Goal: Task Accomplishment & Management: Manage account settings

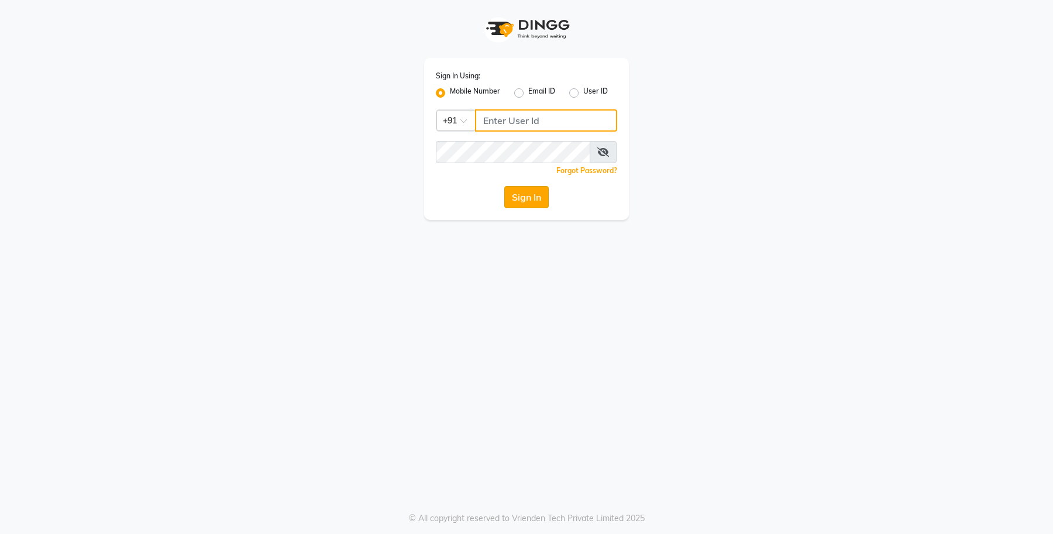
type input "9960456920"
click at [523, 192] on button "Sign In" at bounding box center [526, 197] width 44 height 22
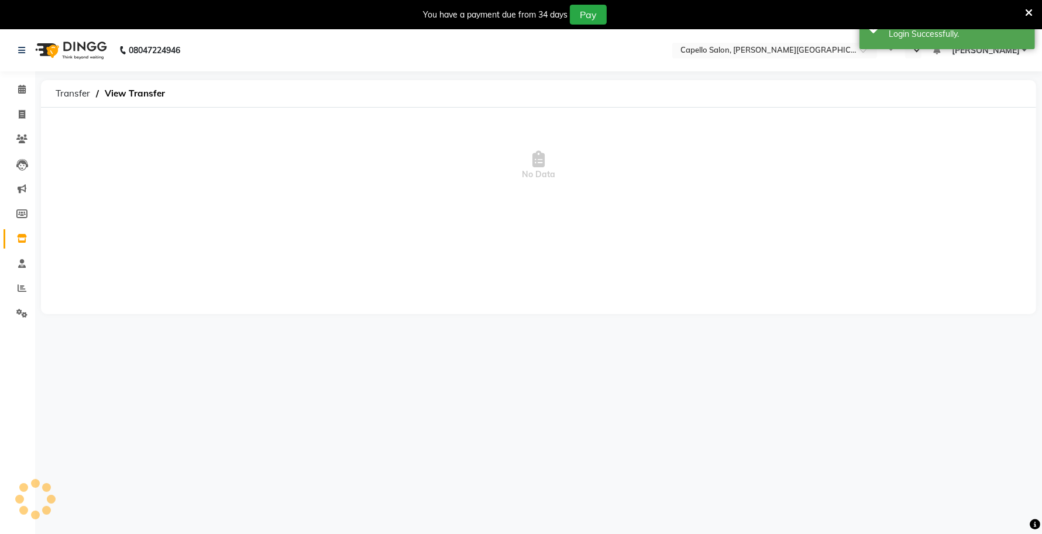
select select "en"
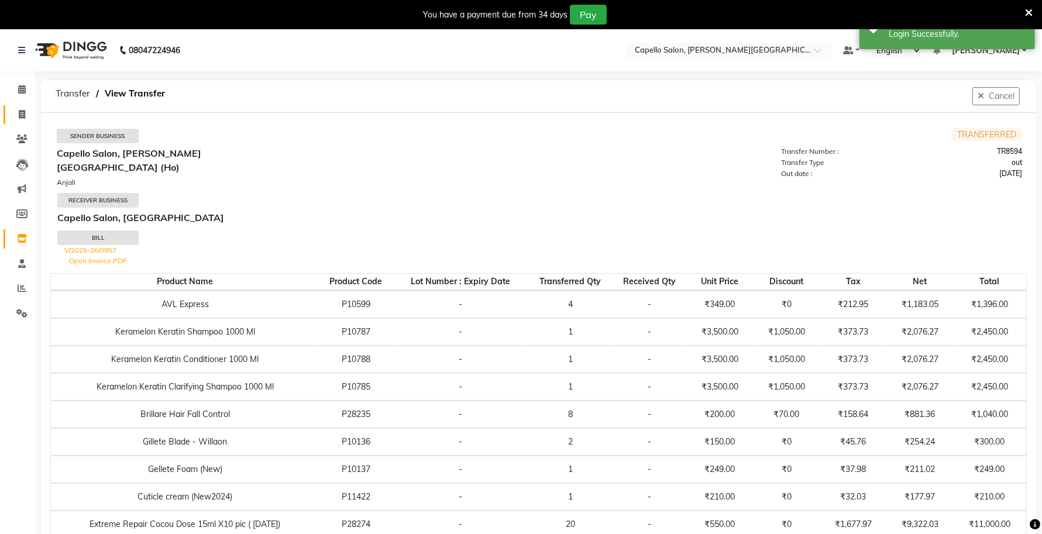
click at [7, 112] on link "Invoice" at bounding box center [18, 114] width 28 height 19
select select "service"
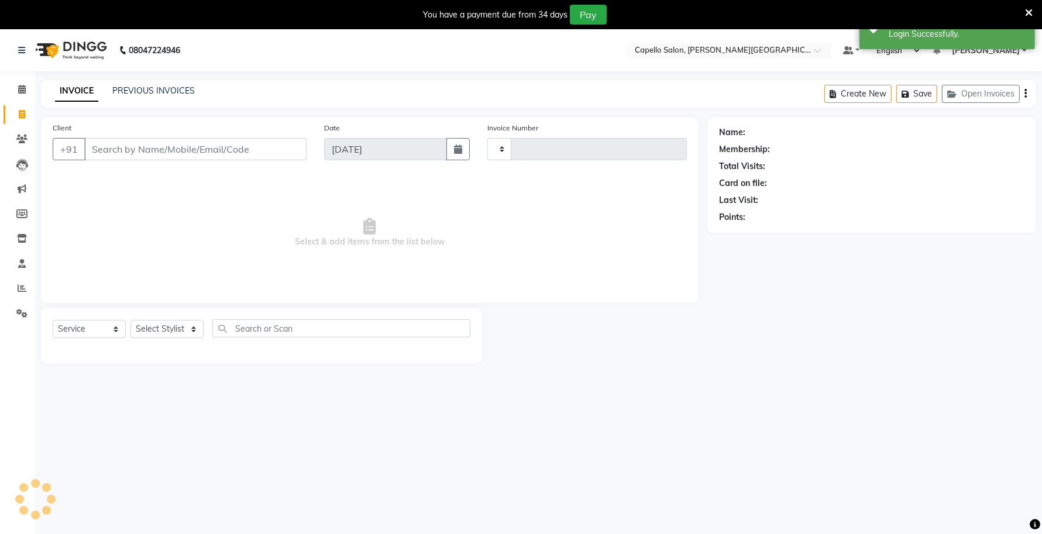
type input "0959"
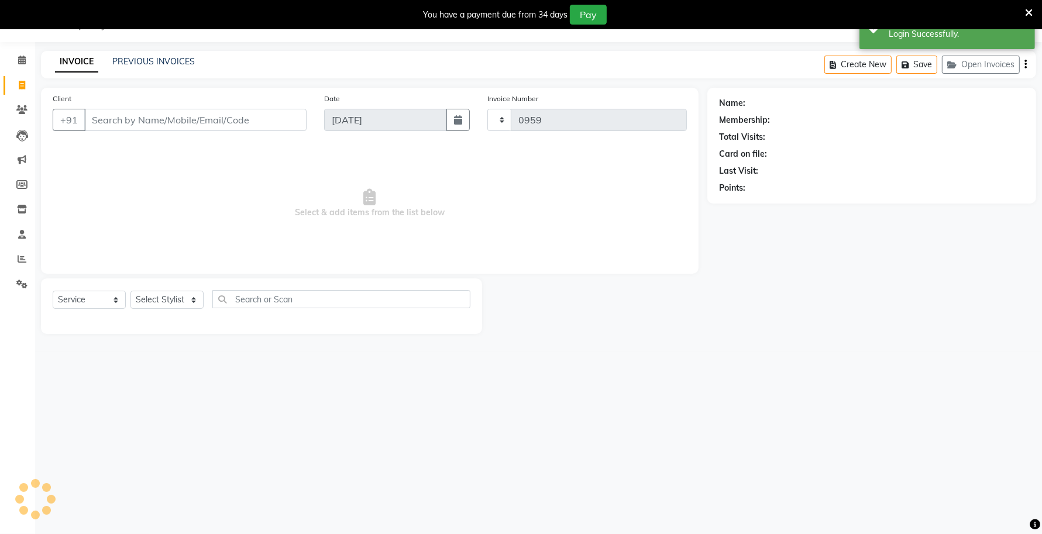
select select "777"
click at [170, 59] on link "PREVIOUS INVOICES" at bounding box center [153, 61] width 83 height 11
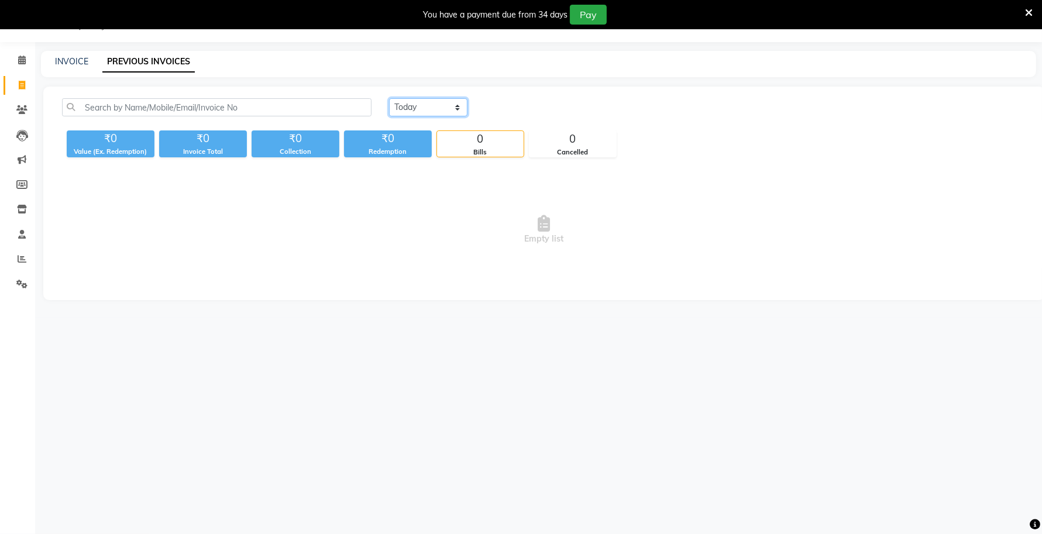
click at [433, 107] on select "Today Yesterday Custom Range" at bounding box center [428, 107] width 78 height 18
click at [8, 208] on link "Inventory" at bounding box center [18, 209] width 28 height 19
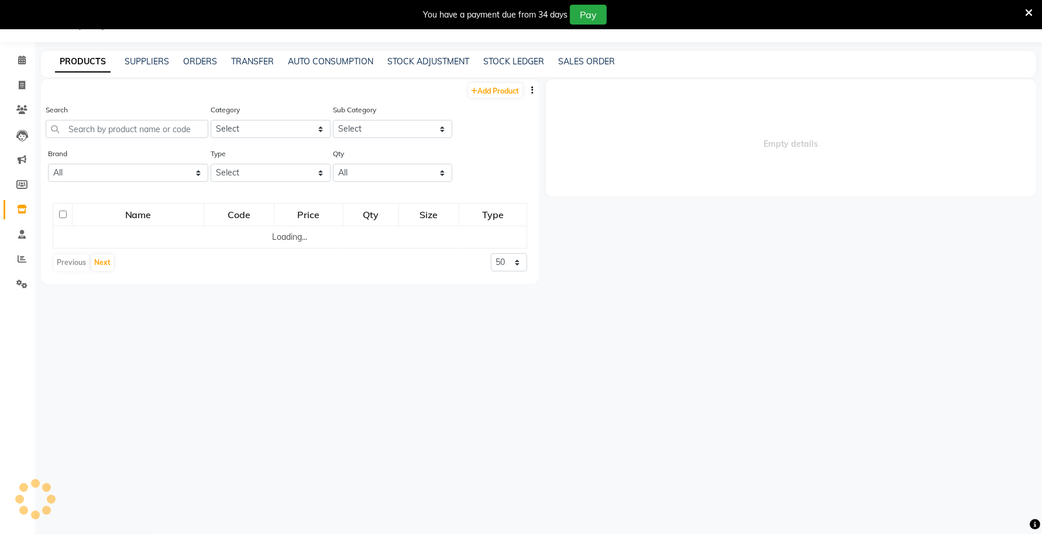
select select
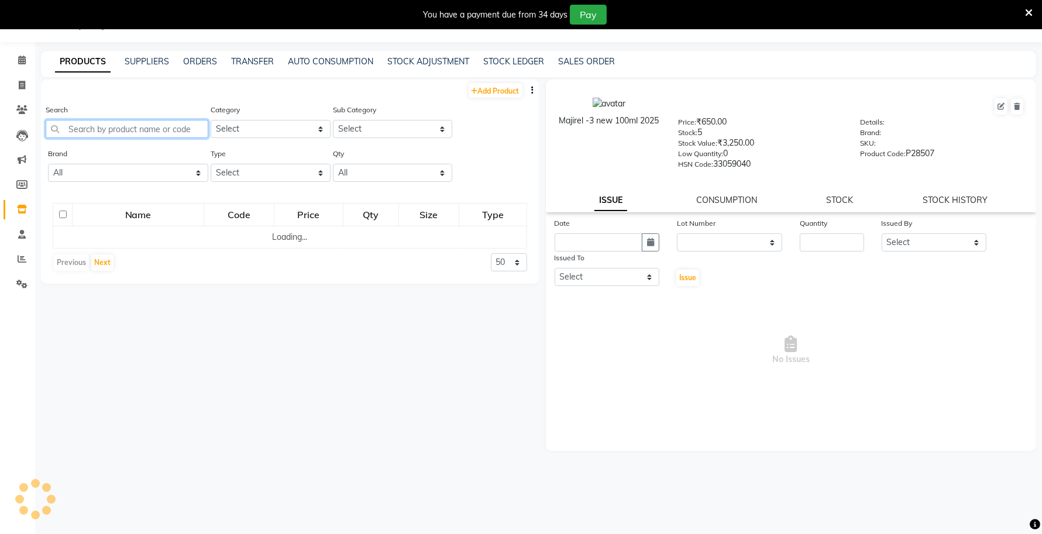
click at [135, 126] on input "text" at bounding box center [127, 129] width 163 height 18
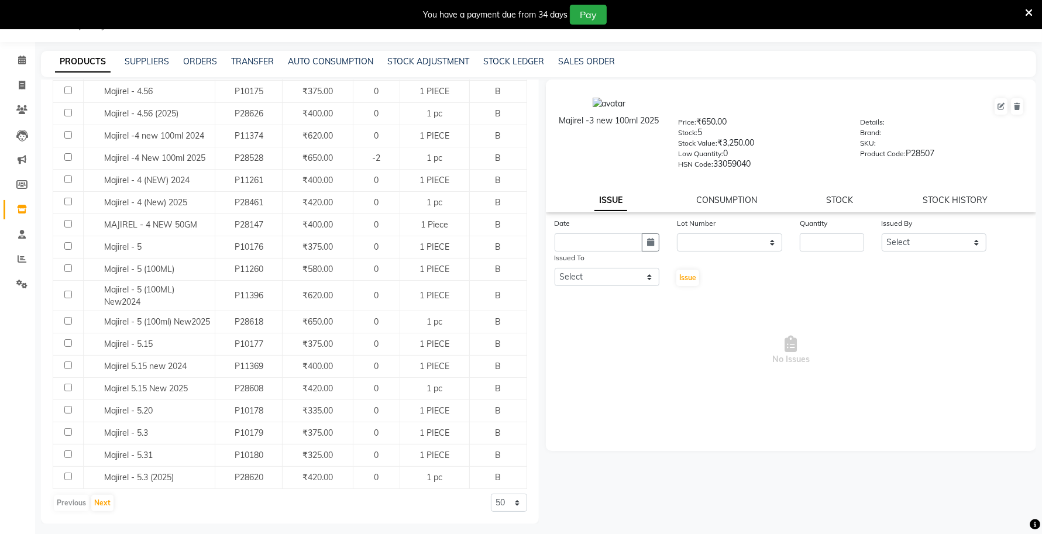
scroll to position [884, 0]
type input "majirel"
drag, startPoint x: 490, startPoint y: 500, endPoint x: 493, endPoint y: 531, distance: 30.5
click at [491, 500] on select "50 100 500" at bounding box center [509, 503] width 36 height 18
select select "500"
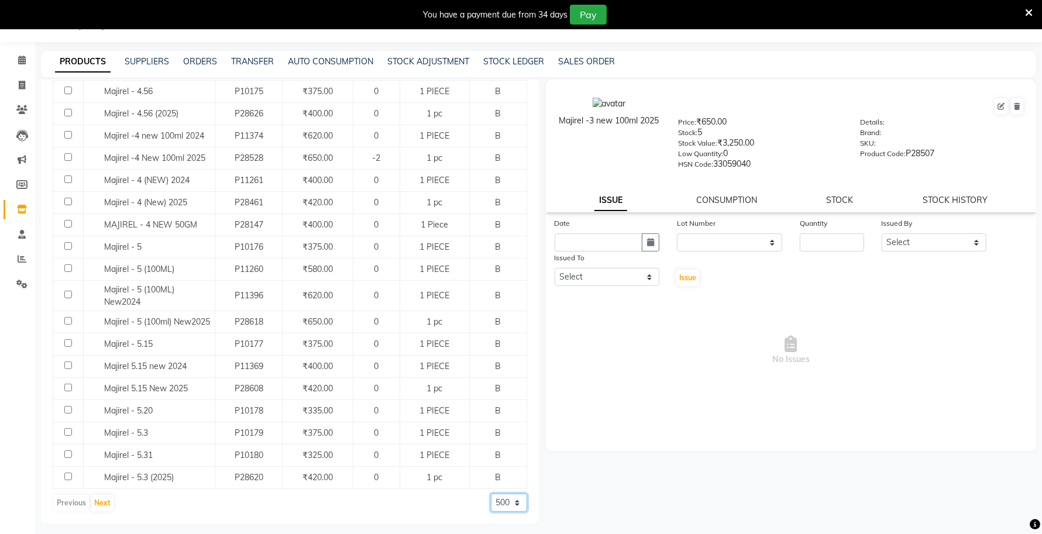
click at [491, 494] on select "50 100 500" at bounding box center [509, 503] width 36 height 18
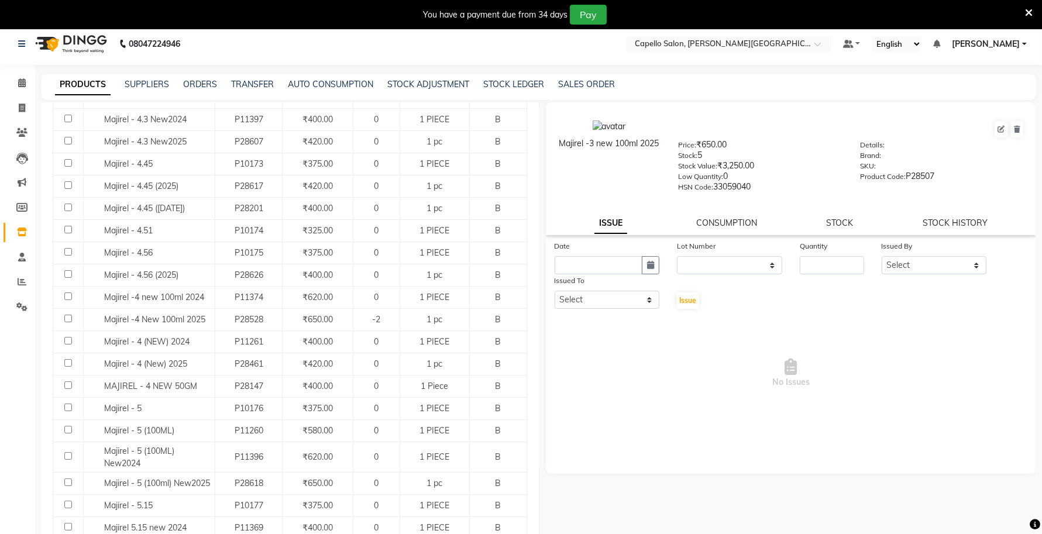
scroll to position [0, 0]
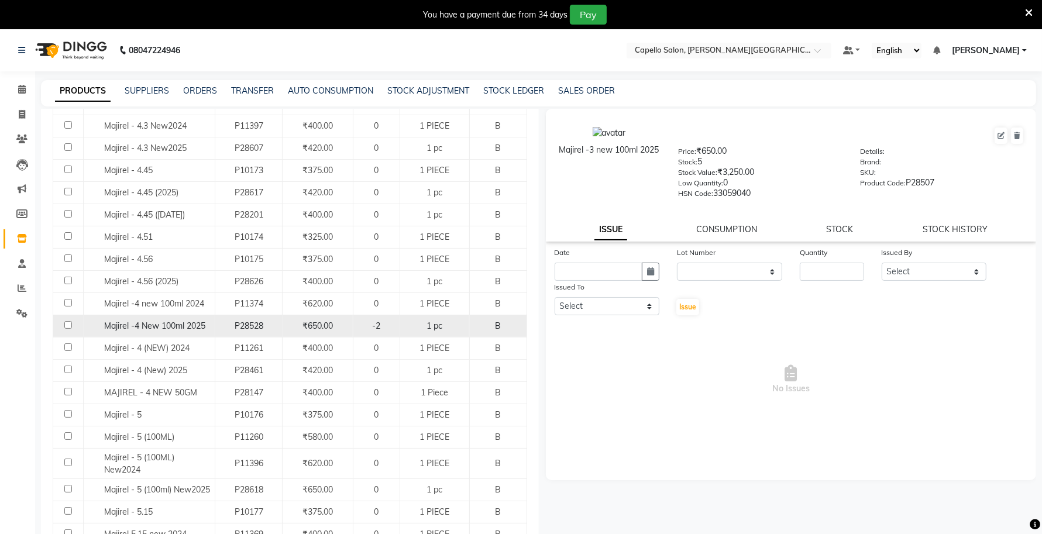
click at [146, 322] on td "Majirel -4 New 100ml 2025" at bounding box center [150, 326] width 132 height 22
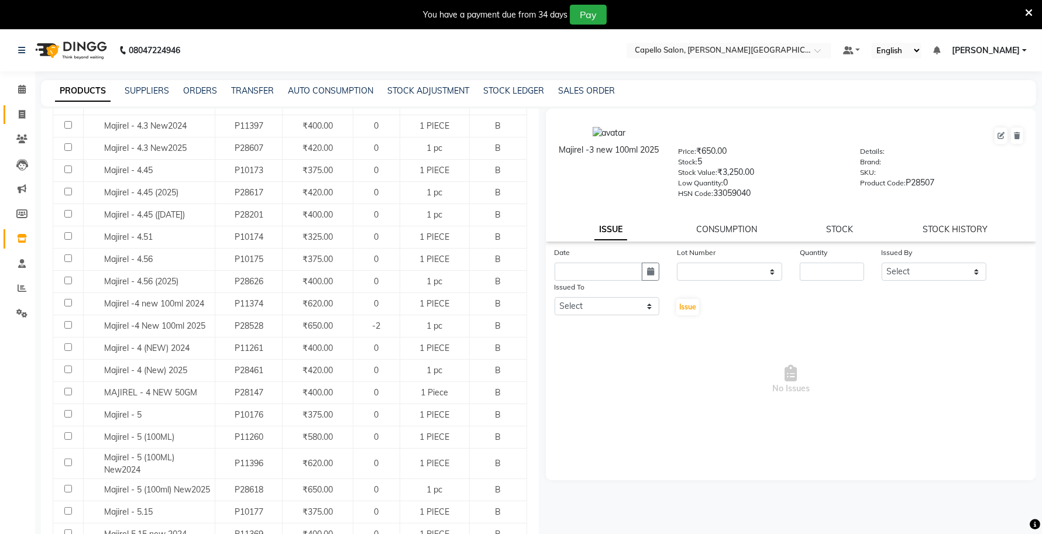
click at [10, 115] on link "Invoice" at bounding box center [18, 114] width 28 height 19
select select "service"
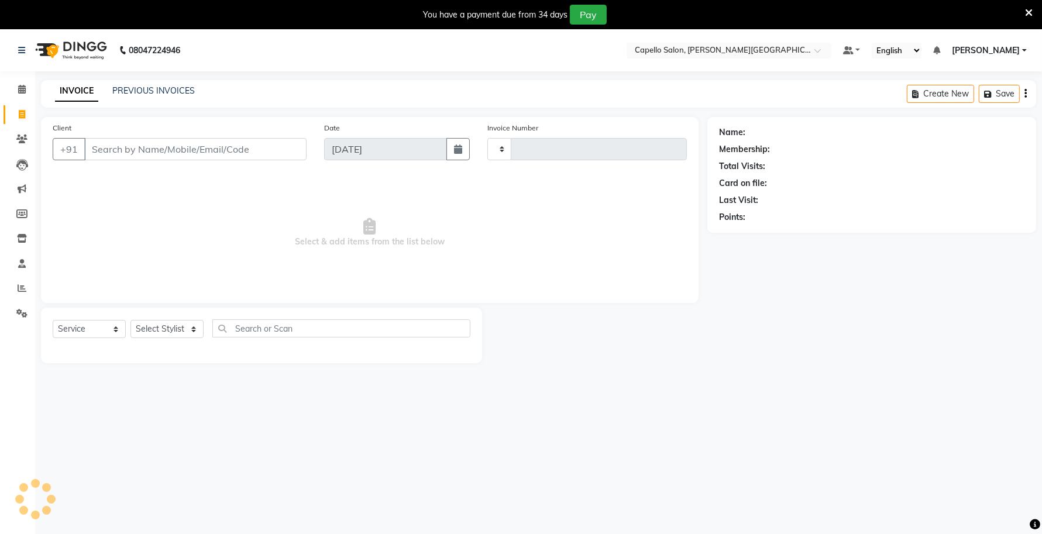
type input "0959"
select select "777"
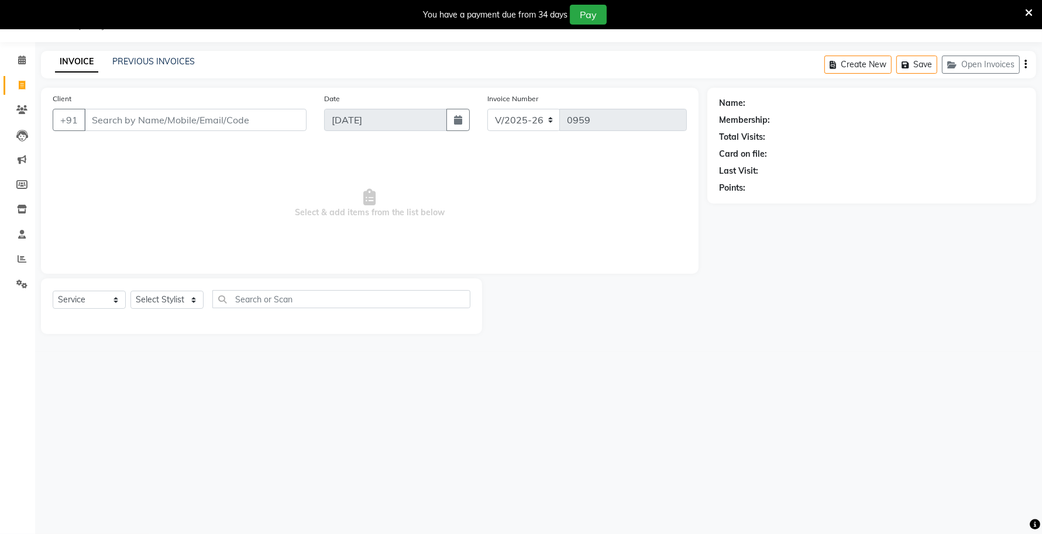
select select "product"
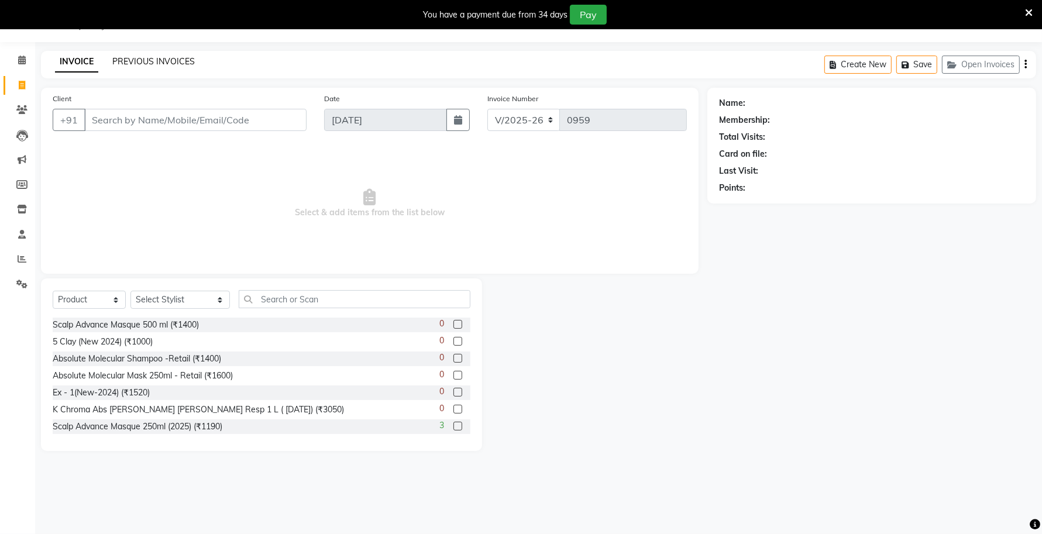
click at [152, 61] on link "PREVIOUS INVOICES" at bounding box center [153, 61] width 83 height 11
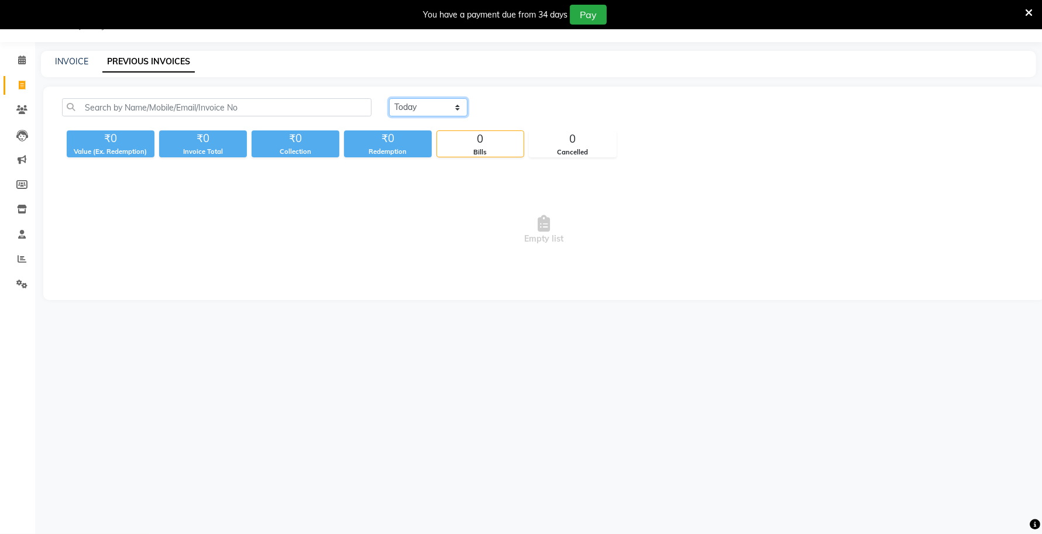
drag, startPoint x: 437, startPoint y: 102, endPoint x: 438, endPoint y: 109, distance: 6.5
click at [437, 102] on select "Today Yesterday Custom Range" at bounding box center [428, 107] width 78 height 18
select select "range"
click at [389, 98] on select "Today Yesterday Custom Range" at bounding box center [428, 107] width 78 height 18
click at [545, 107] on input "[DATE]" at bounding box center [524, 107] width 82 height 16
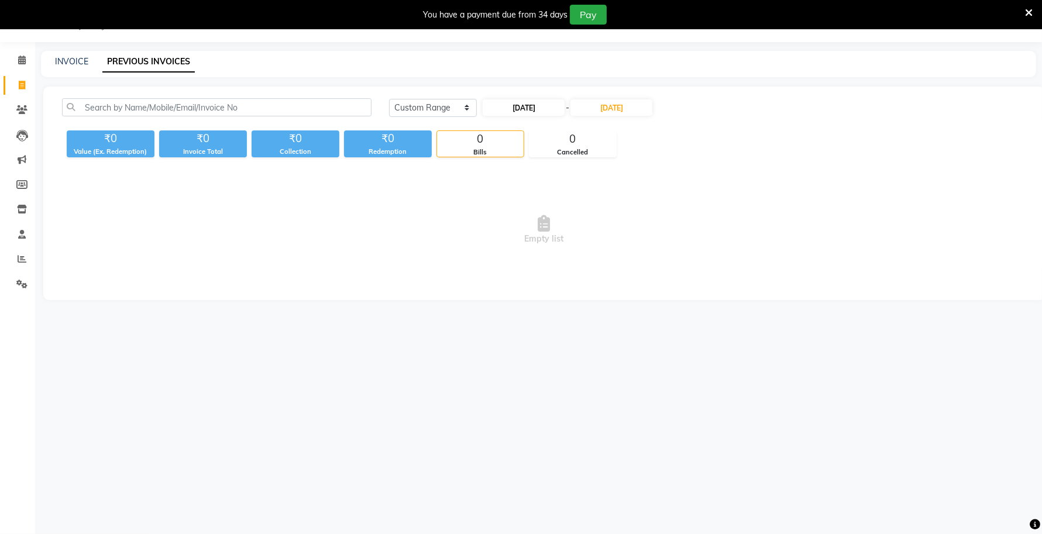
select select "9"
select select "2025"
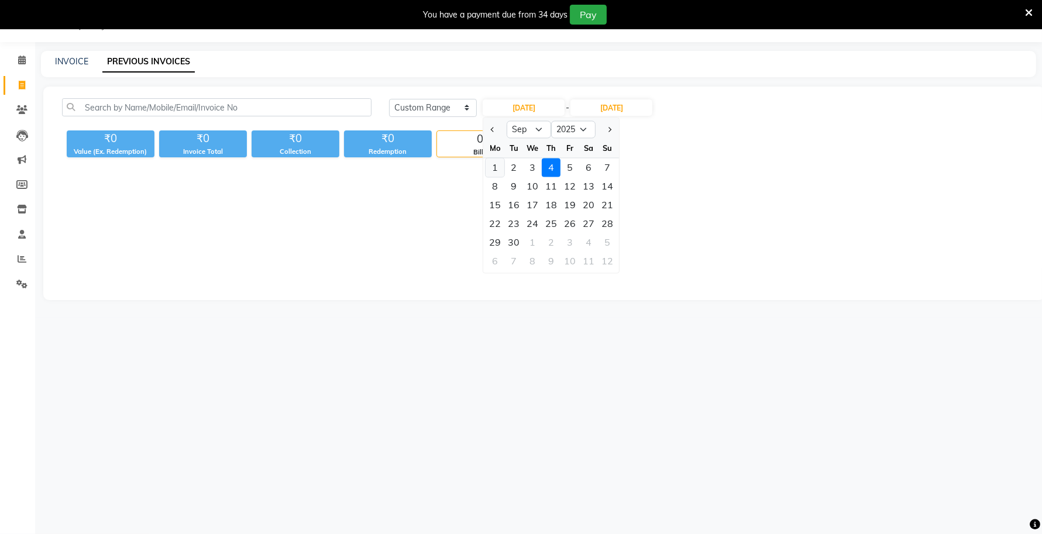
click at [497, 167] on div "1" at bounding box center [495, 168] width 19 height 19
type input "01-09-2025"
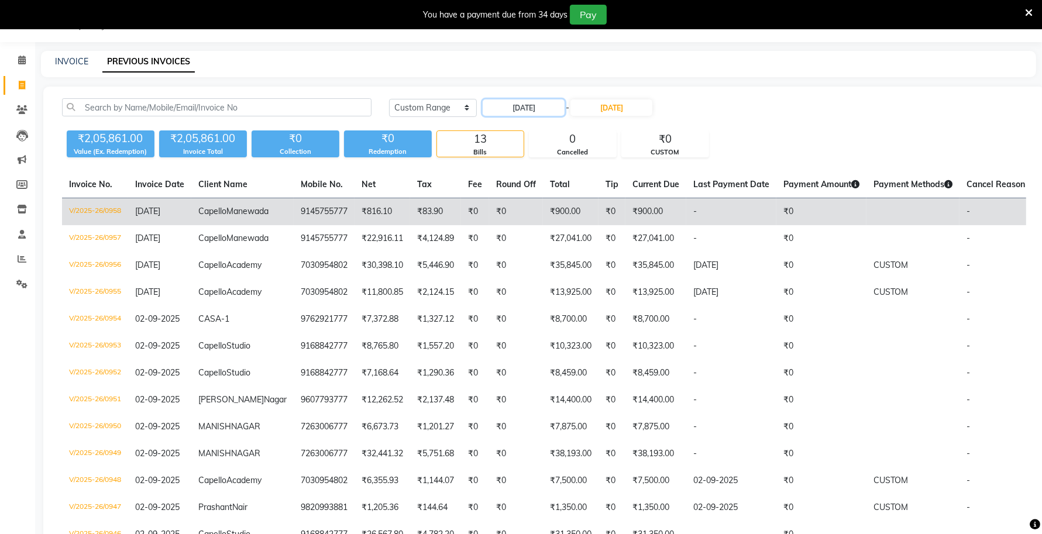
scroll to position [102, 0]
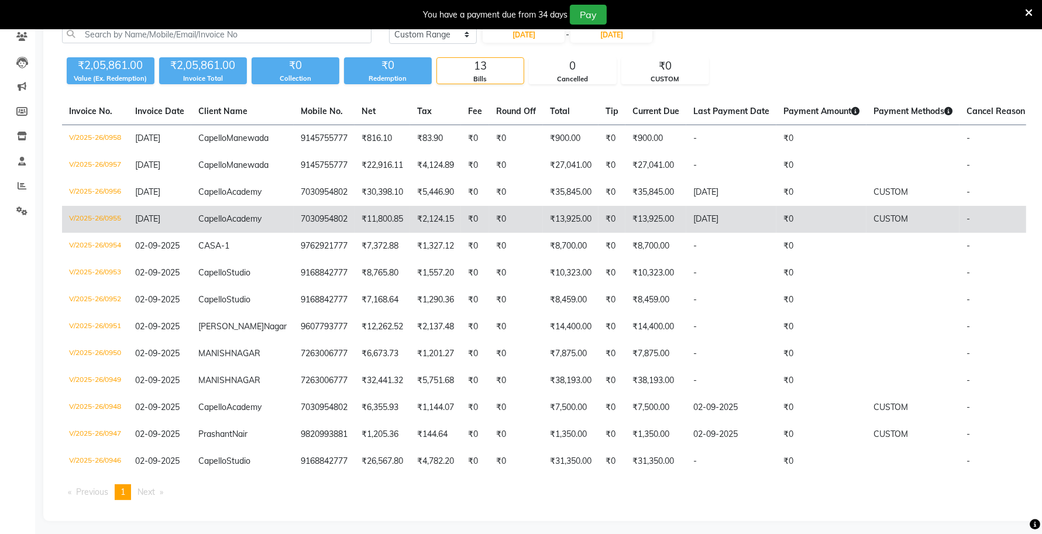
click at [91, 233] on td "V/2025-26/0955" at bounding box center [95, 219] width 66 height 27
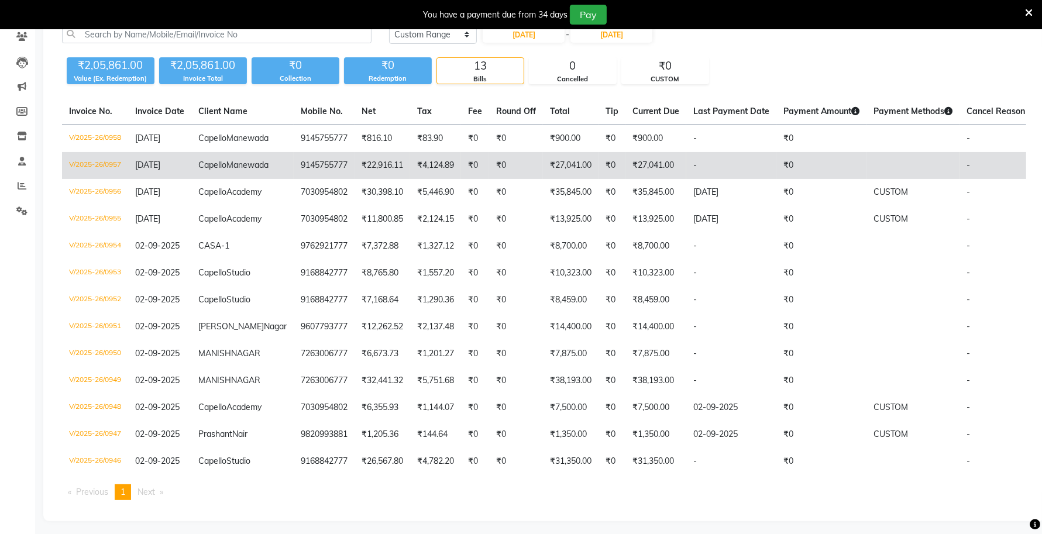
click at [97, 176] on td "V/2025-26/0957" at bounding box center [95, 165] width 66 height 27
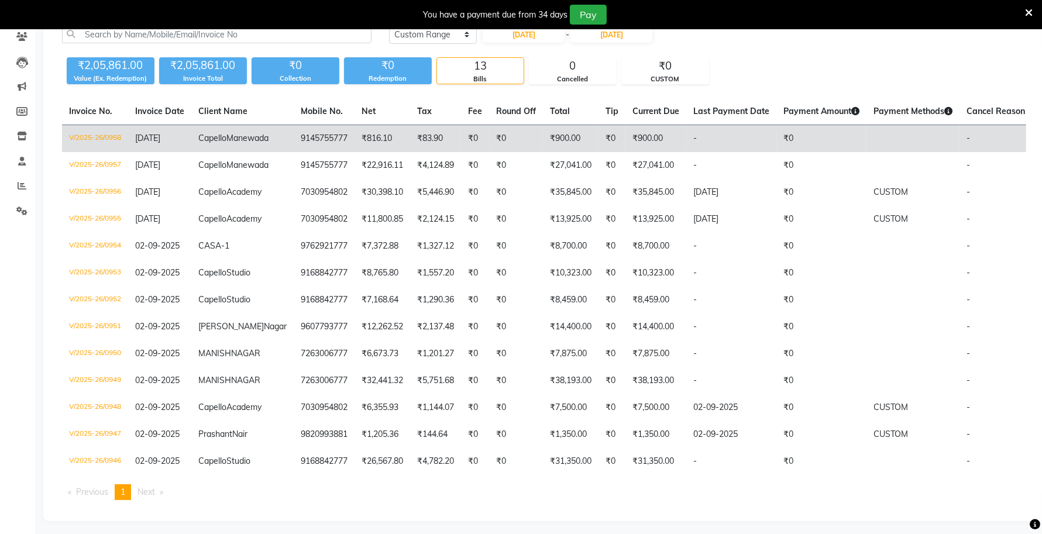
click at [97, 141] on td "V/2025-26/0958" at bounding box center [95, 139] width 66 height 28
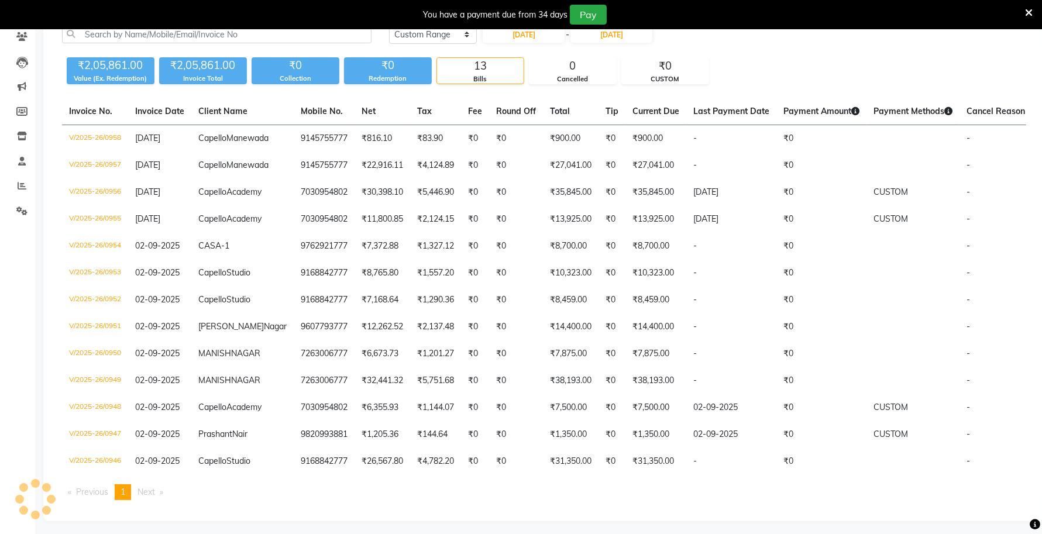
click at [1028, 8] on icon at bounding box center [1029, 13] width 8 height 11
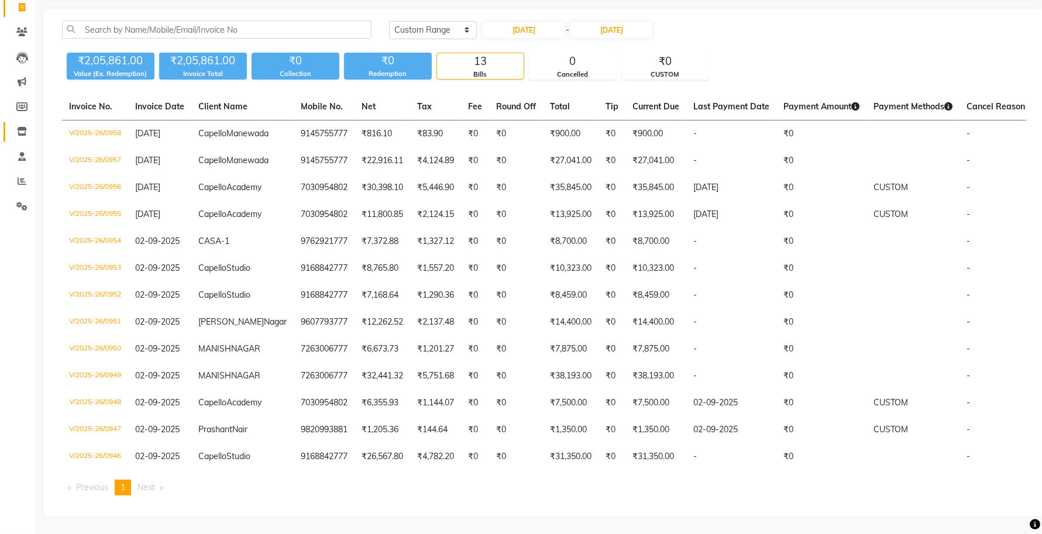
click at [12, 122] on link "Inventory" at bounding box center [18, 131] width 28 height 19
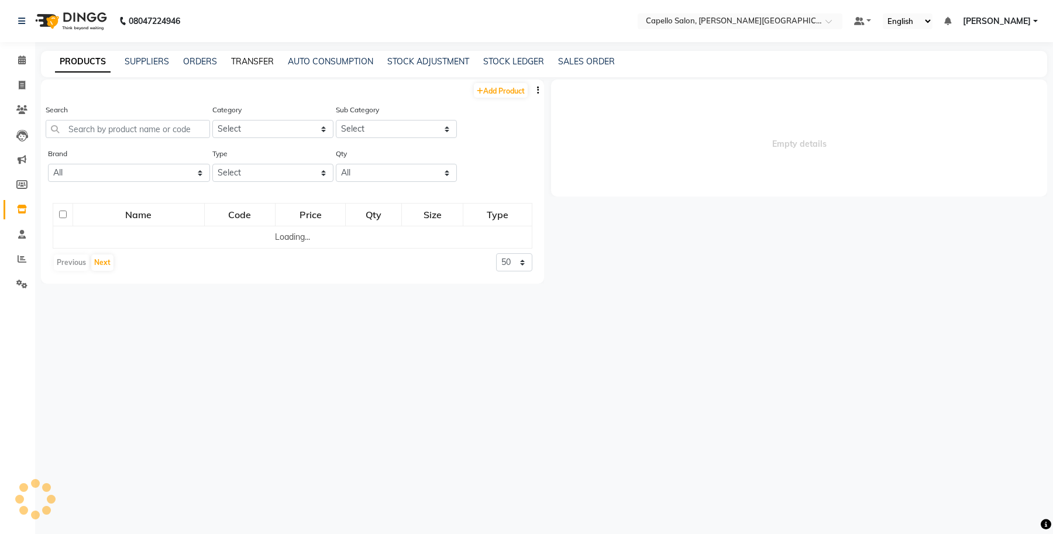
select select
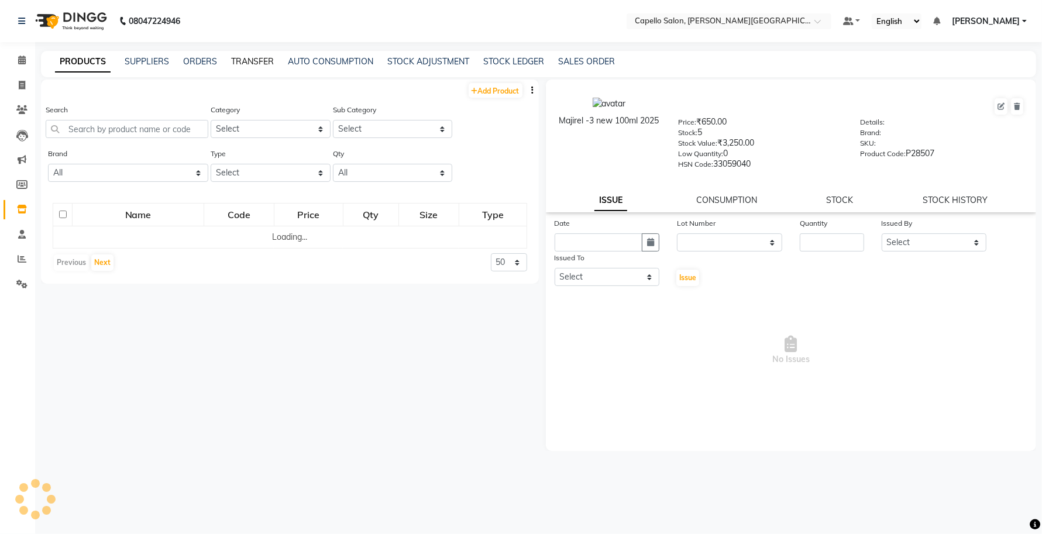
click at [258, 60] on link "TRANSFER" at bounding box center [252, 61] width 43 height 11
select select "sender"
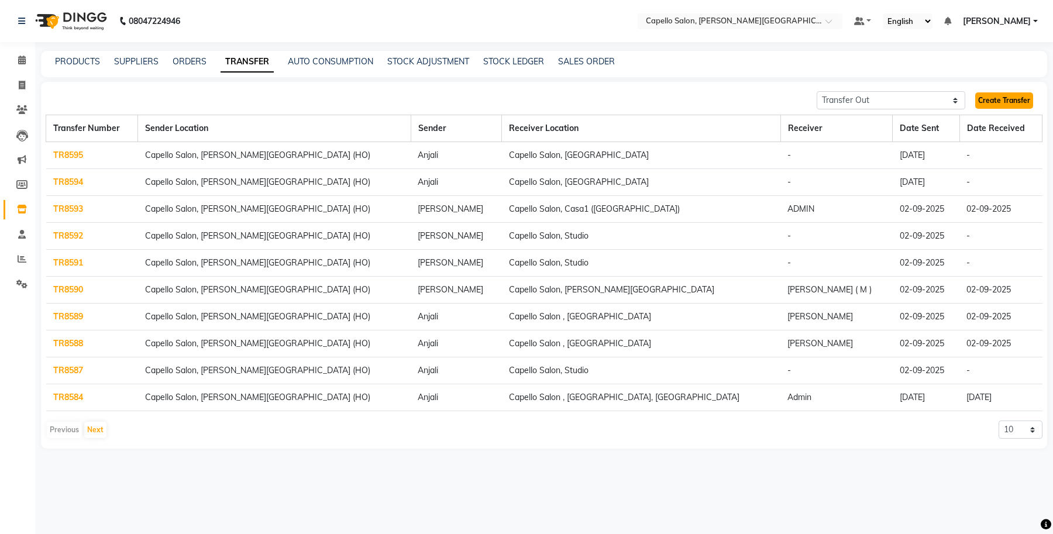
click at [995, 104] on link "Create Transfer" at bounding box center [1005, 100] width 58 height 16
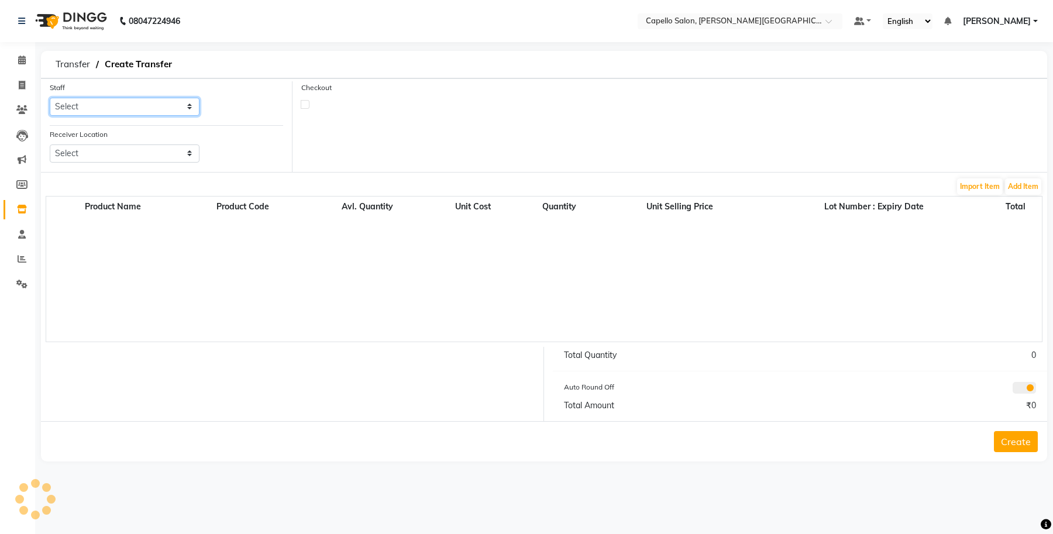
click at [117, 107] on select "Select" at bounding box center [125, 107] width 150 height 18
click at [111, 112] on select "Select" at bounding box center [125, 107] width 150 height 18
click at [111, 101] on select "Select Accounts Achal Kaithwas Aishwariya Anjali Anjali Walde Ankita Naitam Cap…" at bounding box center [125, 107] width 150 height 18
select select "13583"
click at [50, 98] on select "Select Accounts Achal Kaithwas Aishwariya Anjali Anjali Walde Ankita Naitam Cap…" at bounding box center [125, 107] width 150 height 18
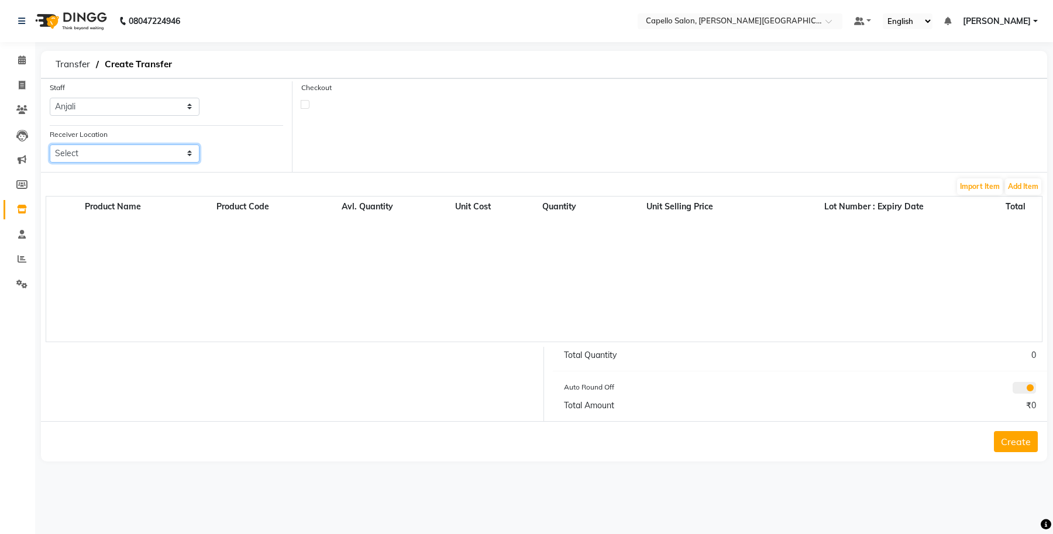
click at [129, 152] on select "Select Capello Salon, Betul Naisha Salon, Zingabai Takli Capello Salon, Uslapur…" at bounding box center [125, 154] width 150 height 18
select select "1259"
click at [50, 145] on select "Select Capello Salon, Betul Naisha Salon, Zingabai Takli Capello Salon, Uslapur…" at bounding box center [125, 154] width 150 height 18
click at [303, 104] on label at bounding box center [305, 104] width 9 height 9
click at [303, 104] on input "checkbox" at bounding box center [305, 104] width 8 height 8
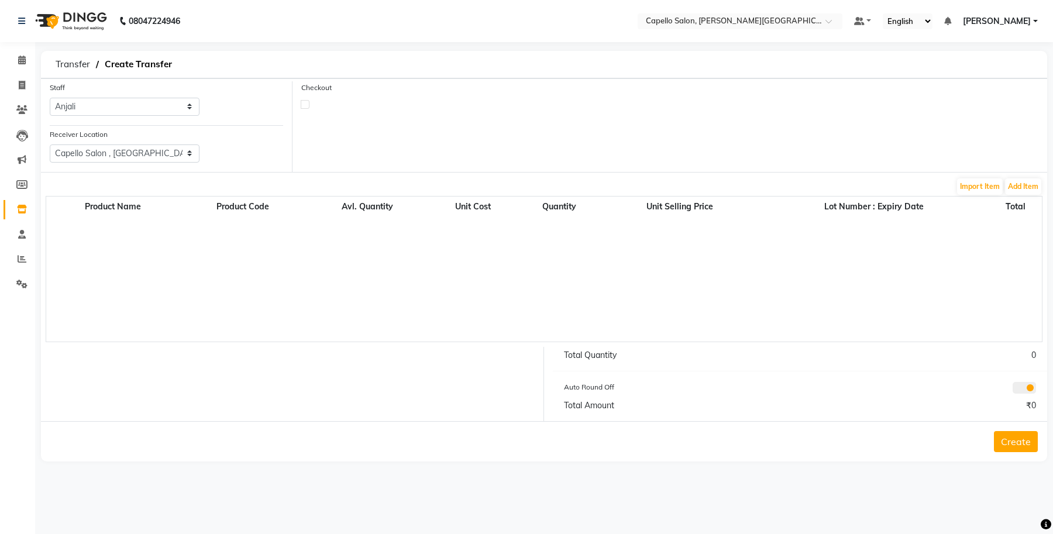
checkbox input "true"
select select "true"
select select "997"
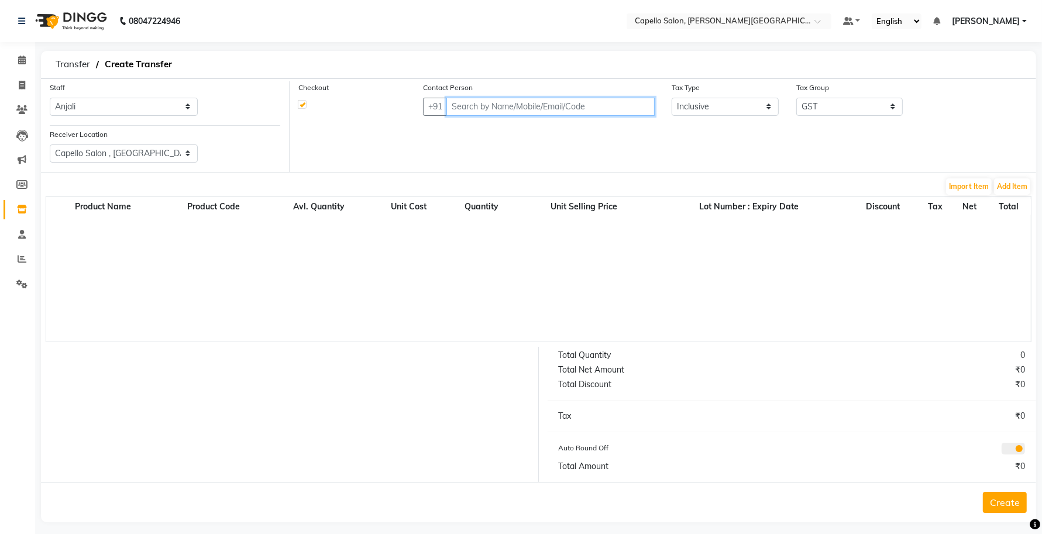
click at [500, 111] on input "text" at bounding box center [551, 107] width 208 height 18
click at [572, 112] on input "text" at bounding box center [551, 107] width 208 height 18
paste input "7263006777"
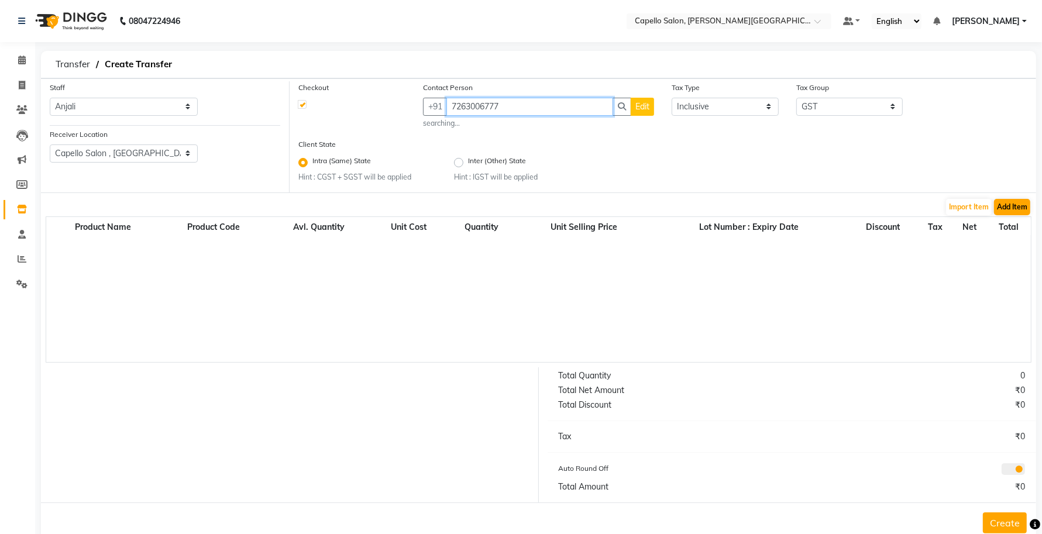
type input "7263006777"
click at [1007, 208] on button "Add Item" at bounding box center [1012, 207] width 36 height 16
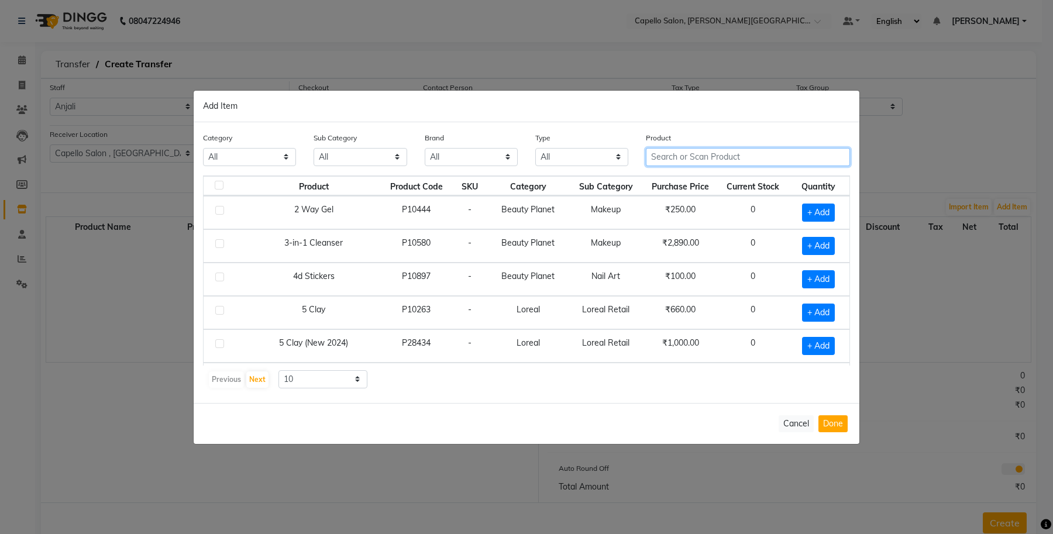
click at [706, 162] on input "text" at bounding box center [748, 157] width 204 height 18
type input "S"
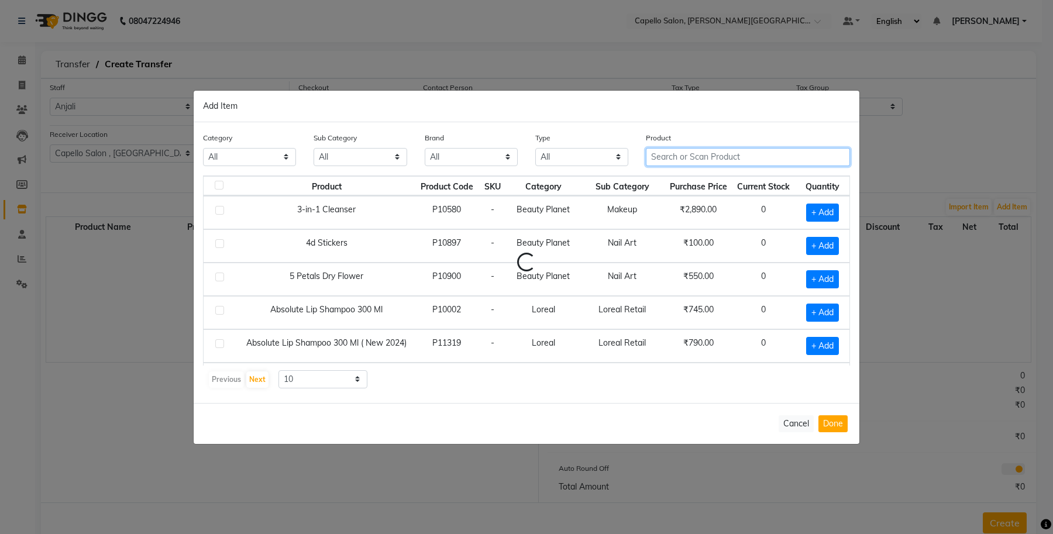
type input "S"
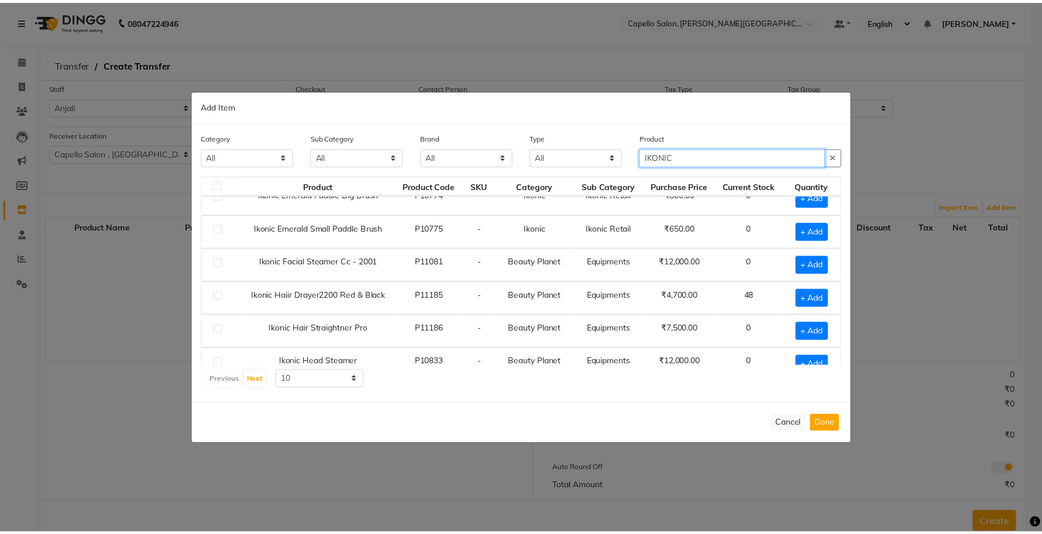
scroll to position [73, 0]
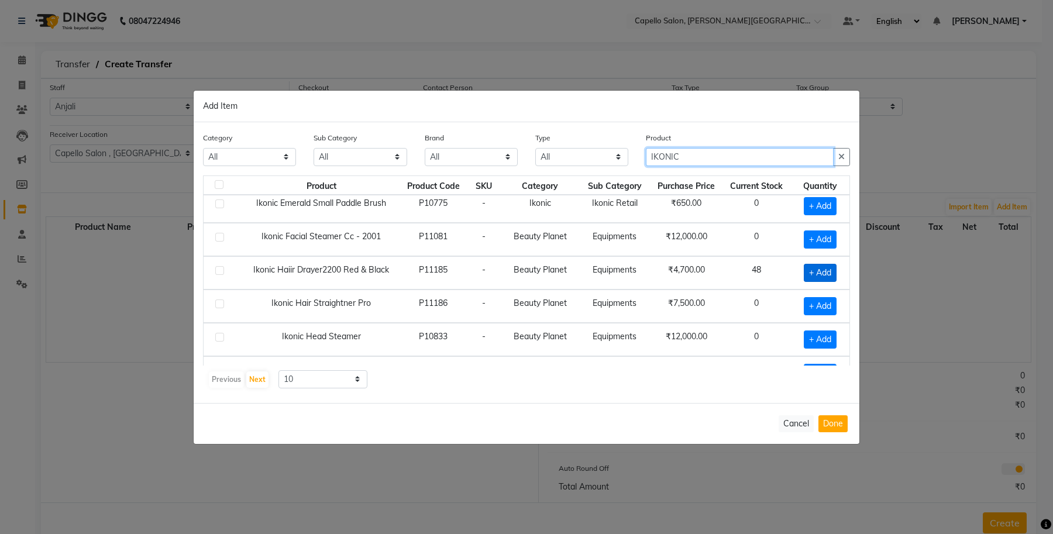
type input "IKONIC"
click at [815, 276] on span "+ Add" at bounding box center [820, 273] width 33 height 18
checkbox input "true"
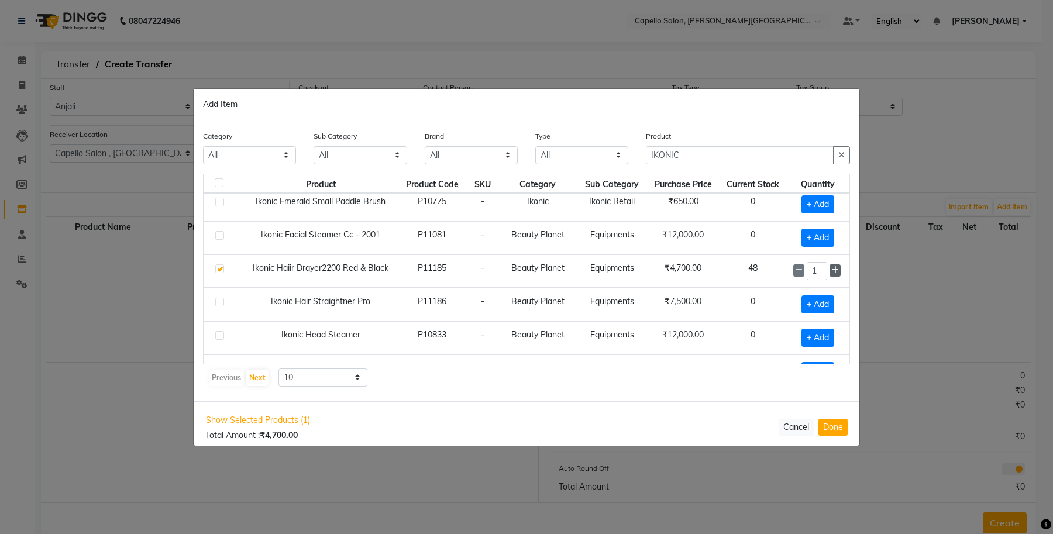
click at [832, 270] on icon at bounding box center [836, 270] width 8 height 8
type input "2"
click at [827, 433] on button "Done" at bounding box center [833, 427] width 29 height 17
select select "997"
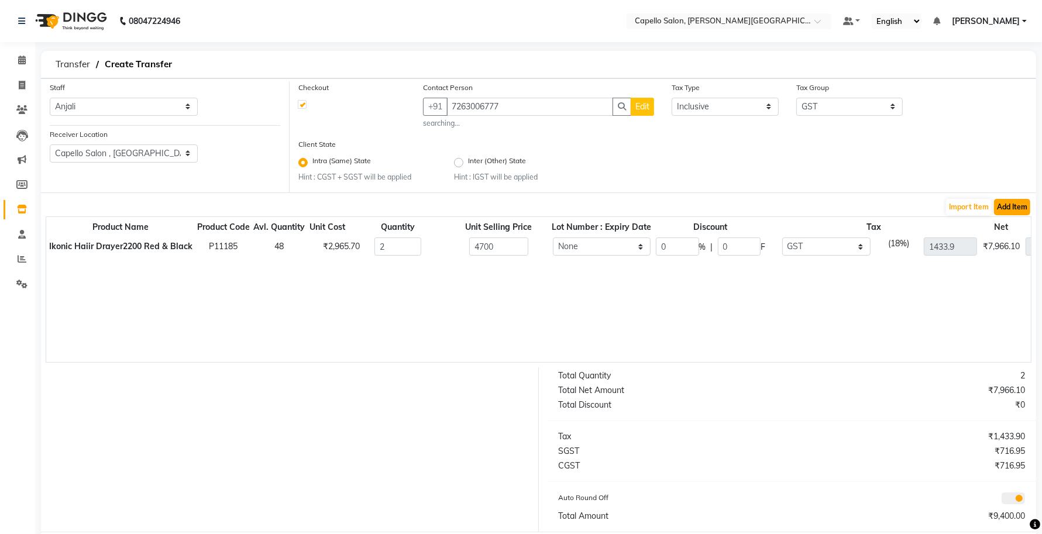
click at [1020, 209] on button "Add Item" at bounding box center [1012, 207] width 36 height 16
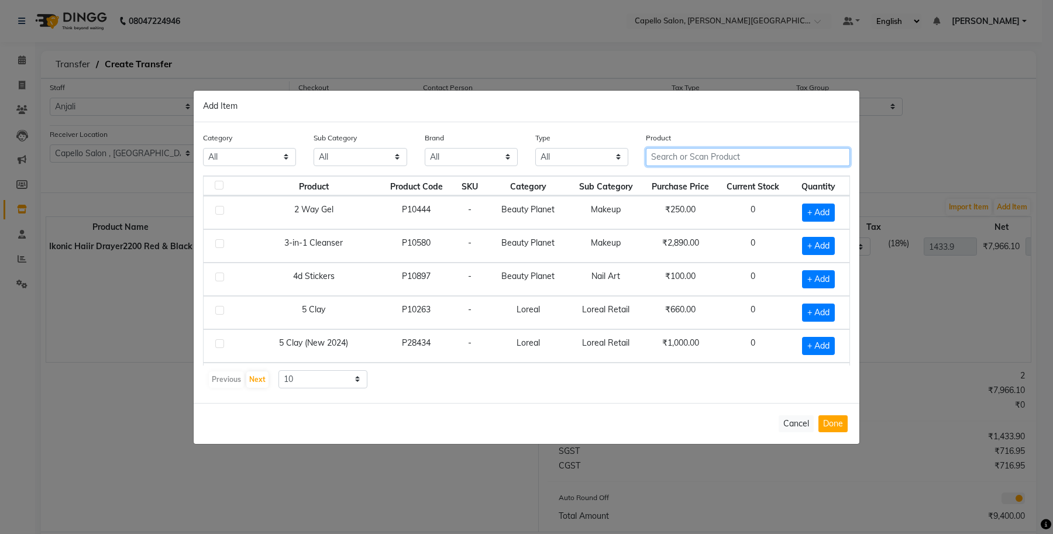
click at [723, 157] on input "text" at bounding box center [748, 157] width 204 height 18
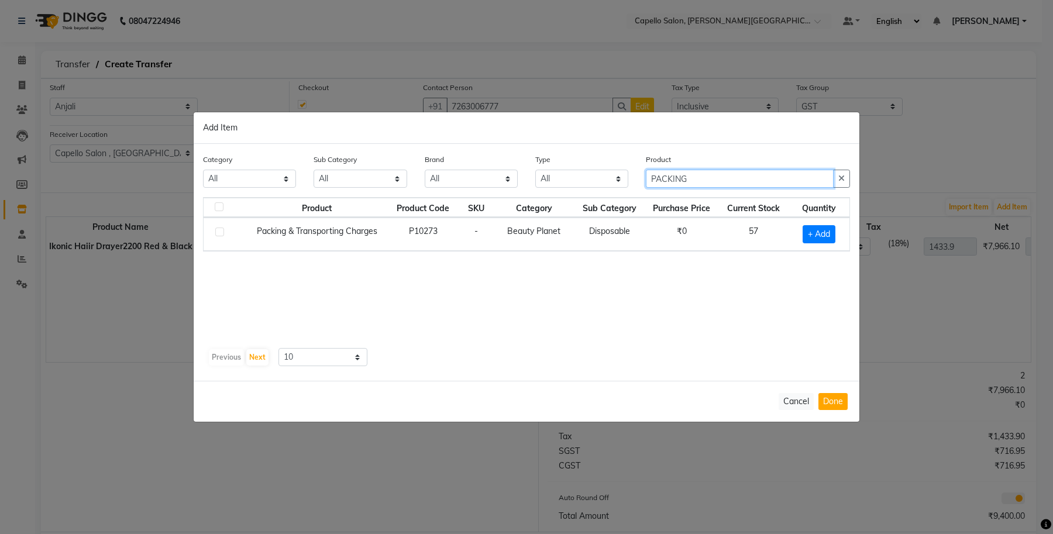
type input "PACKING"
click at [677, 243] on td "₹0" at bounding box center [682, 234] width 74 height 33
click at [818, 237] on span "+ Add" at bounding box center [819, 234] width 33 height 18
checkbox input "true"
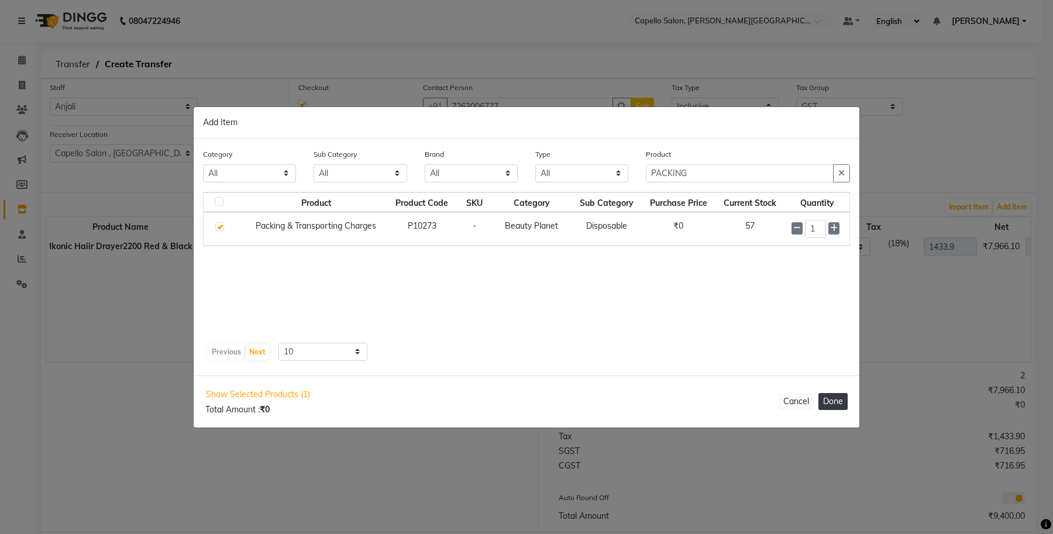
click at [829, 403] on button "Done" at bounding box center [833, 401] width 29 height 17
select select "997"
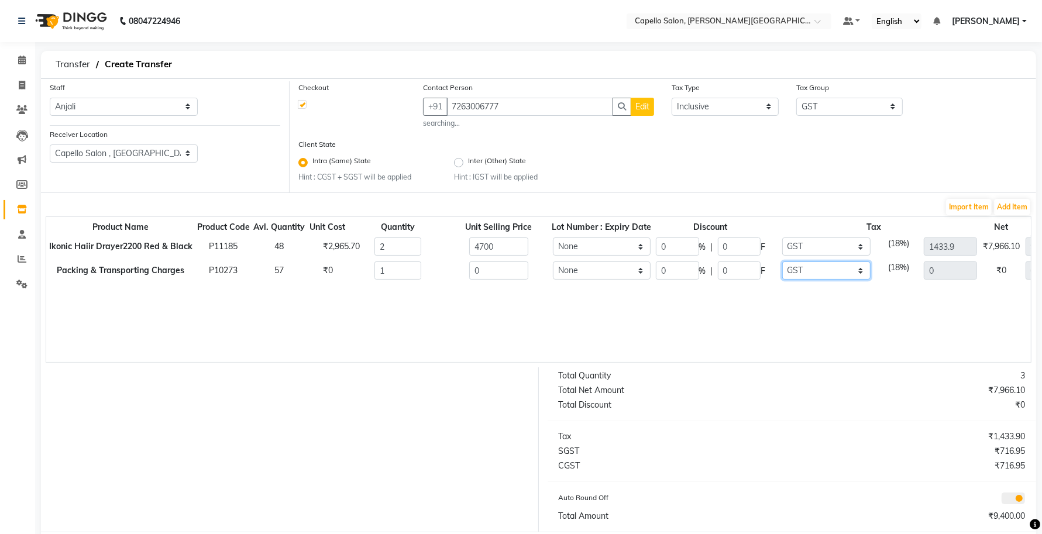
click at [828, 262] on select "None IGST (18%) IGST (5%) IGST (12%) 12% GST 5% GST GST" at bounding box center [826, 271] width 89 height 18
select select
click at [782, 262] on select "None IGST (18%) IGST (5%) IGST (12%) 12% GST 5% GST GST" at bounding box center [826, 271] width 89 height 18
drag, startPoint x: 480, startPoint y: 271, endPoint x: 456, endPoint y: 274, distance: 24.2
click at [456, 274] on div "0" at bounding box center [498, 271] width 115 height 18
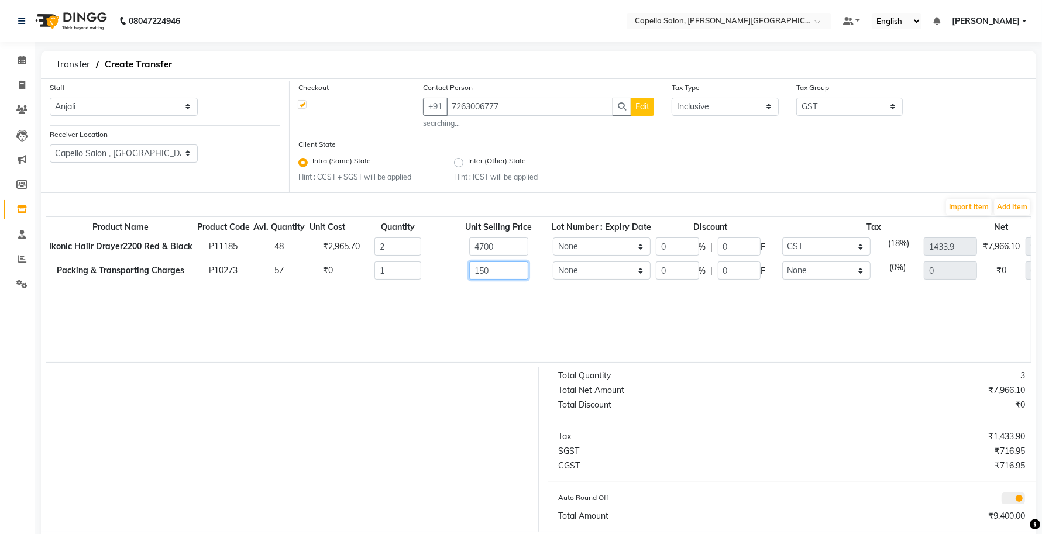
type input "150"
click at [476, 321] on div "Product Name Product Code Avl. Quantity Unit Cost Quantity Unit Selling Price L…" at bounding box center [539, 290] width 986 height 146
drag, startPoint x: 676, startPoint y: 245, endPoint x: 639, endPoint y: 258, distance: 39.2
click at [639, 258] on tbody "Ikonic Haiir Drayer2200 Red & Black P11185 48 ₹2,965.70 2 4700 None 0 % | 0 F N…" at bounding box center [587, 258] width 1083 height 47
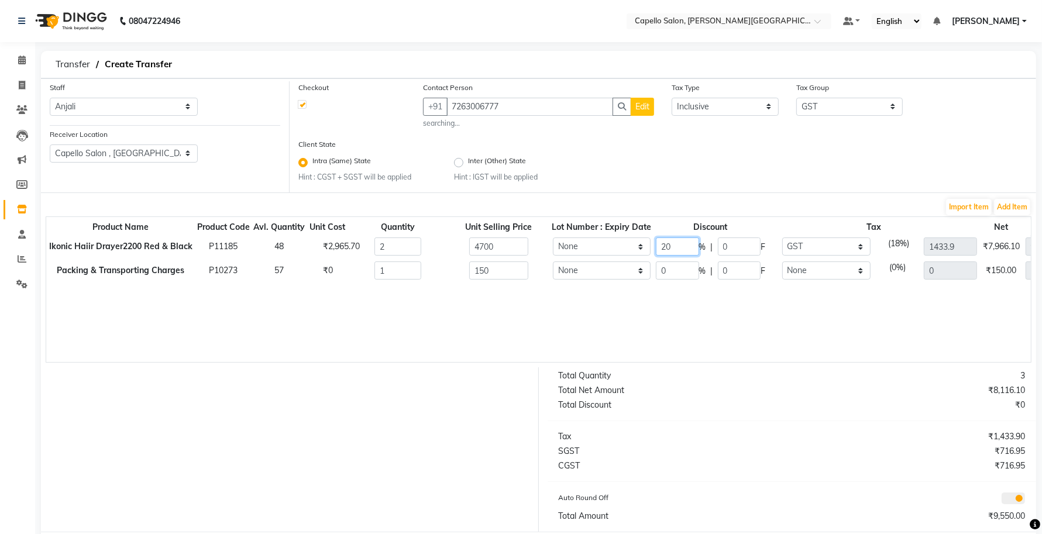
type input "20"
type input "940"
type input "1147.12"
type input "7520"
click at [630, 300] on div "Product Name Product Code Avl. Quantity Unit Cost Quantity Unit Selling Price L…" at bounding box center [539, 290] width 986 height 146
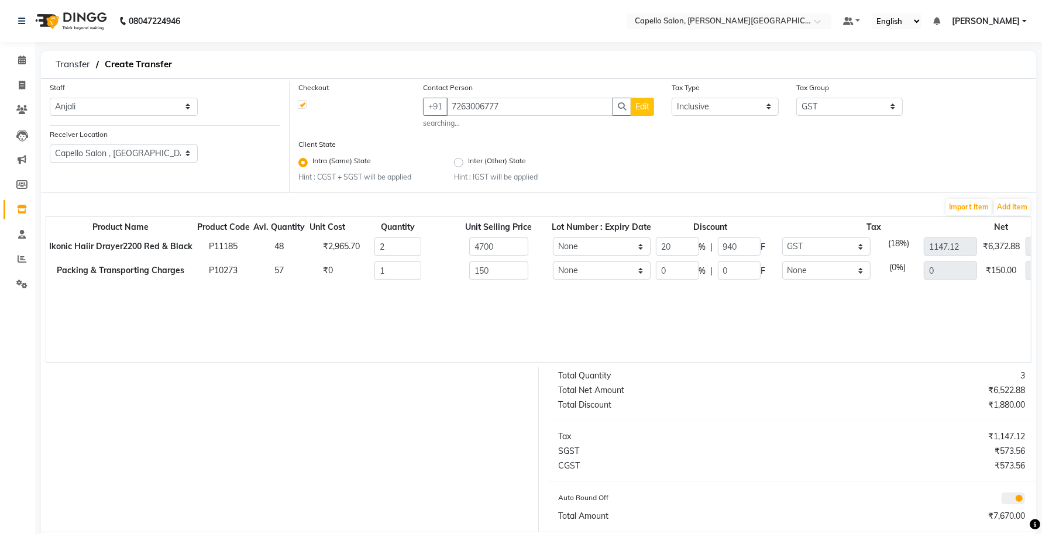
scroll to position [56, 0]
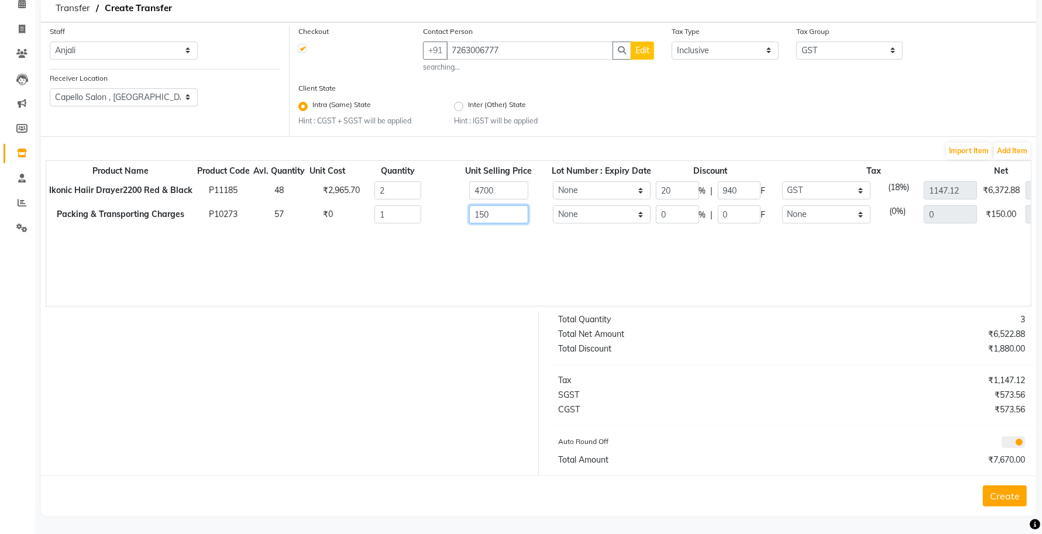
drag, startPoint x: 500, startPoint y: 210, endPoint x: 464, endPoint y: 224, distance: 39.7
click at [464, 223] on td "150" at bounding box center [499, 214] width 103 height 24
type input "200"
click at [468, 229] on div "Product Name Product Code Avl. Quantity Unit Cost Quantity Unit Selling Price L…" at bounding box center [539, 233] width 986 height 146
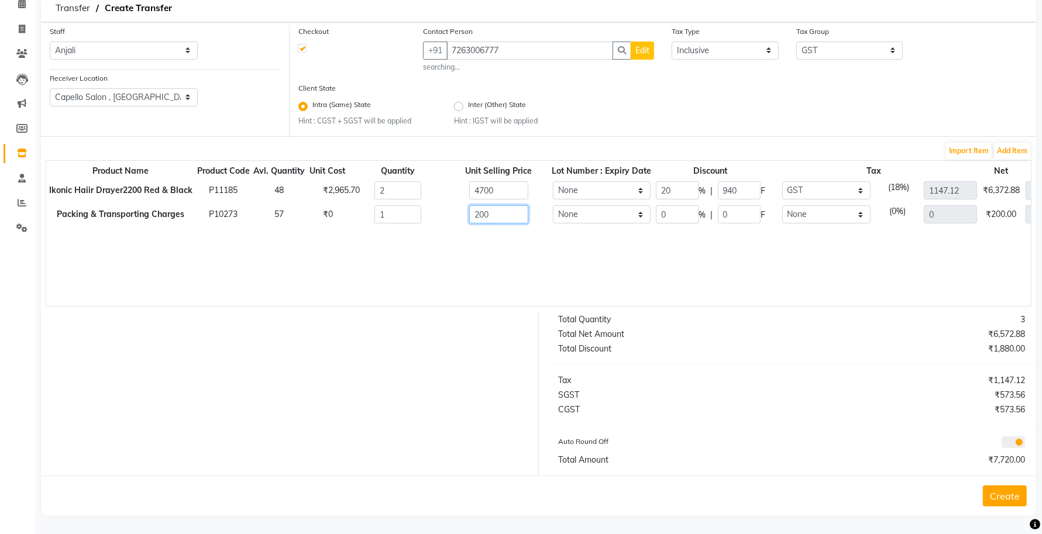
drag, startPoint x: 496, startPoint y: 212, endPoint x: 454, endPoint y: 221, distance: 43.6
click at [454, 220] on div "200" at bounding box center [498, 214] width 115 height 18
type input "150"
click at [524, 256] on div "Product Name Product Code Avl. Quantity Unit Cost Quantity Unit Selling Price L…" at bounding box center [539, 233] width 986 height 146
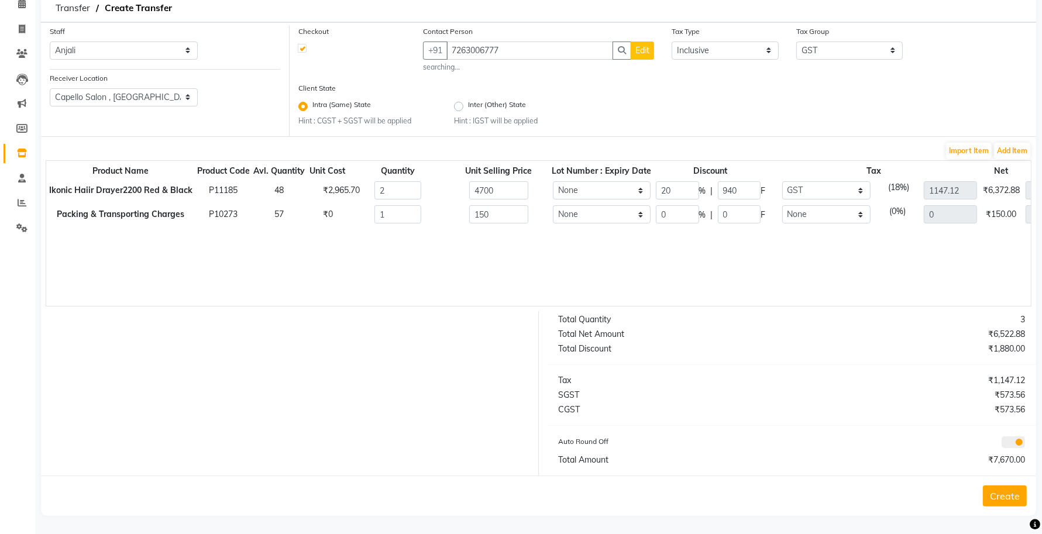
scroll to position [0, 0]
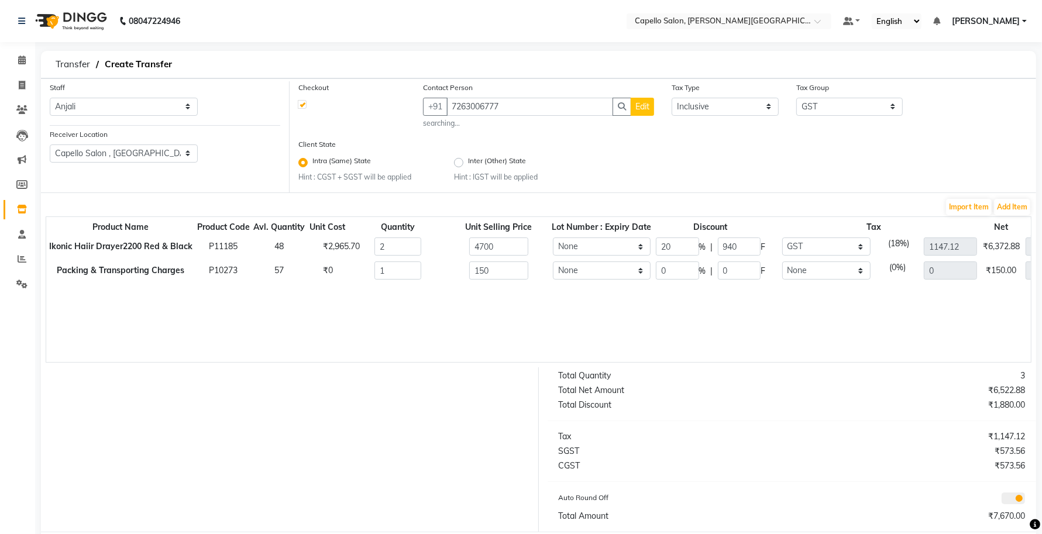
click at [650, 107] on span "Edit" at bounding box center [643, 106] width 14 height 11
select select "22"
select select "male"
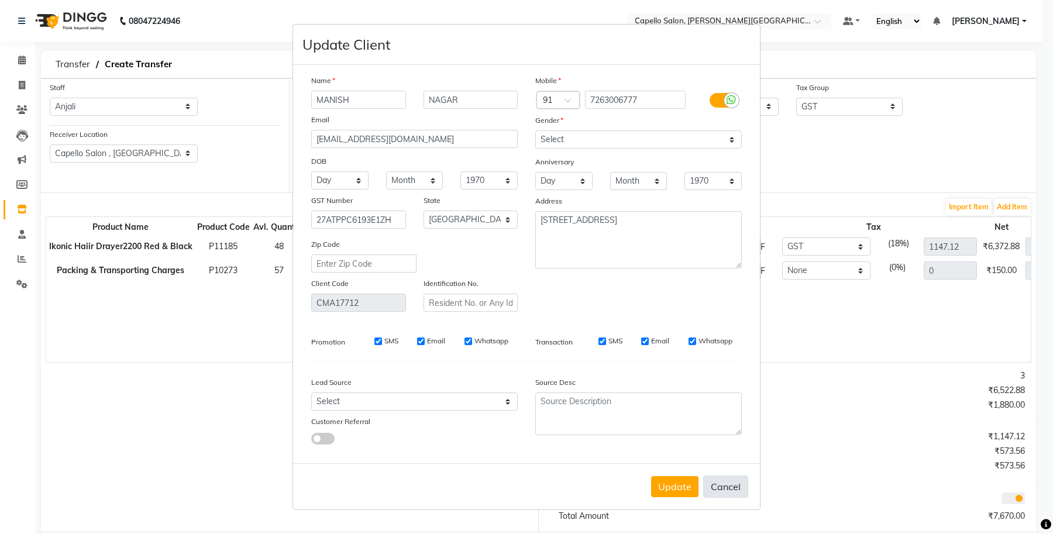
click at [718, 492] on button "Cancel" at bounding box center [725, 487] width 45 height 22
select select
select select "null"
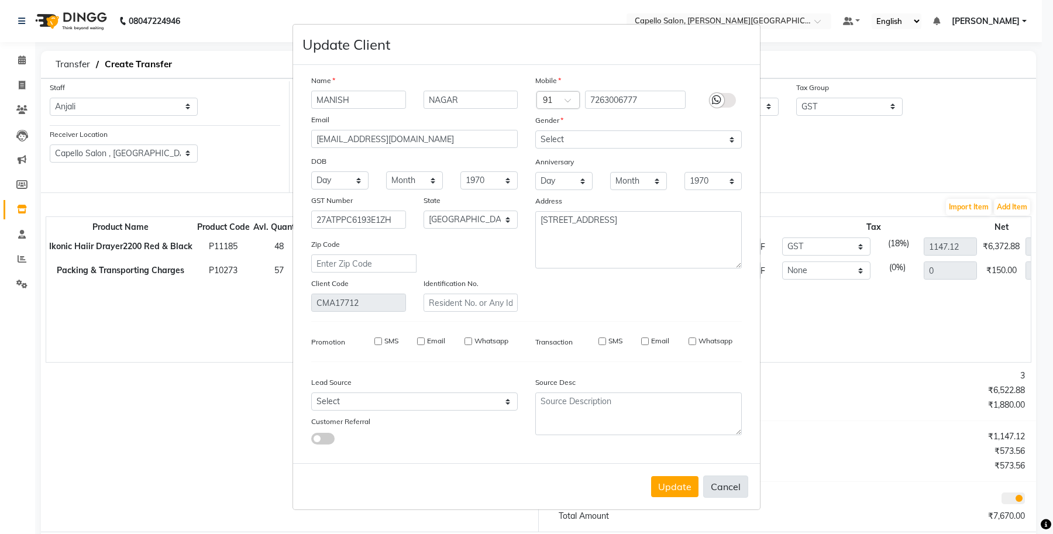
select select
checkbox input "false"
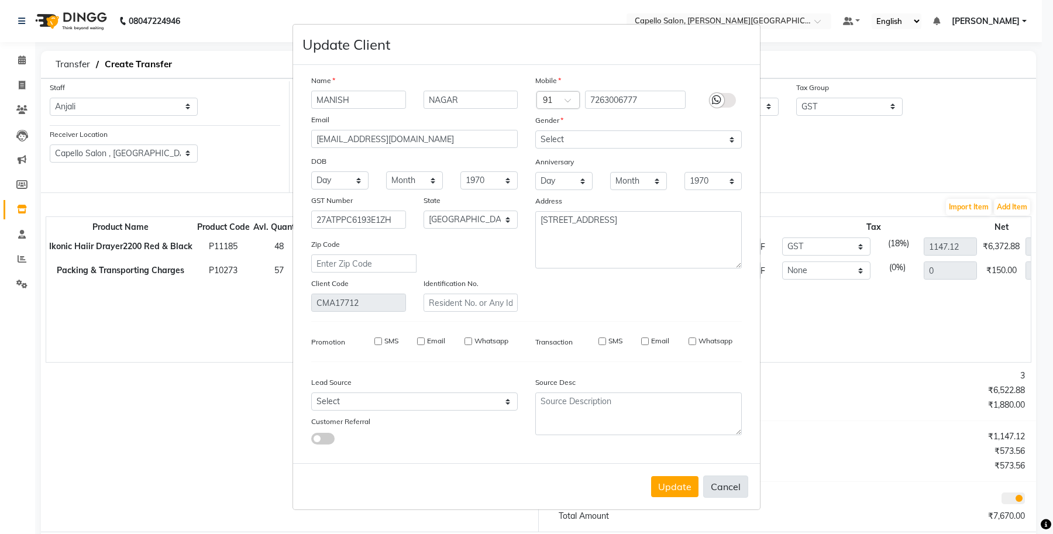
checkbox input "false"
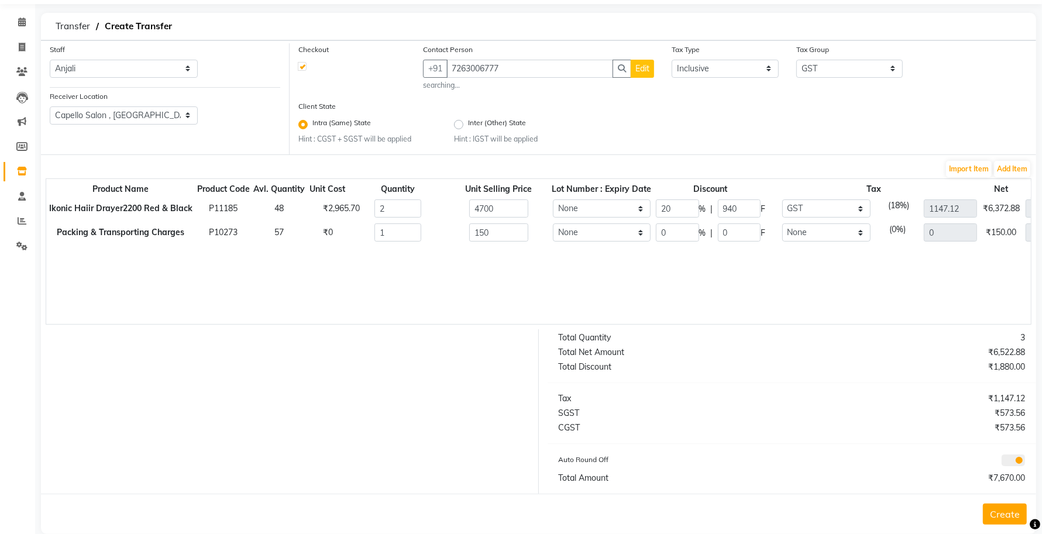
scroll to position [56, 0]
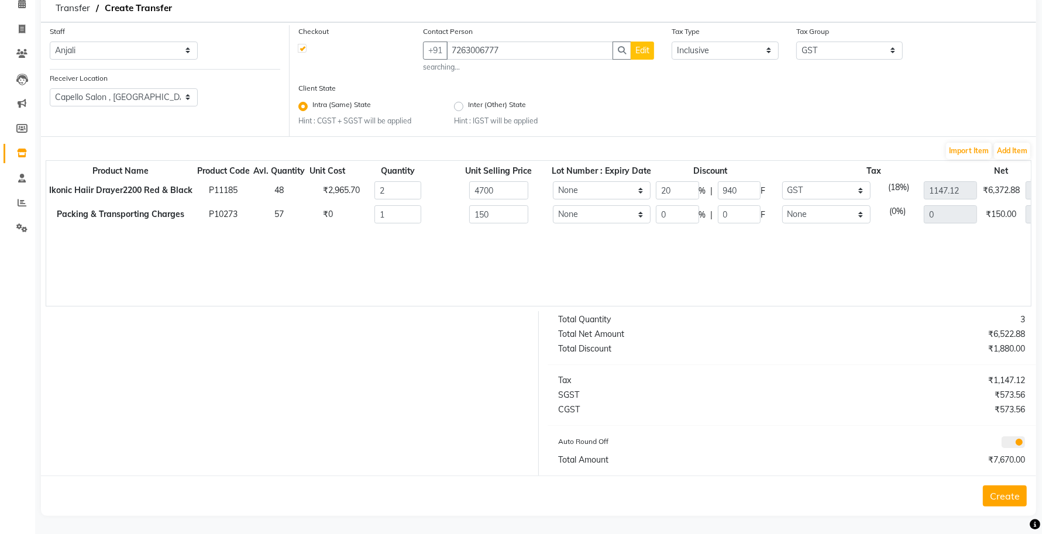
click at [1014, 493] on button "Create" at bounding box center [1005, 496] width 44 height 21
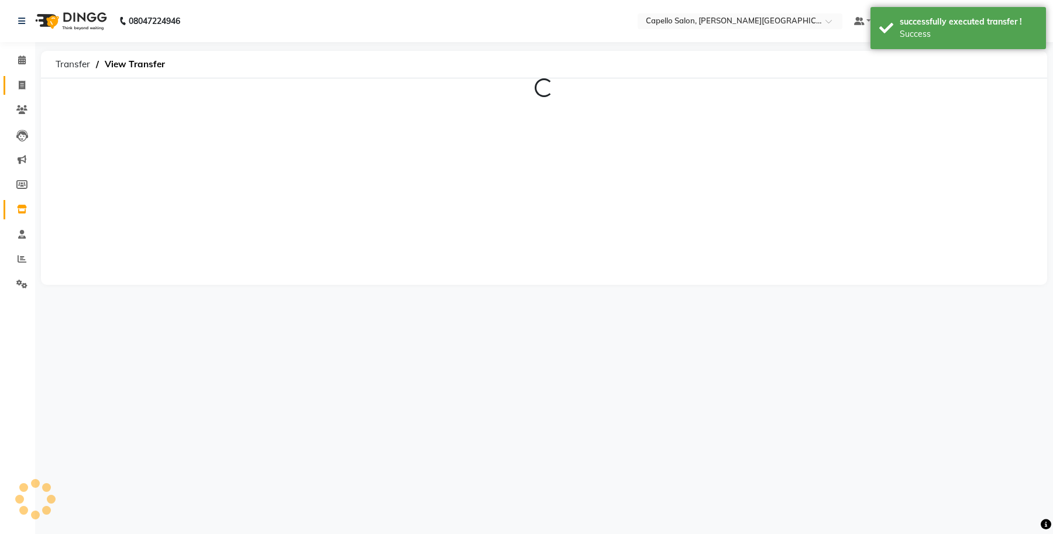
click at [8, 87] on link "Invoice" at bounding box center [18, 85] width 28 height 19
select select "service"
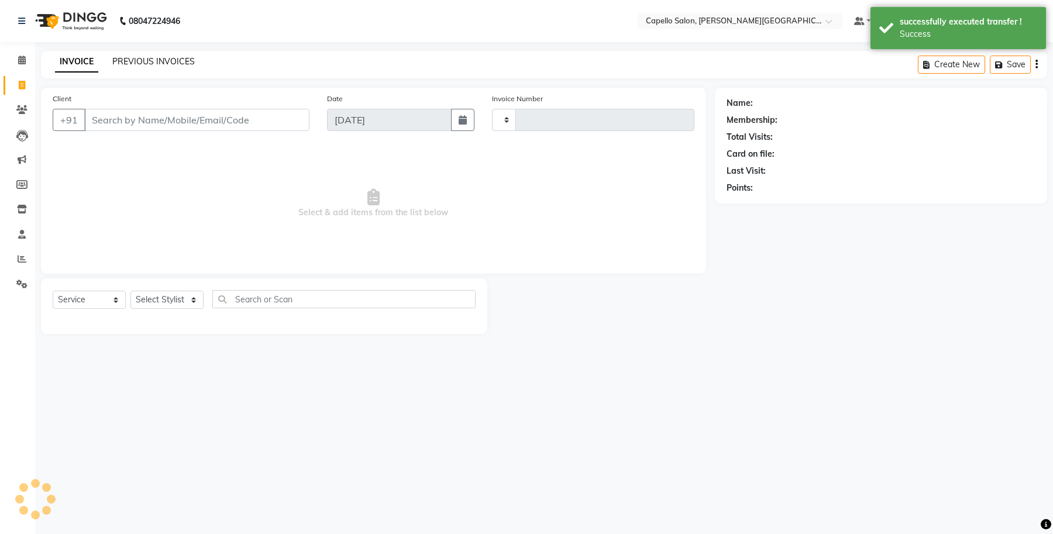
click at [173, 62] on link "PREVIOUS INVOICES" at bounding box center [153, 61] width 83 height 11
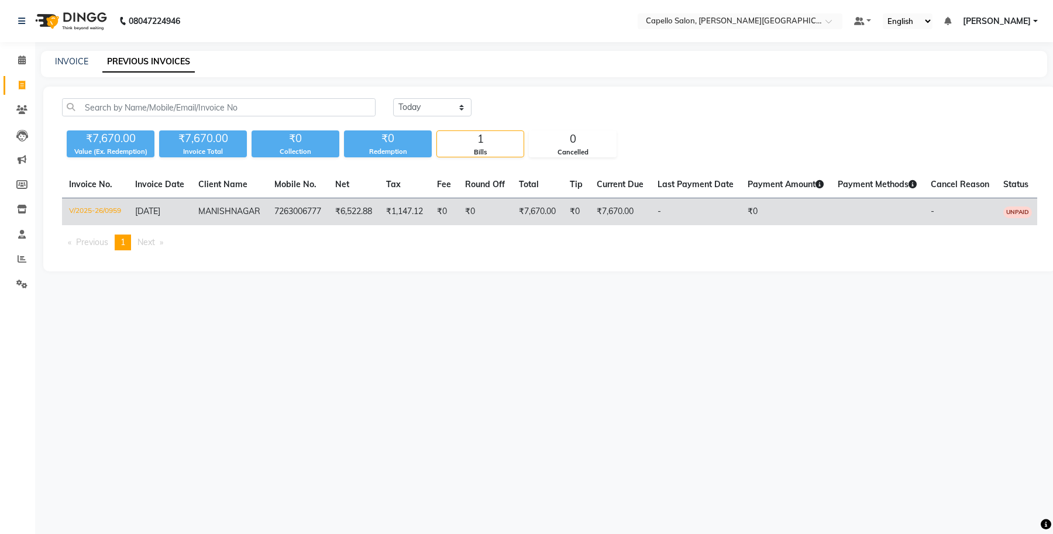
click at [80, 212] on td "V/2025-26/0959" at bounding box center [95, 212] width 66 height 28
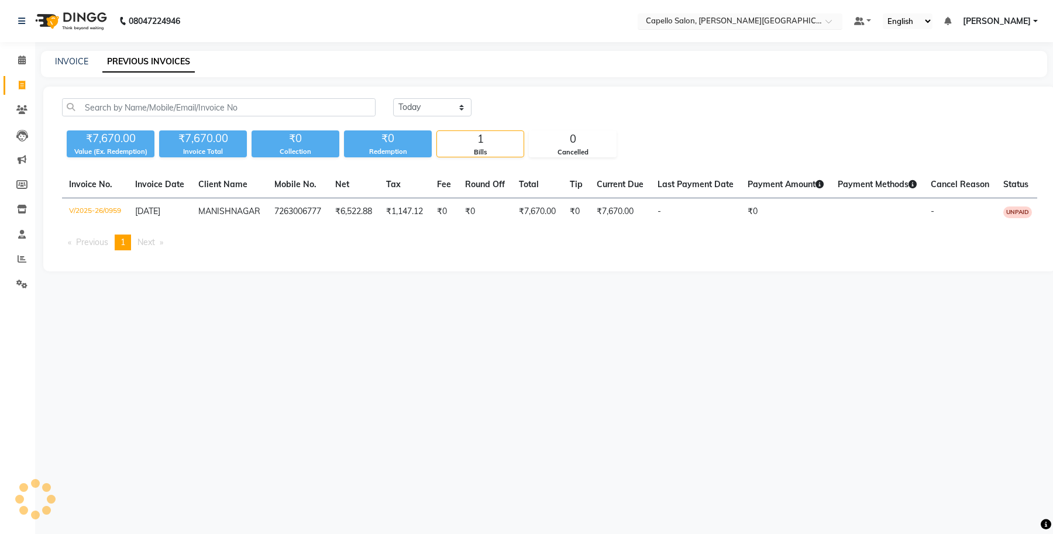
click at [813, 22] on input "text" at bounding box center [729, 22] width 170 height 12
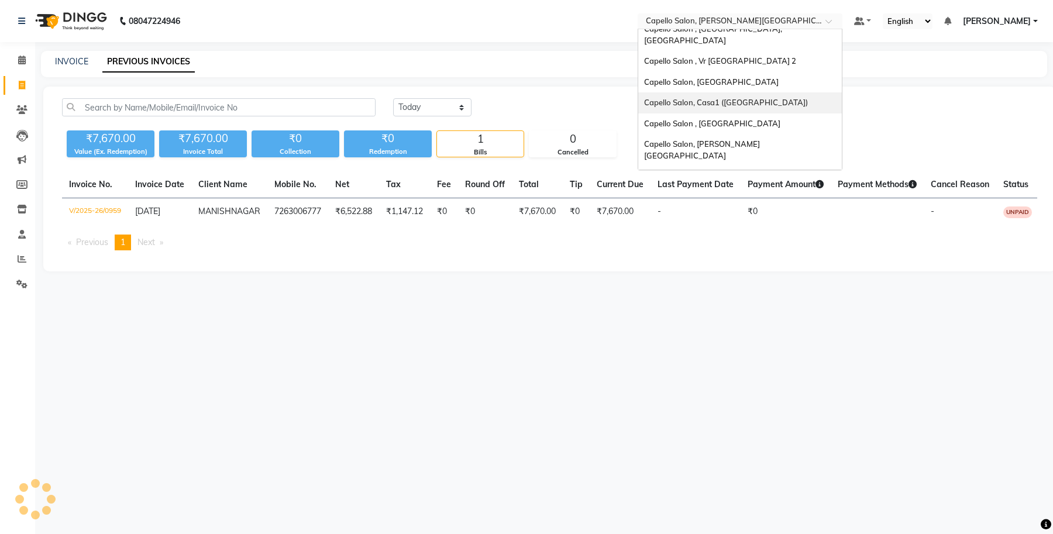
scroll to position [219, 0]
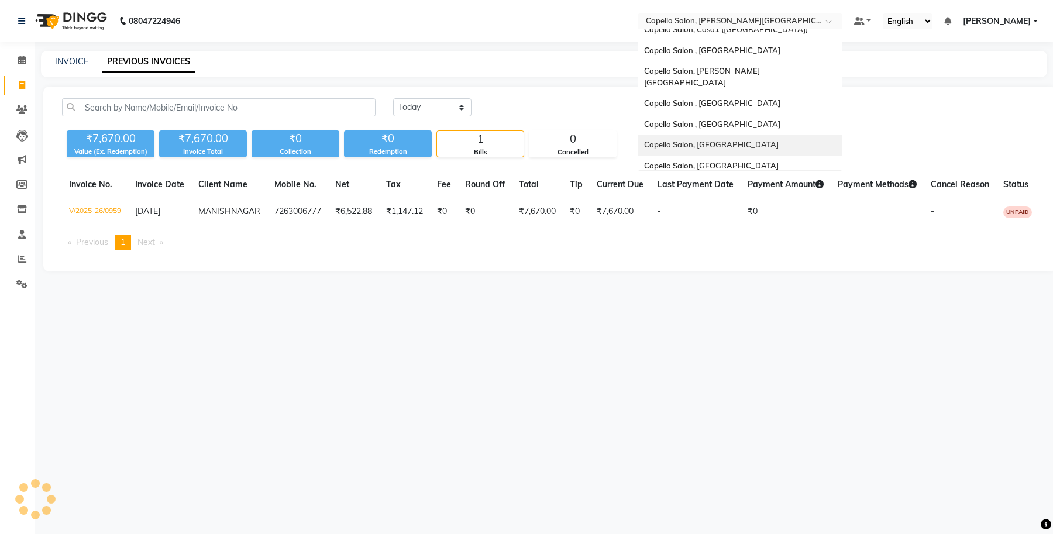
click at [726, 140] on span "Capello Salon, [GEOGRAPHIC_DATA]" at bounding box center [711, 144] width 135 height 9
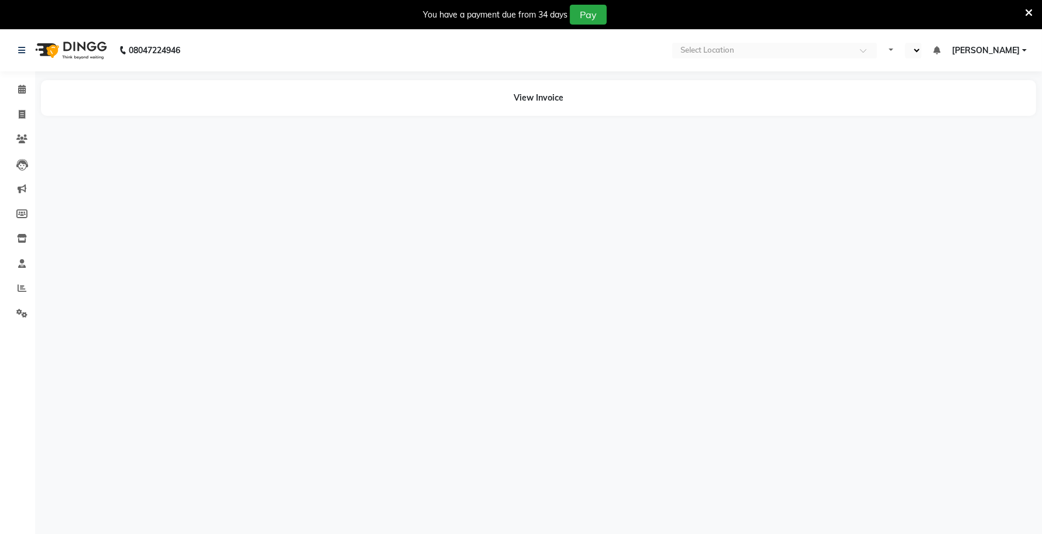
select select "en"
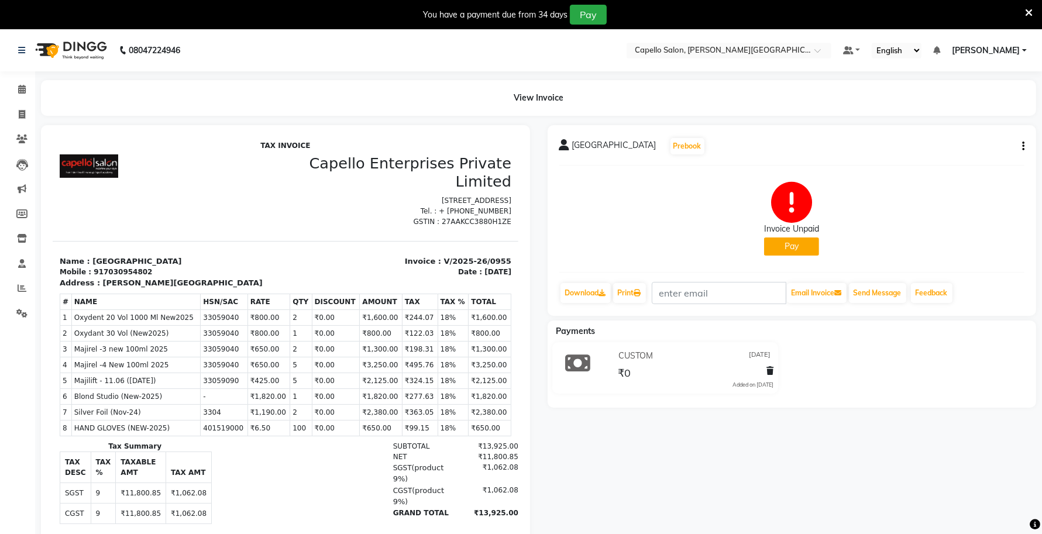
click at [1024, 146] on icon "button" at bounding box center [1023, 146] width 2 height 1
click at [981, 144] on div "Edit Invoice" at bounding box center [976, 146] width 59 height 15
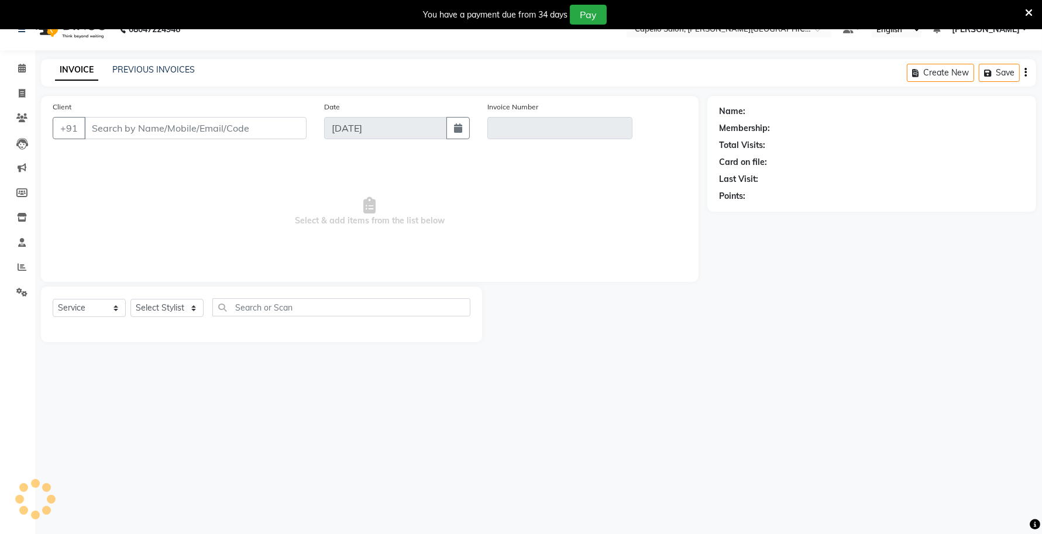
scroll to position [29, 0]
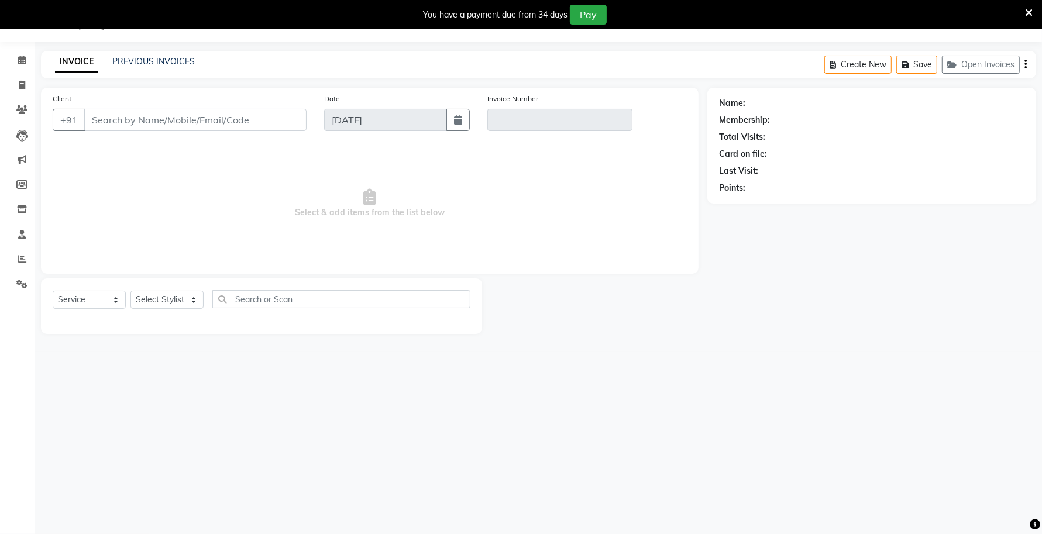
select select "product"
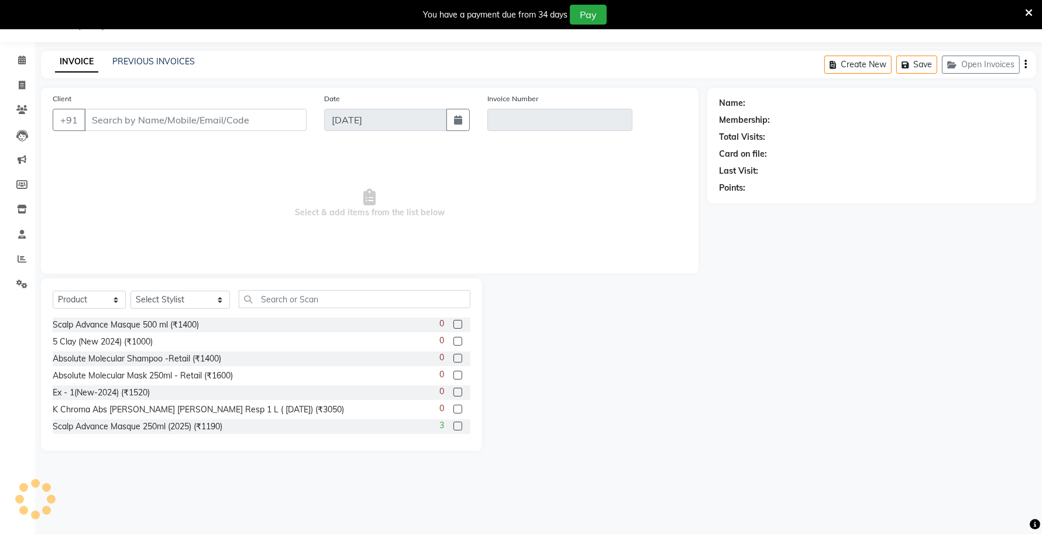
type input "7030954802"
type input "V/2025-26/0955"
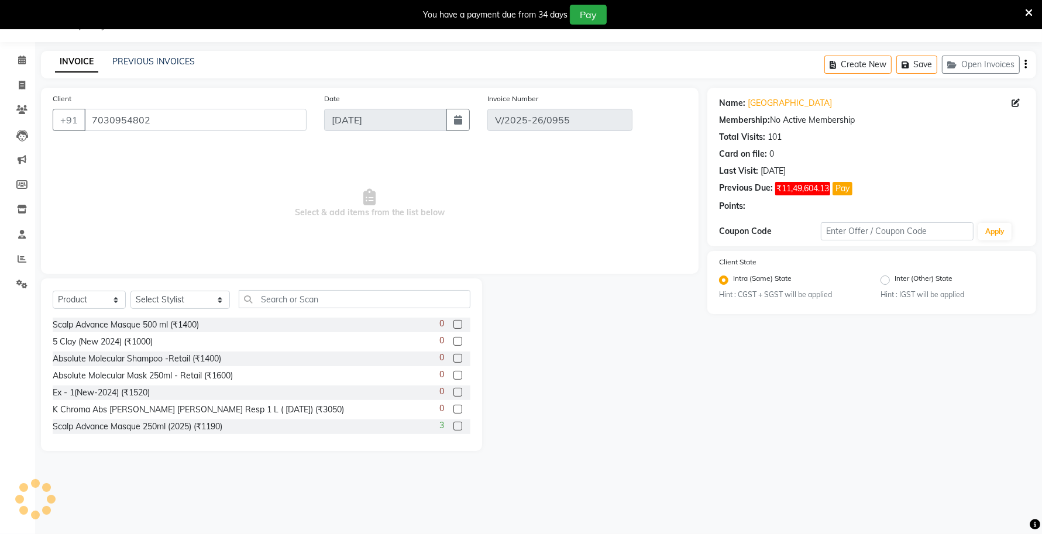
type input "03-09-2025"
select select "select"
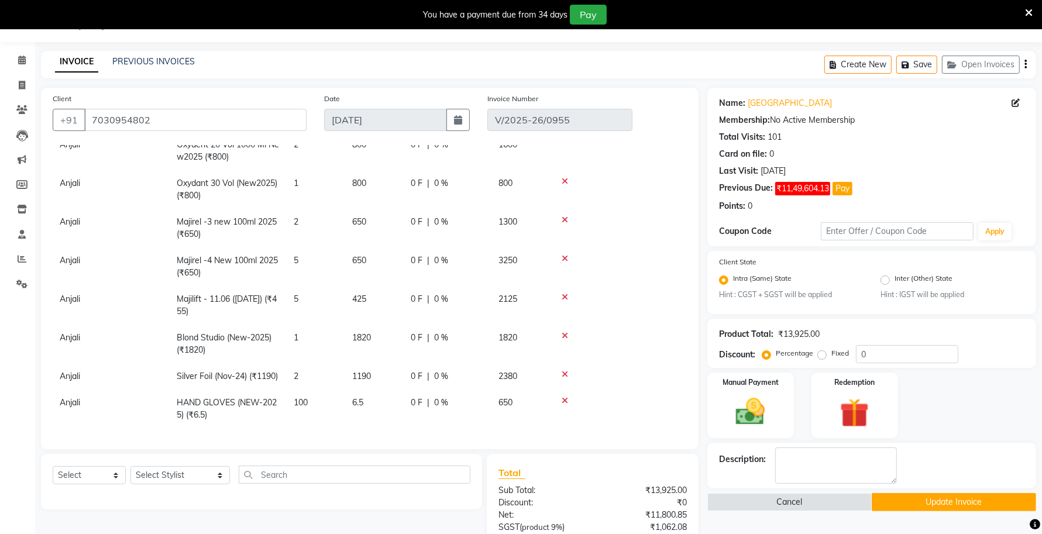
scroll to position [85, 0]
click at [297, 255] on span "5" at bounding box center [296, 260] width 5 height 11
select select "13583"
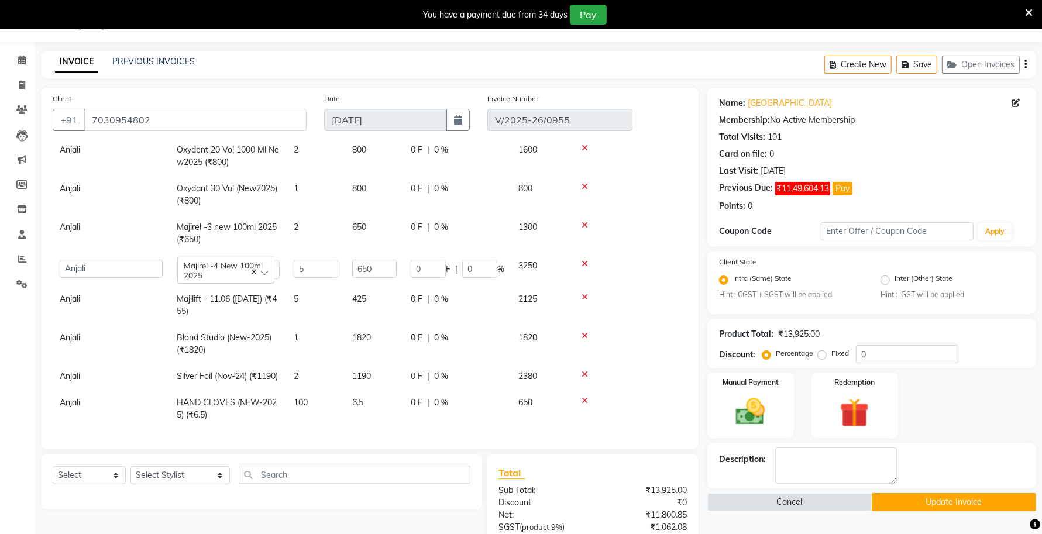
scroll to position [80, 0]
drag, startPoint x: 317, startPoint y: 238, endPoint x: 275, endPoint y: 239, distance: 41.6
click at [277, 253] on tr "Accounts Achal Kaithwas Aishwariya Anjali Anjali Walde Ankita Naitam Capello HR…" at bounding box center [370, 269] width 634 height 33
type input "2"
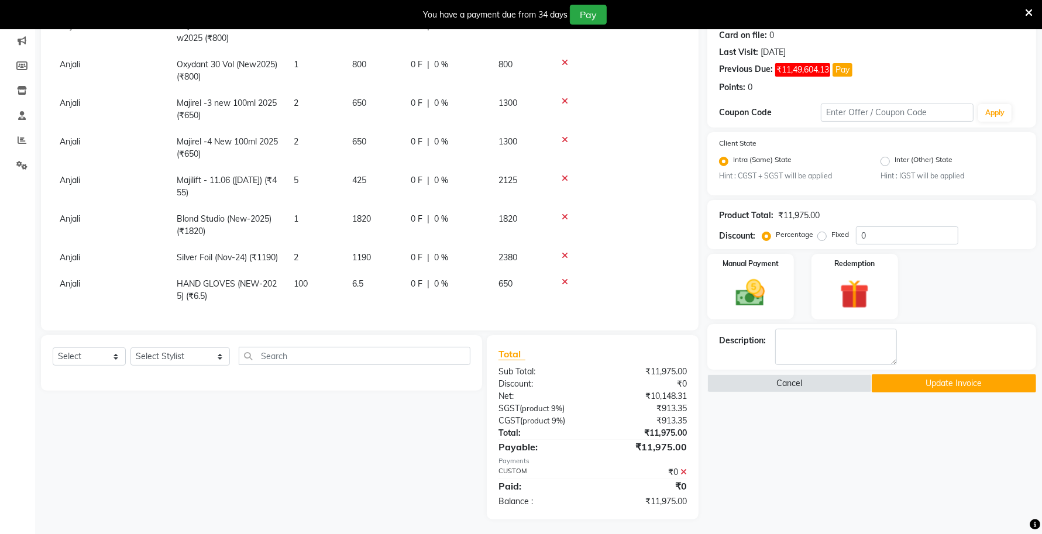
scroll to position [150, 0]
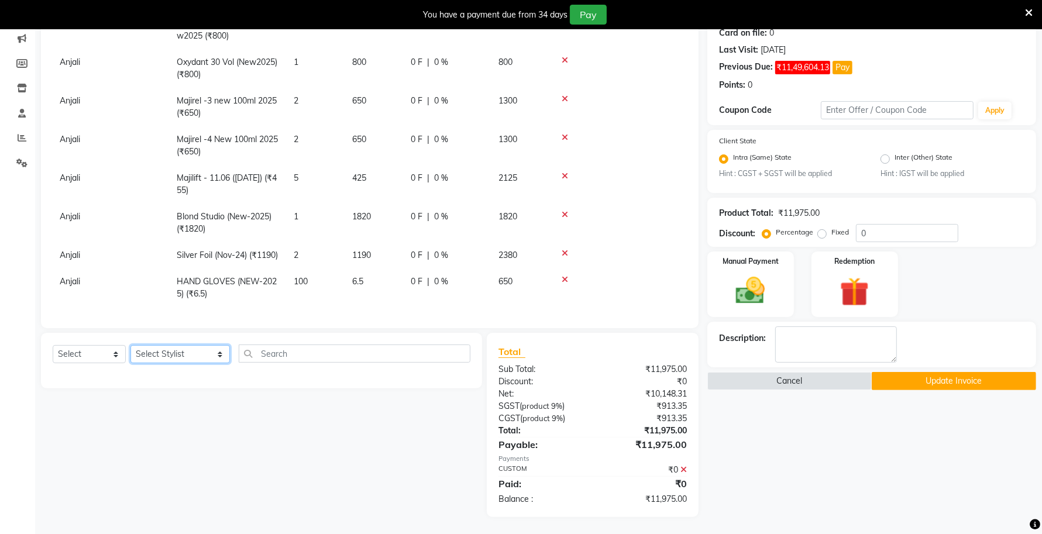
click at [149, 354] on select "Select Stylist Accounts Achal Kaithwas Aishwariya Anjali Anjali Walde Ankita Na…" at bounding box center [180, 354] width 99 height 18
select select "13583"
click at [131, 345] on select "Select Stylist Accounts Achal Kaithwas Aishwariya Anjali Anjali Walde Ankita Na…" at bounding box center [180, 354] width 99 height 18
click at [53, 355] on select "Select Service Product Membership Package Voucher Prepaid Gift Card" at bounding box center [89, 354] width 73 height 18
select select "product"
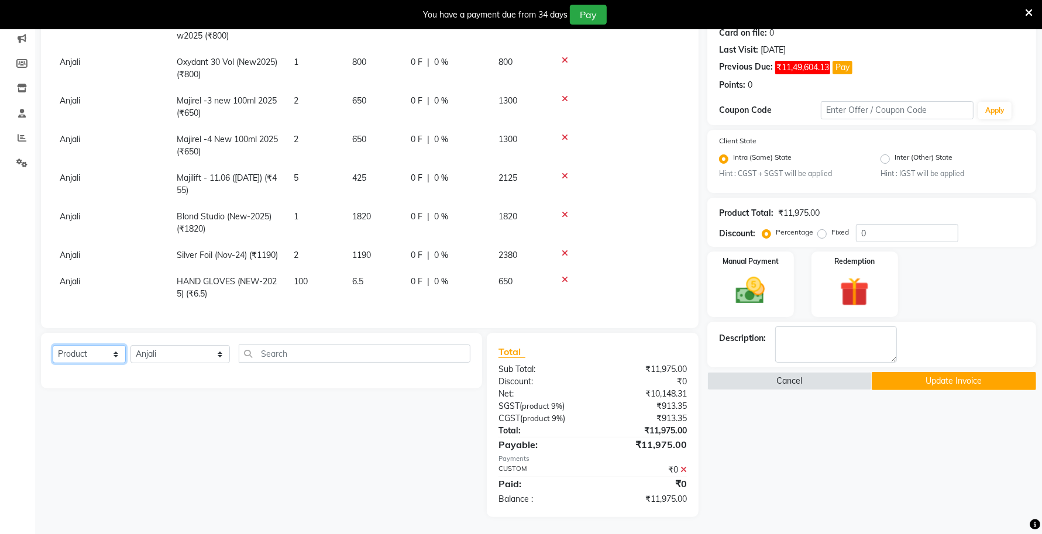
click at [53, 345] on select "Select Service Product Membership Package Voucher Prepaid Gift Card" at bounding box center [89, 354] width 73 height 18
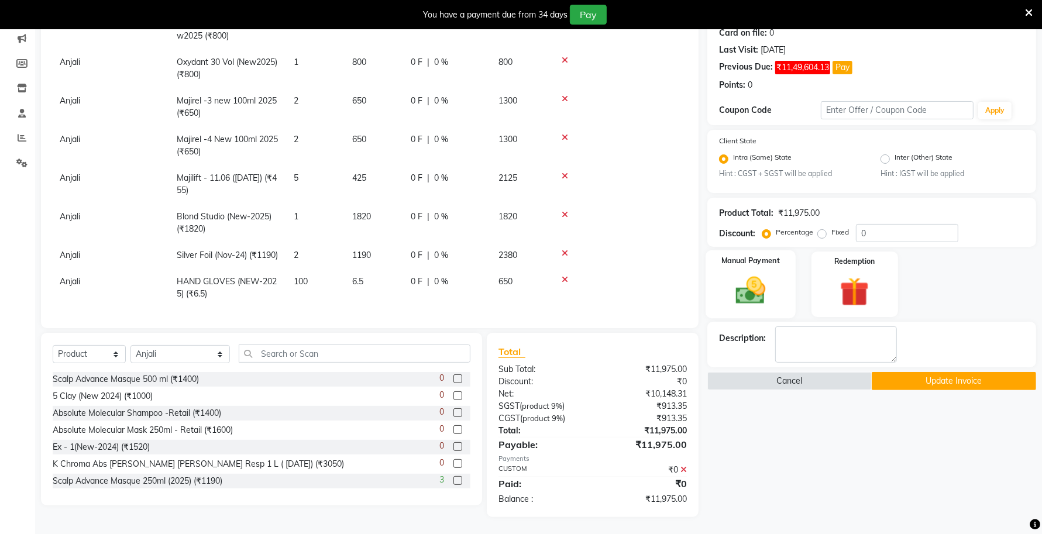
click at [770, 302] on img at bounding box center [750, 291] width 49 height 35
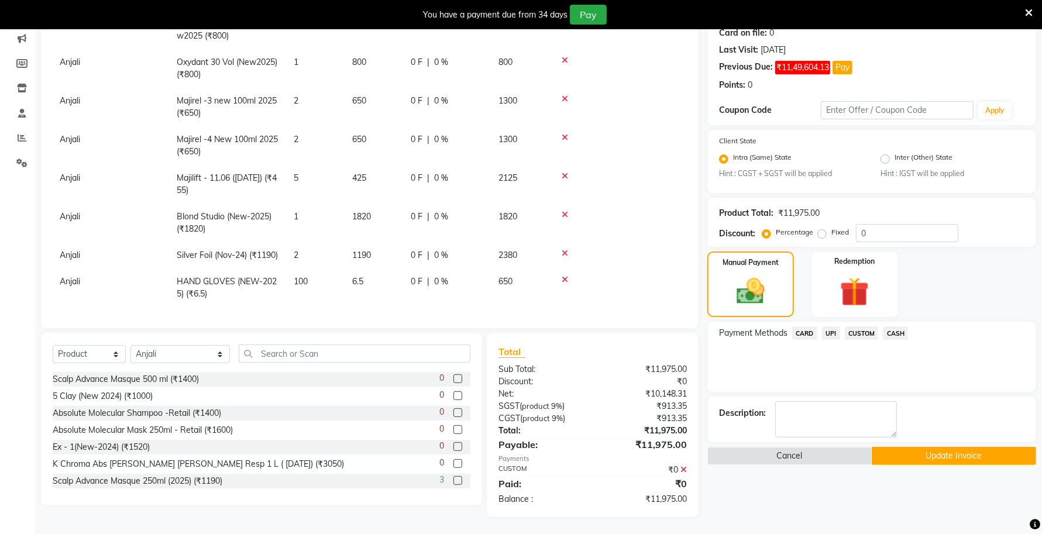
click at [857, 328] on span "CUSTOM" at bounding box center [862, 333] width 34 height 13
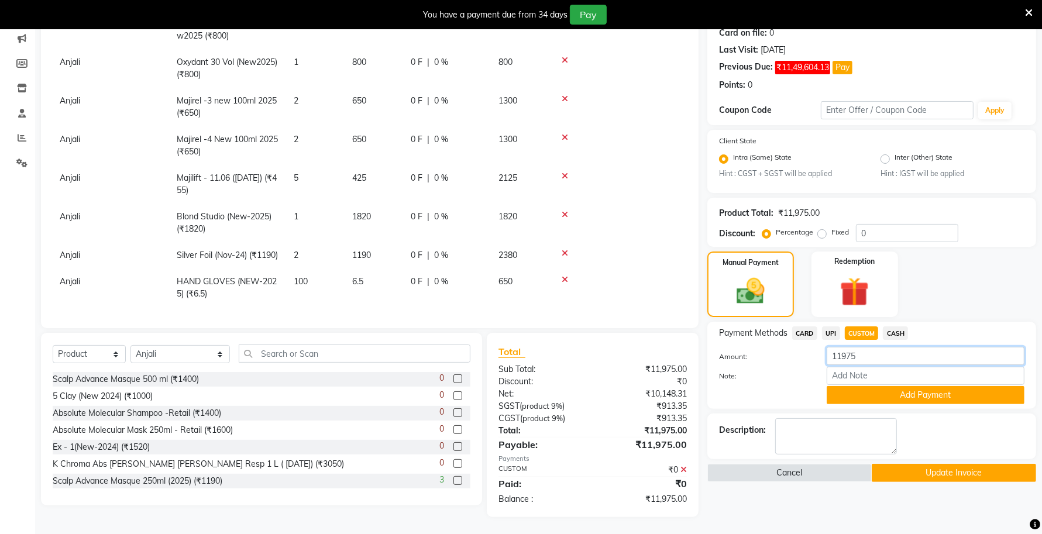
drag, startPoint x: 867, startPoint y: 358, endPoint x: 791, endPoint y: 368, distance: 77.3
click at [794, 368] on div "Amount: 11975 Note: Add Payment" at bounding box center [871, 375] width 305 height 57
type input "0"
click at [946, 472] on button "Update Invoice" at bounding box center [954, 473] width 164 height 18
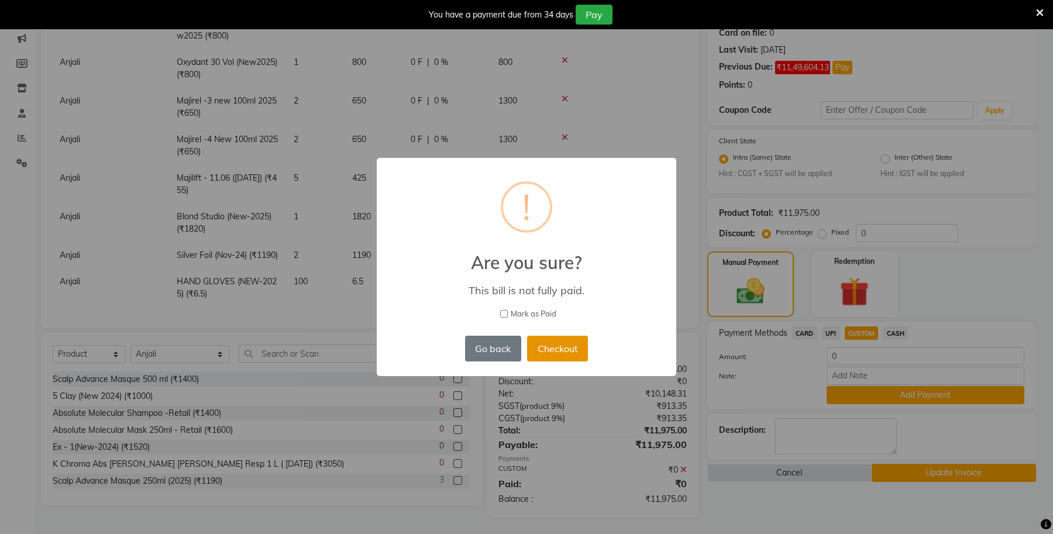
click at [574, 343] on button "Checkout" at bounding box center [557, 349] width 61 height 26
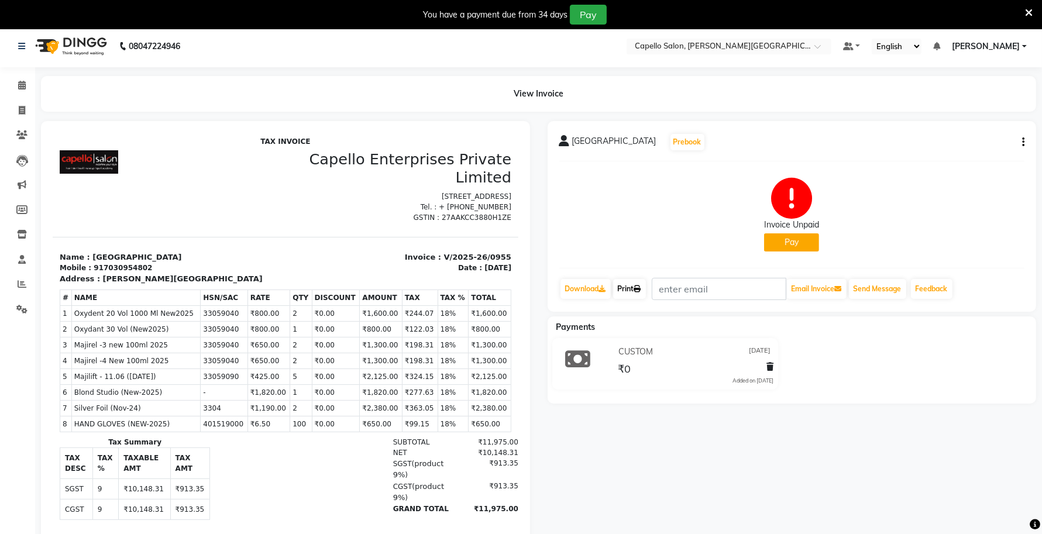
click at [633, 283] on link "Print" at bounding box center [629, 289] width 33 height 20
click at [630, 296] on link "Print" at bounding box center [629, 289] width 33 height 20
click at [626, 290] on link "Print" at bounding box center [629, 289] width 33 height 20
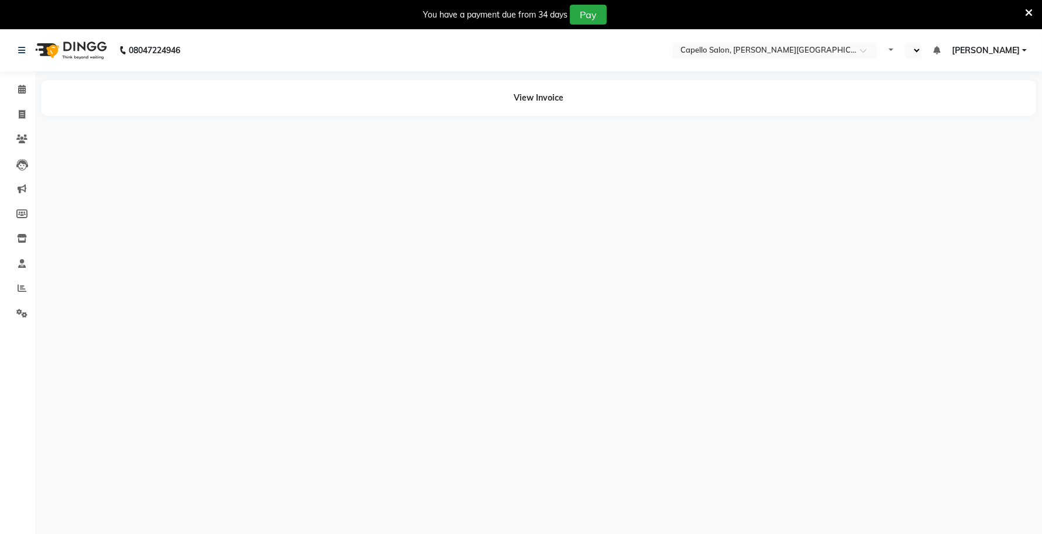
select select "en"
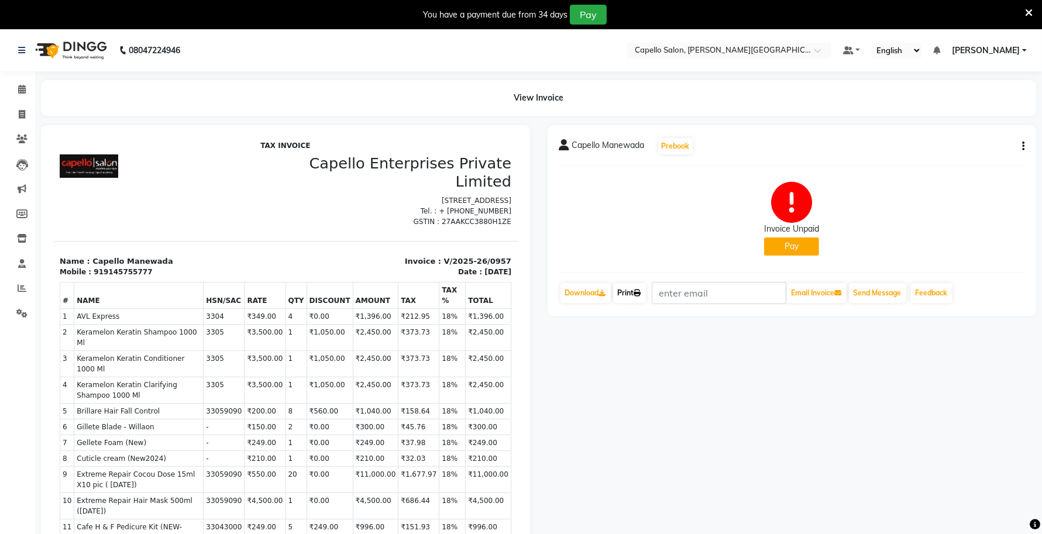
click at [636, 300] on link "Print" at bounding box center [629, 293] width 33 height 20
click at [627, 284] on link "Print" at bounding box center [629, 293] width 33 height 20
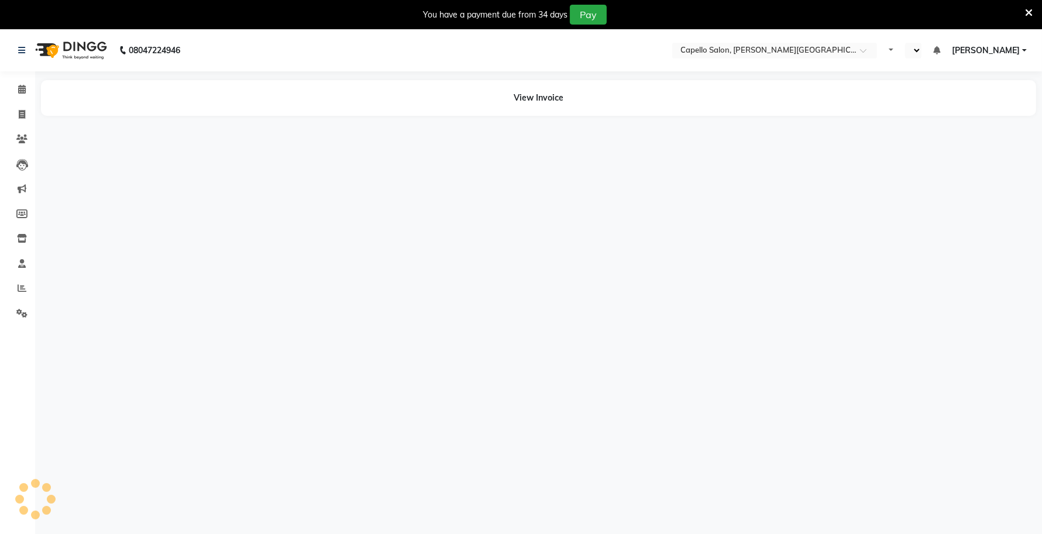
select select "en"
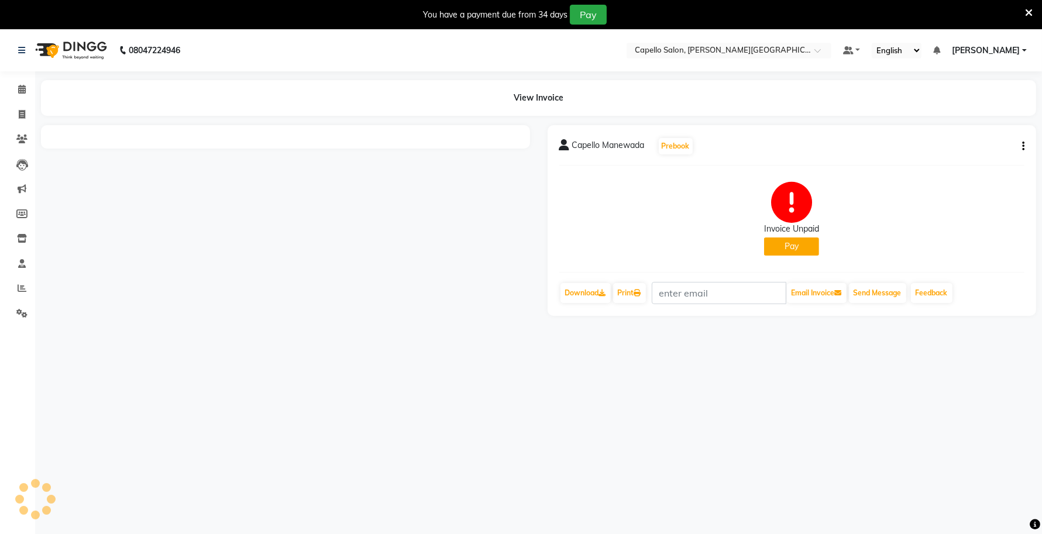
click at [1027, 13] on icon at bounding box center [1029, 13] width 8 height 11
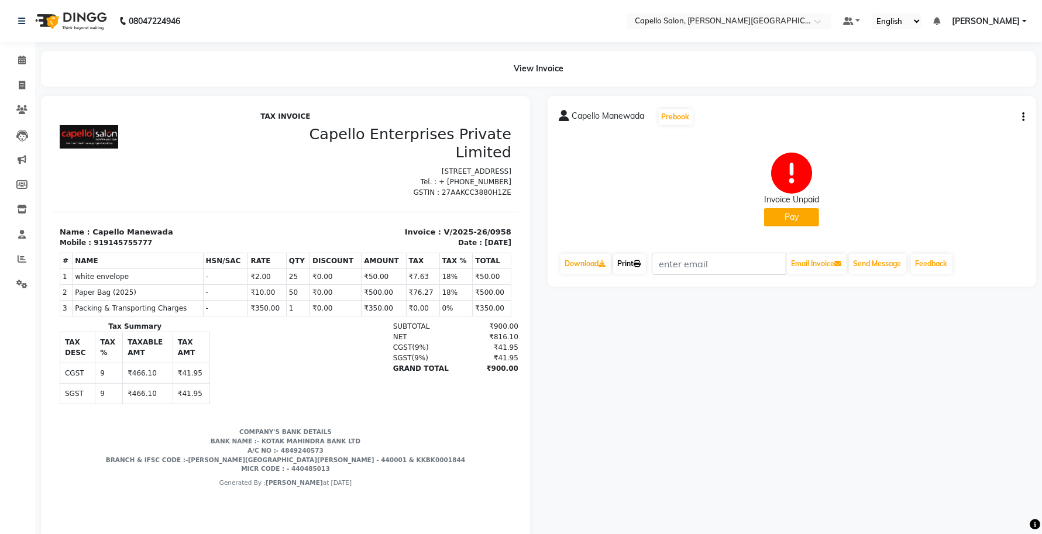
click at [636, 267] on link "Print" at bounding box center [629, 264] width 33 height 20
click at [636, 266] on link "Print" at bounding box center [629, 264] width 33 height 20
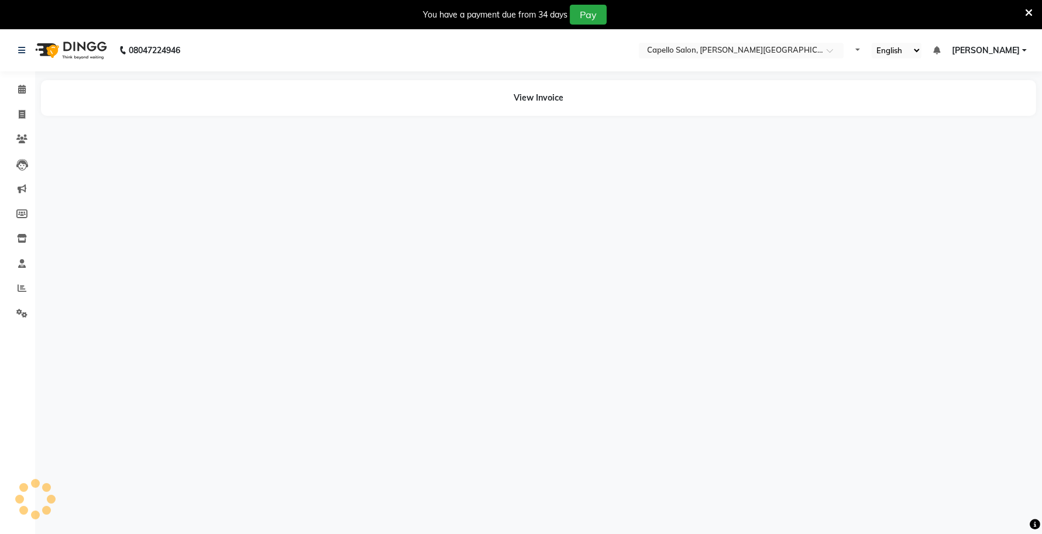
select select "en"
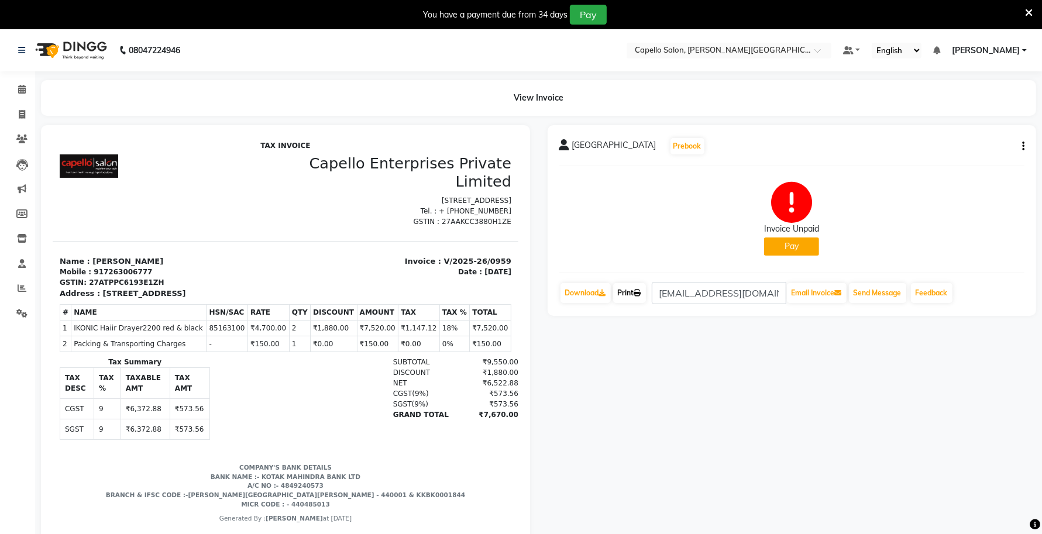
click at [630, 294] on link "Print" at bounding box center [629, 293] width 33 height 20
click at [638, 298] on link "Print" at bounding box center [629, 293] width 33 height 20
click at [640, 290] on icon at bounding box center [637, 293] width 7 height 7
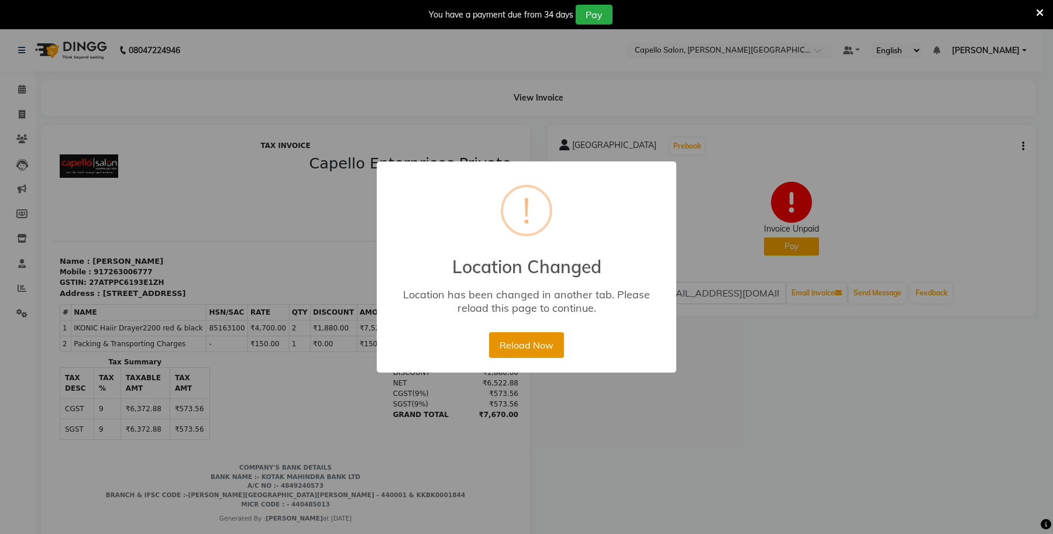
click at [533, 344] on button "Reload Now" at bounding box center [526, 345] width 74 height 26
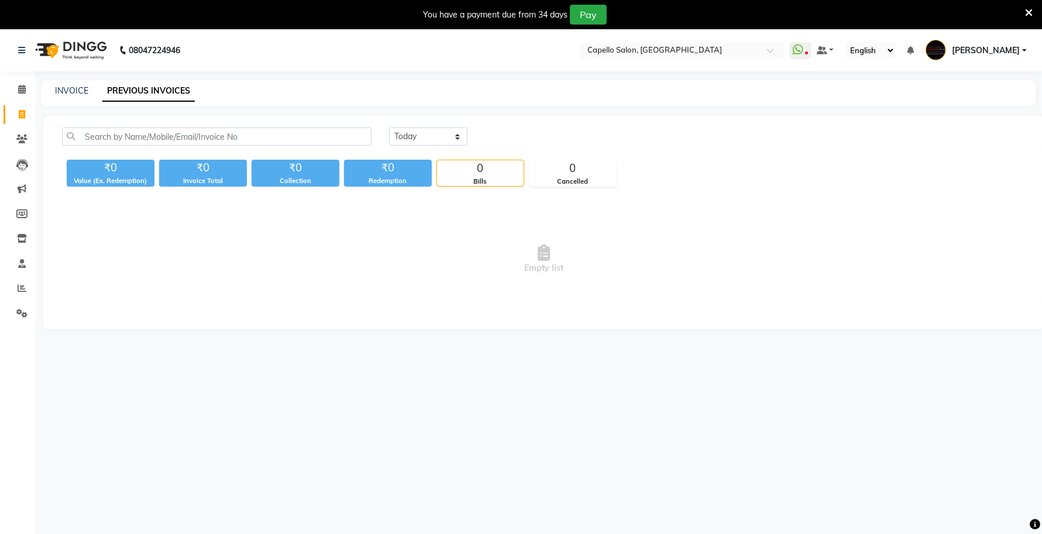
click at [1028, 9] on icon at bounding box center [1029, 13] width 8 height 11
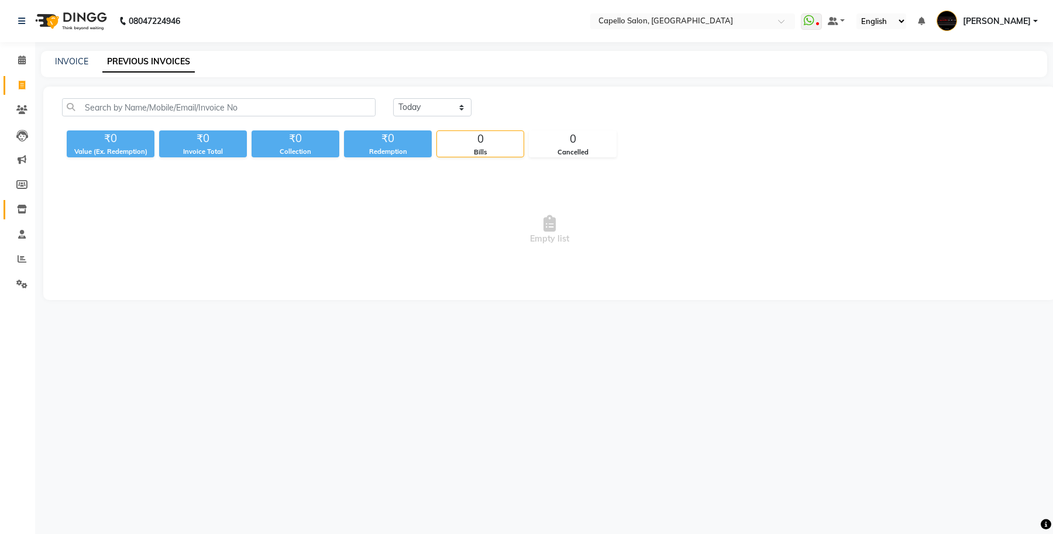
click at [8, 200] on link "Inventory" at bounding box center [18, 209] width 28 height 19
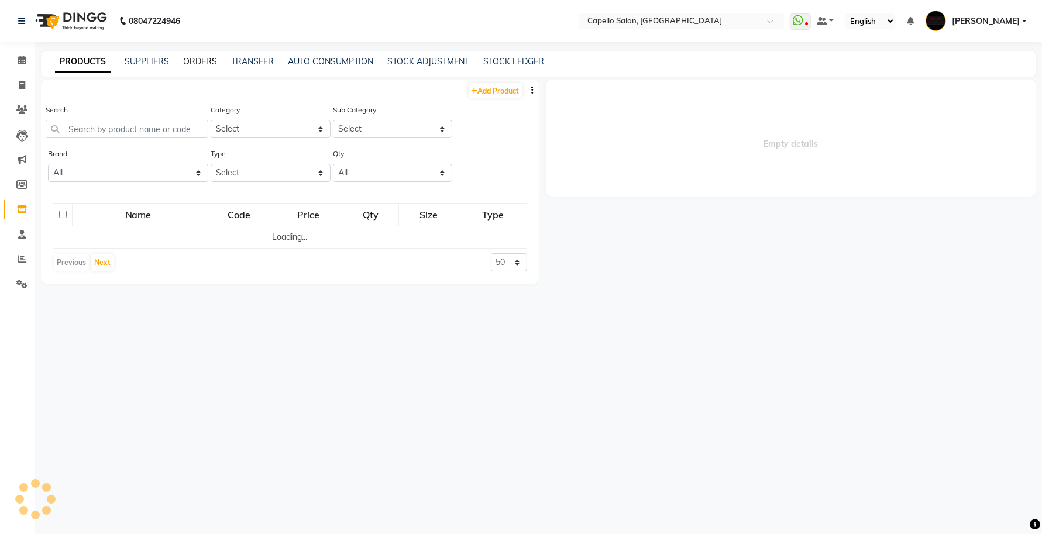
click at [203, 56] on link "ORDERS" at bounding box center [200, 61] width 34 height 11
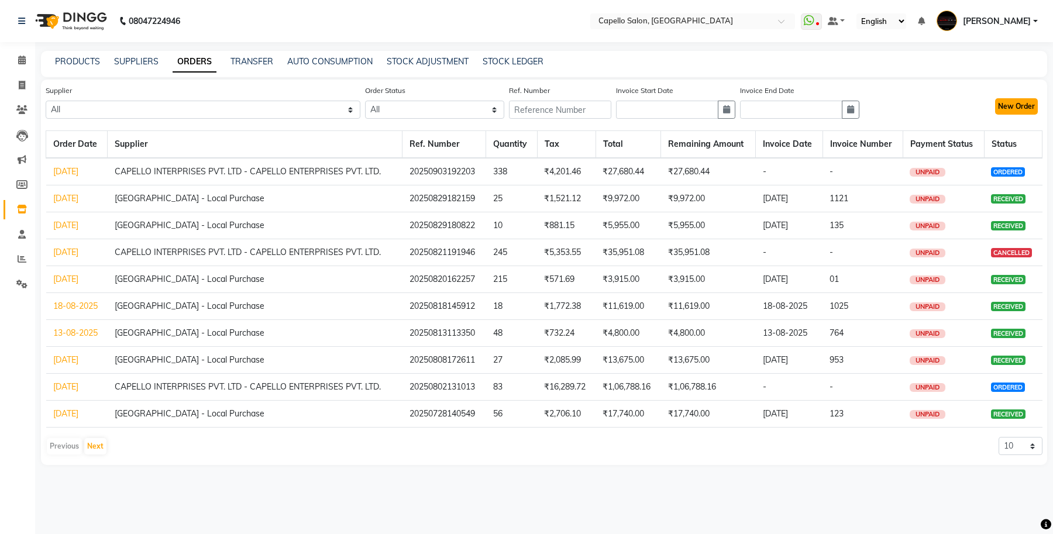
click at [1018, 106] on button "New Order" at bounding box center [1016, 106] width 43 height 16
select select "true"
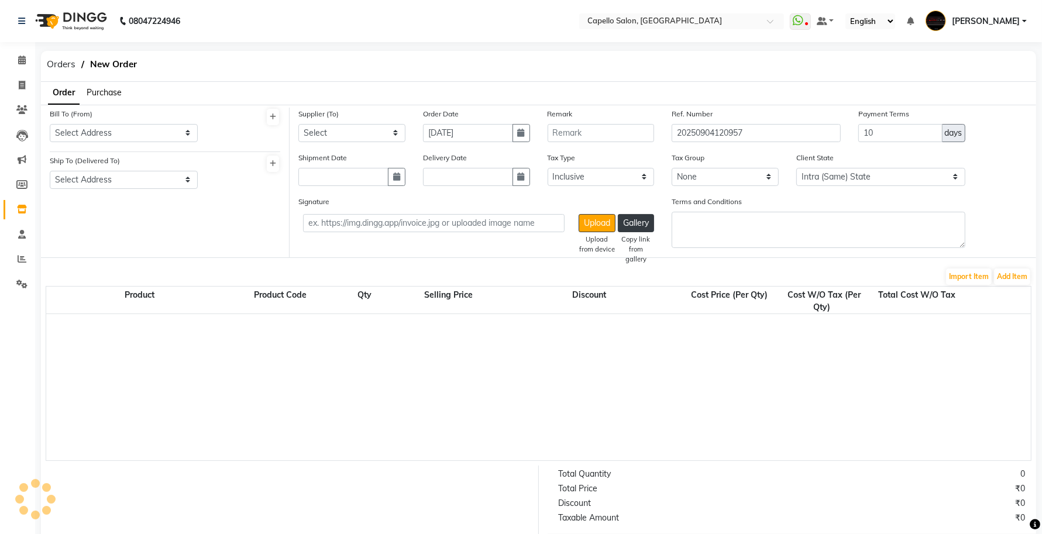
click at [100, 94] on span "Purchase" at bounding box center [104, 92] width 35 height 11
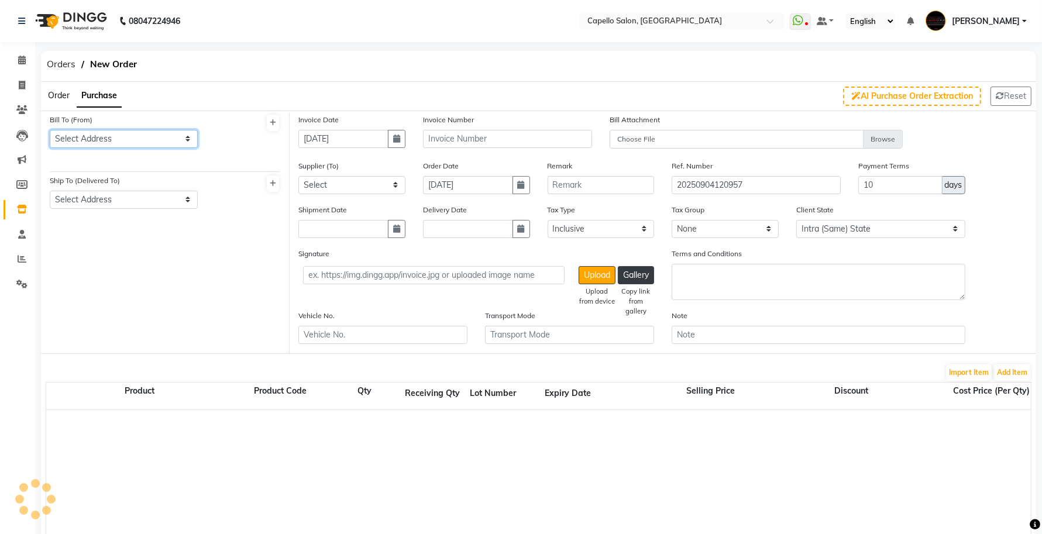
click at [94, 142] on select "Select Address" at bounding box center [124, 139] width 148 height 18
click at [126, 136] on select "Select Address" at bounding box center [124, 139] width 148 height 18
click at [9, 192] on link "Members" at bounding box center [18, 185] width 28 height 19
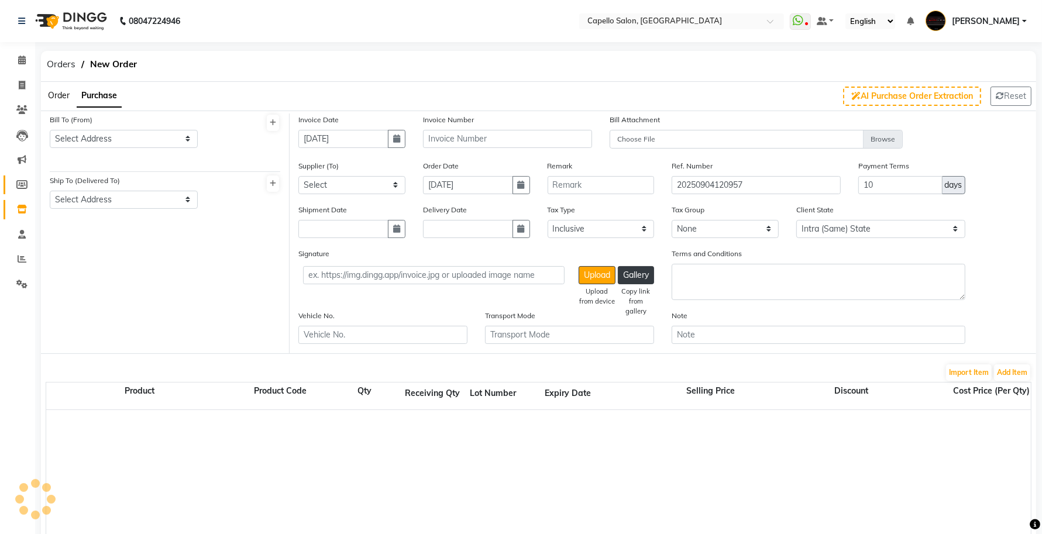
select select
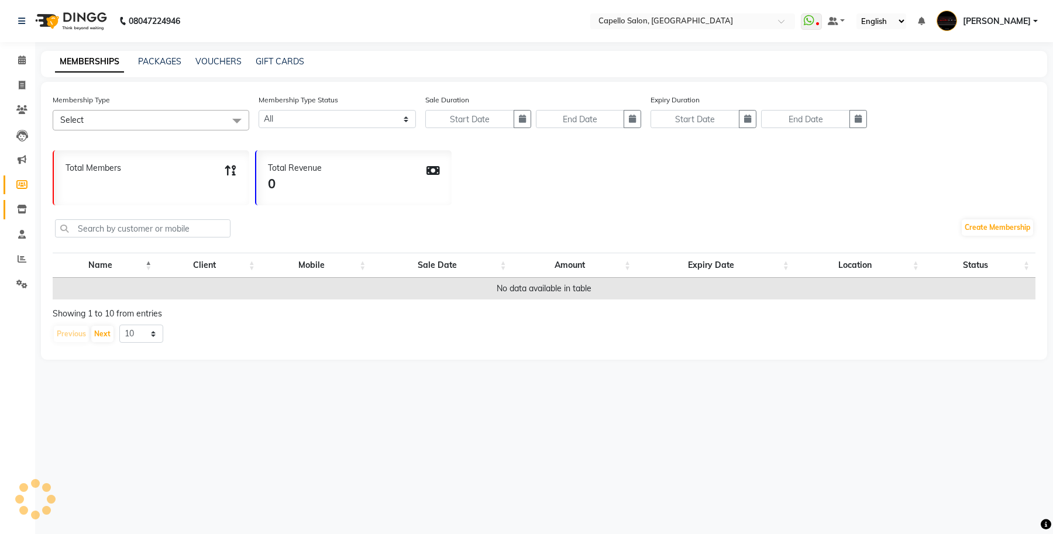
click at [10, 207] on link "Inventory" at bounding box center [18, 209] width 28 height 19
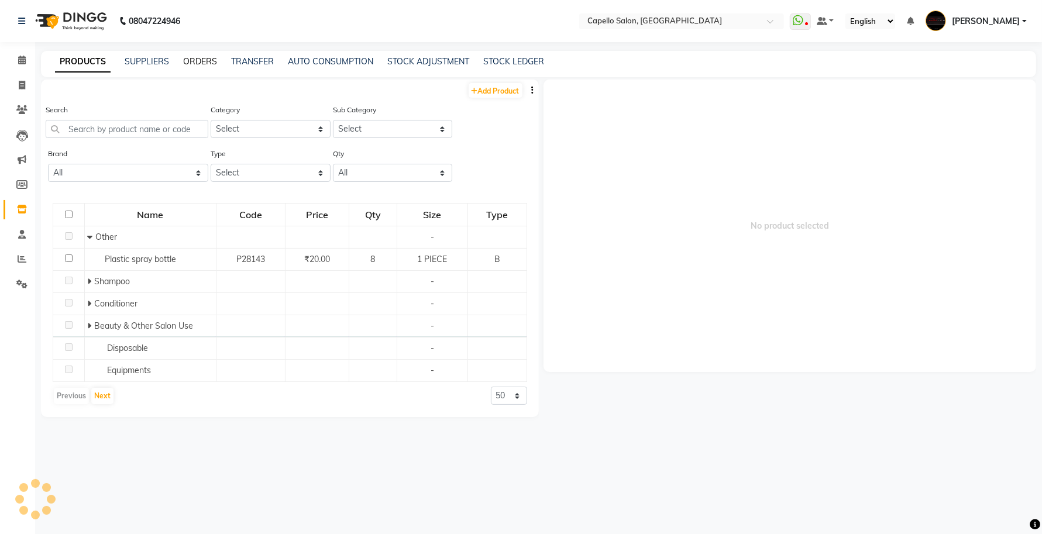
click at [194, 60] on link "ORDERS" at bounding box center [200, 61] width 34 height 11
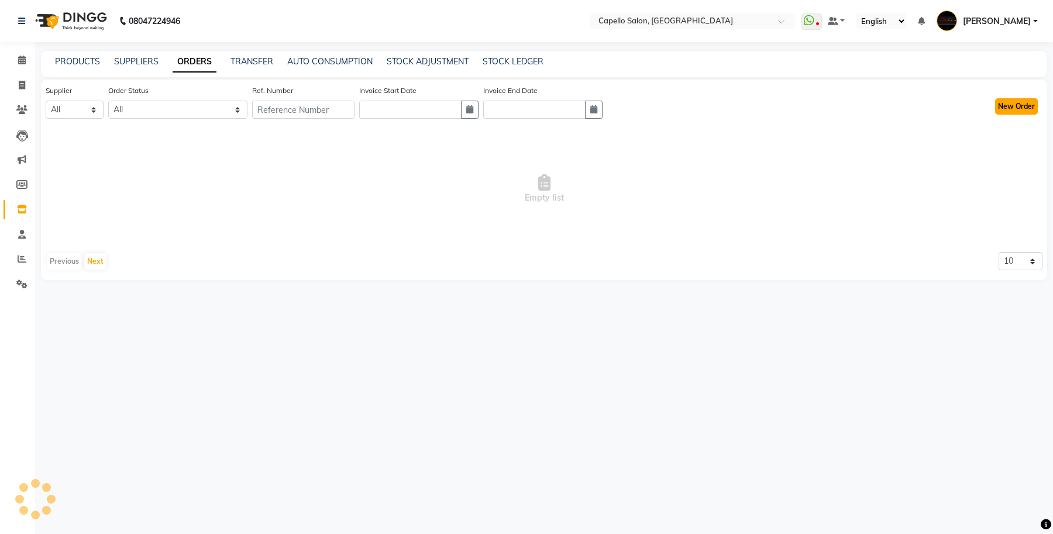
click at [1014, 108] on button "New Order" at bounding box center [1016, 106] width 43 height 16
select select "true"
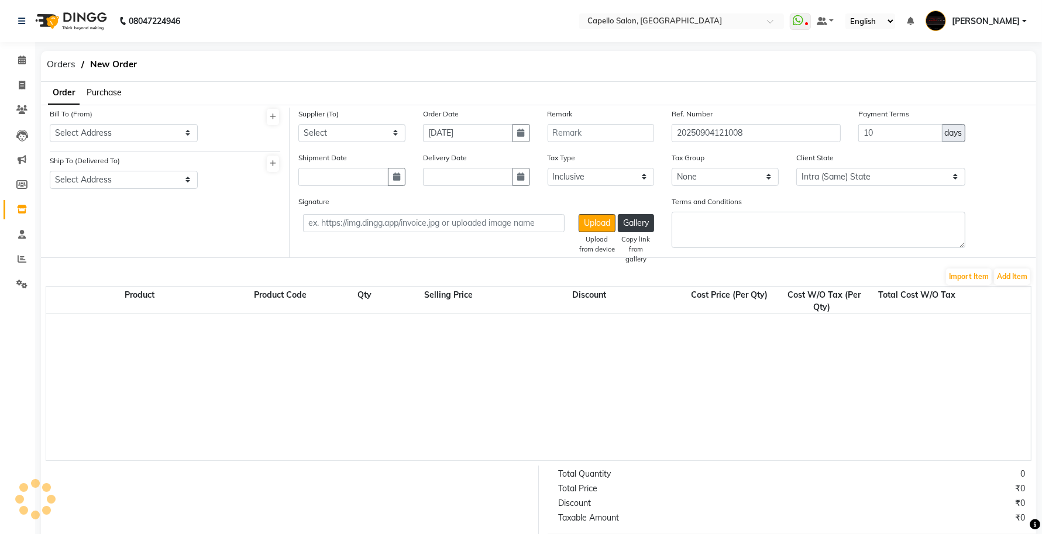
click at [114, 92] on span "Purchase" at bounding box center [104, 92] width 35 height 11
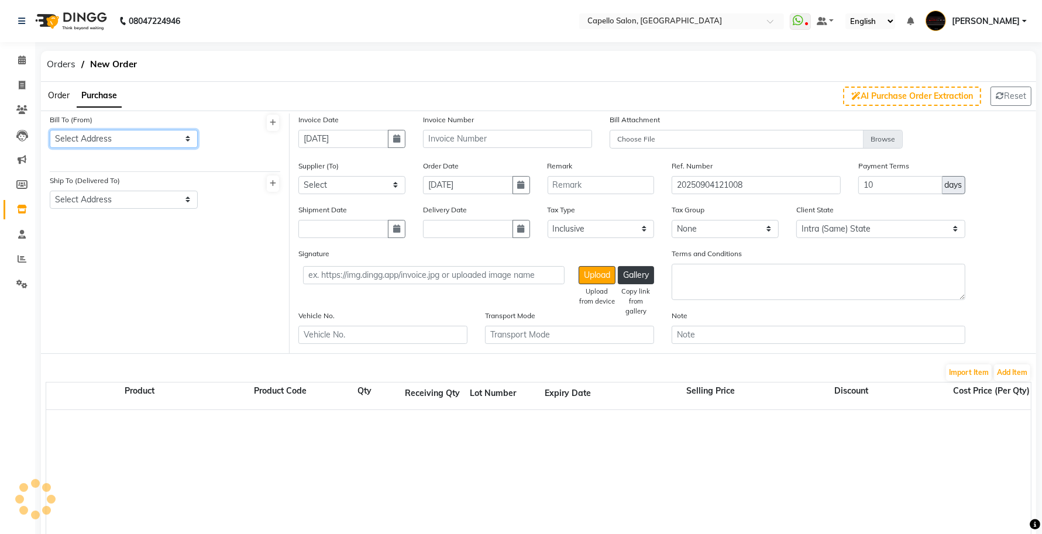
click at [98, 138] on select "Select Address" at bounding box center [124, 139] width 148 height 18
select select "120"
click at [50, 130] on select "Select Address [GEOGRAPHIC_DATA] [GEOGRAPHIC_DATA]" at bounding box center [124, 139] width 148 height 18
select select "1111"
drag, startPoint x: 111, startPoint y: 197, endPoint x: 105, endPoint y: 207, distance: 11.5
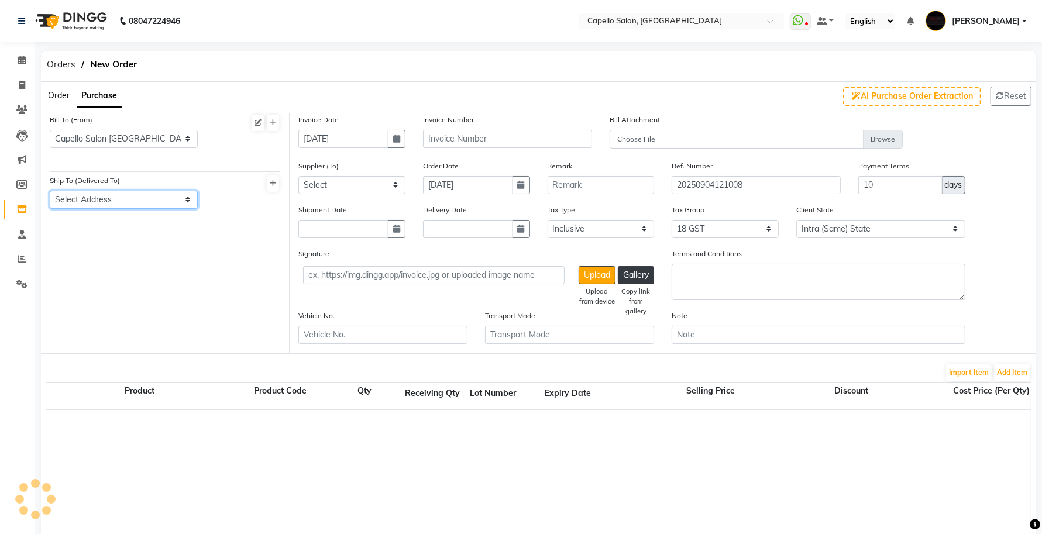
click at [111, 197] on select "Select Address [GEOGRAPHIC_DATA] [GEOGRAPHIC_DATA]" at bounding box center [124, 200] width 148 height 18
select select "121"
click at [50, 191] on select "Select Address [GEOGRAPHIC_DATA] [GEOGRAPHIC_DATA]" at bounding box center [124, 200] width 148 height 18
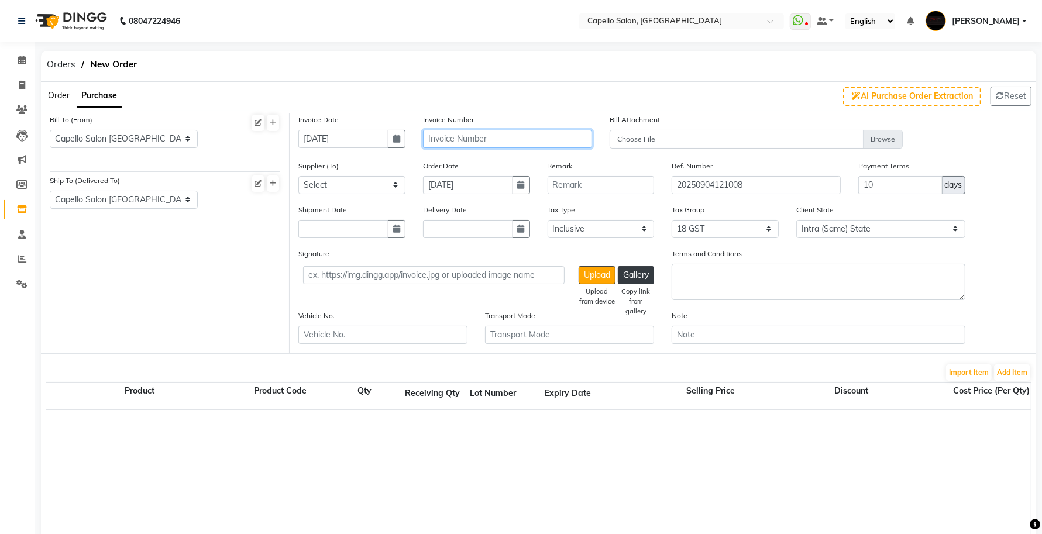
click at [435, 139] on input "text" at bounding box center [507, 139] width 169 height 18
type input "123"
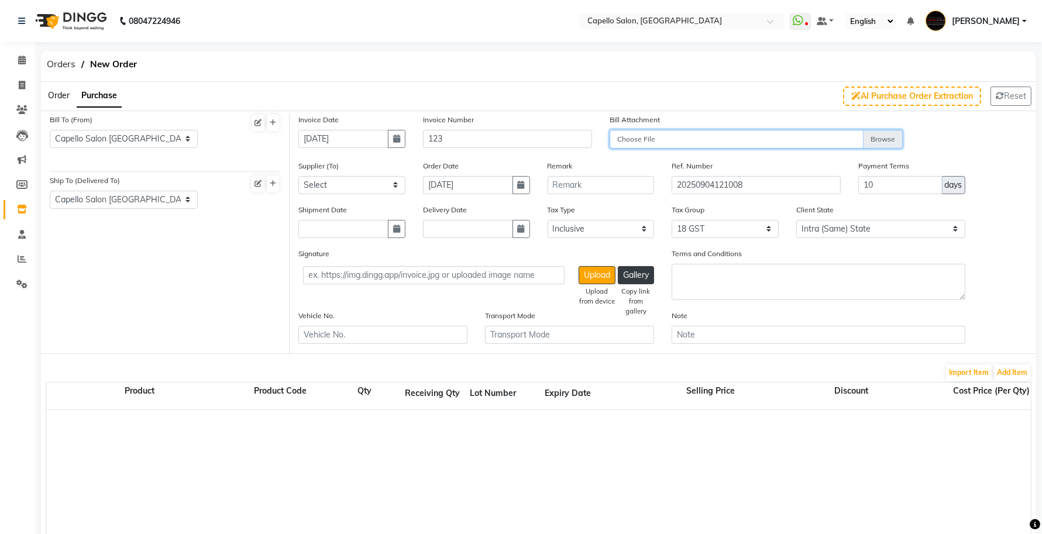
click at [706, 133] on input "Choose File" at bounding box center [757, 140] width 294 height 20
type input "C:\fakepath\WhatsApp Image [DATE] 12.56.56 PM (1).jpeg"
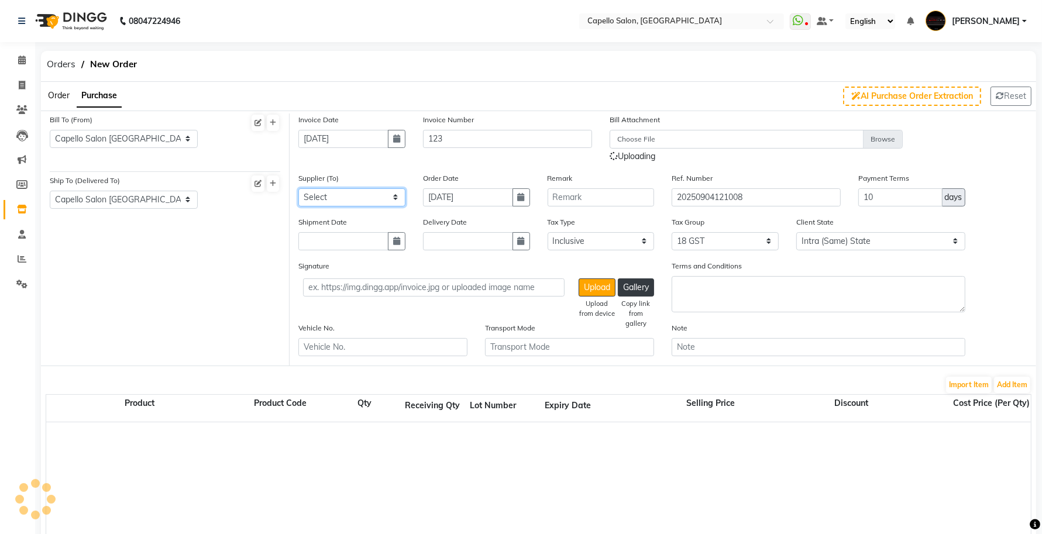
click at [329, 198] on select "Select CAPELLO INTERPRISES PVT. LTD - CAPELLO ENTERPRISES PVT. LTD. [GEOGRAPHIC…" at bounding box center [351, 197] width 107 height 18
select select "2528"
click at [298, 188] on select "Select CAPELLO INTERPRISES PVT. LTD - CAPELLO ENTERPRISES PVT. LTD. [GEOGRAPHIC…" at bounding box center [351, 197] width 107 height 18
click at [1014, 381] on button "Add Item" at bounding box center [1012, 385] width 36 height 16
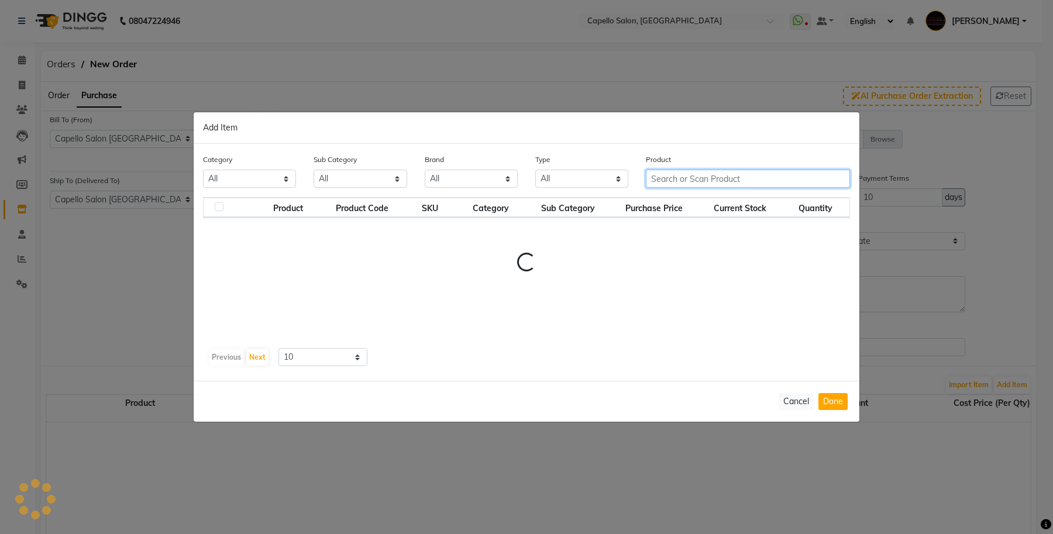
click at [674, 176] on input "text" at bounding box center [748, 179] width 204 height 18
click at [685, 171] on input "text" at bounding box center [748, 179] width 204 height 18
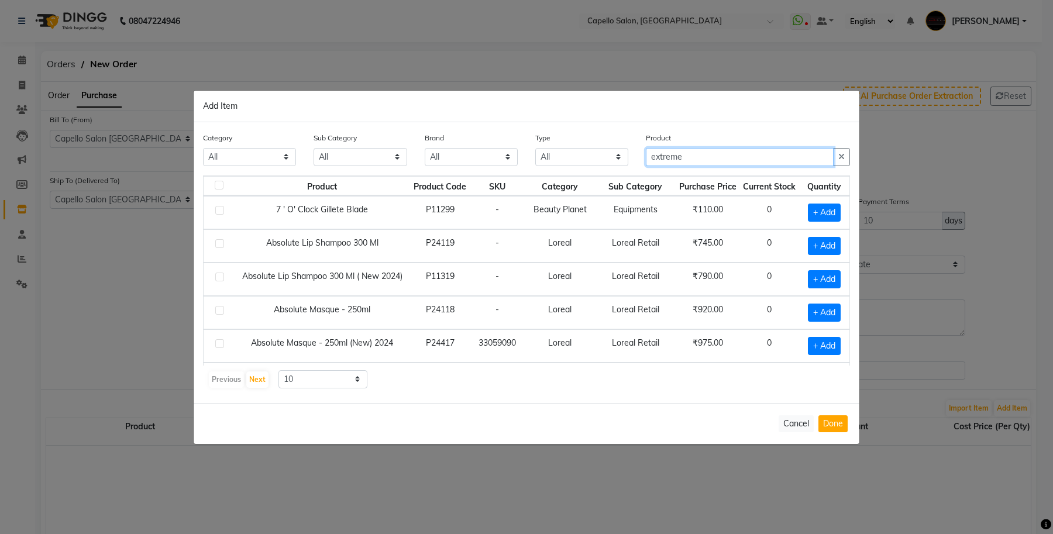
click at [689, 159] on input "extreme" at bounding box center [740, 157] width 188 height 18
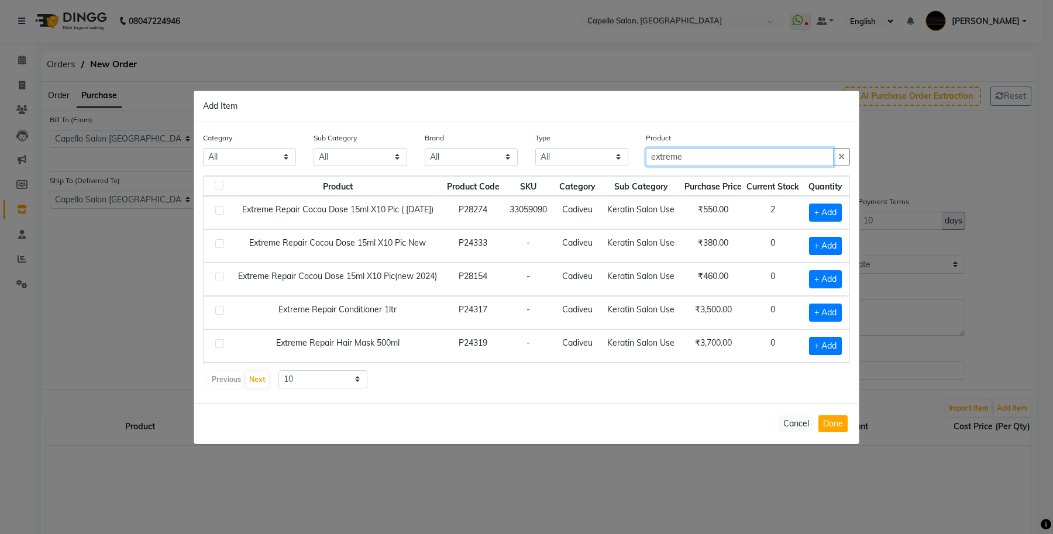
type input "extreme"
click at [583, 228] on td "Cadiveu" at bounding box center [578, 212] width 46 height 33
click at [809, 211] on span "+ Add" at bounding box center [825, 213] width 33 height 18
checkbox input "true"
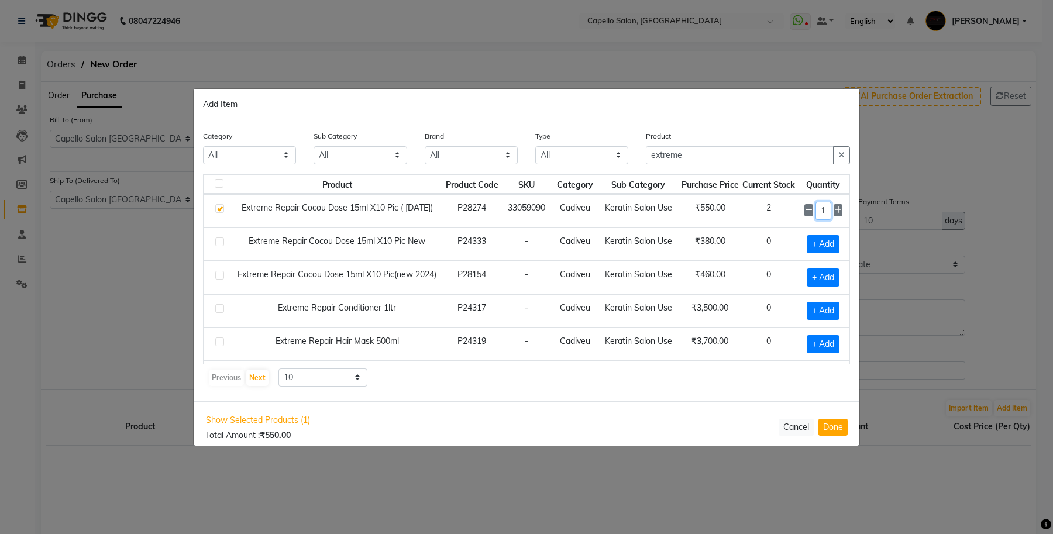
drag, startPoint x: 818, startPoint y: 211, endPoint x: 808, endPoint y: 211, distance: 10.6
click at [816, 211] on input "1" at bounding box center [824, 211] width 16 height 18
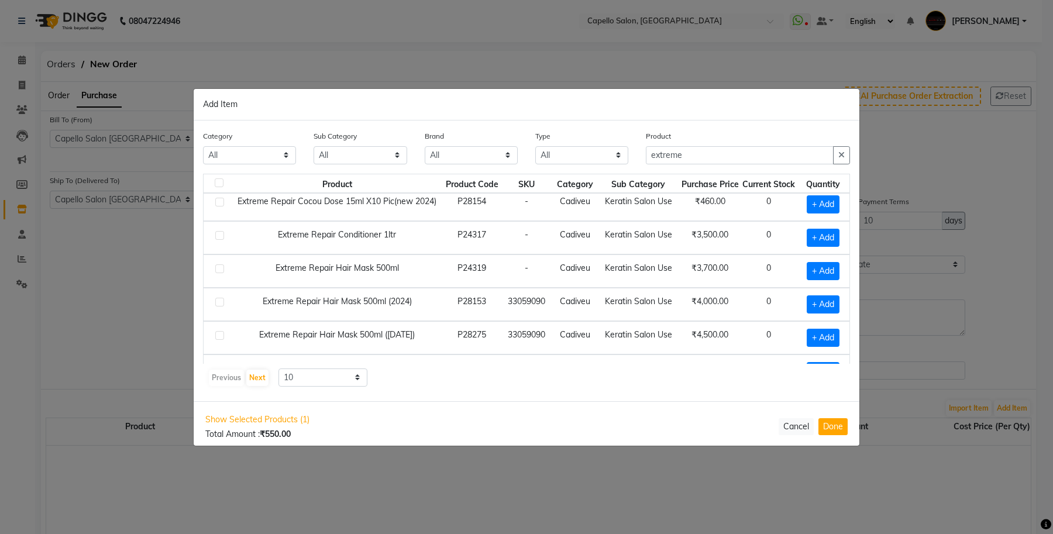
type input "20"
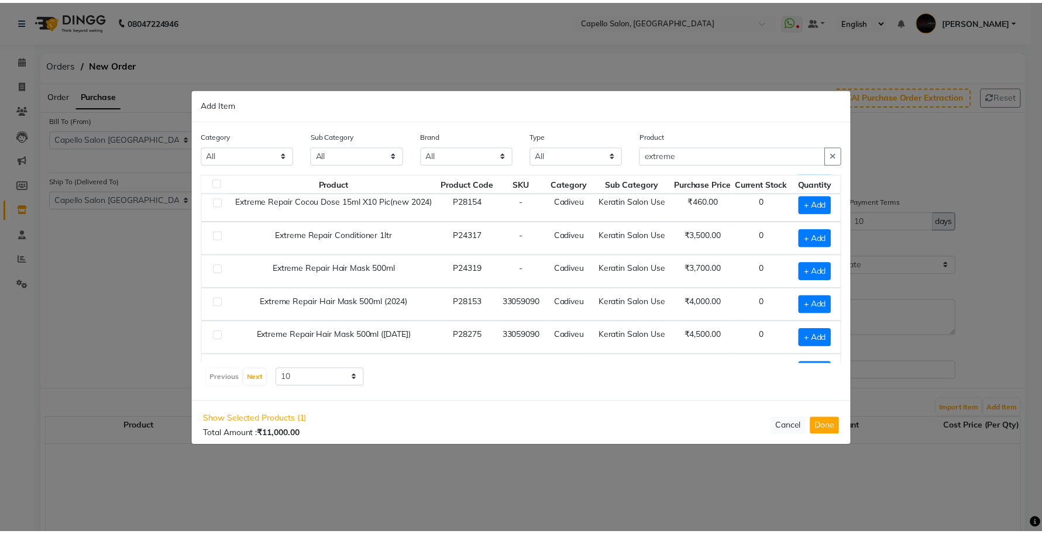
scroll to position [0, 0]
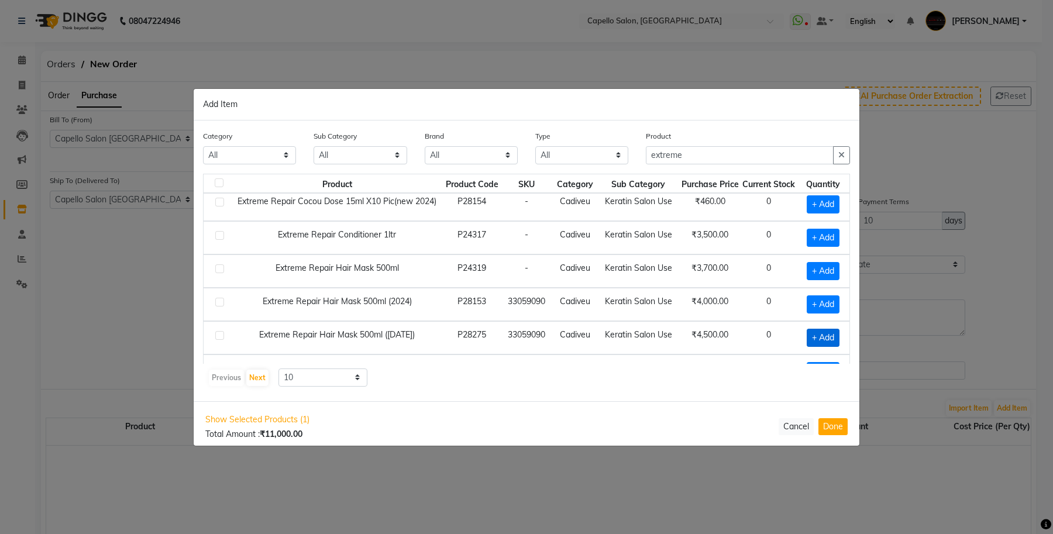
click at [814, 341] on span "+ Add" at bounding box center [823, 338] width 33 height 18
checkbox input "true"
click at [835, 339] on icon at bounding box center [839, 337] width 8 height 8
type input "2"
click at [838, 425] on button "Done" at bounding box center [833, 427] width 29 height 17
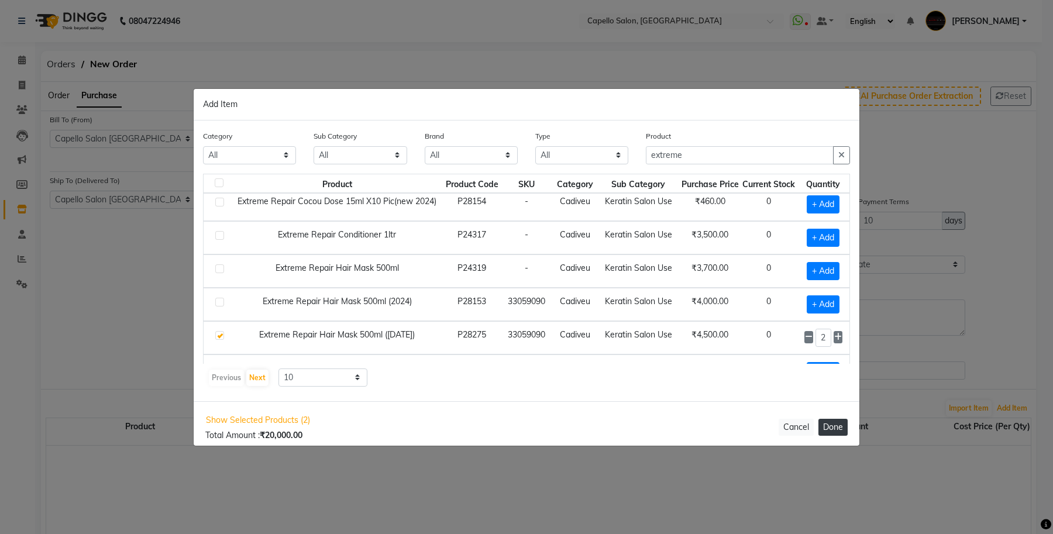
select select "1111"
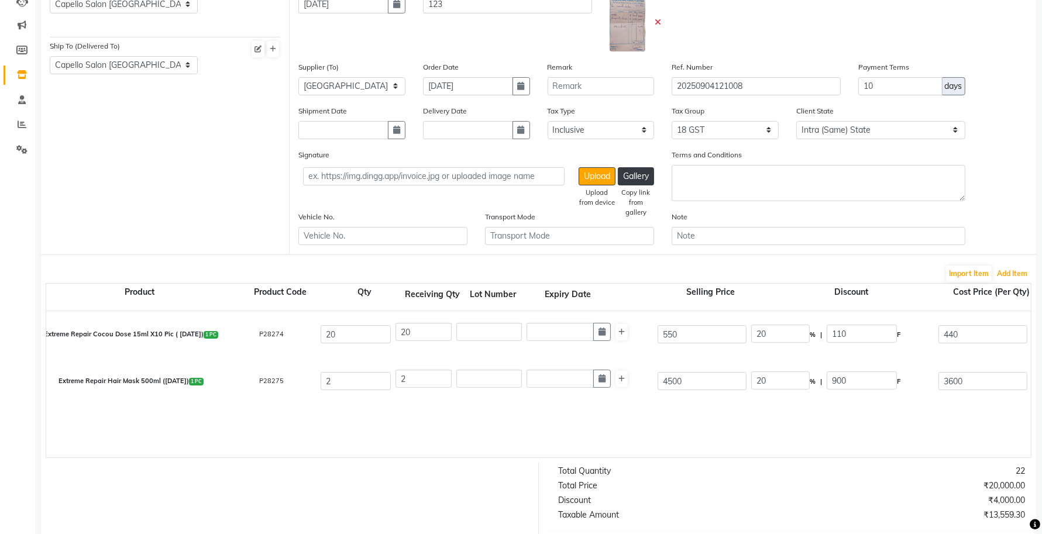
scroll to position [146, 0]
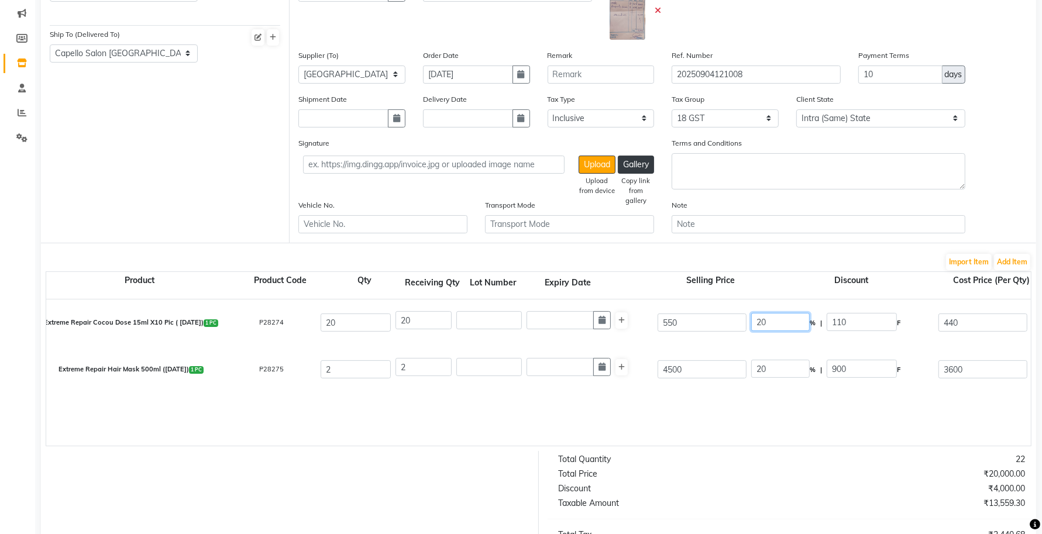
drag, startPoint x: 782, startPoint y: 324, endPoint x: 732, endPoint y: 332, distance: 51.0
click at [733, 332] on div "Extreme Repair Cocou Dose 15ml X10 Pic ( Dec 2024) 1 PC P28274 20 20 550 20 % |…" at bounding box center [1030, 323] width 1987 height 47
type input "30"
type input "165"
type input "385"
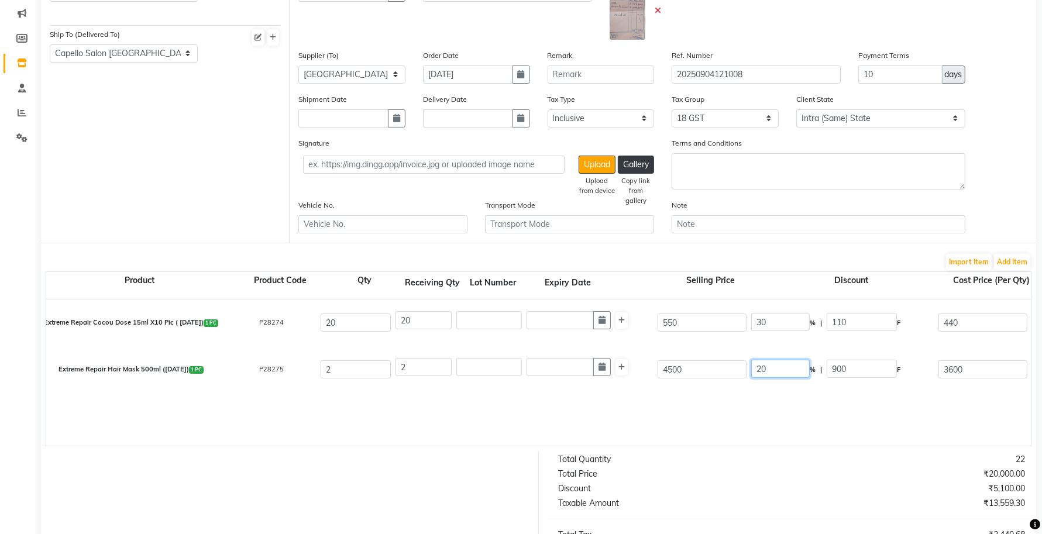
type input "326.27"
type input "6525.4"
type input "1174.57"
type input "7699.97"
drag, startPoint x: 797, startPoint y: 369, endPoint x: 628, endPoint y: 338, distance: 171.8
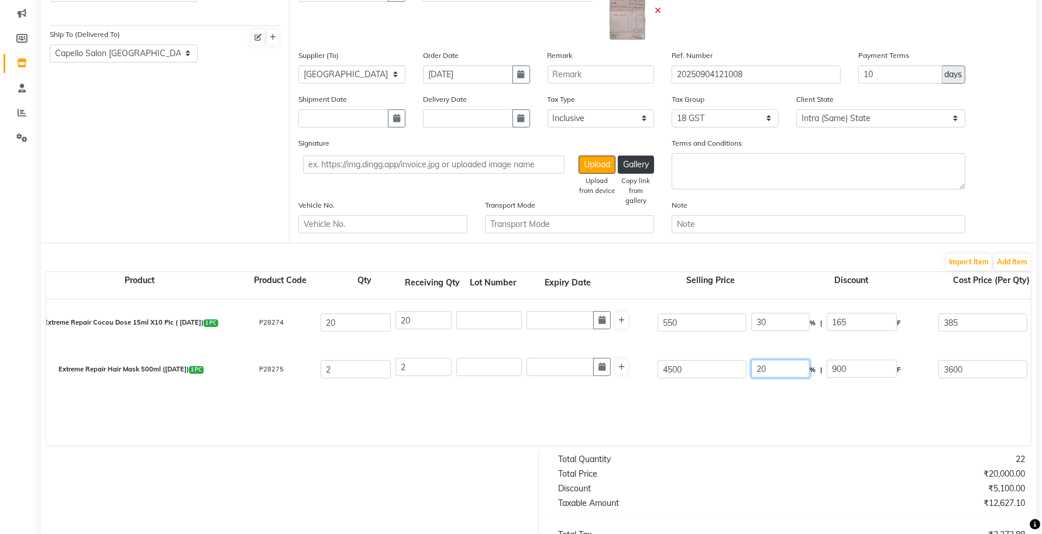
click at [722, 379] on div "Extreme Repair Hair Mask 500ml (Dec 2024) 1 PC P28275 2 2 4500 20 % | 900 F 360…" at bounding box center [1030, 369] width 1987 height 47
type input "30"
type input "1350"
type input "3150"
type input "2669.49"
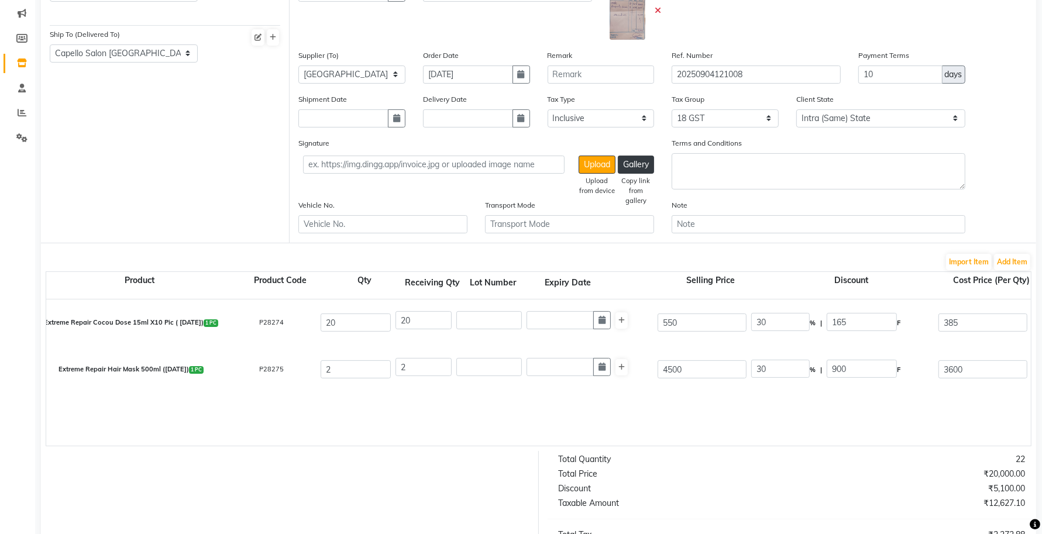
type input "5338.98"
type input "961.02"
type input "6300"
click at [665, 404] on div "Extreme Repair Cocou Dose 15ml X10 Pic ( Dec 2024) 1 PC P28274 20 20 550 30 % |…" at bounding box center [1031, 373] width 1970 height 146
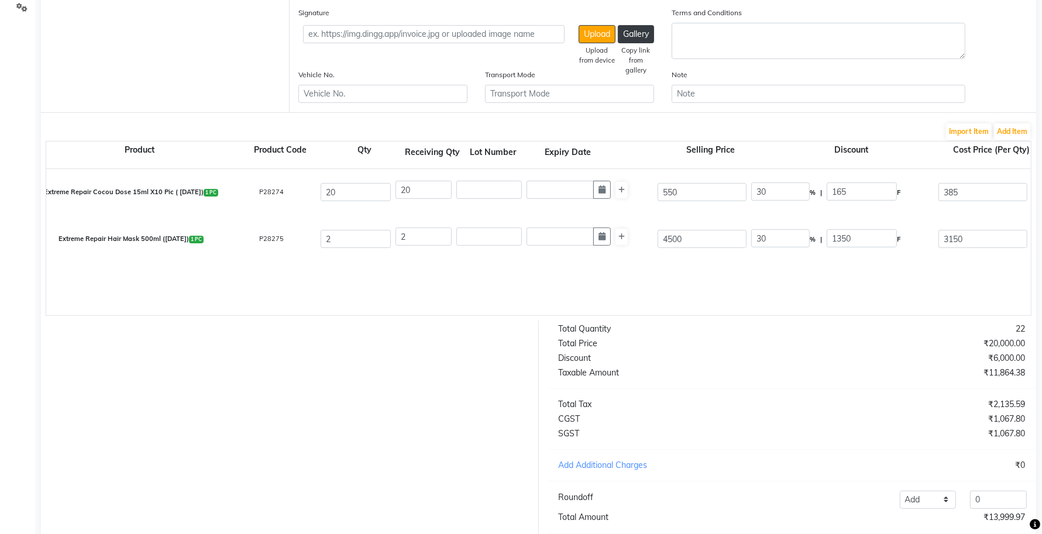
scroll to position [355, 0]
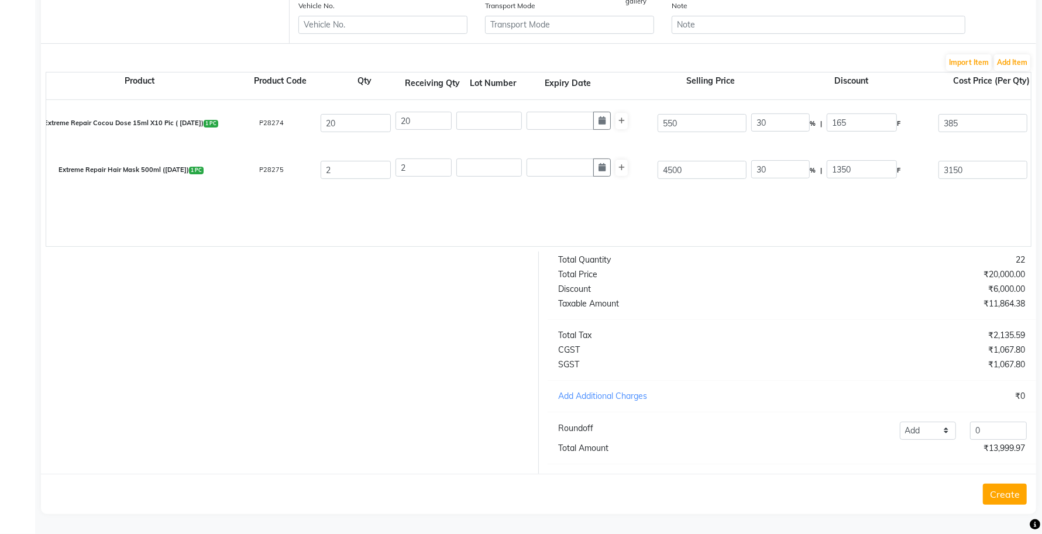
click at [709, 376] on div "Total Quantity 22 Total Price ₹20,000.00 Discount ₹6,000.00 Taxable Amount ₹11,…" at bounding box center [792, 363] width 507 height 222
drag, startPoint x: 990, startPoint y: 433, endPoint x: 952, endPoint y: 435, distance: 37.5
click at [953, 437] on div "Add Reduce 0" at bounding box center [892, 431] width 283 height 18
type input ".03"
drag, startPoint x: 842, startPoint y: 379, endPoint x: 835, endPoint y: 376, distance: 7.1
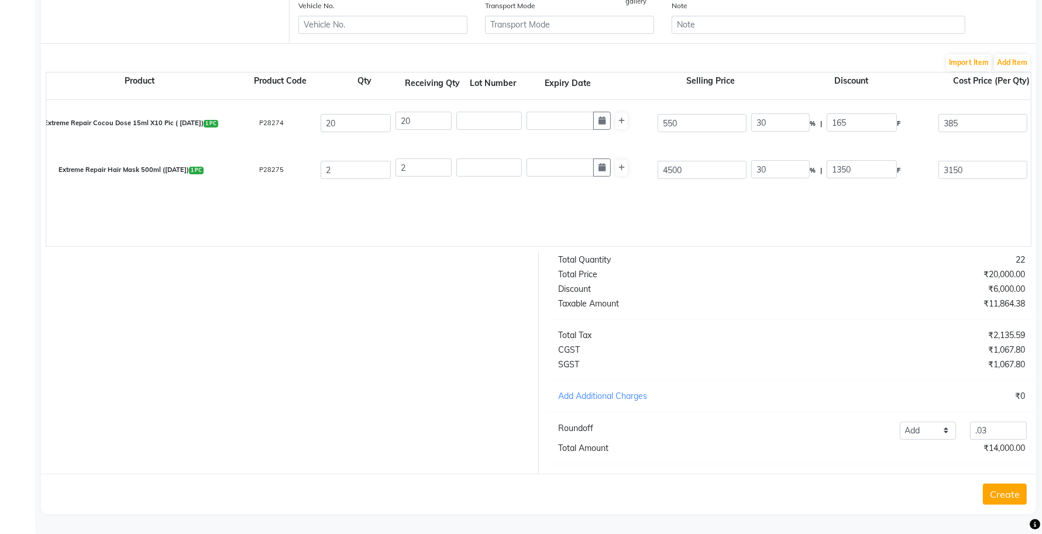
click at [841, 379] on div "Total Quantity 22 Total Price ₹20,000.00 Discount ₹6,000.00 Taxable Amount ₹11,…" at bounding box center [792, 363] width 507 height 222
click at [1010, 489] on button "Create" at bounding box center [1005, 494] width 44 height 21
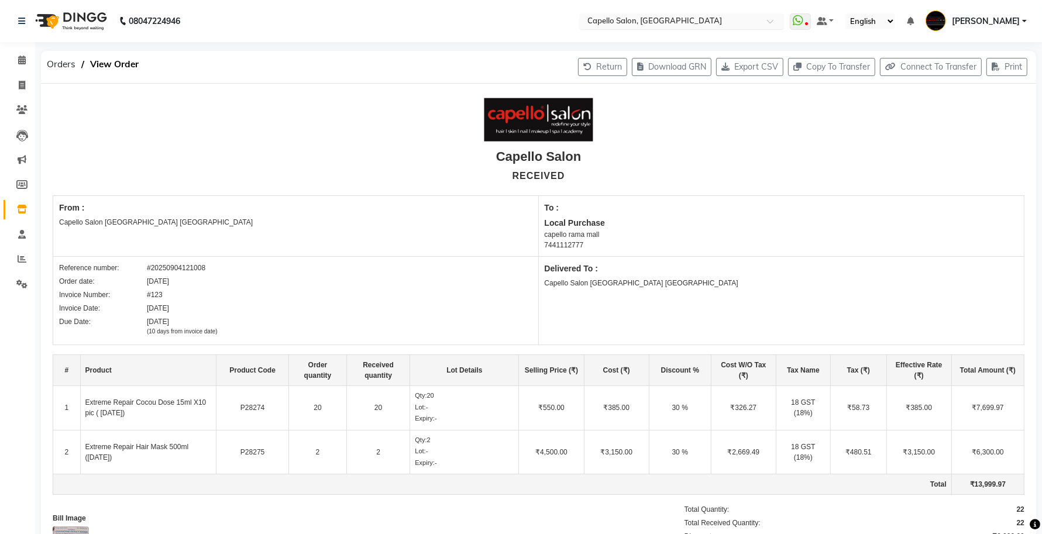
click at [715, 16] on input "text" at bounding box center [670, 22] width 170 height 12
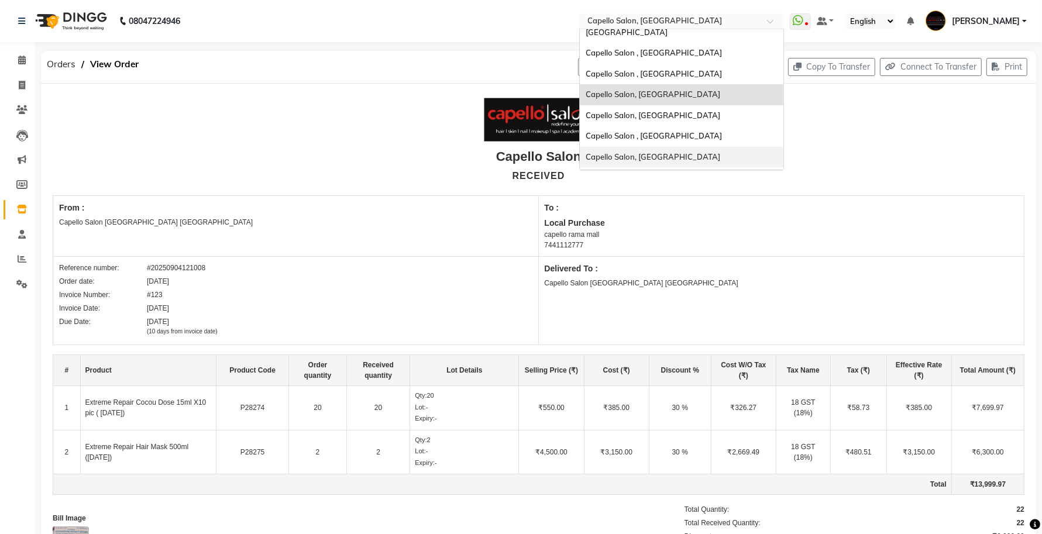
scroll to position [291, 0]
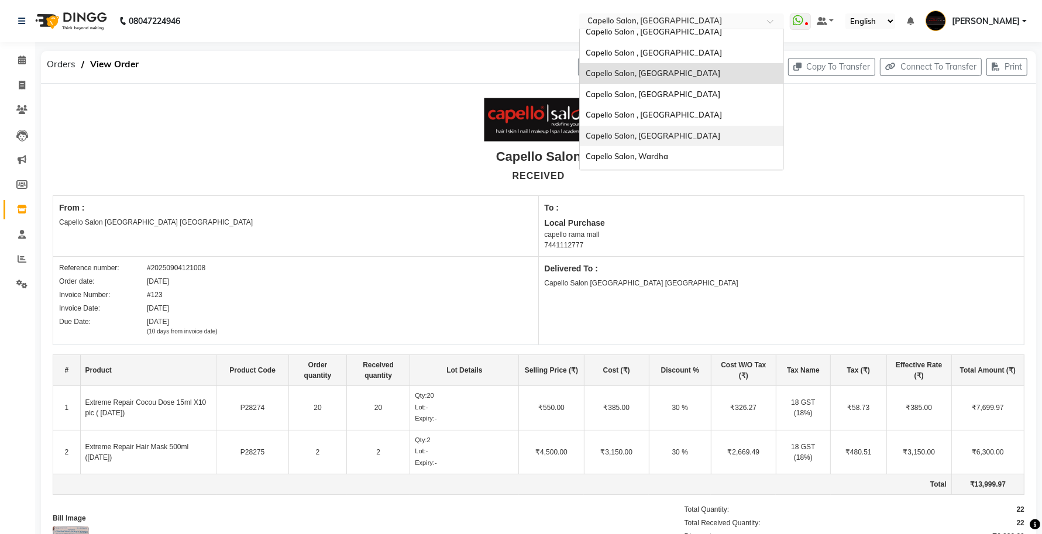
click at [673, 131] on span "Capello Salon, [GEOGRAPHIC_DATA]" at bounding box center [653, 135] width 135 height 9
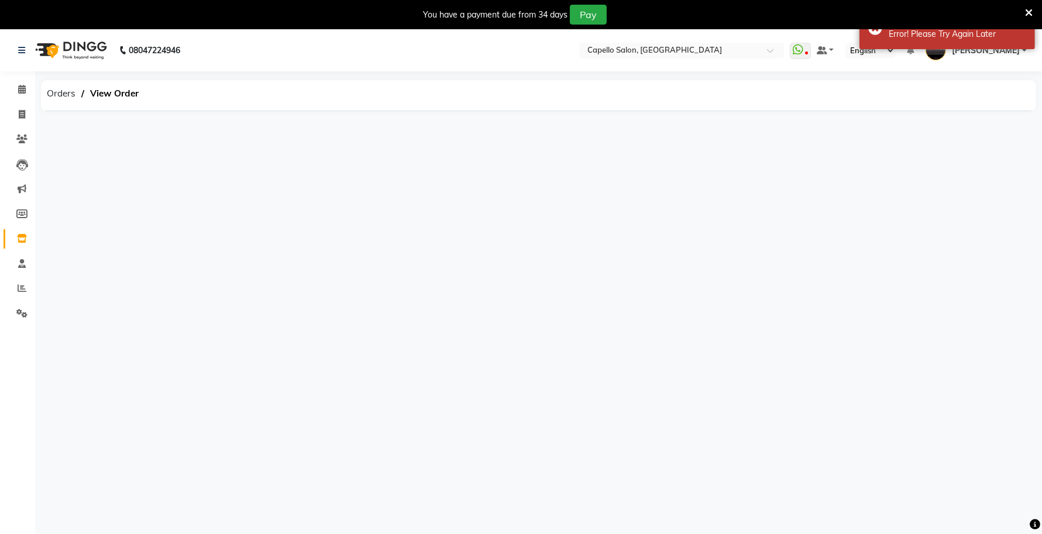
click at [1031, 12] on icon at bounding box center [1029, 13] width 8 height 11
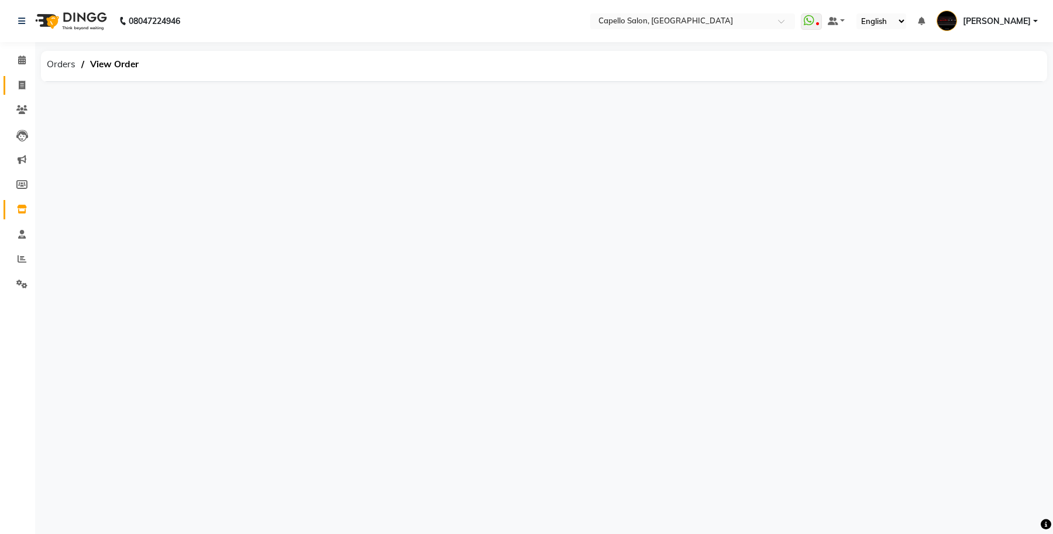
click at [9, 85] on link "Invoice" at bounding box center [18, 85] width 28 height 19
select select "service"
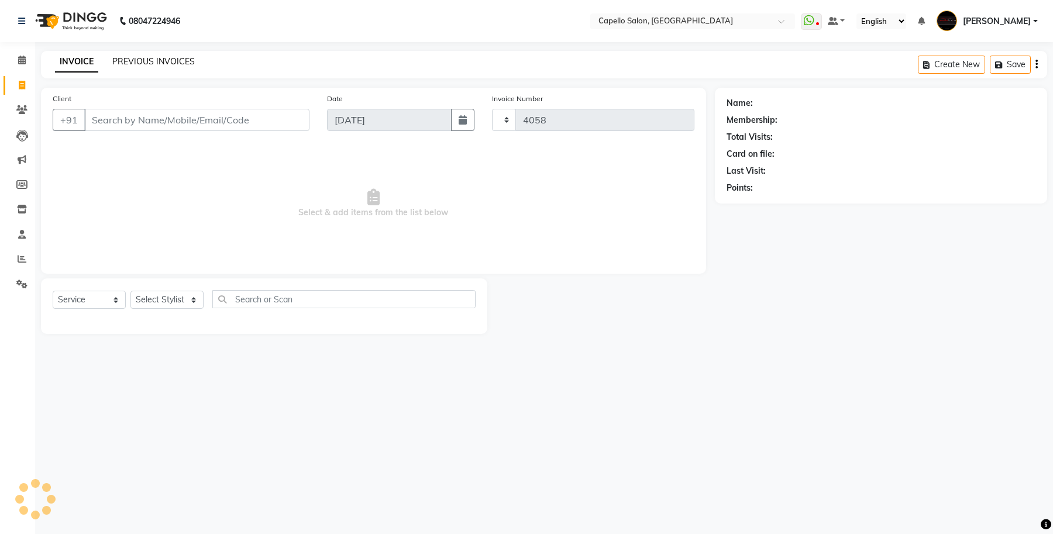
click at [174, 60] on link "PREVIOUS INVOICES" at bounding box center [153, 61] width 83 height 11
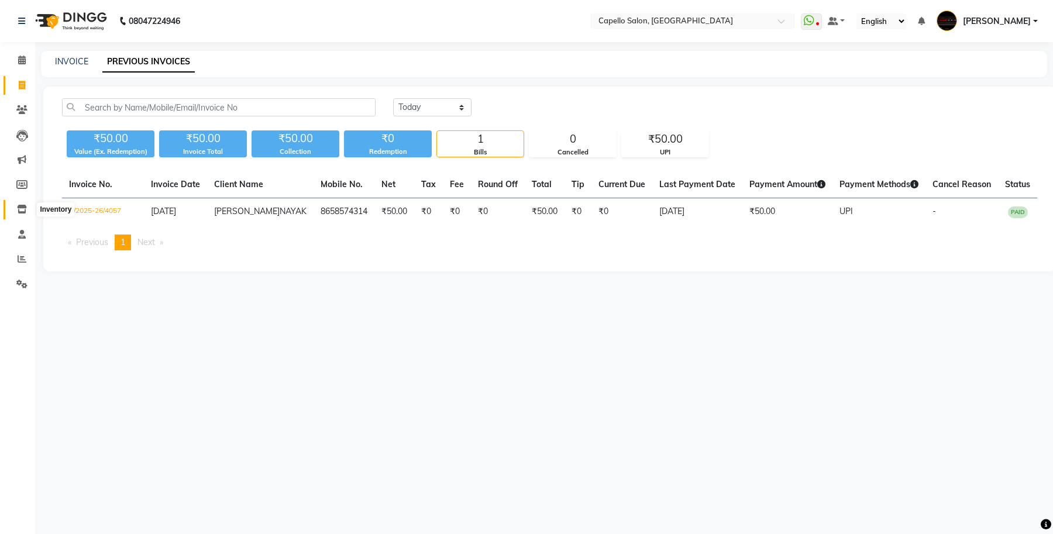
click at [12, 209] on span at bounding box center [22, 209] width 20 height 13
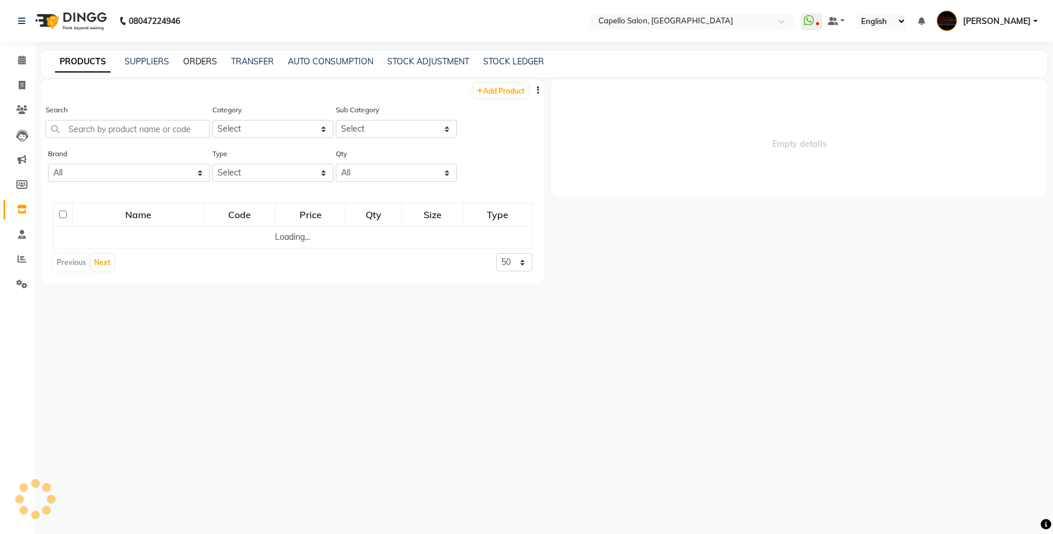
click at [200, 60] on link "ORDERS" at bounding box center [200, 61] width 34 height 11
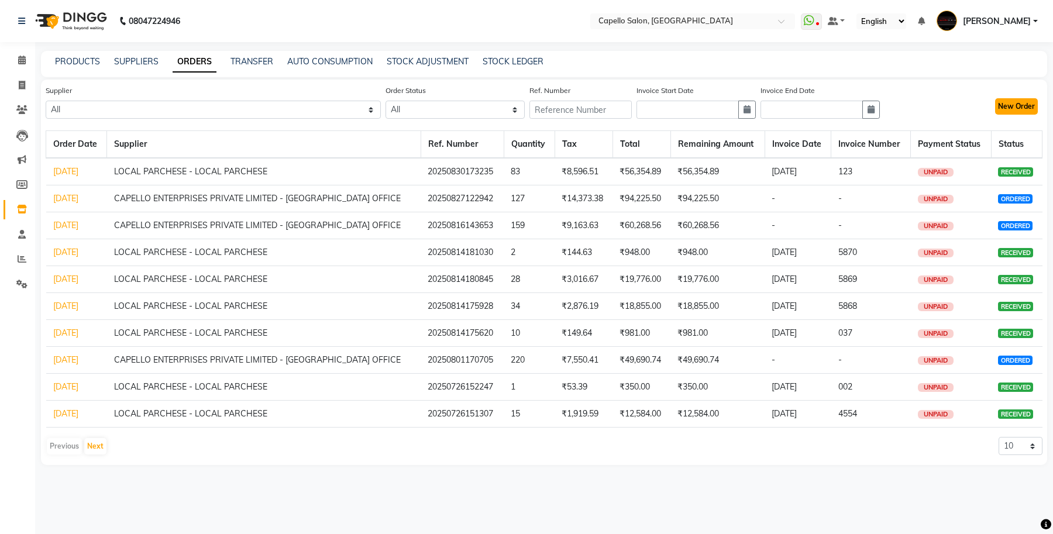
click at [1000, 109] on button "New Order" at bounding box center [1016, 106] width 43 height 16
select select "true"
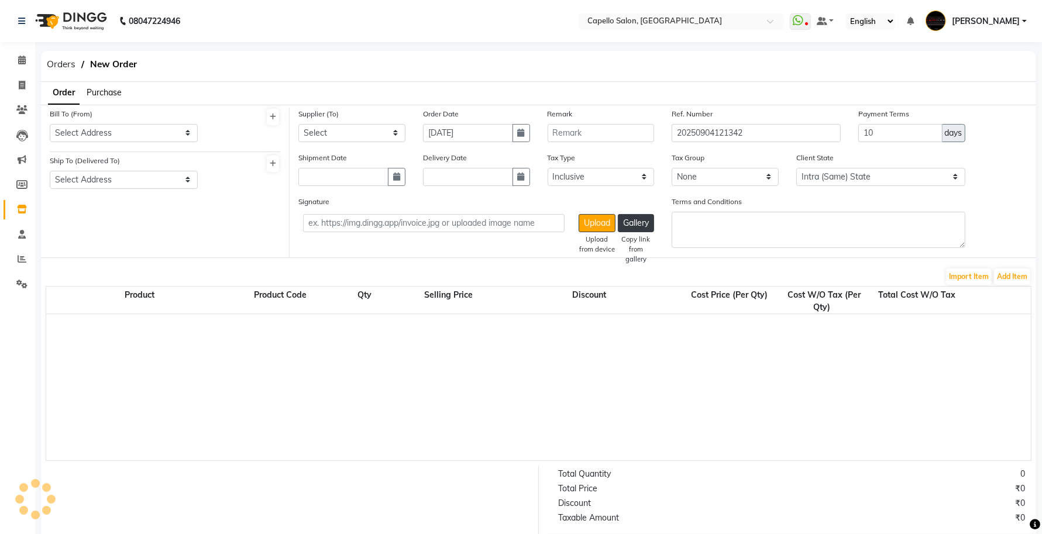
select select "1095"
click at [114, 97] on span "Purchase" at bounding box center [104, 92] width 35 height 11
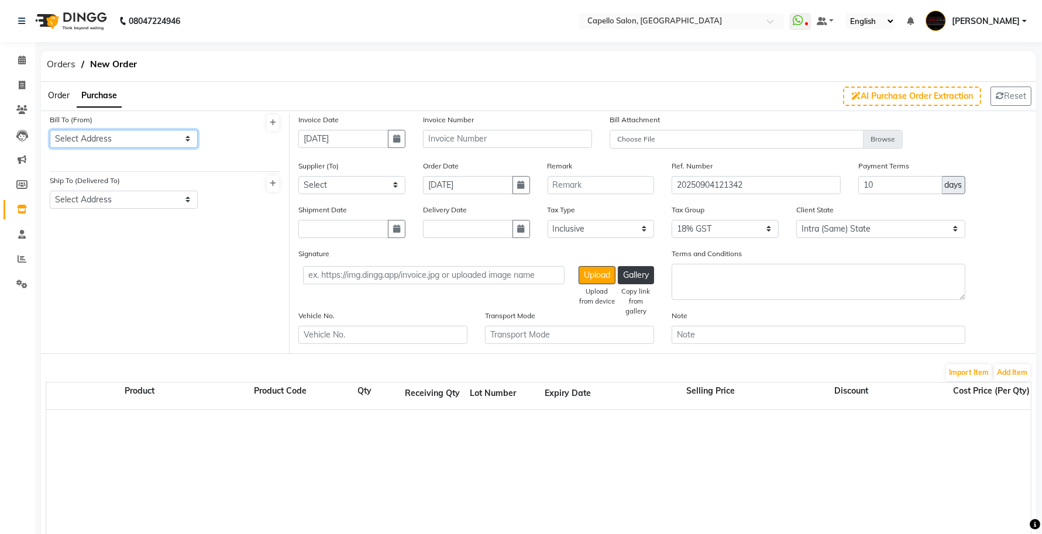
click at [92, 140] on select "Select Address 238 NANDANVAN LAYOUT, NEAR 7 STAR HOSPITAL, NAGPUR - 440009" at bounding box center [124, 139] width 148 height 18
select select "133"
click at [50, 130] on select "Select Address 238 NANDANVAN LAYOUT, NEAR 7 STAR HOSPITAL, NAGPUR - 440009" at bounding box center [124, 139] width 148 height 18
drag, startPoint x: 121, startPoint y: 190, endPoint x: 126, endPoint y: 205, distance: 15.6
click at [122, 199] on select "Select Address 238 NANDANVAN LAYOUT, NEAR 7 STAR HOSPITAL, NAGPUR - 440009" at bounding box center [124, 200] width 148 height 18
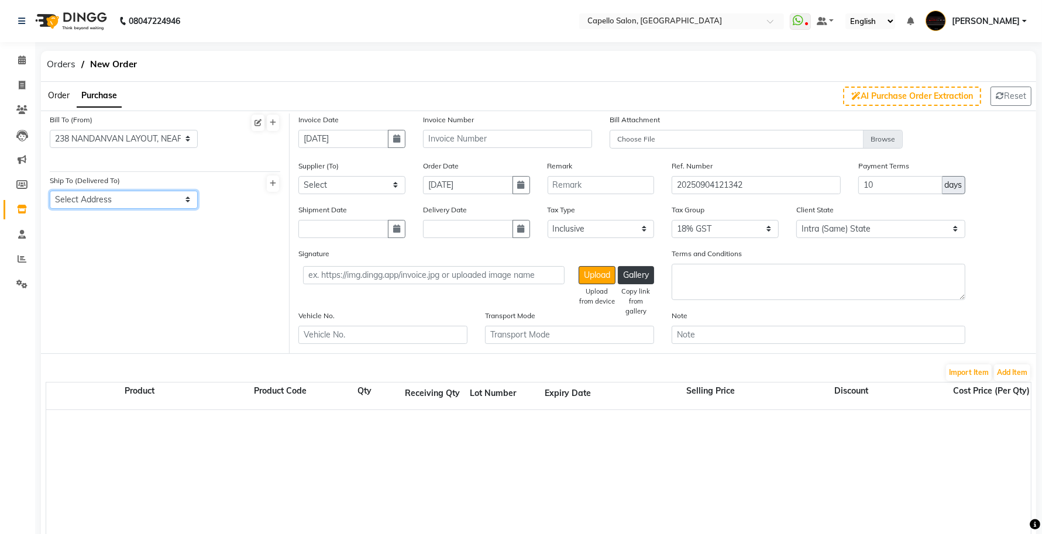
select select "134"
click at [50, 191] on select "Select Address 238 NANDANVAN LAYOUT, NEAR 7 STAR HOSPITAL, NAGPUR - 440009" at bounding box center [124, 200] width 148 height 18
click at [448, 138] on input "text" at bounding box center [507, 139] width 169 height 18
type input "123"
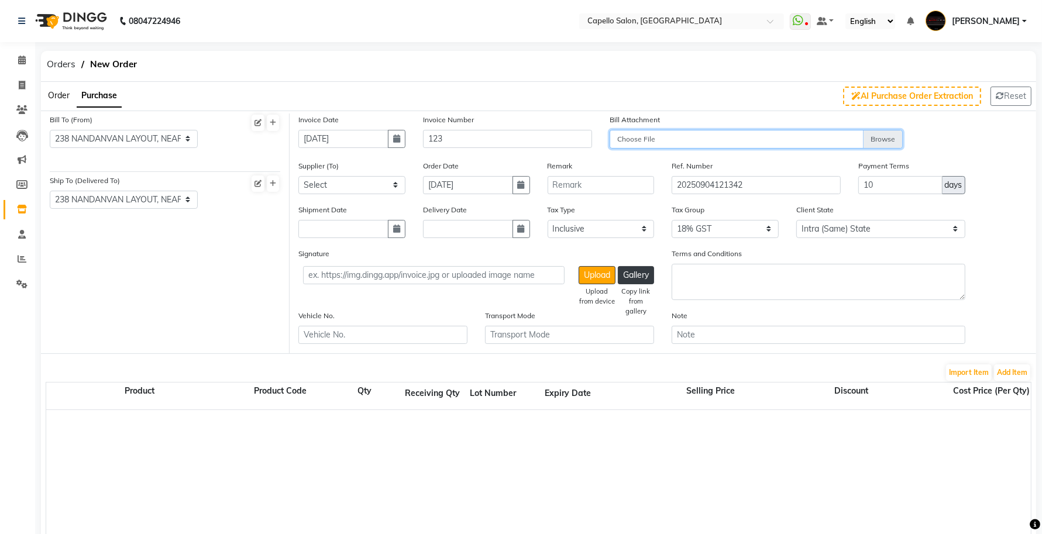
click at [808, 132] on input "Choose File" at bounding box center [757, 140] width 294 height 20
type input "C:\fakepath\WhatsApp Image 2025-09-04 at 12.13.00 PM.jpeg"
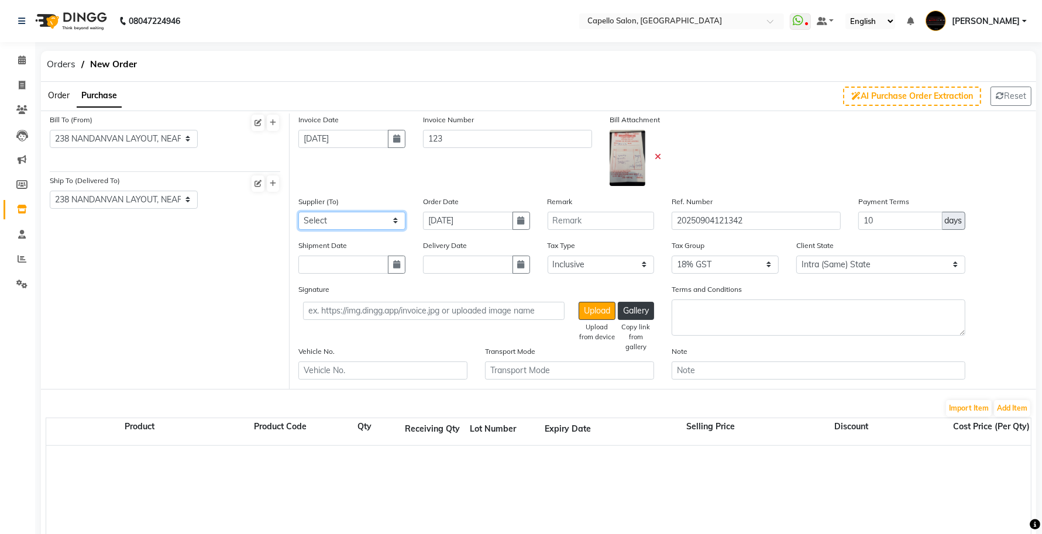
click at [343, 218] on select "Select CAPELLO ENTERPRISES PRIVATE LIMITED - CAPELLO HEAD OFFICE LOCAL PARCHESE…" at bounding box center [351, 221] width 107 height 18
select select "3626"
click at [298, 212] on select "Select CAPELLO ENTERPRISES PRIVATE LIMITED - CAPELLO HEAD OFFICE LOCAL PARCHESE…" at bounding box center [351, 221] width 107 height 18
click at [1022, 411] on button "Add Item" at bounding box center [1012, 408] width 36 height 16
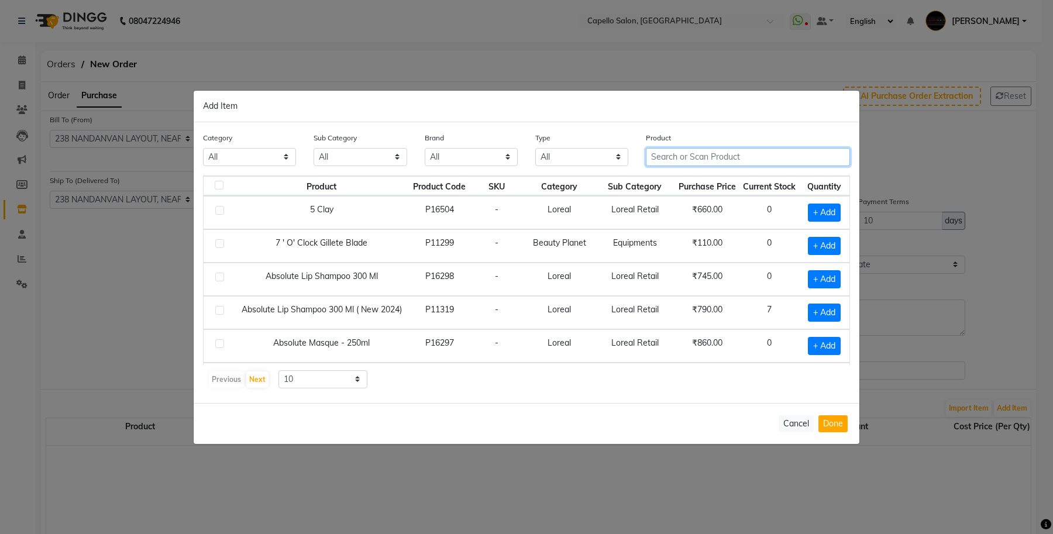
click at [677, 157] on input "text" at bounding box center [748, 157] width 204 height 18
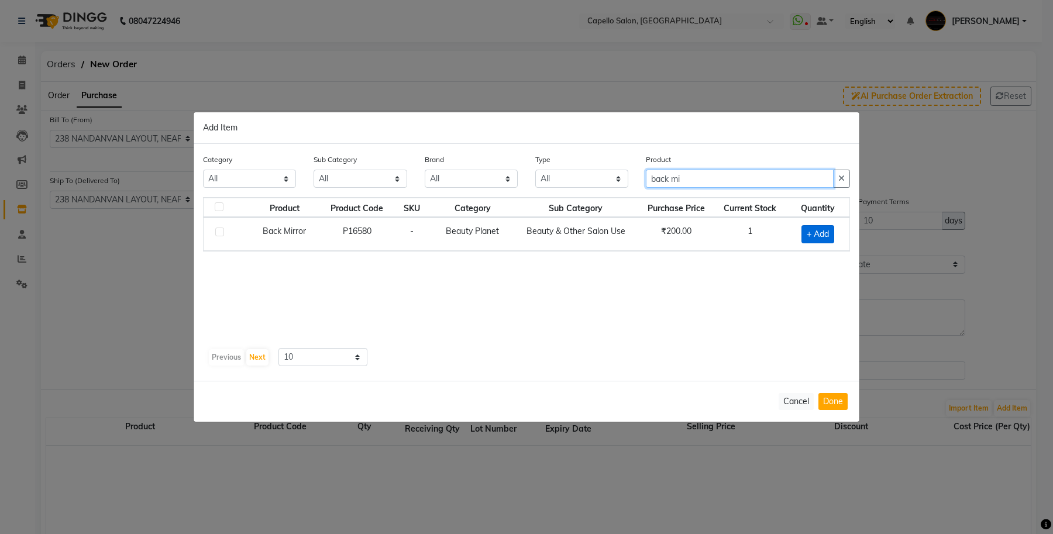
type input "back mi"
click at [826, 229] on span "+ Add" at bounding box center [818, 234] width 33 height 18
checkbox input "true"
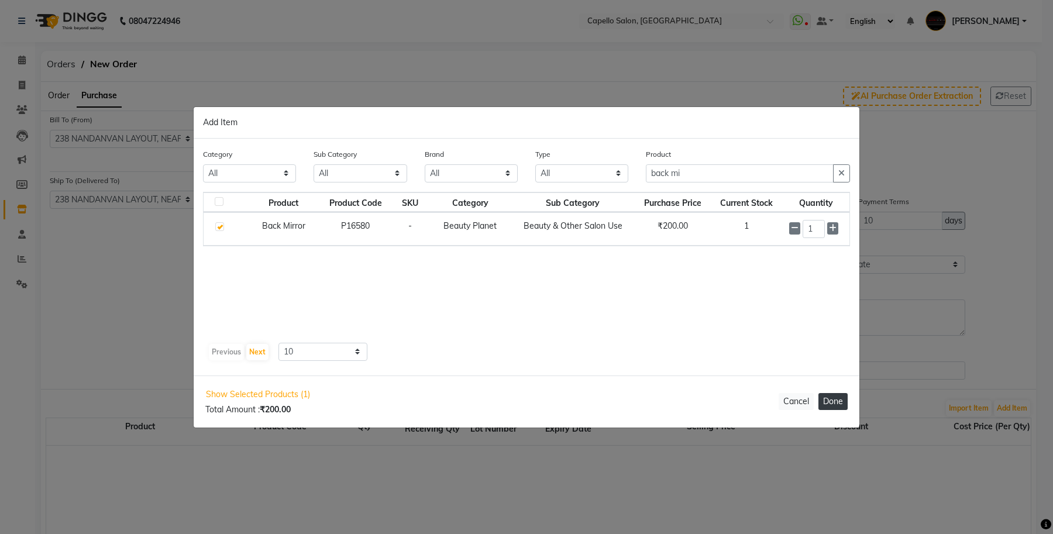
click at [832, 398] on button "Done" at bounding box center [833, 401] width 29 height 17
select select "1095"
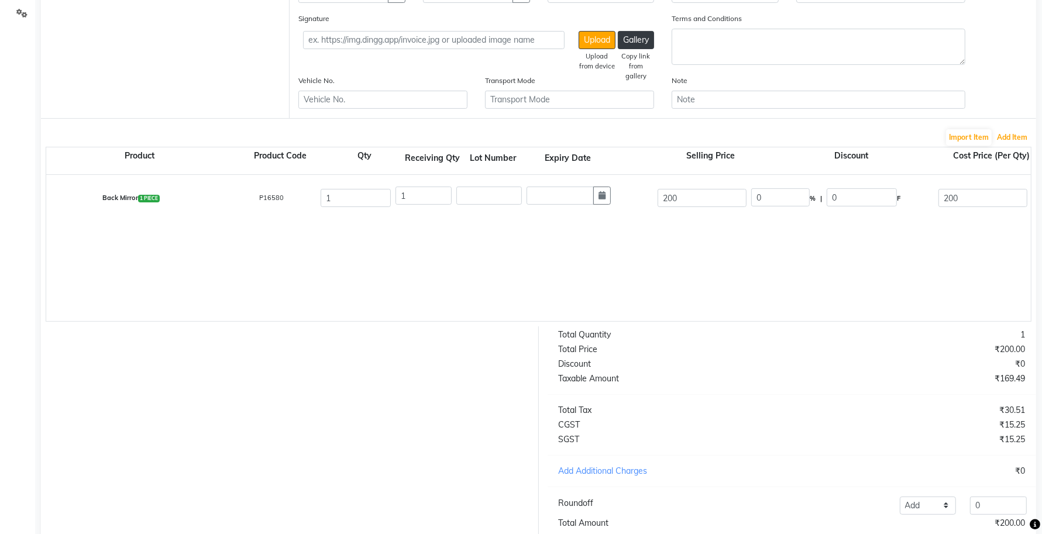
scroll to position [209, 0]
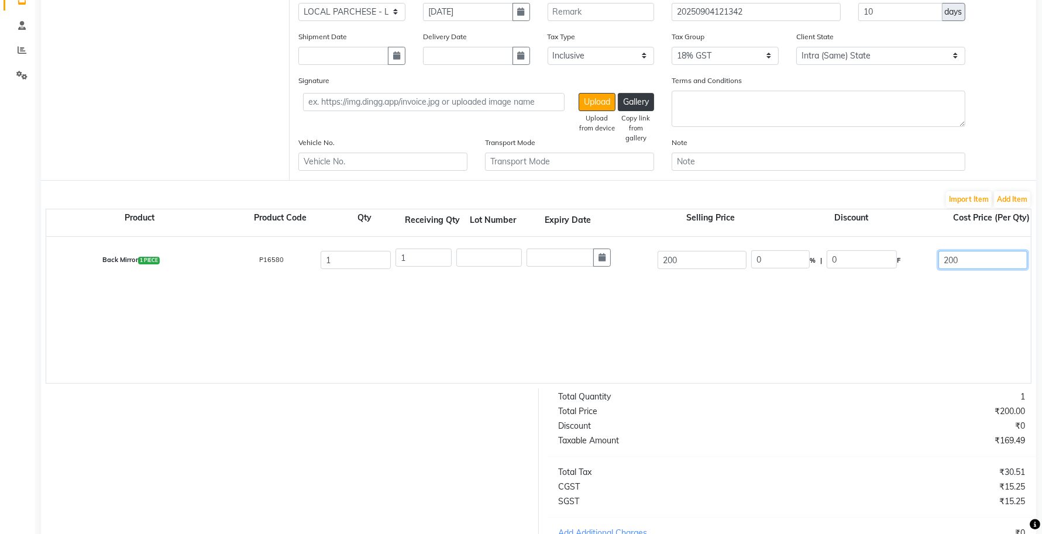
drag, startPoint x: 991, startPoint y: 258, endPoint x: 913, endPoint y: 268, distance: 78.5
click at [918, 268] on div "Back Mirror 1 PIECE P16580 1 1 200 0 % | 0 F 200 169.49 169.49 None GST 12 5 18…" at bounding box center [1030, 260] width 1987 height 47
type input "300"
type input "254.24"
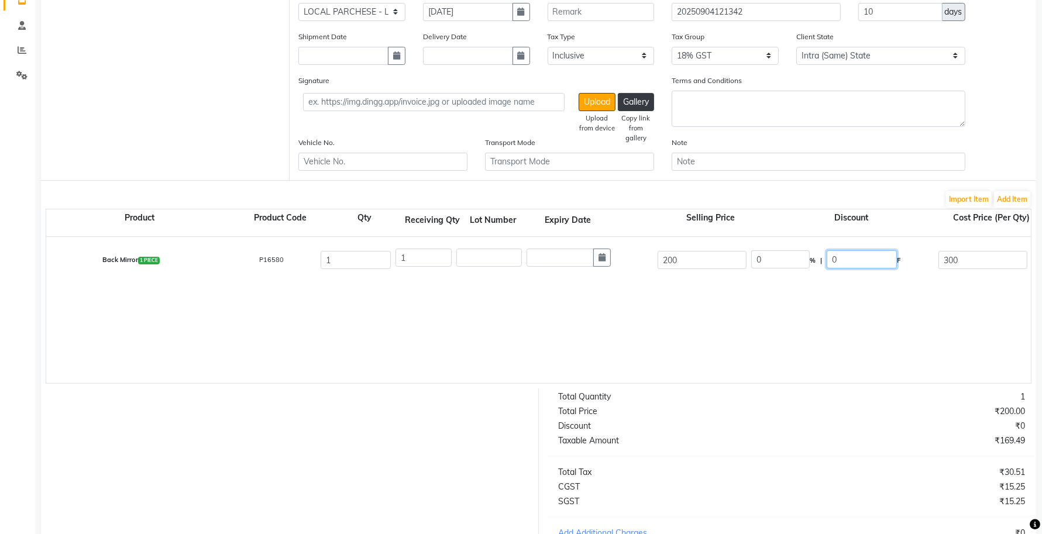
type input "45.76"
type input "300"
click at [878, 311] on div "Back Mirror 1 PIECE P16580 1 1 200 0 % | 0 F 300 254.24 254.24 None GST 12 5 18…" at bounding box center [1031, 310] width 1970 height 146
type input "200"
type input "169.49"
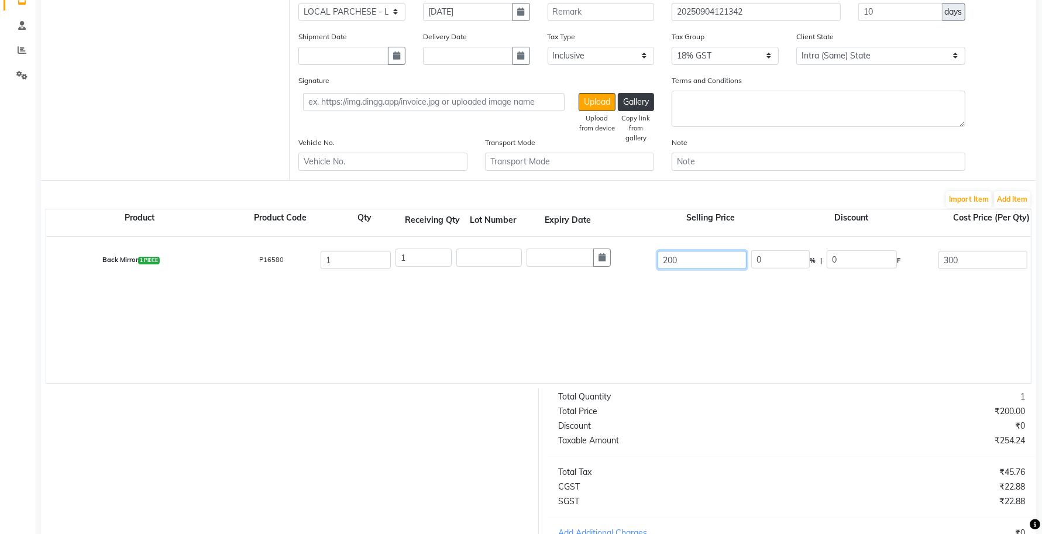
type input "169.49"
type input "30.51"
type input "200"
drag, startPoint x: 592, startPoint y: 273, endPoint x: 574, endPoint y: 276, distance: 18.4
click at [574, 276] on div "Back Mirror 1 PIECE P16580 1 1 200 0 % | 0 F 200 169.49 169.49 None GST 12 5 18…" at bounding box center [1030, 260] width 1987 height 47
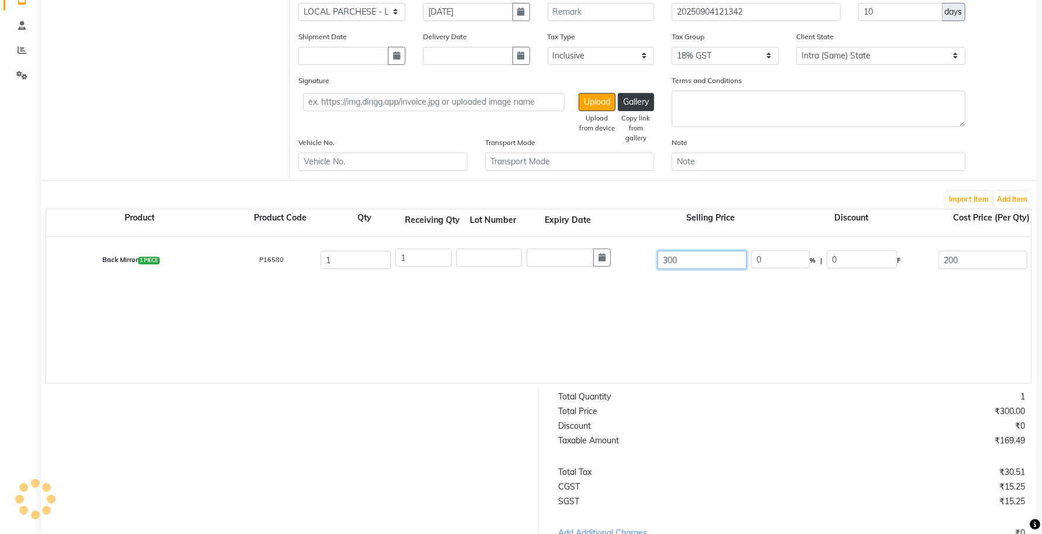
type input "300"
type input "33.33"
type input "100"
click at [618, 358] on div "Back Mirror 1 PIECE P16580 1 1 300 33.33 % | 100 F 200 169.49 169.49 None GST 1…" at bounding box center [1031, 310] width 1970 height 146
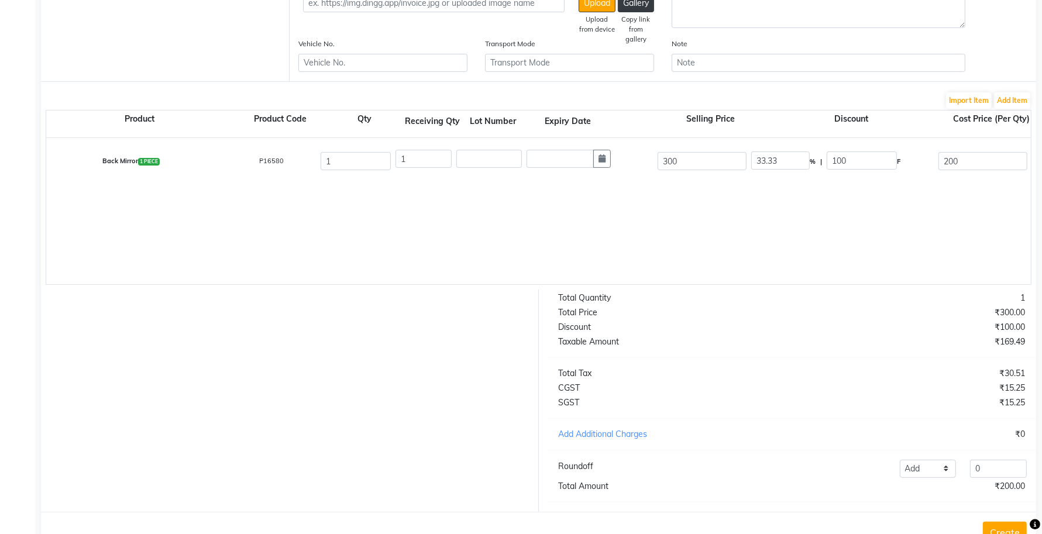
scroll to position [282, 0]
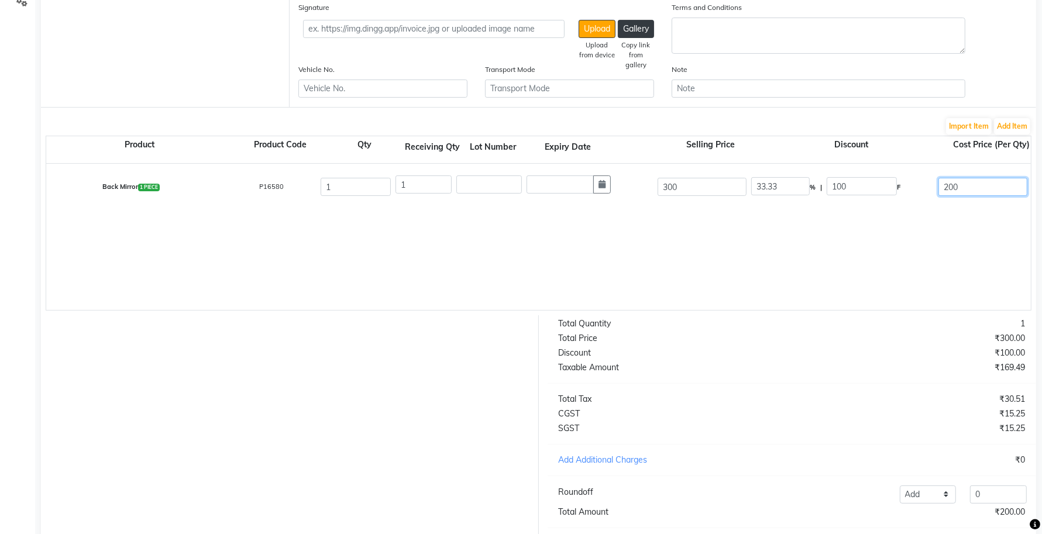
drag, startPoint x: 961, startPoint y: 183, endPoint x: 926, endPoint y: 190, distance: 35.4
click at [932, 188] on div "Back Mirror 1 PIECE P16580 1 1 300 33.33 % | 100 F 200 169.49 169.49 None GST 1…" at bounding box center [1030, 187] width 1987 height 47
type input "300"
type input "0"
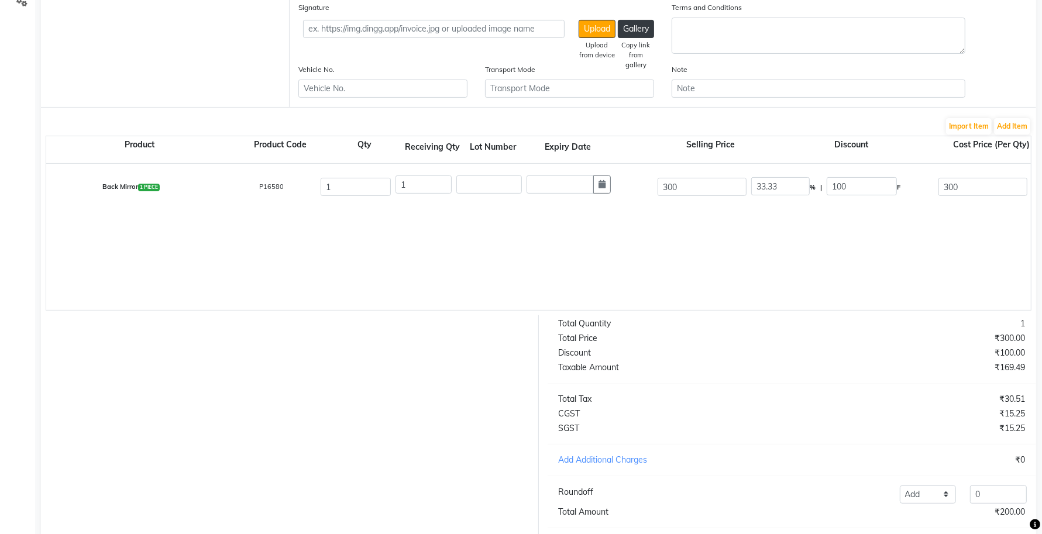
type input "254.24"
type input "45.76"
type input "300"
click at [932, 221] on div "Back Mirror 1 PIECE P16580 1 1 300 0 % | 0 F 300 254.24 254.24 None GST 12 5 18…" at bounding box center [1031, 237] width 1970 height 146
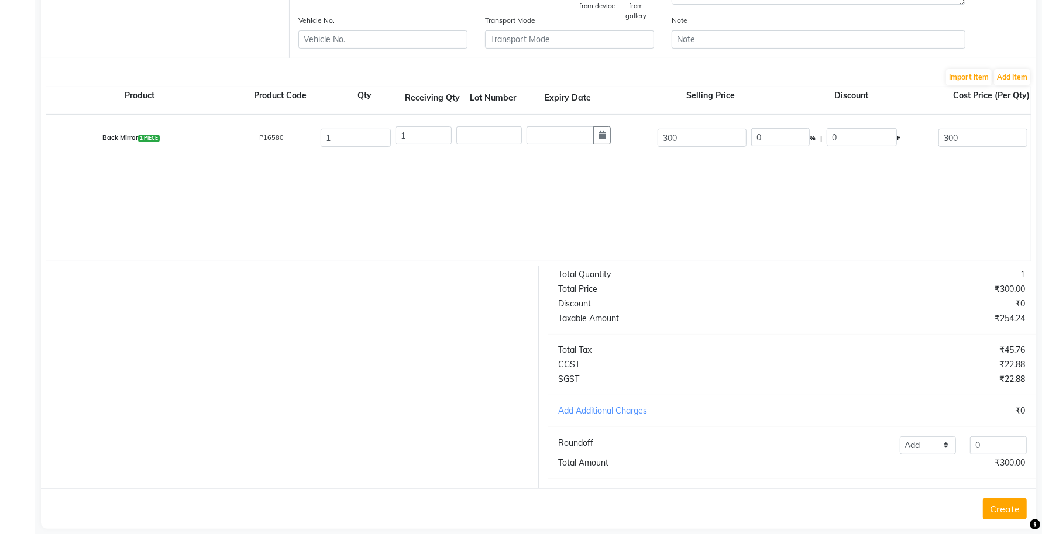
scroll to position [355, 0]
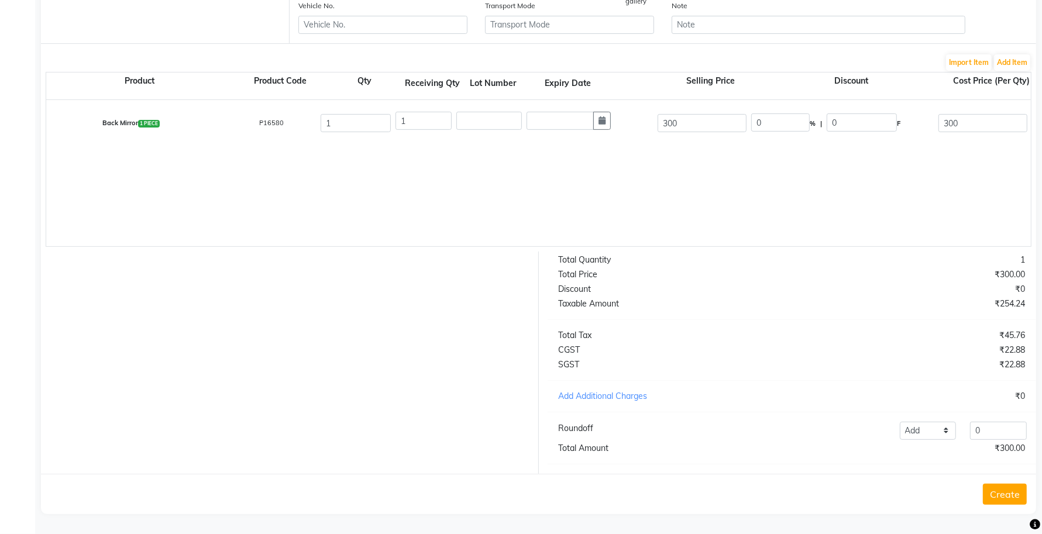
click at [727, 289] on div "Discount" at bounding box center [671, 289] width 242 height 12
click at [1004, 489] on button "Create" at bounding box center [1005, 494] width 44 height 21
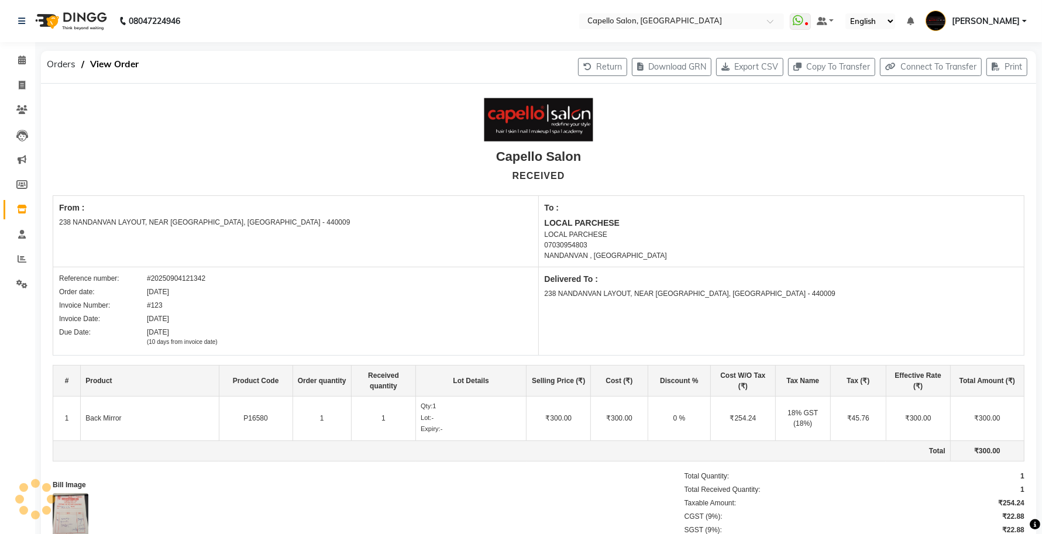
select select "true"
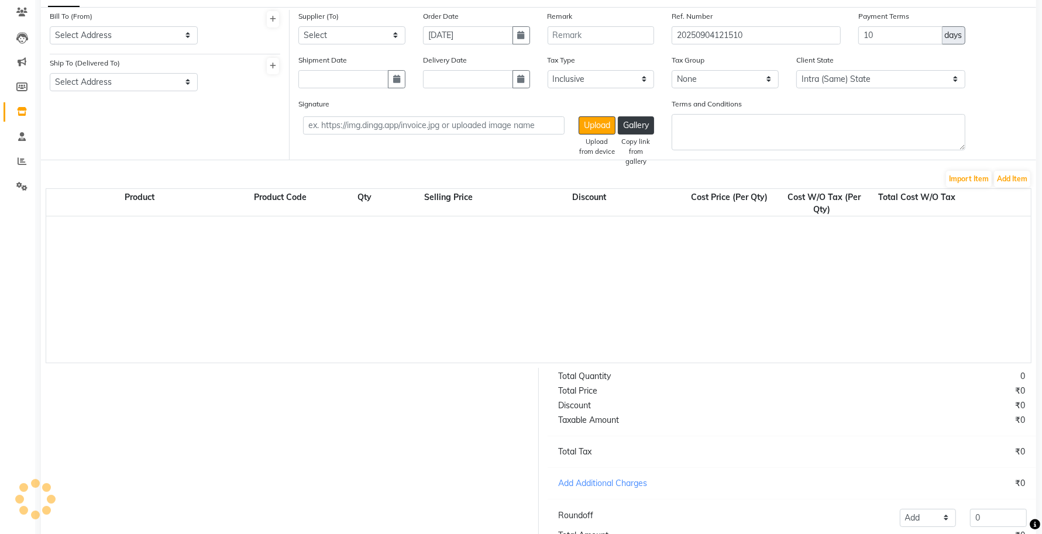
select select "1095"
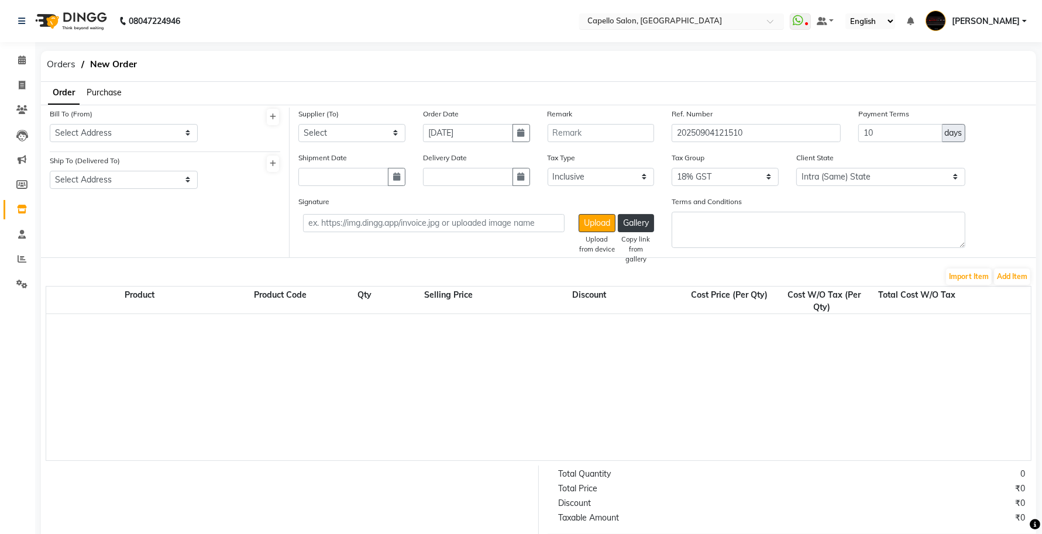
click at [673, 25] on input "text" at bounding box center [670, 22] width 170 height 12
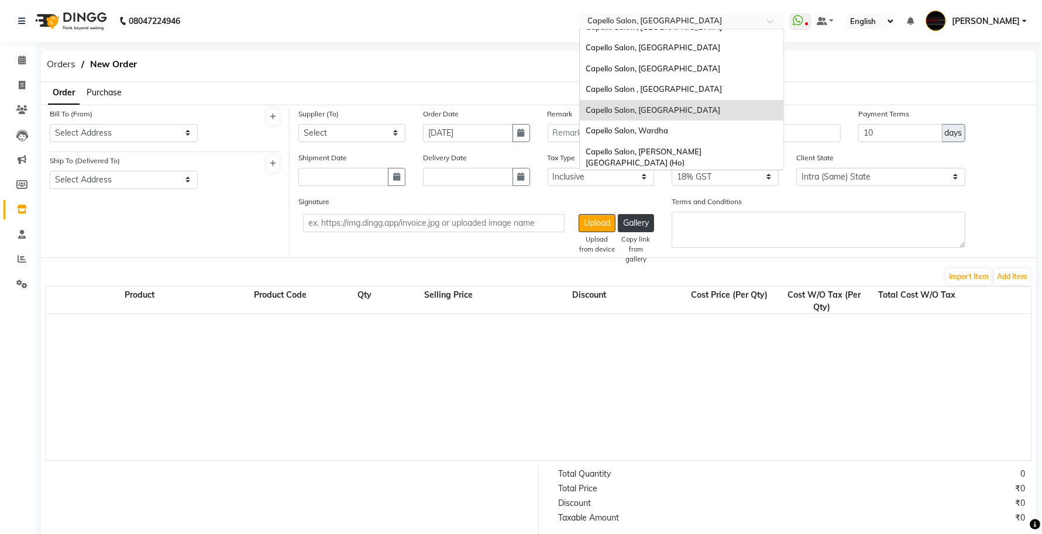
scroll to position [316, 0]
click at [653, 142] on div "Capello Salon, [PERSON_NAME][GEOGRAPHIC_DATA] (Ho)" at bounding box center [682, 158] width 204 height 32
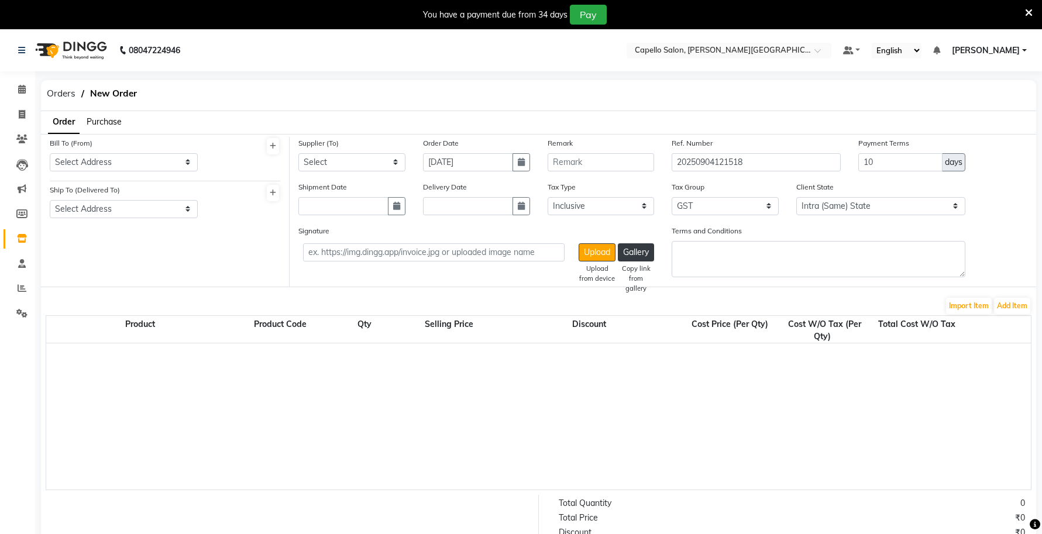
select select "true"
select select "997"
click at [107, 121] on span "Purchase" at bounding box center [104, 121] width 35 height 11
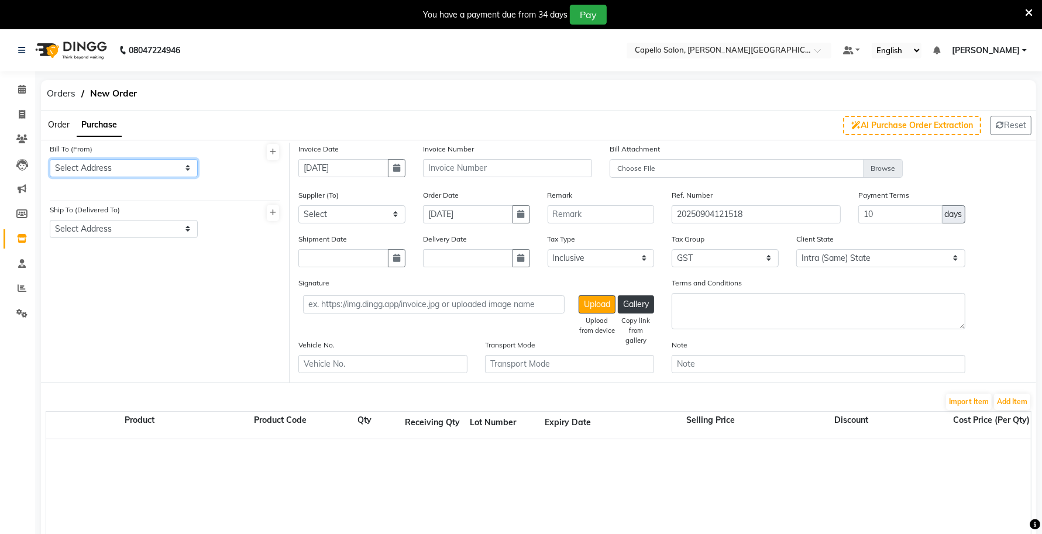
drag, startPoint x: 101, startPoint y: 164, endPoint x: 101, endPoint y: 171, distance: 7.0
click at [101, 164] on select "Select Address CAPELLO ENTERPRISES PRIVATE LIMITED Capello Salon" at bounding box center [124, 168] width 148 height 18
select select "58"
click at [50, 159] on select "Select Address CAPELLO ENTERPRISES PRIVATE LIMITED Capello Salon" at bounding box center [124, 168] width 148 height 18
click at [101, 224] on select "Select Address Capello Salon CAPELLO ENTERPRISES PRIVATE LIMITED" at bounding box center [124, 229] width 148 height 18
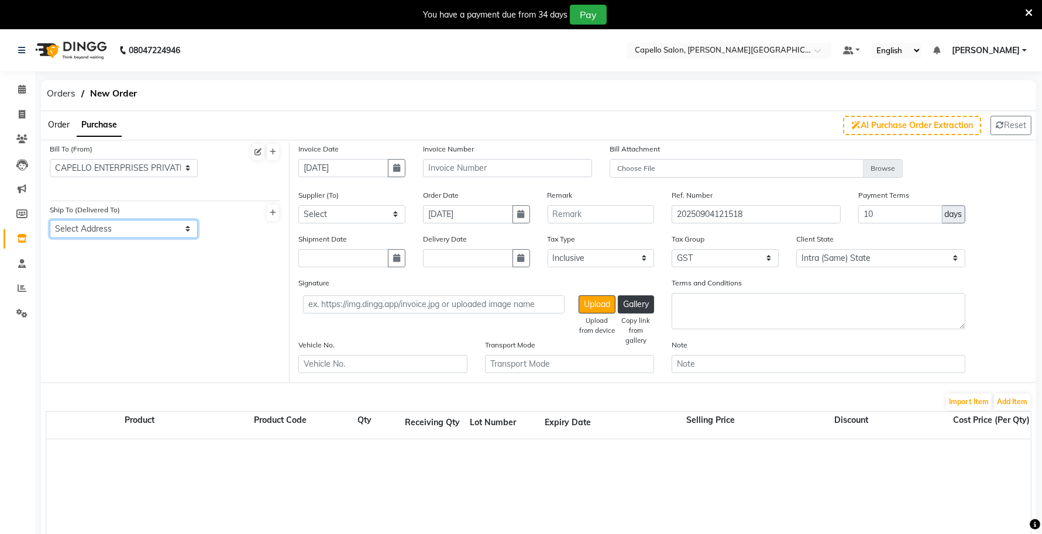
select select "59"
click at [50, 220] on select "Select Address Capello Salon CAPELLO ENTERPRISES PRIVATE LIMITED" at bounding box center [124, 229] width 148 height 18
click at [458, 169] on input "text" at bounding box center [507, 168] width 169 height 18
type input "0"
type input "i"
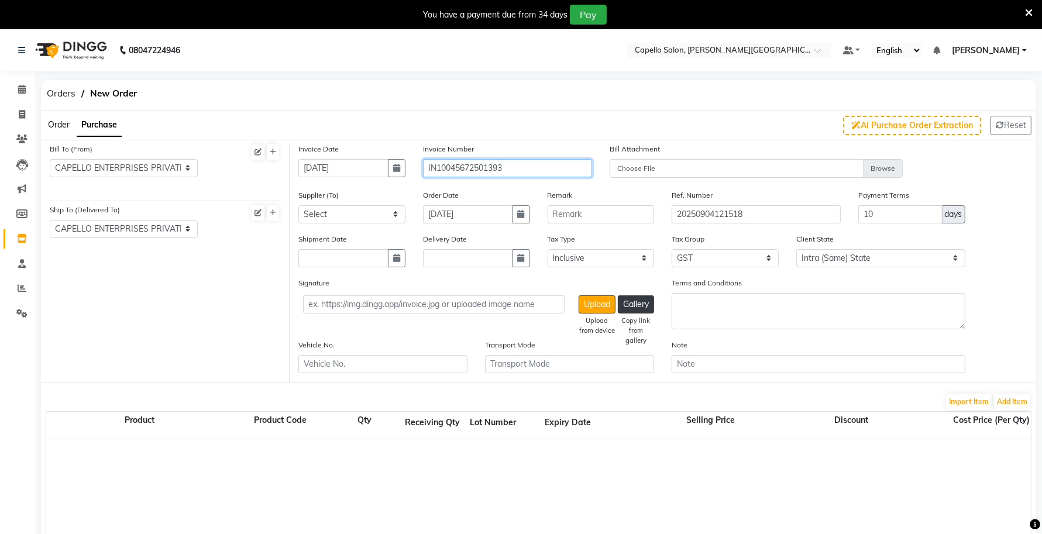
type input "IN10045672501393"
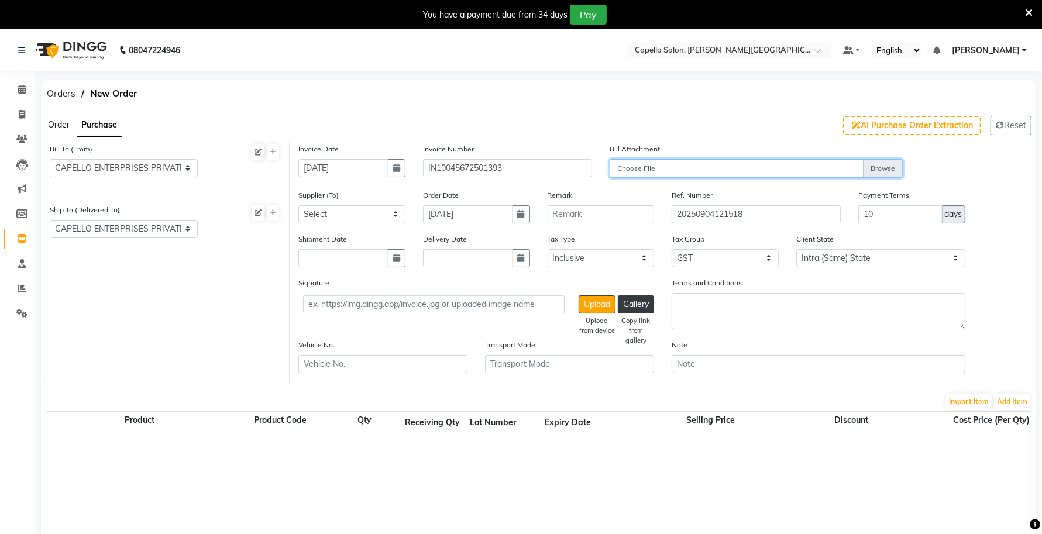
click at [712, 177] on input "Choose File" at bounding box center [757, 169] width 294 height 20
click at [694, 165] on input "Choose File" at bounding box center [757, 169] width 294 height 20
type input "C:\fakepath\WhatsApp Image 2025-09-04 at 12.19.37 PM.jpeg"
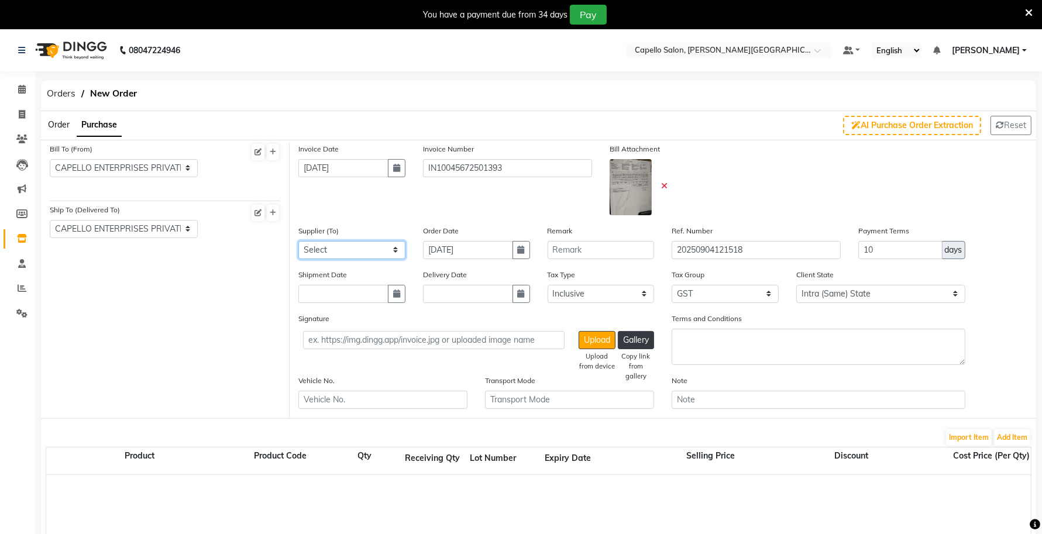
click at [334, 246] on select "Select SJS CONNECT PRIVATE LIMITED - SAGAR BALANI P.K. ENTERPRISES - PRITAM KAL…" at bounding box center [351, 250] width 107 height 18
select select "525"
click at [298, 241] on select "Select SJS CONNECT PRIVATE LIMITED - SAGAR BALANI P.K. ENTERPRISES - PRITAM KAL…" at bounding box center [351, 250] width 107 height 18
click at [1005, 437] on button "Add Item" at bounding box center [1012, 438] width 36 height 16
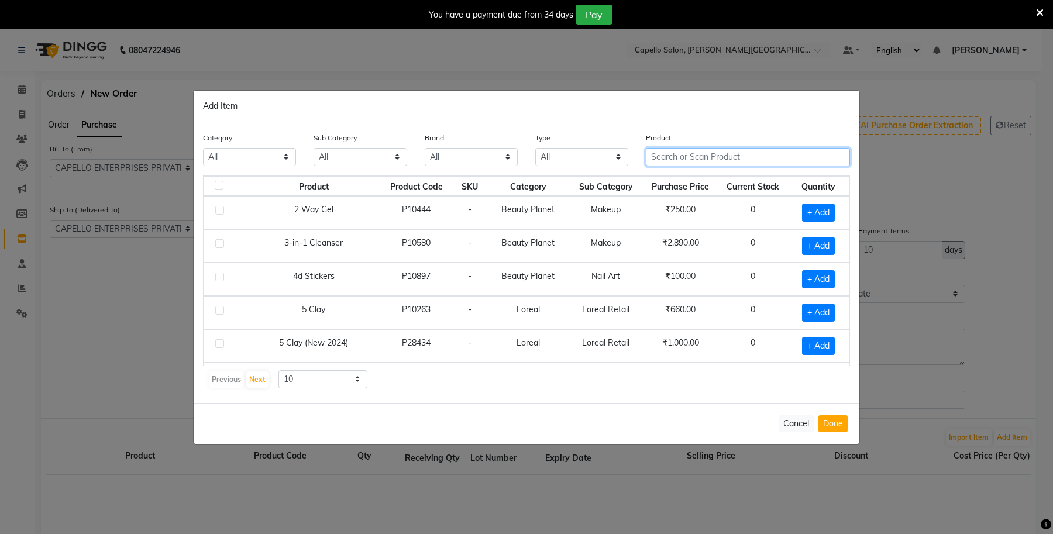
click at [661, 158] on input "text" at bounding box center [748, 157] width 204 height 18
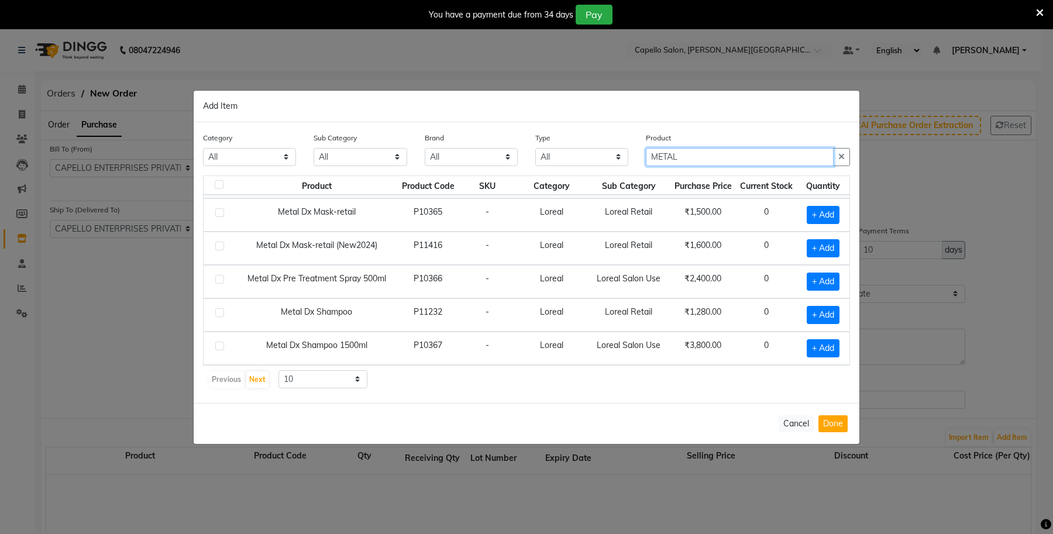
scroll to position [170, 0]
type input "METAL"
click at [305, 387] on select "10 50 100" at bounding box center [323, 379] width 89 height 18
select select "100"
click at [279, 370] on select "10 50 100" at bounding box center [323, 379] width 89 height 18
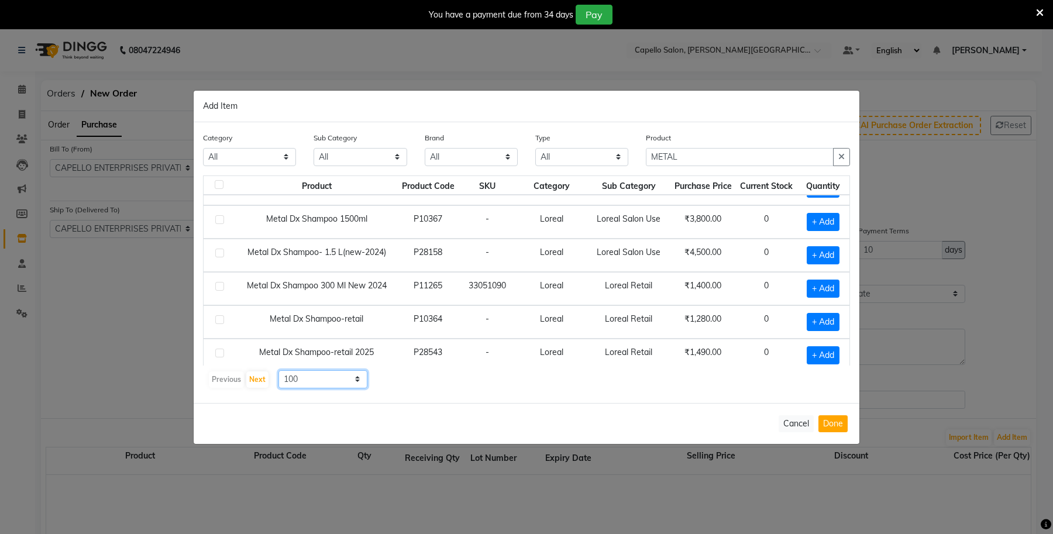
scroll to position [316, 0]
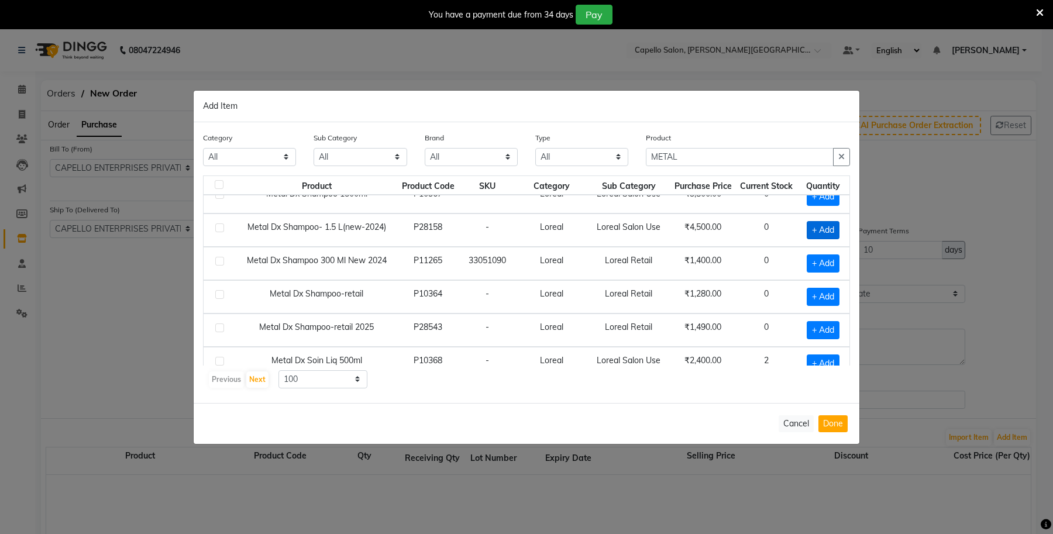
click at [815, 230] on span "+ Add" at bounding box center [823, 230] width 33 height 18
checkbox input "true"
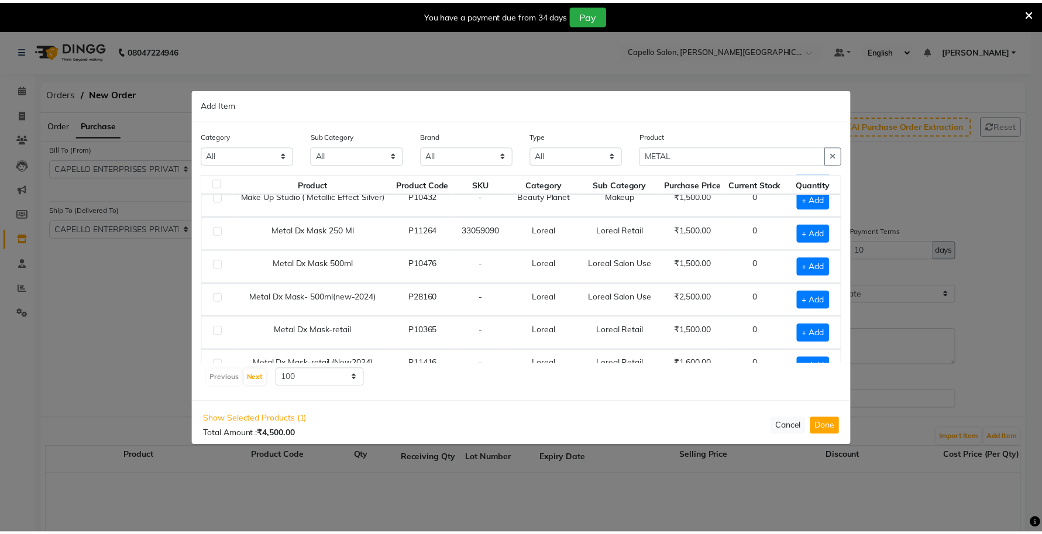
scroll to position [23, 0]
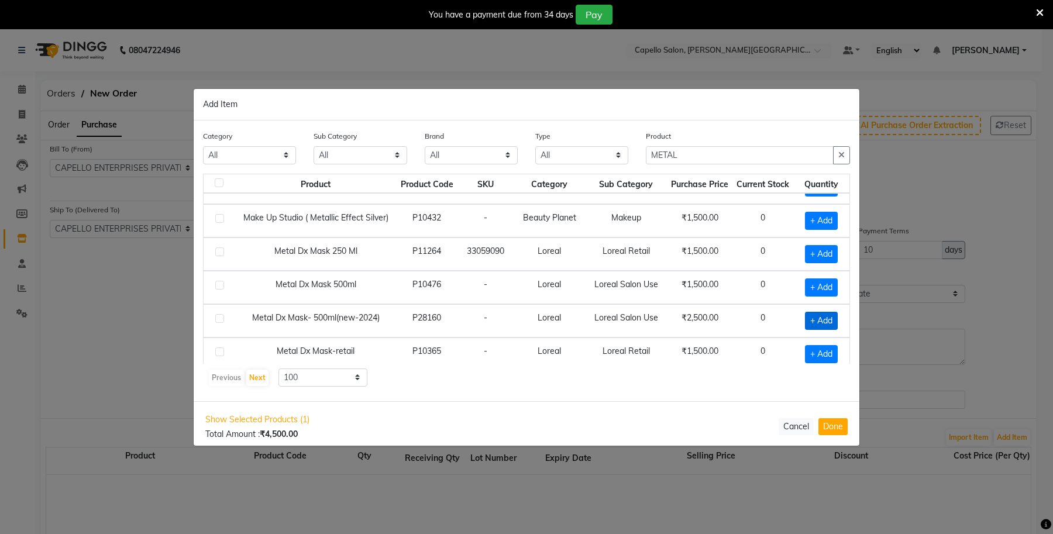
click at [816, 324] on span "+ Add" at bounding box center [821, 321] width 33 height 18
checkbox input "true"
click at [837, 427] on button "Done" at bounding box center [833, 427] width 29 height 17
select select "997"
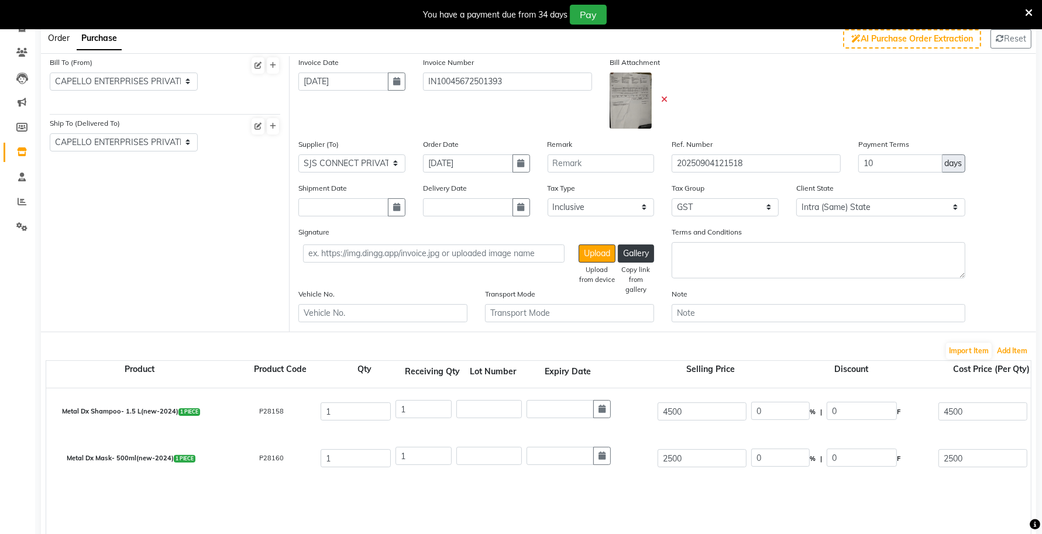
scroll to position [0, 0]
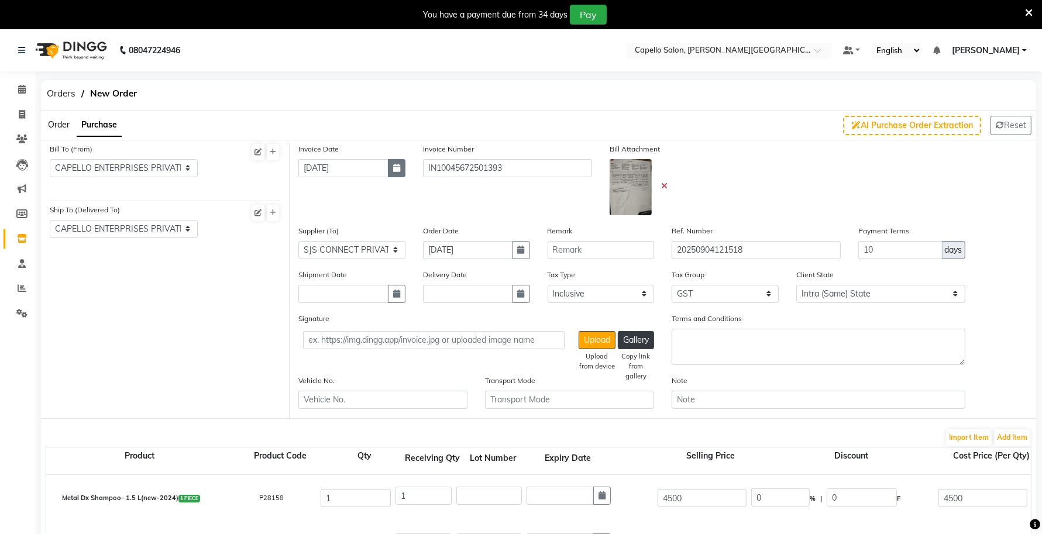
click at [396, 171] on icon "button" at bounding box center [396, 168] width 7 height 8
select select "9"
select select "2025"
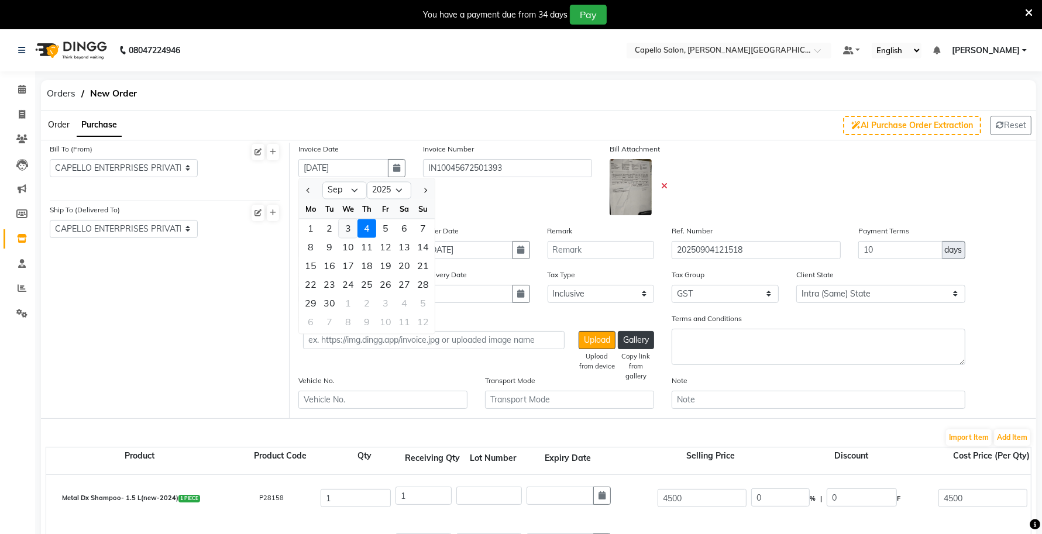
click at [345, 224] on div "3" at bounding box center [348, 228] width 19 height 19
type input "03-09-2025"
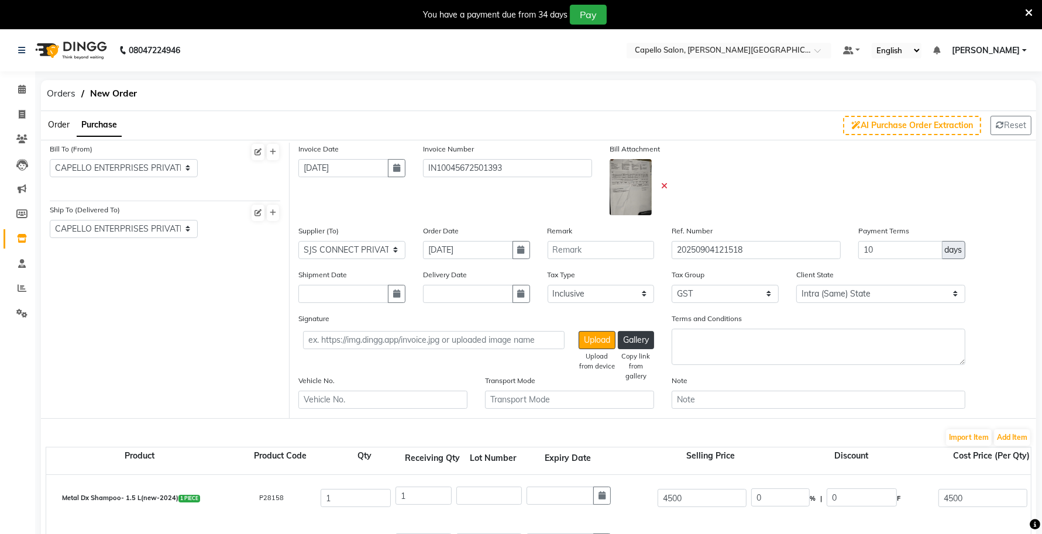
click at [377, 200] on div "Invoice Date 03-09-2025" at bounding box center [352, 184] width 125 height 82
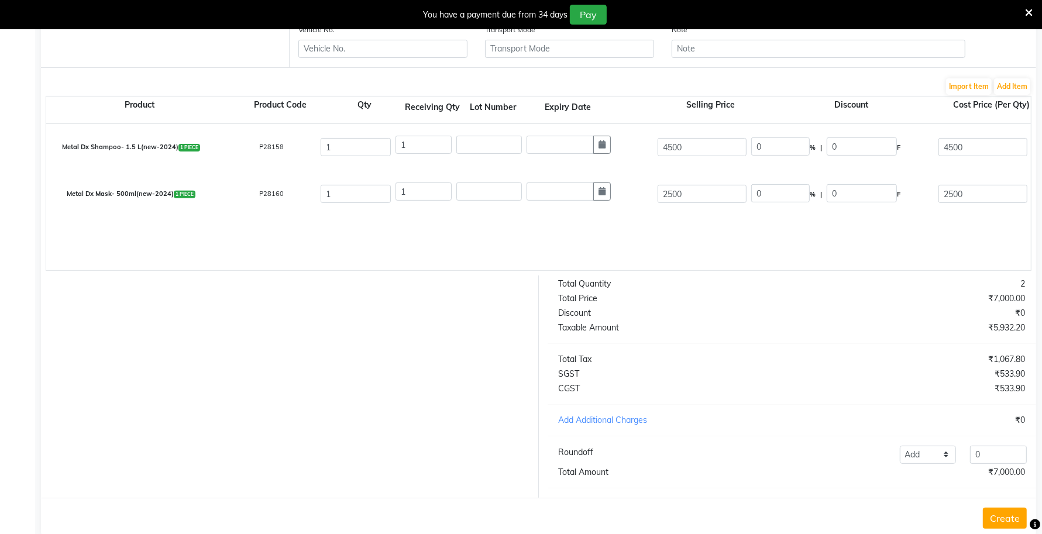
scroll to position [384, 0]
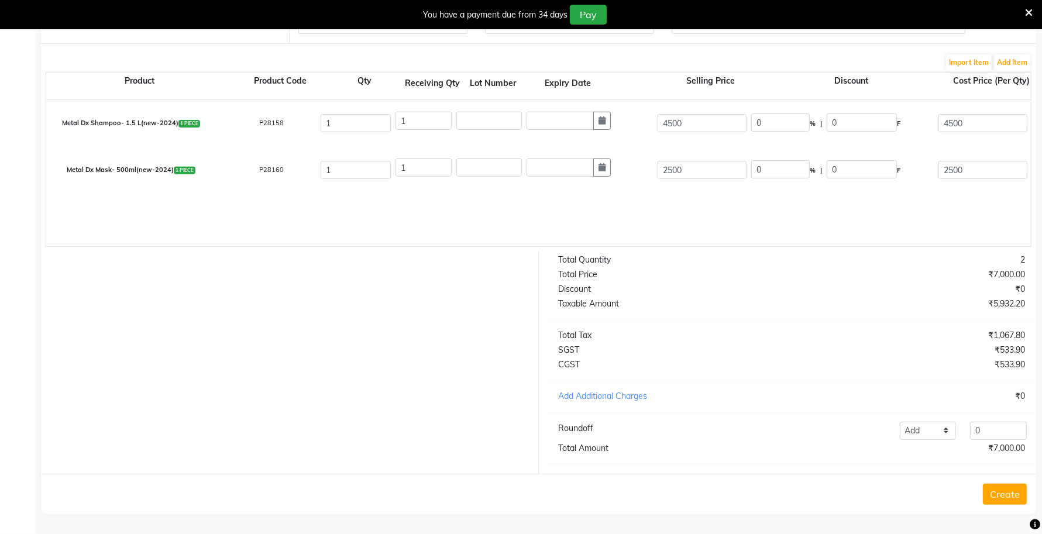
click at [993, 487] on button "Create" at bounding box center [1005, 494] width 44 height 21
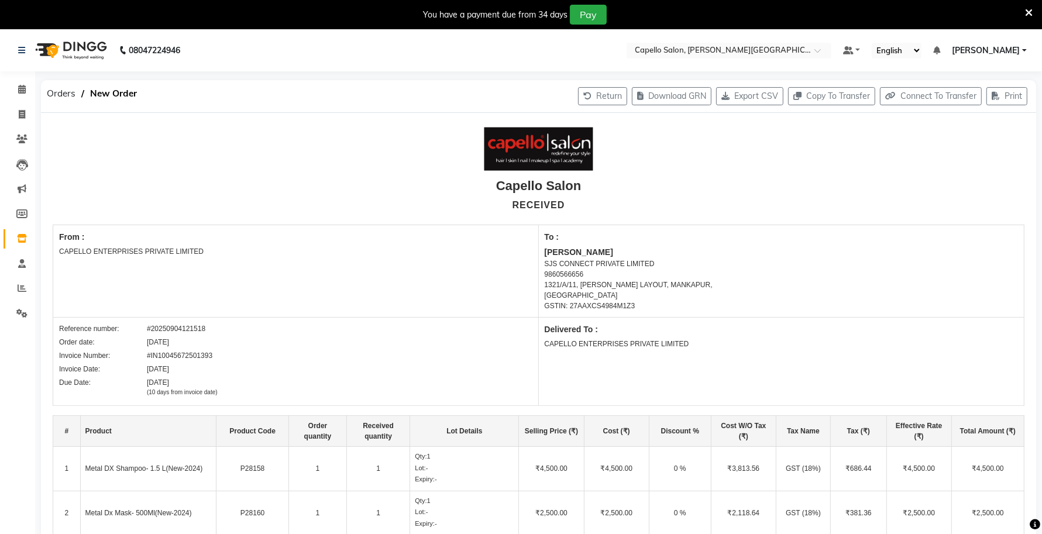
select select "true"
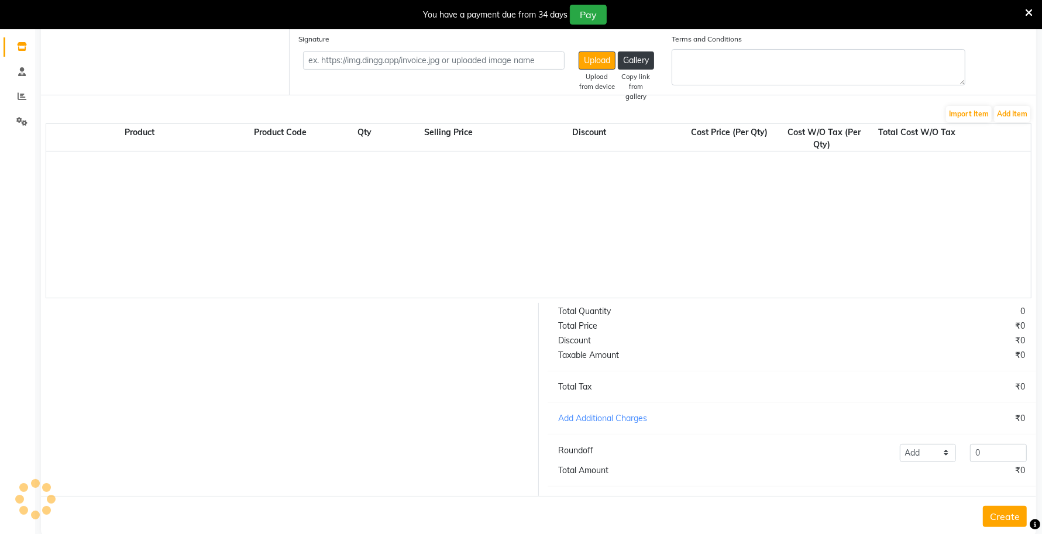
select select "997"
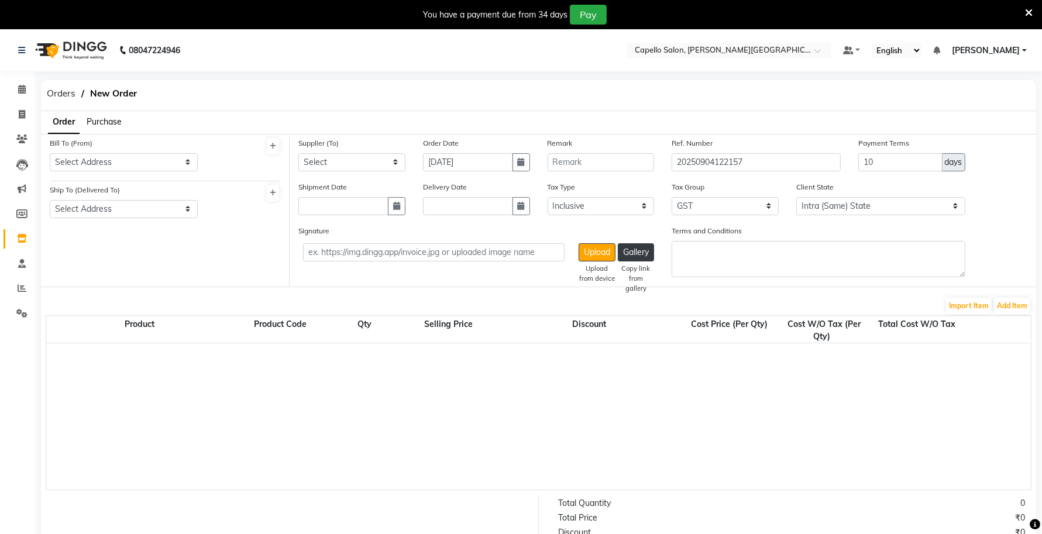
click at [108, 121] on span "Purchase" at bounding box center [104, 121] width 35 height 11
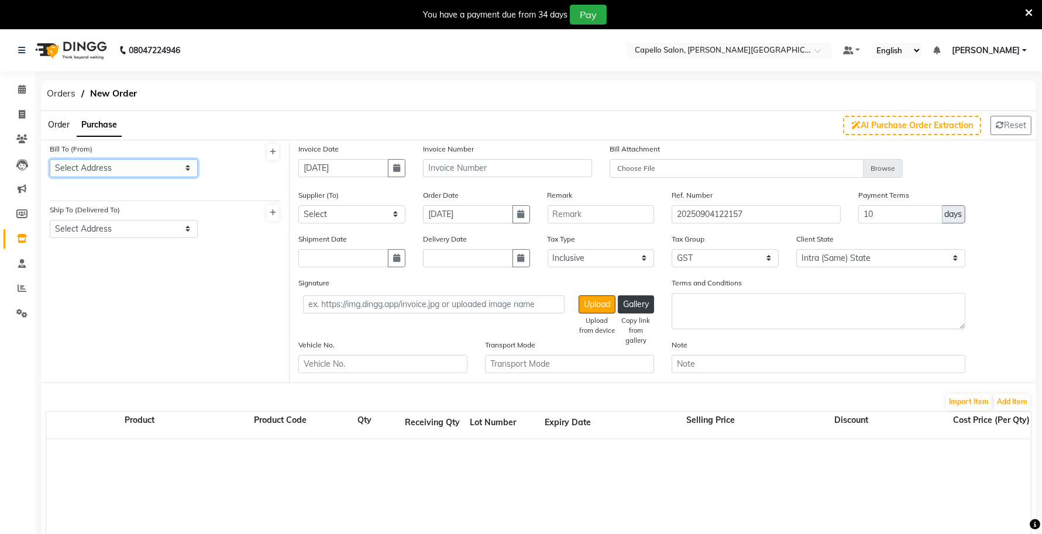
click at [112, 163] on select "Select Address CAPELLO ENTERPRISES PRIVATE LIMITED Capello Salon" at bounding box center [124, 168] width 148 height 18
select select "58"
click at [50, 159] on select "Select Address CAPELLO ENTERPRISES PRIVATE LIMITED Capello Salon" at bounding box center [124, 168] width 148 height 18
click at [111, 233] on select "Select Address Capello Salon CAPELLO ENTERPRISES PRIVATE LIMITED" at bounding box center [124, 229] width 148 height 18
select select "59"
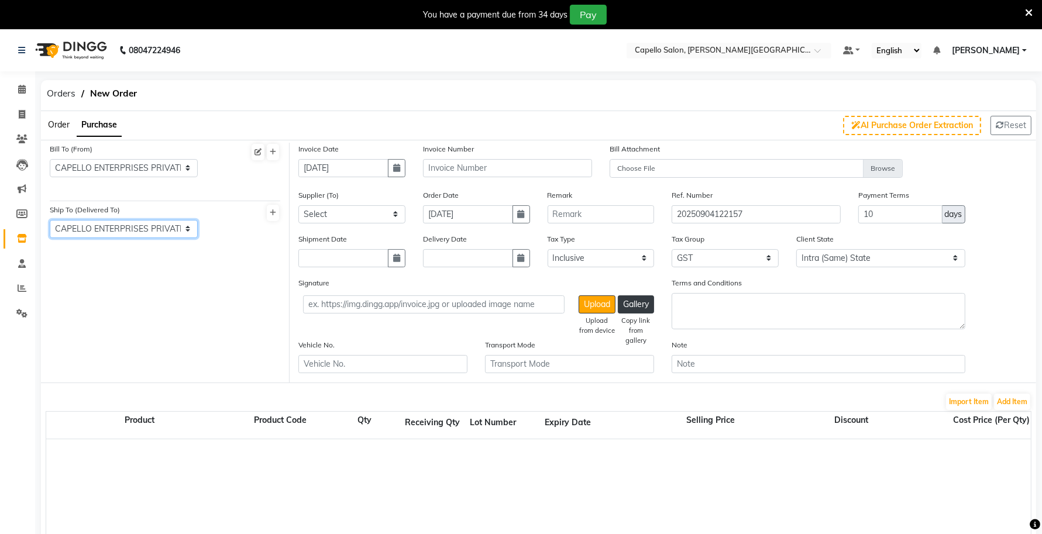
click at [50, 220] on select "Select Address Capello Salon CAPELLO ENTERPRISES PRIVATE LIMITED" at bounding box center [124, 229] width 148 height 18
click at [440, 155] on div "Invoice Number" at bounding box center [507, 160] width 169 height 35
click at [438, 166] on input "text" at bounding box center [507, 168] width 169 height 18
click at [468, 164] on input "text" at bounding box center [507, 168] width 169 height 18
click at [460, 167] on input "A001622" at bounding box center [507, 168] width 169 height 18
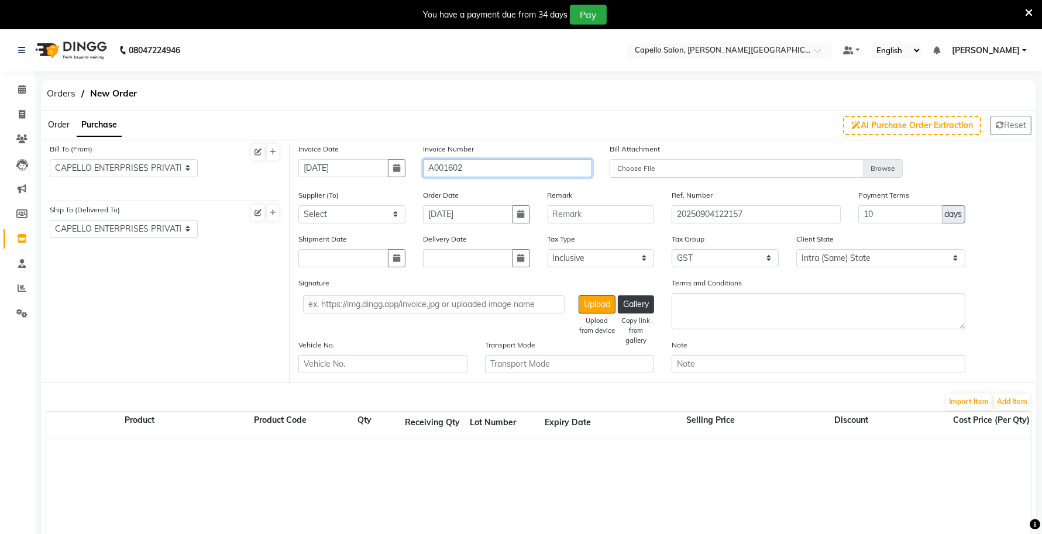
type input "A001602"
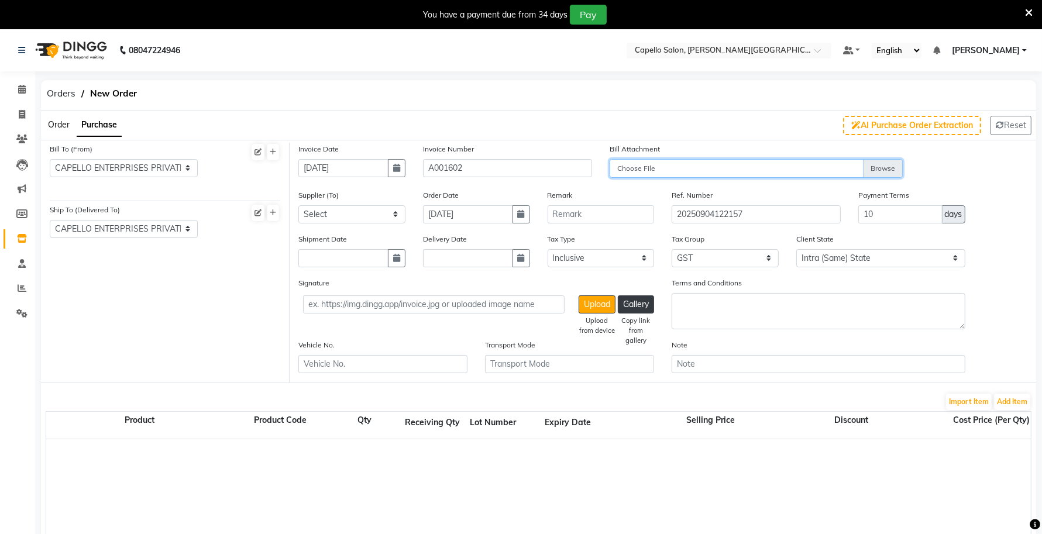
click at [745, 170] on input "Choose File" at bounding box center [757, 169] width 294 height 20
type input "C:\fakepath\WhatsApp Image 2025-09-04 at 12.19.45 PM.jpeg"
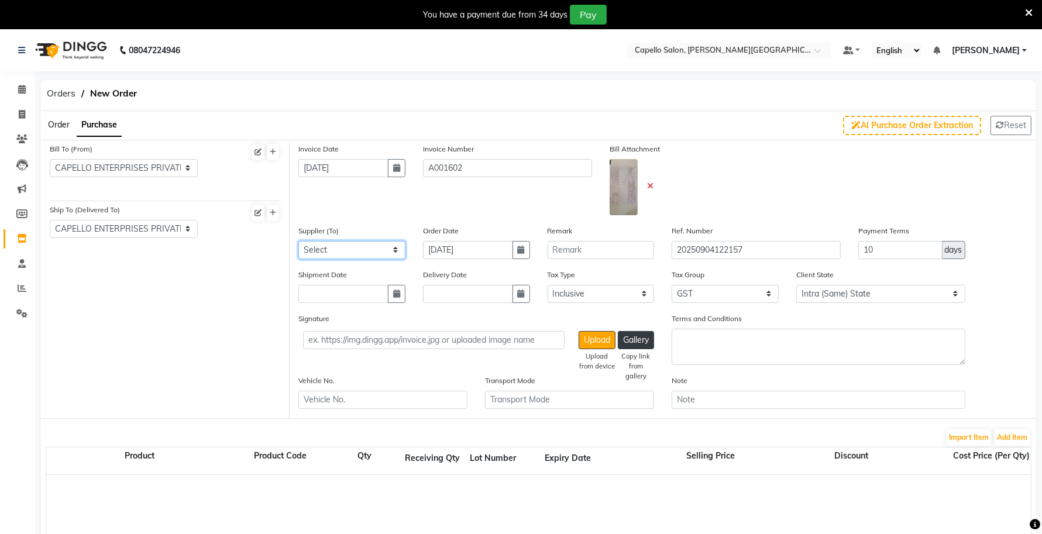
click at [356, 247] on select "Select SJS CONNECT PRIVATE LIMITED - SAGAR BALANI P.K. ENTERPRISES - PRITAM KAL…" at bounding box center [351, 250] width 107 height 18
click at [341, 245] on select "Select SJS CONNECT PRIVATE LIMITED - SAGAR BALANI P.K. ENTERPRISES - PRITAM KAL…" at bounding box center [351, 250] width 107 height 18
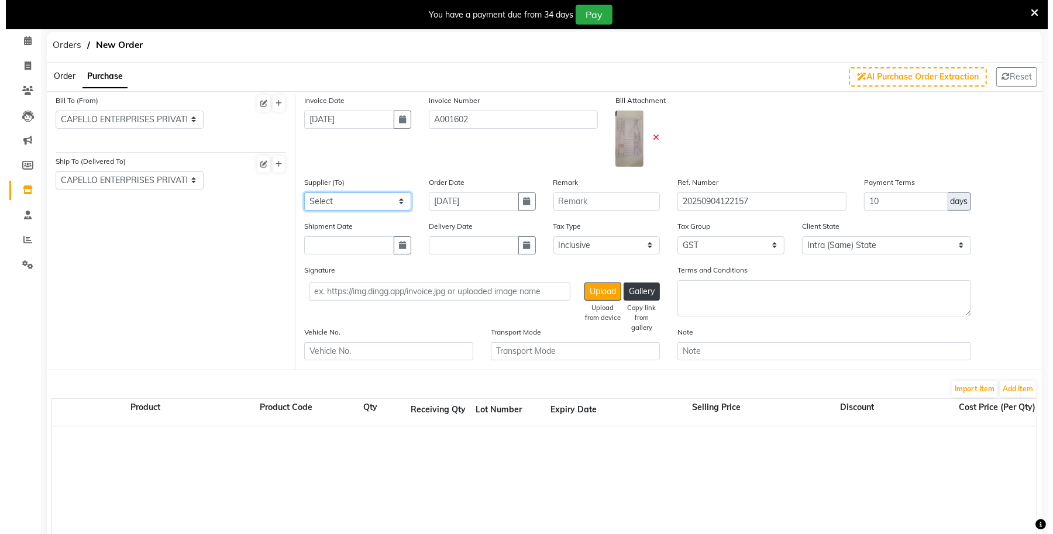
scroll to position [73, 0]
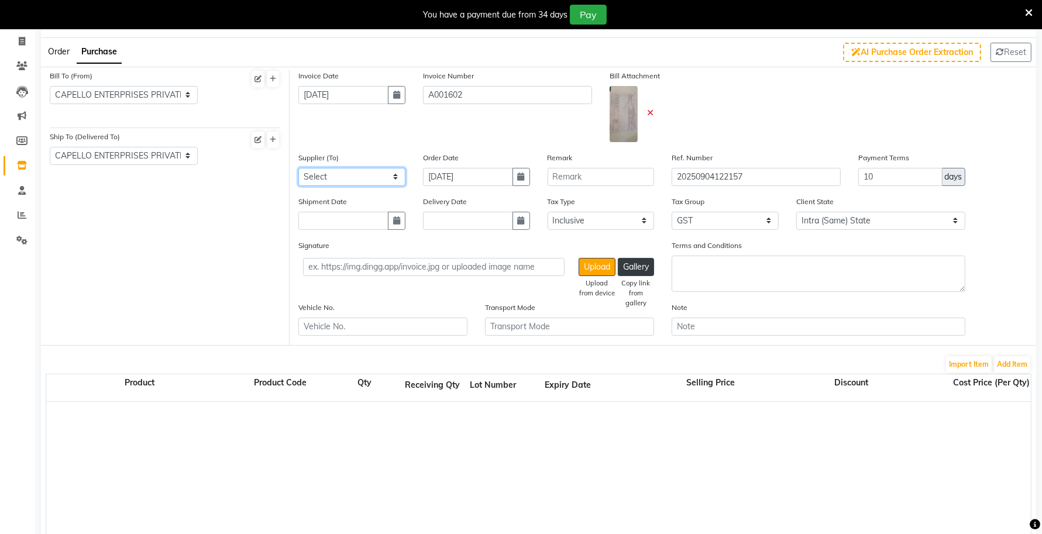
click at [322, 173] on select "Select SJS CONNECT PRIVATE LIMITED - SAGAR BALANI P.K. ENTERPRISES - PRITAM KAL…" at bounding box center [351, 177] width 107 height 18
select select "3359"
click at [298, 168] on select "Select SJS CONNECT PRIVATE LIMITED - SAGAR BALANI P.K. ENTERPRISES - PRITAM KAL…" at bounding box center [351, 177] width 107 height 18
click at [1010, 361] on button "Add Item" at bounding box center [1012, 364] width 36 height 16
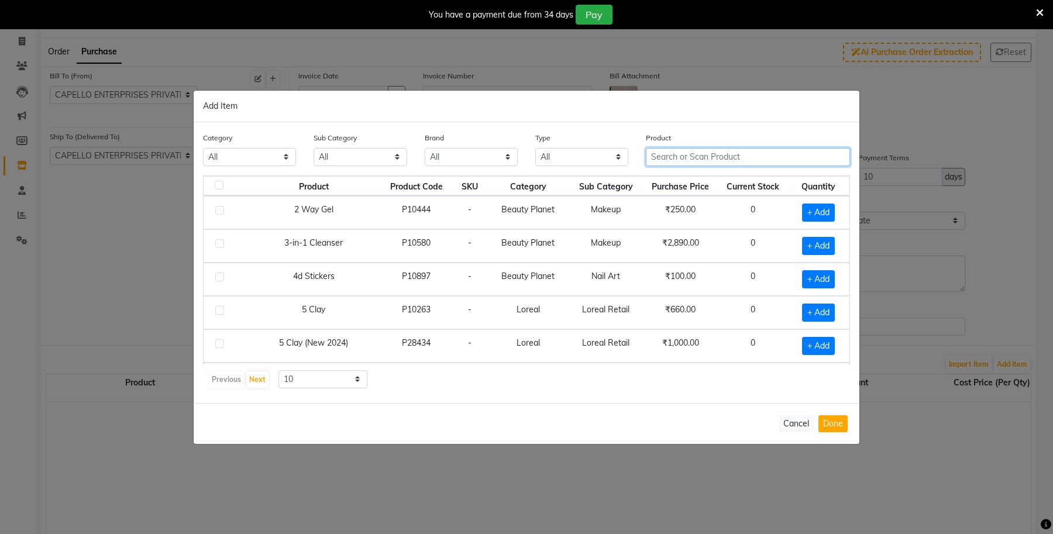
click at [682, 156] on input "text" at bounding box center [748, 157] width 204 height 18
click at [259, 150] on select "All Keramelon Skin Makeup Personal Care Appliances Beard Beauty Planet Botox Ca…" at bounding box center [249, 157] width 93 height 18
select select "332901500"
click at [203, 148] on select "All Keramelon Skin Makeup Personal Care Appliances Beard Beauty Planet Botox Ca…" at bounding box center [249, 157] width 93 height 18
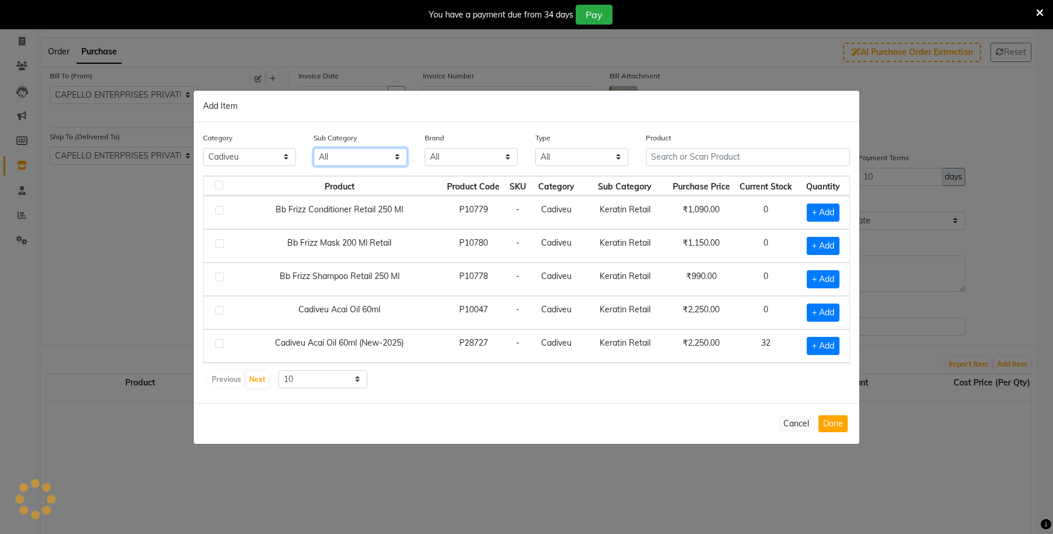
click at [352, 162] on select "All Keratin Retail Keratin Salon Use" at bounding box center [360, 157] width 93 height 18
select select "332901502"
click at [314, 148] on select "All Keratin Retail Keratin Salon Use" at bounding box center [360, 157] width 93 height 18
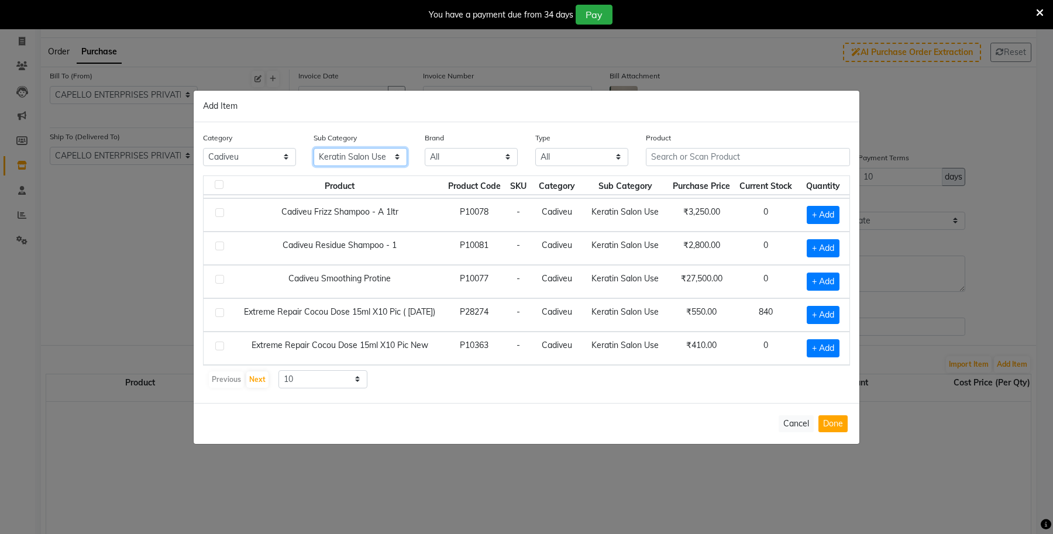
scroll to position [170, 0]
drag, startPoint x: 308, startPoint y: 377, endPoint x: 311, endPoint y: 387, distance: 9.8
click at [308, 378] on select "10 50 100" at bounding box center [323, 379] width 89 height 18
select select "100"
click at [279, 370] on select "10 50 100" at bounding box center [323, 379] width 89 height 18
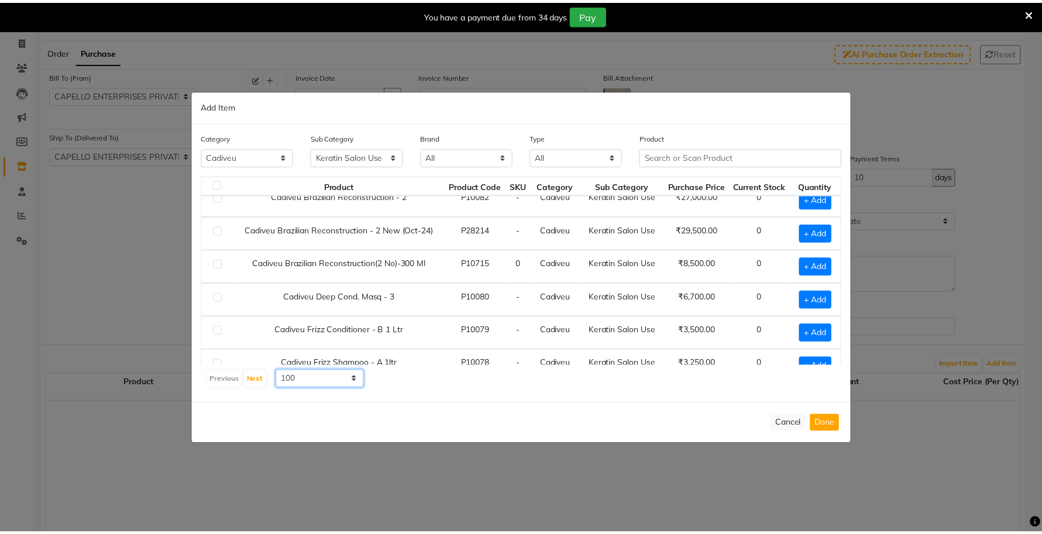
scroll to position [0, 0]
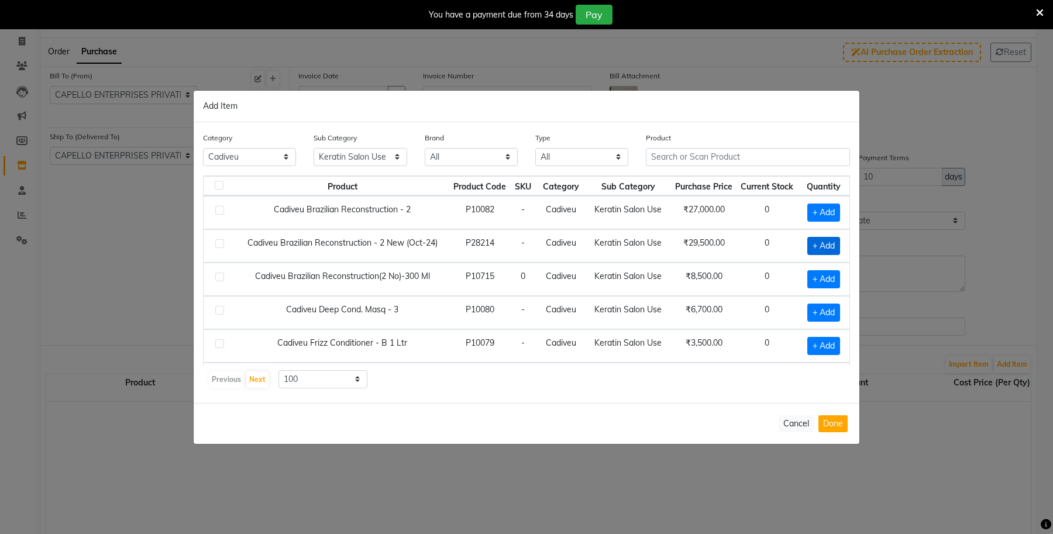
click at [808, 255] on span "+ Add" at bounding box center [824, 246] width 33 height 18
checkbox input "true"
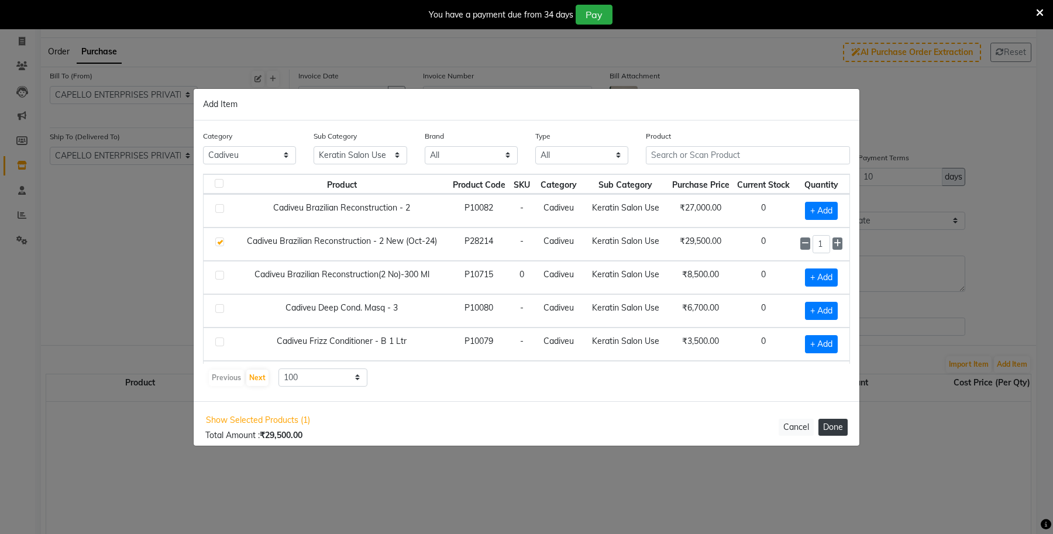
click at [832, 430] on button "Done" at bounding box center [833, 427] width 29 height 17
select select "997"
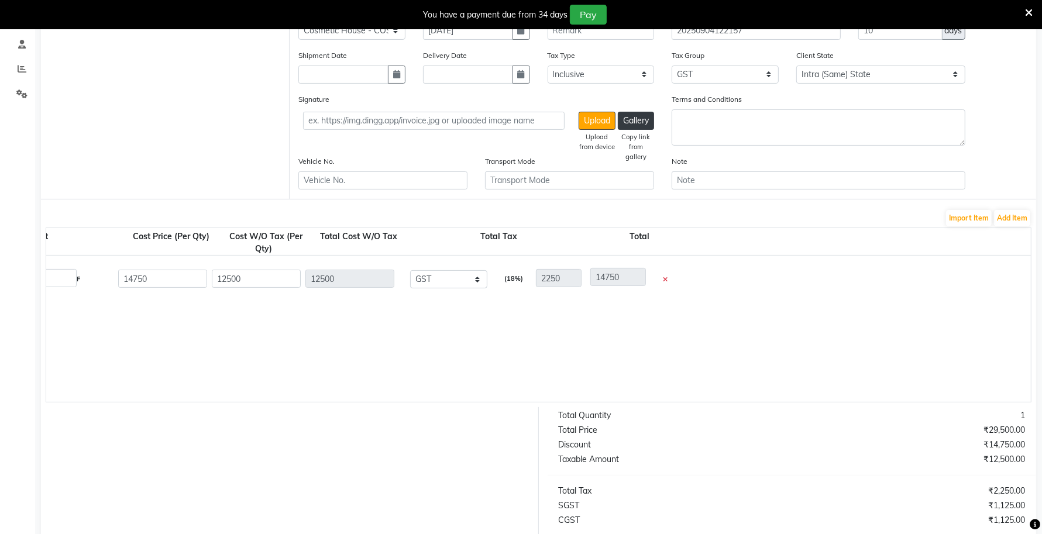
scroll to position [0, 802]
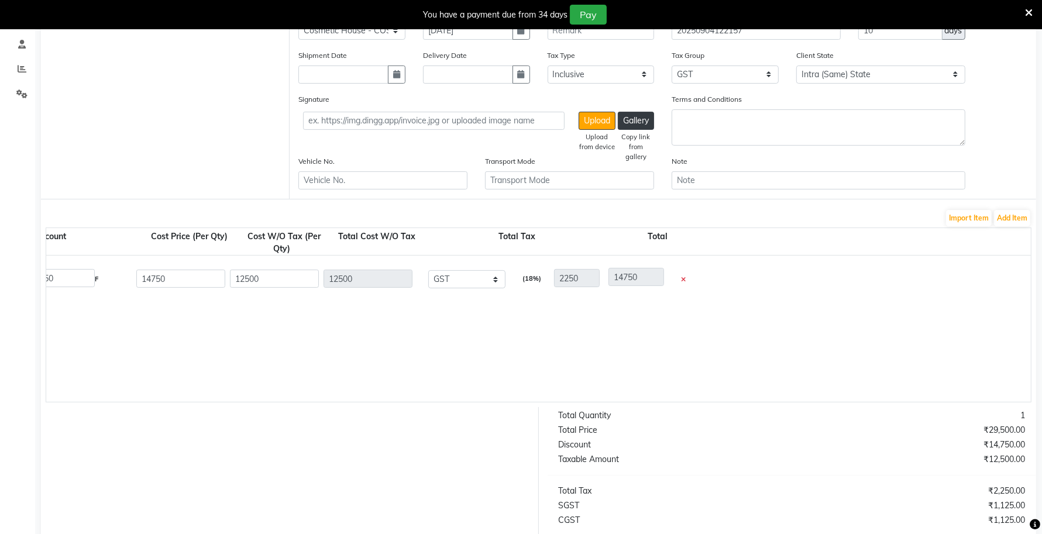
drag, startPoint x: 640, startPoint y: 399, endPoint x: 568, endPoint y: 401, distance: 71.4
click at [568, 401] on div "Product Product Code Qty Receiving Qty Lot Number Expiry Date Selling Price Dis…" at bounding box center [539, 315] width 986 height 175
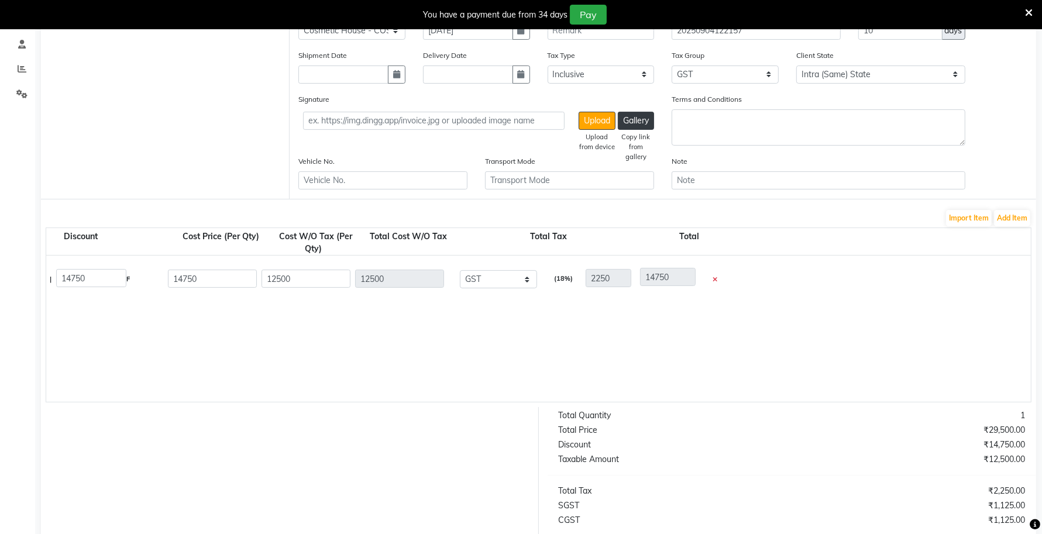
scroll to position [0, 764]
click at [768, 464] on div "Taxable Amount" at bounding box center [671, 460] width 242 height 12
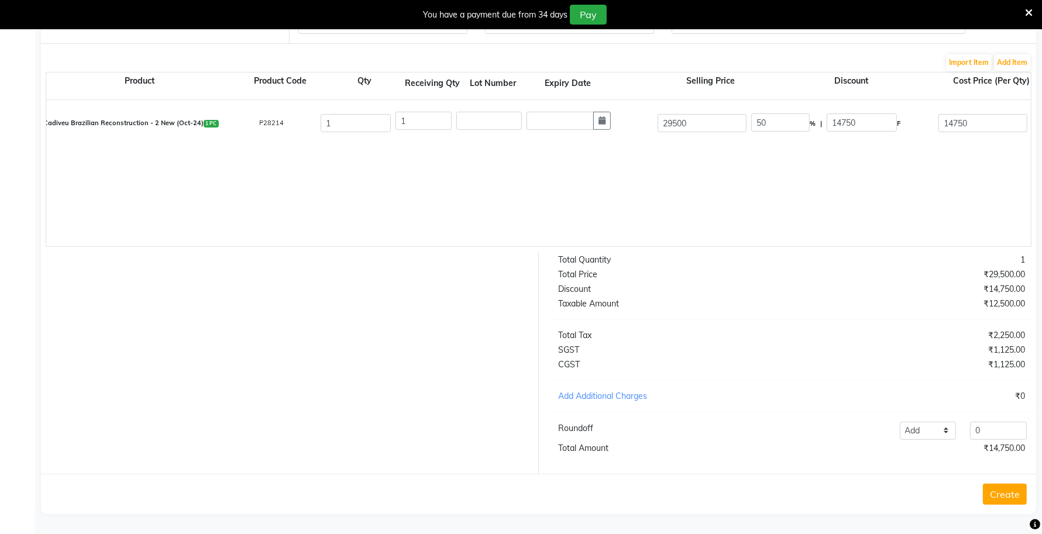
scroll to position [384, 0]
click at [1001, 495] on button "Create" at bounding box center [1005, 494] width 44 height 21
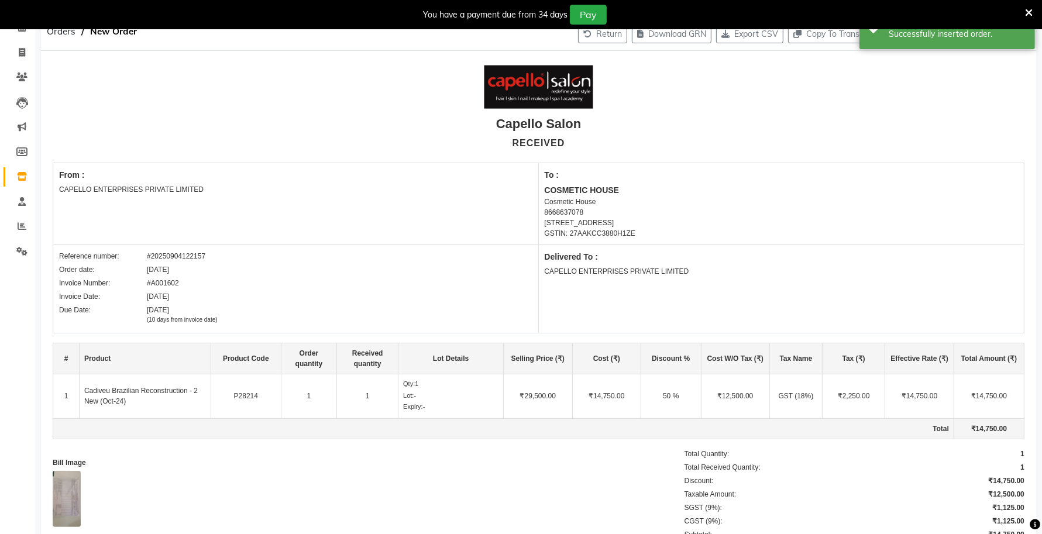
scroll to position [4, 0]
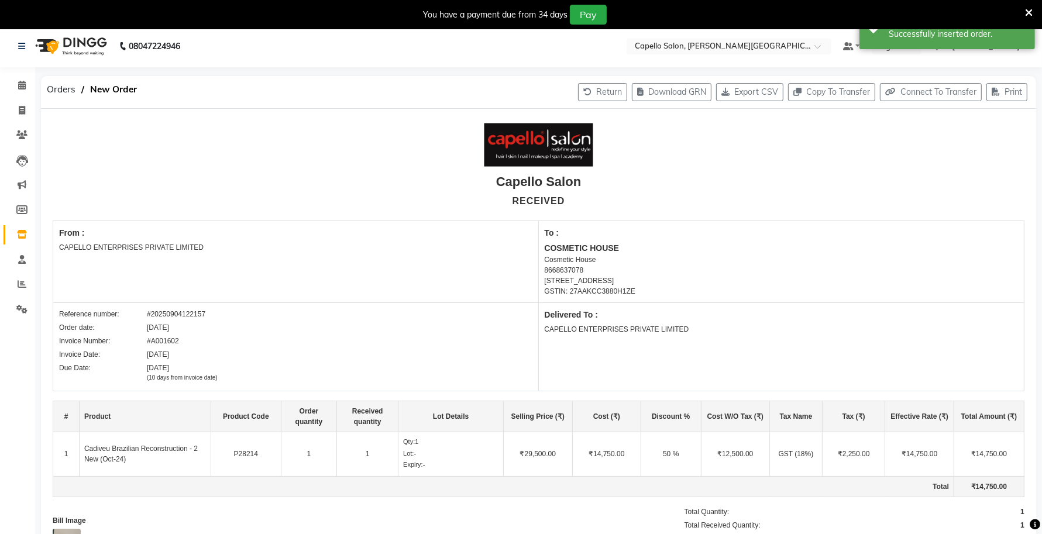
click at [1027, 9] on icon at bounding box center [1029, 13] width 8 height 11
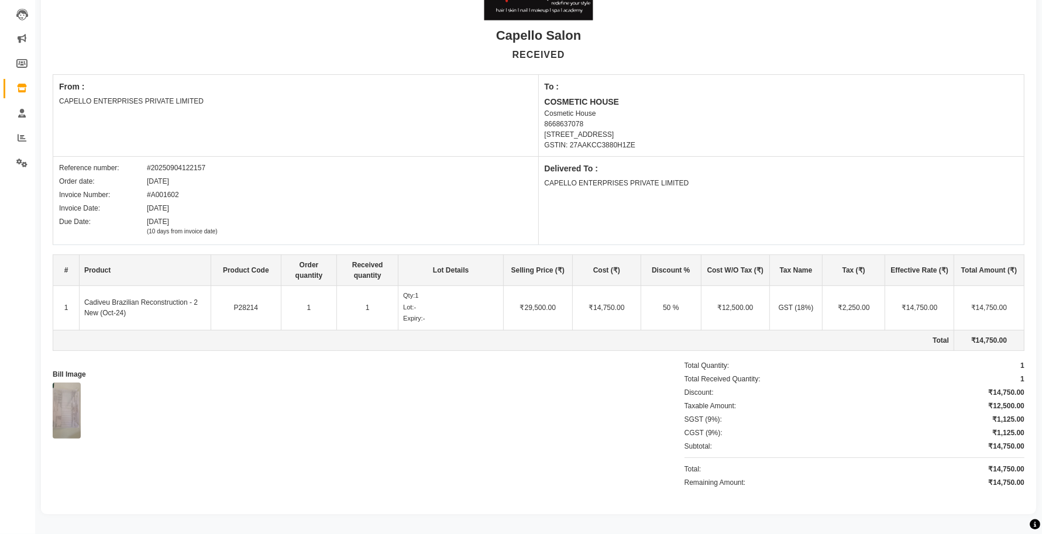
scroll to position [0, 0]
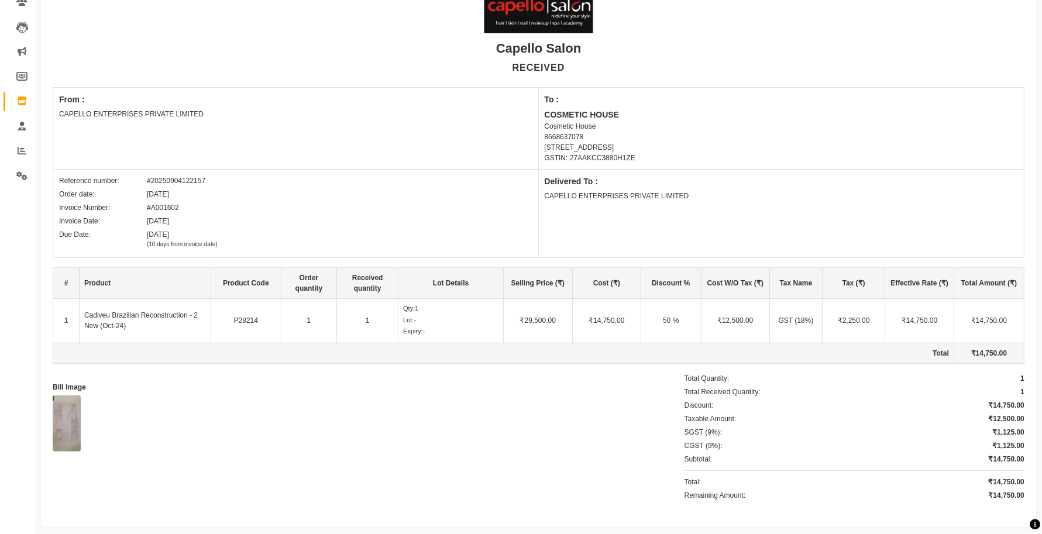
select select "true"
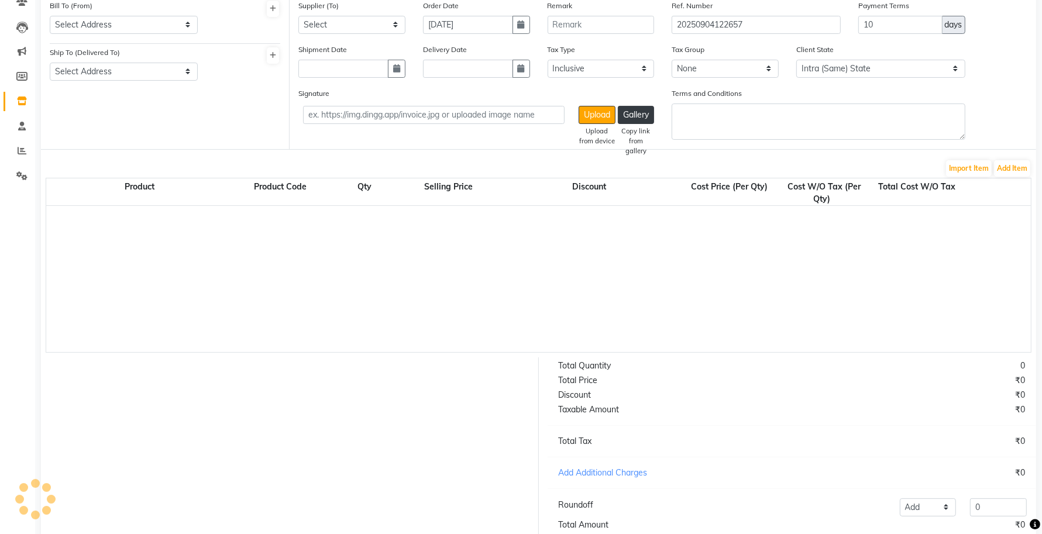
scroll to position [121, 0]
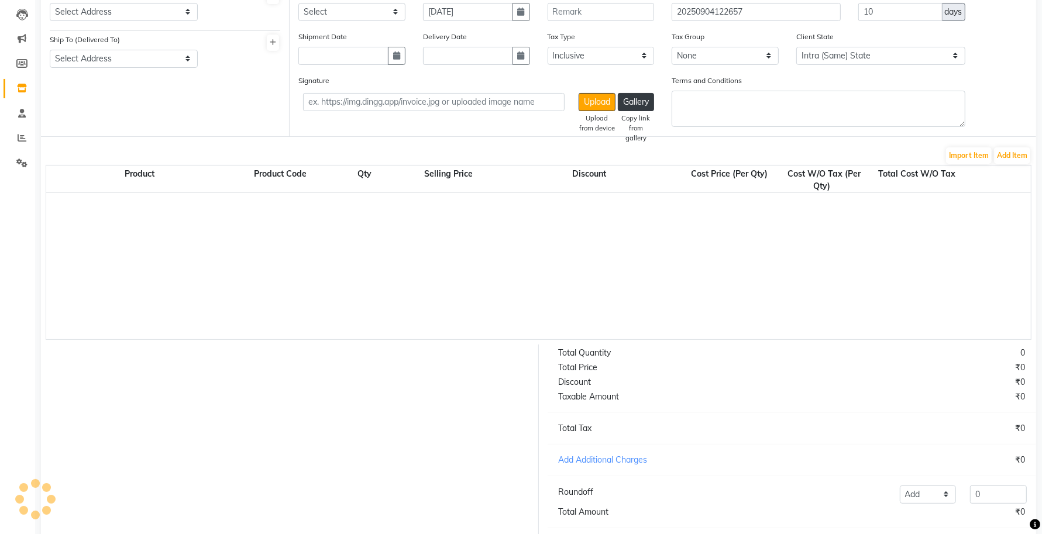
select select "997"
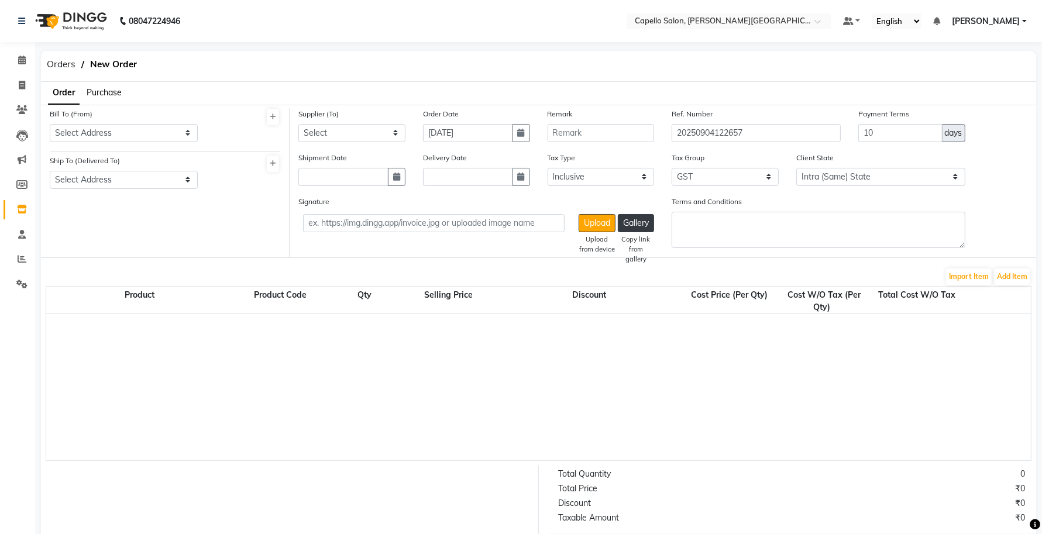
click at [94, 95] on span "Purchase" at bounding box center [104, 92] width 35 height 11
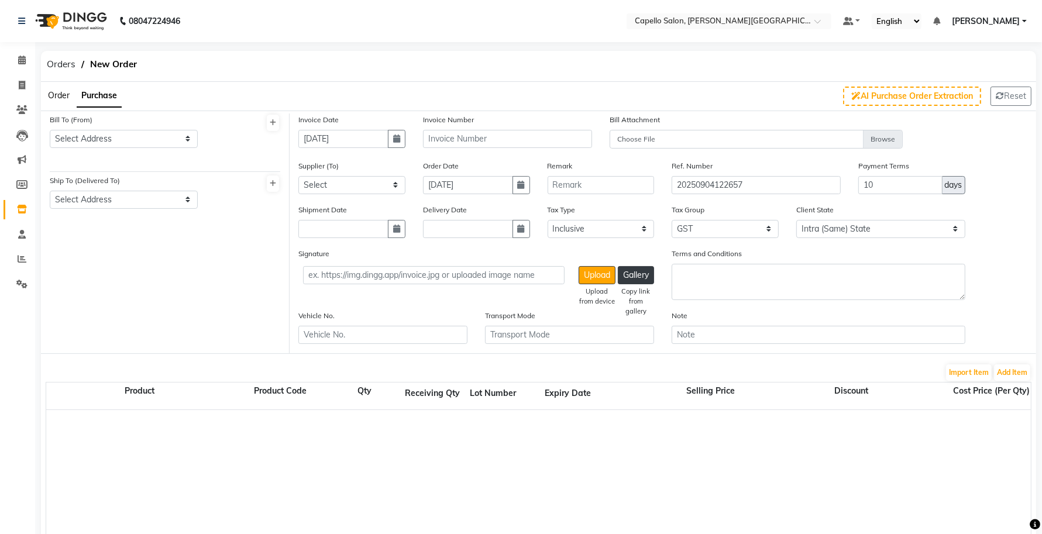
click at [9, 210] on link "Inventory" at bounding box center [18, 209] width 28 height 19
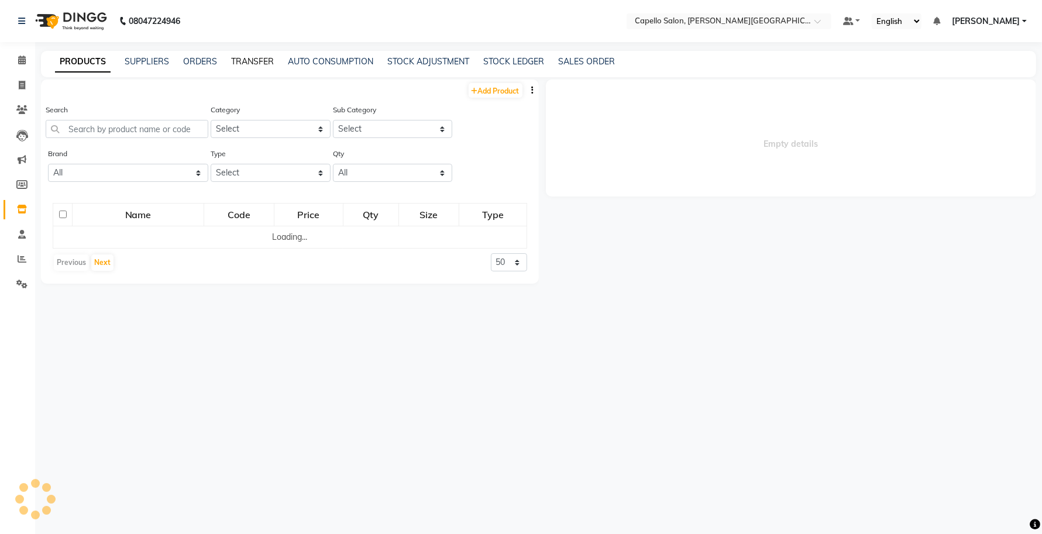
click at [262, 61] on link "TRANSFER" at bounding box center [252, 61] width 43 height 11
select select "sender"
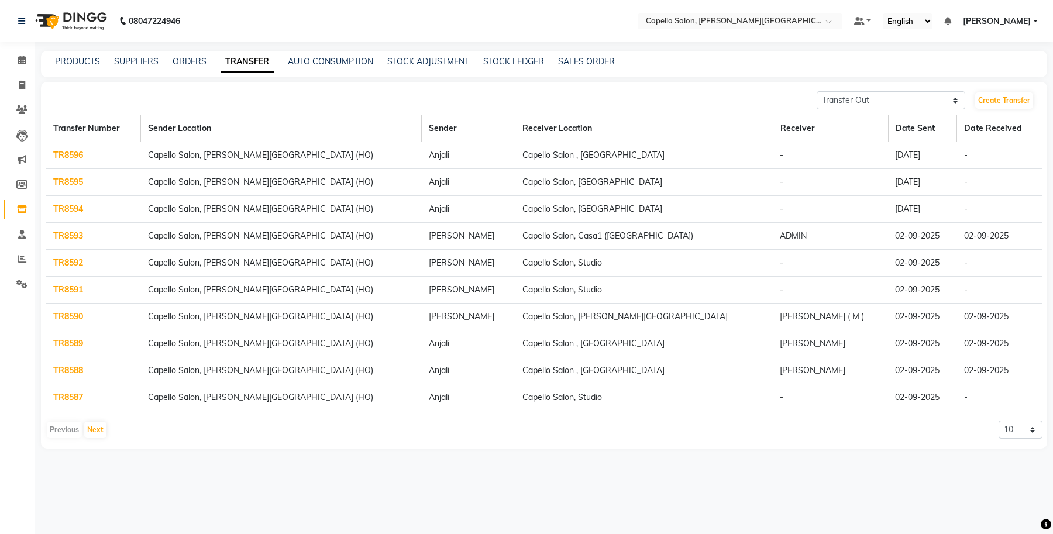
click at [64, 397] on link "TR8587" at bounding box center [68, 397] width 30 height 11
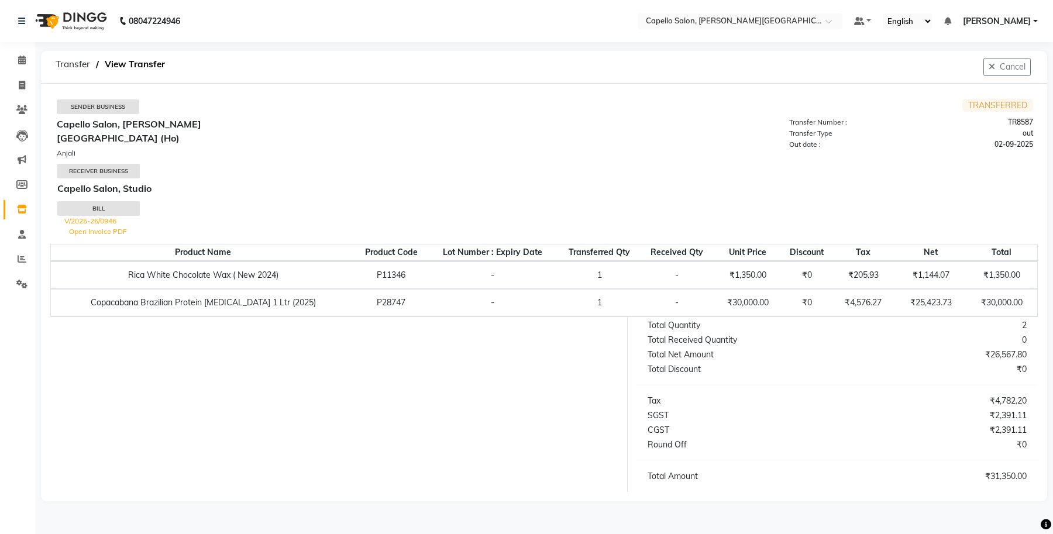
select select "sender"
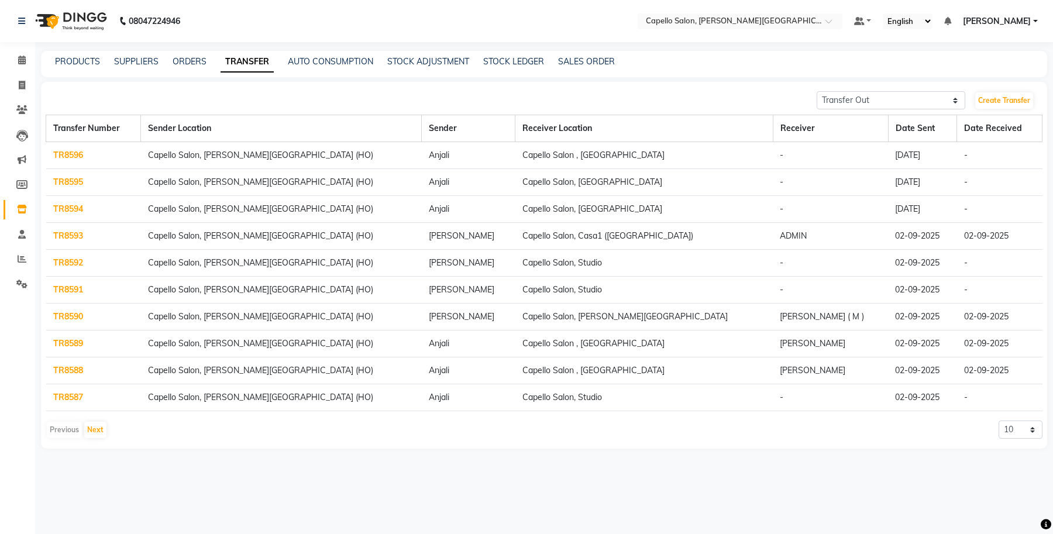
click at [60, 290] on link "TR8591" at bounding box center [68, 289] width 30 height 11
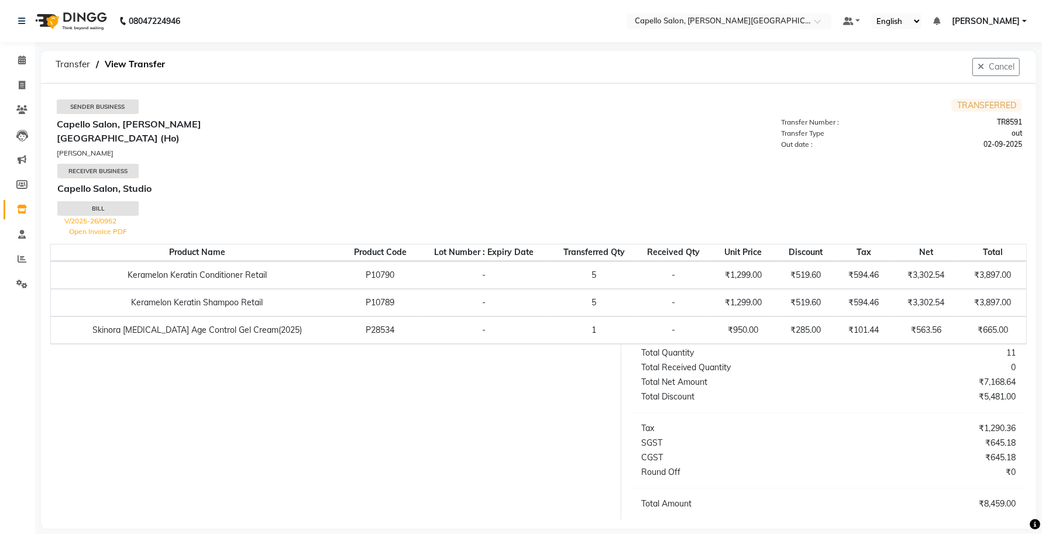
select select "sender"
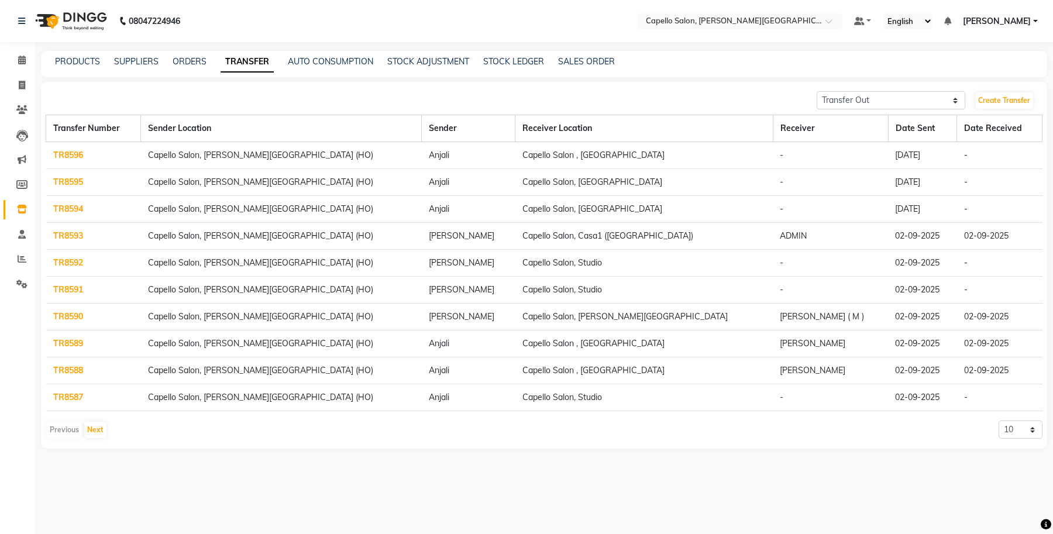
click at [62, 267] on link "TR8592" at bounding box center [68, 263] width 30 height 11
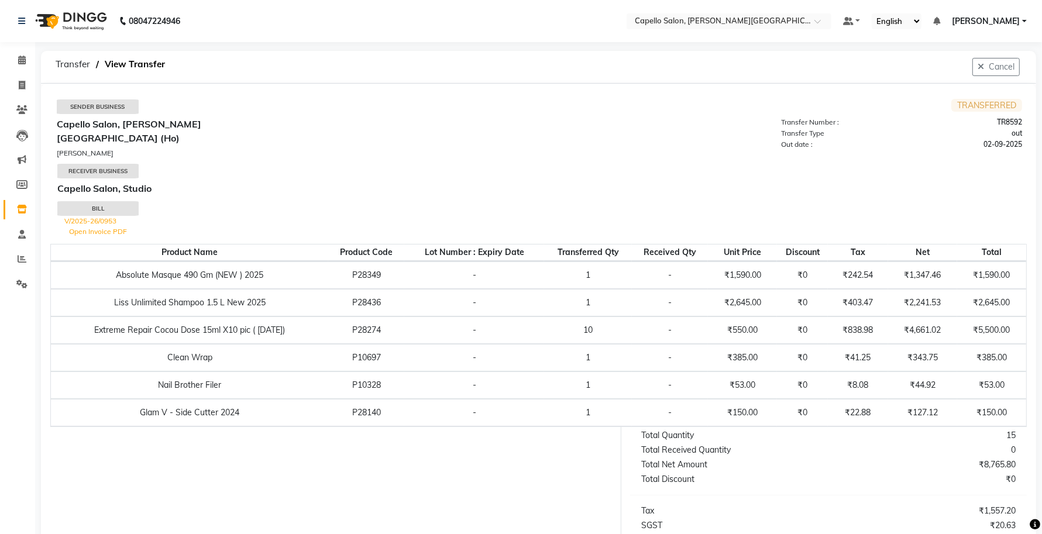
select select "sender"
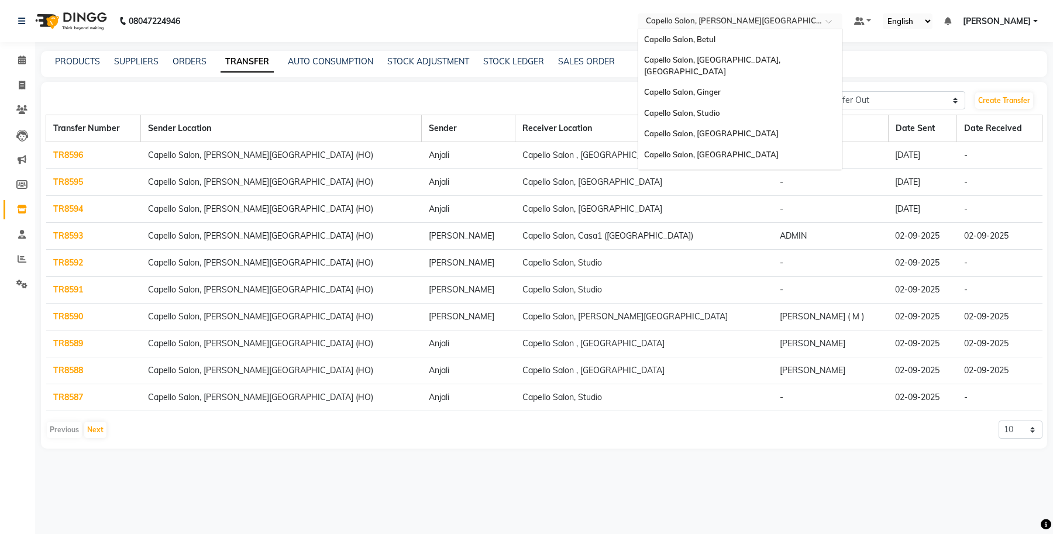
click at [813, 16] on input "text" at bounding box center [729, 22] width 170 height 12
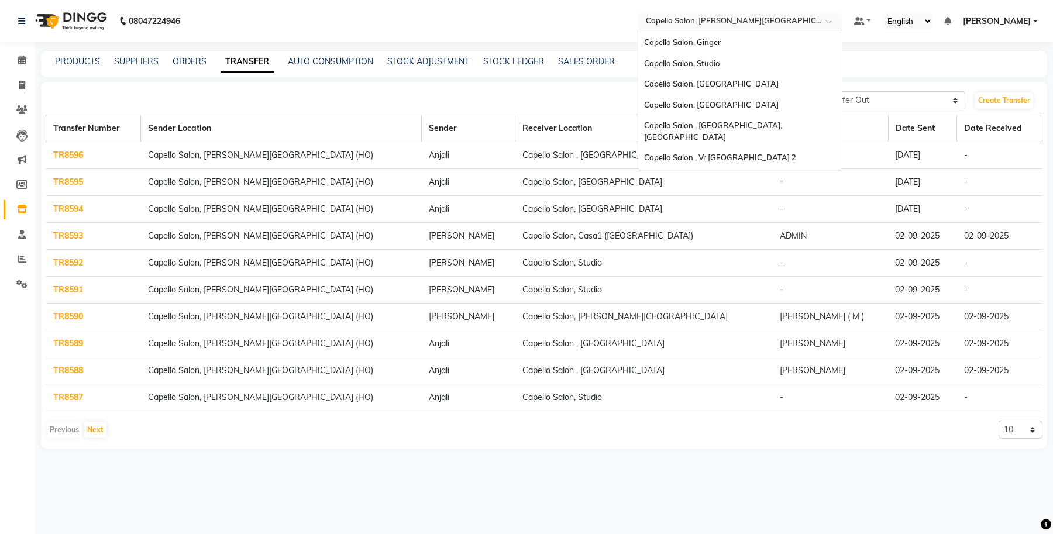
scroll to position [24, 0]
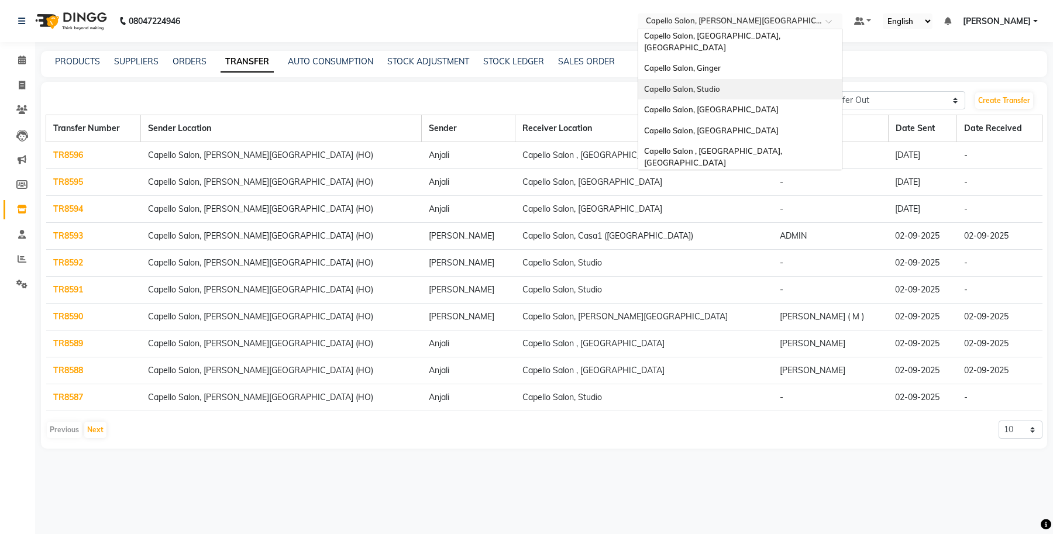
click at [720, 84] on span "Capello Salon, Studio" at bounding box center [682, 88] width 76 height 9
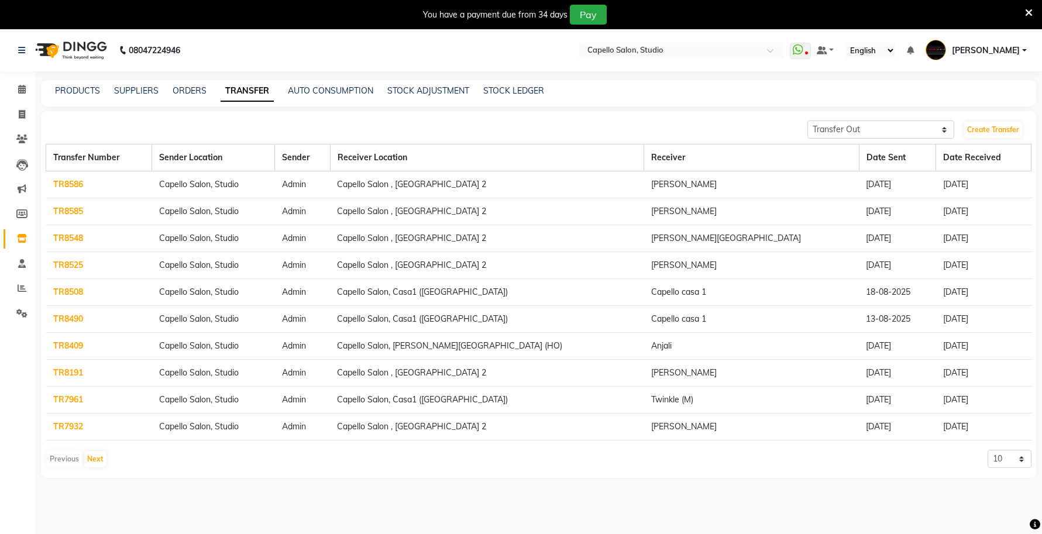
select select "sender"
click at [197, 92] on link "ORDERS" at bounding box center [190, 90] width 34 height 11
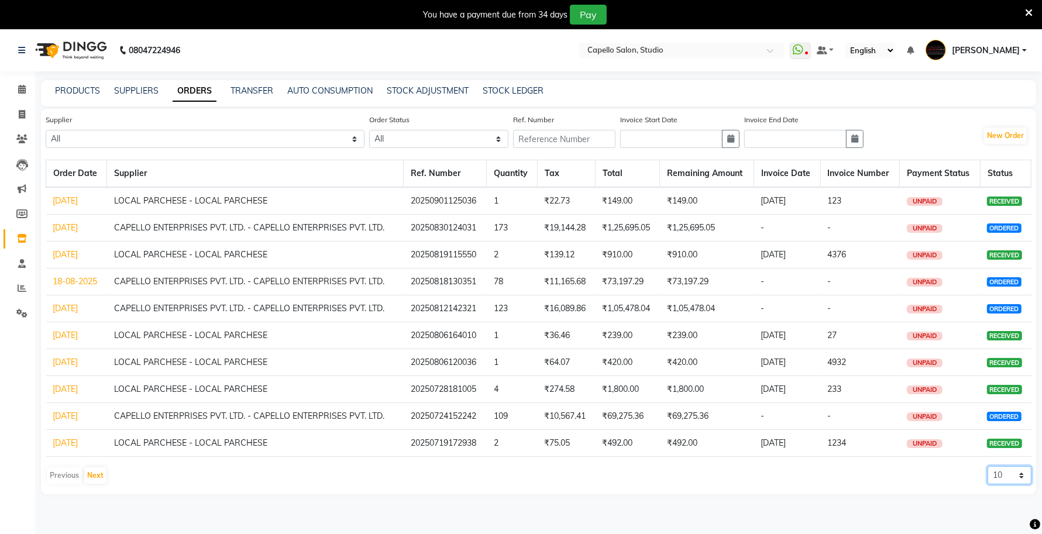
click at [1014, 477] on select "10 20 50 100" at bounding box center [1010, 475] width 44 height 18
select select "100"
click at [988, 467] on select "10 20 50 100" at bounding box center [1010, 475] width 44 height 18
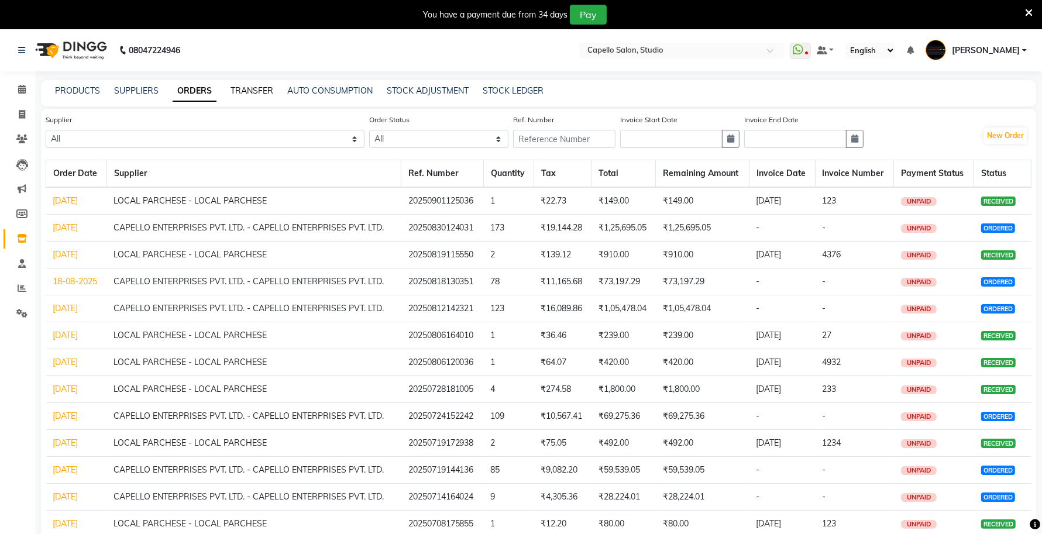
click at [252, 88] on link "TRANSFER" at bounding box center [252, 90] width 43 height 11
select select "sender"
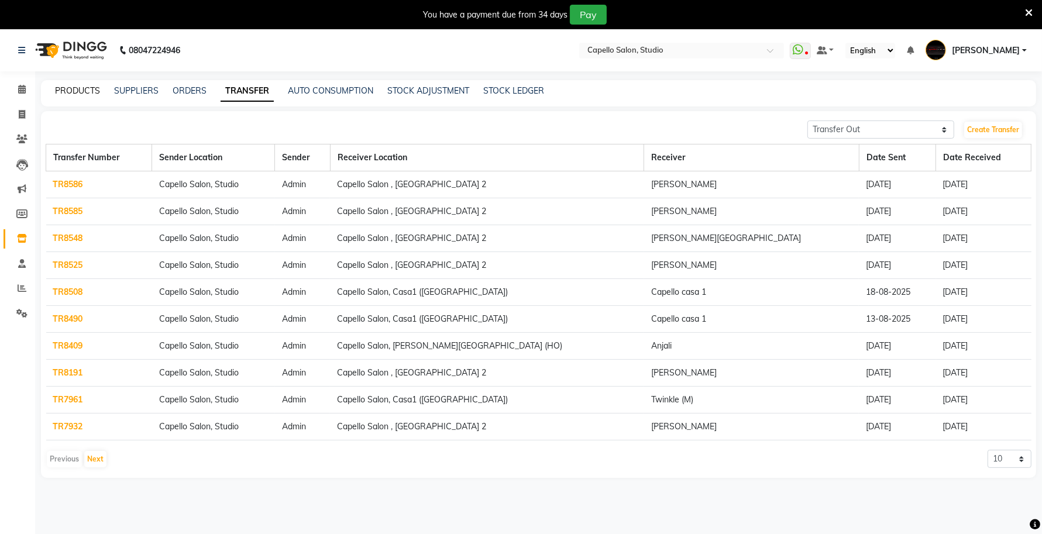
click at [66, 85] on link "PRODUCTS" at bounding box center [77, 90] width 45 height 11
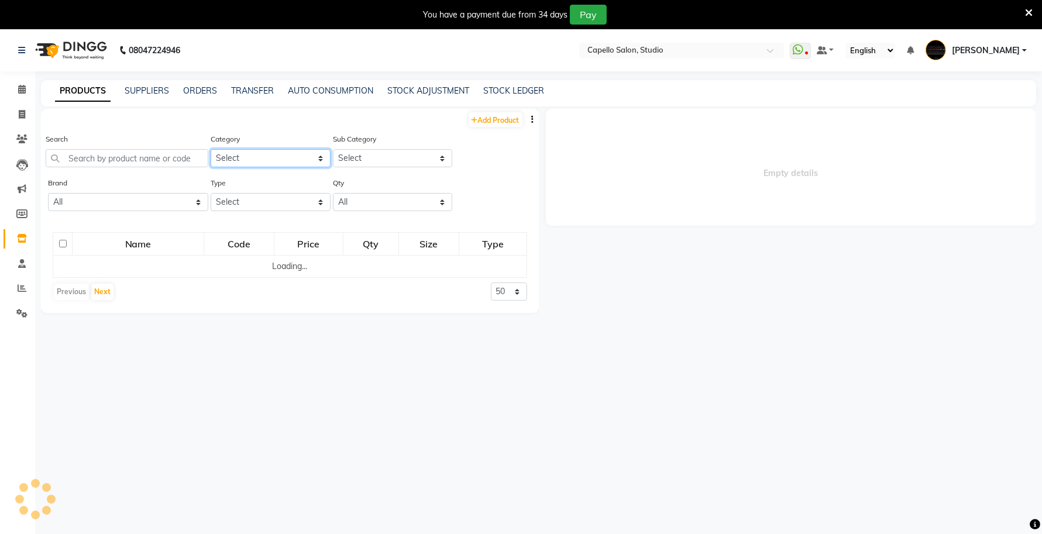
drag, startPoint x: 255, startPoint y: 159, endPoint x: 263, endPoint y: 166, distance: 10.4
click at [255, 159] on select "Select Keramelon Skin Makeup Personal Care Appliances Beard Beauty Planet Botox…" at bounding box center [271, 158] width 120 height 18
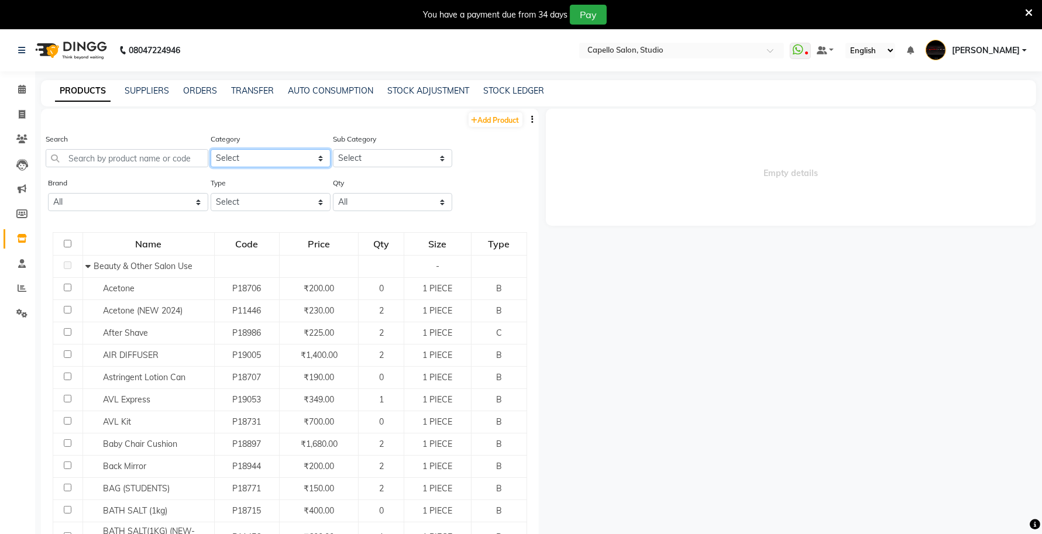
select select "332902150"
click at [211, 149] on select "Select Keramelon Skin Makeup Personal Care Appliances Beard Beauty Planet Botox…" at bounding box center [271, 158] width 120 height 18
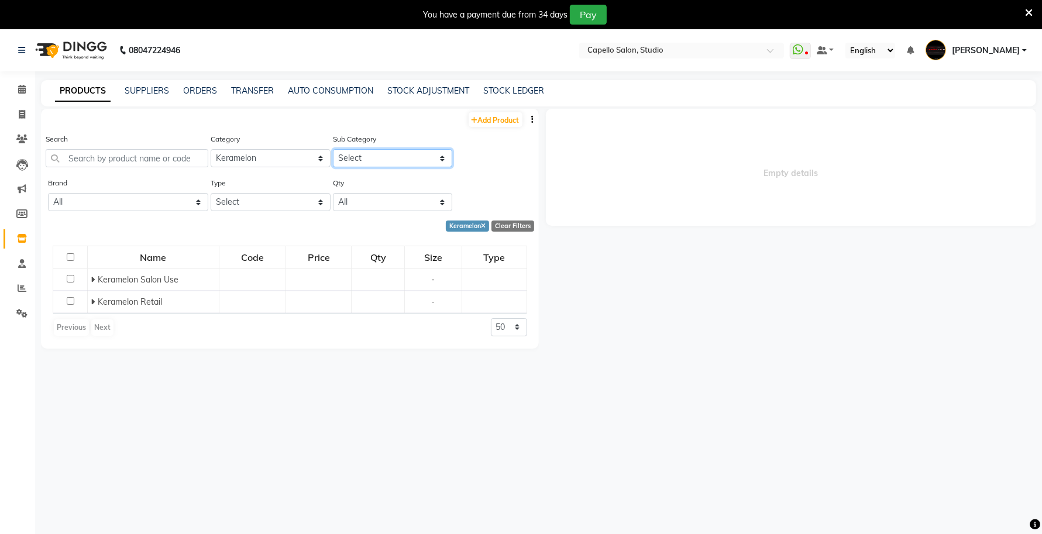
click at [346, 155] on select "Select Keramelon Salon Use Keramelon Retail" at bounding box center [393, 158] width 120 height 18
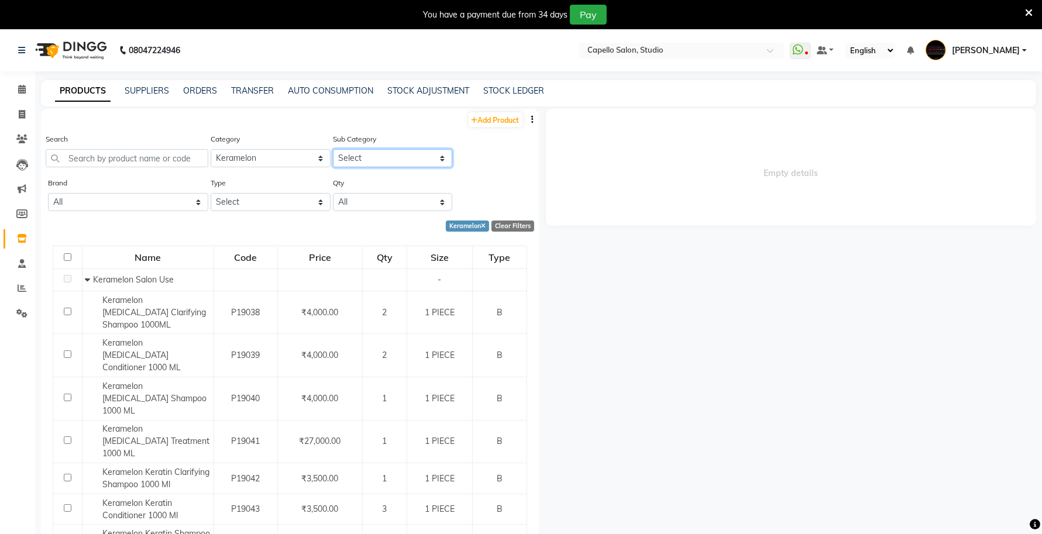
select select "3329021502"
click at [333, 149] on select "Select Keramelon Salon Use Keramelon Retail" at bounding box center [393, 158] width 120 height 18
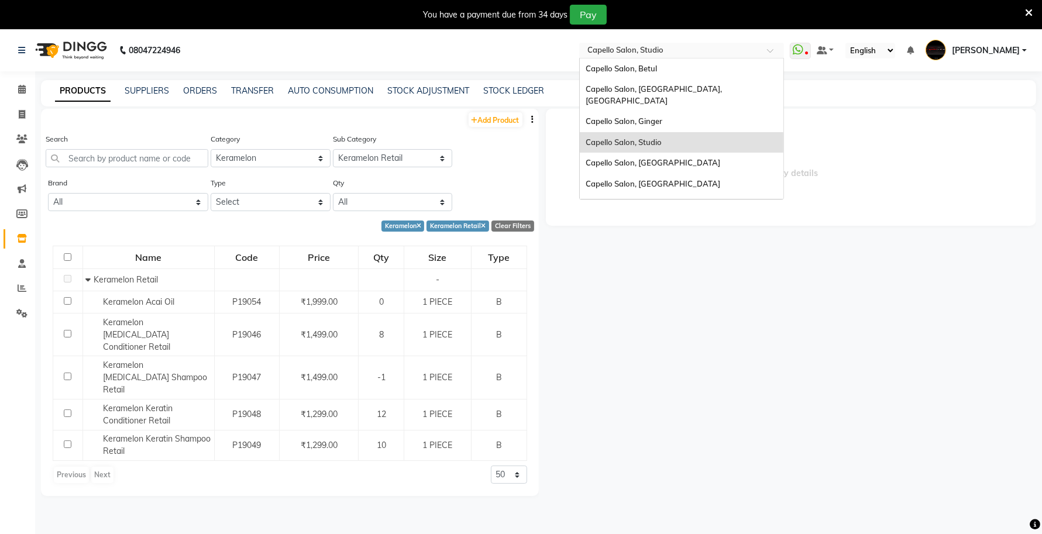
click at [702, 53] on input "text" at bounding box center [670, 52] width 170 height 12
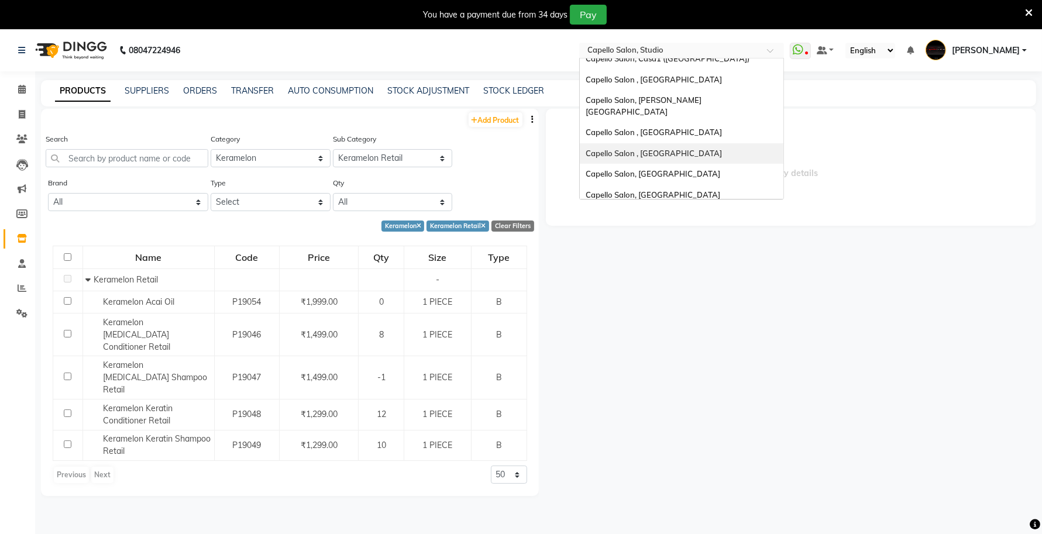
scroll to position [316, 0]
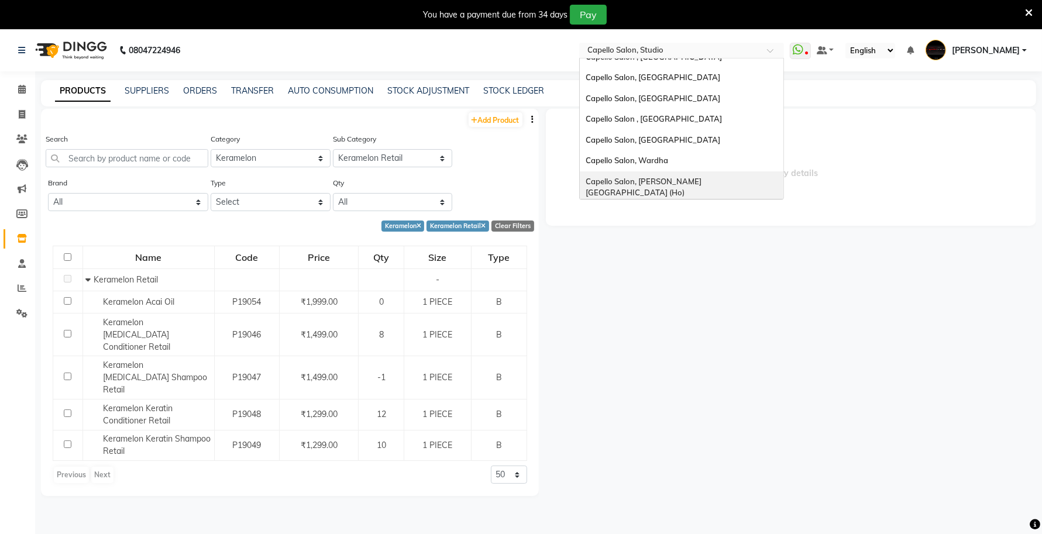
click at [638, 177] on span "Capello Salon, [PERSON_NAME][GEOGRAPHIC_DATA] (Ho)" at bounding box center [644, 187] width 116 height 21
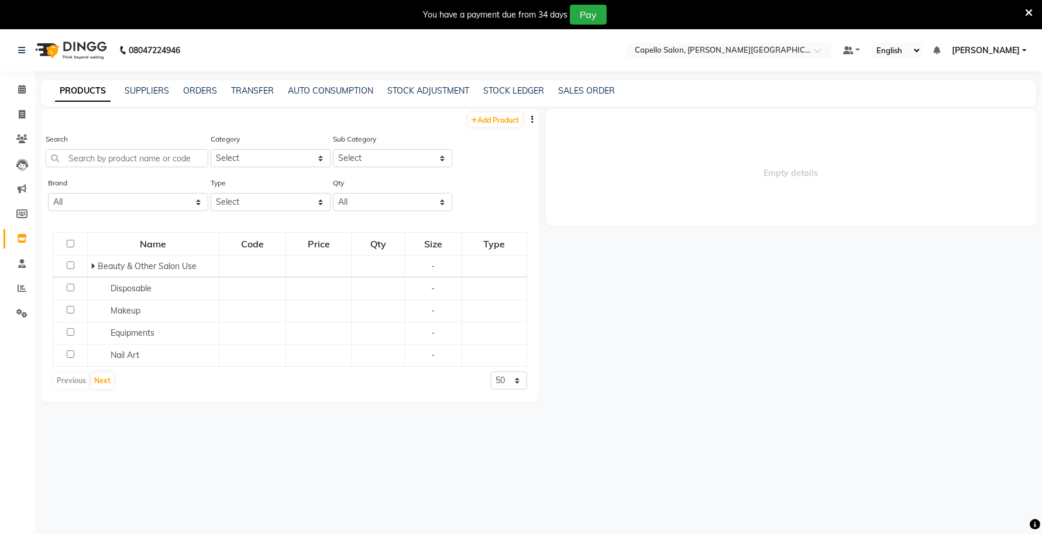
select select
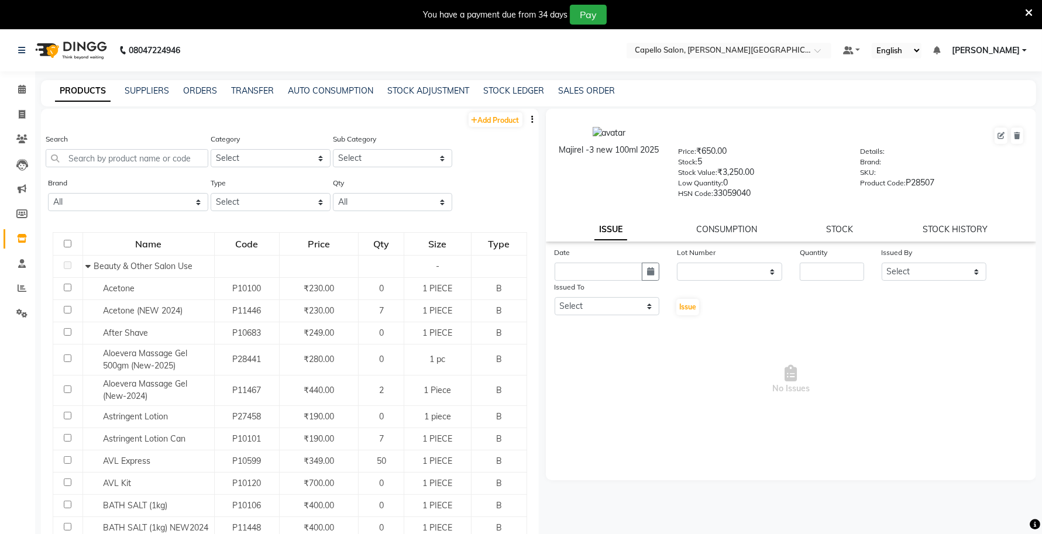
click at [1030, 11] on icon at bounding box center [1029, 13] width 8 height 11
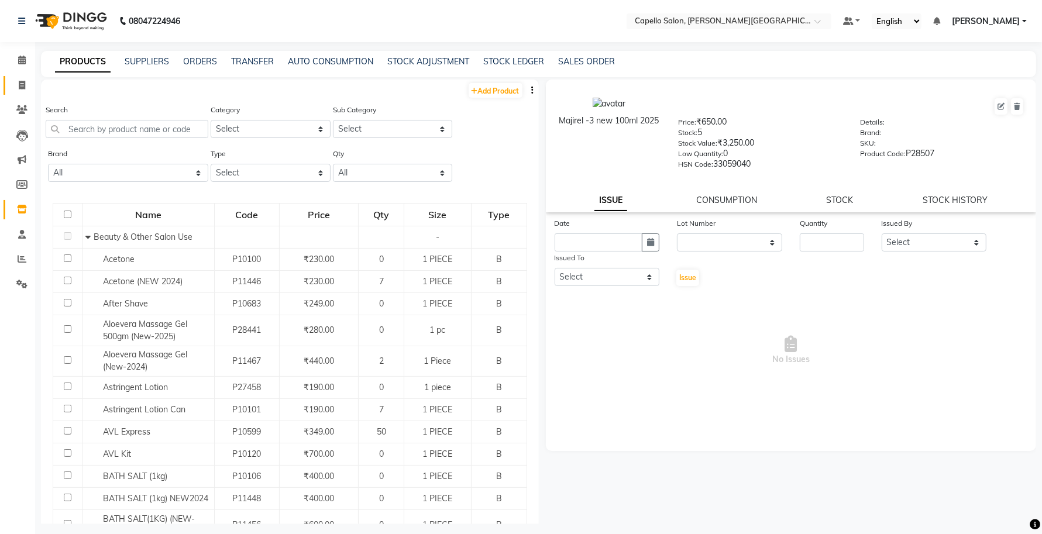
click at [8, 80] on link "Invoice" at bounding box center [18, 85] width 28 height 19
select select "service"
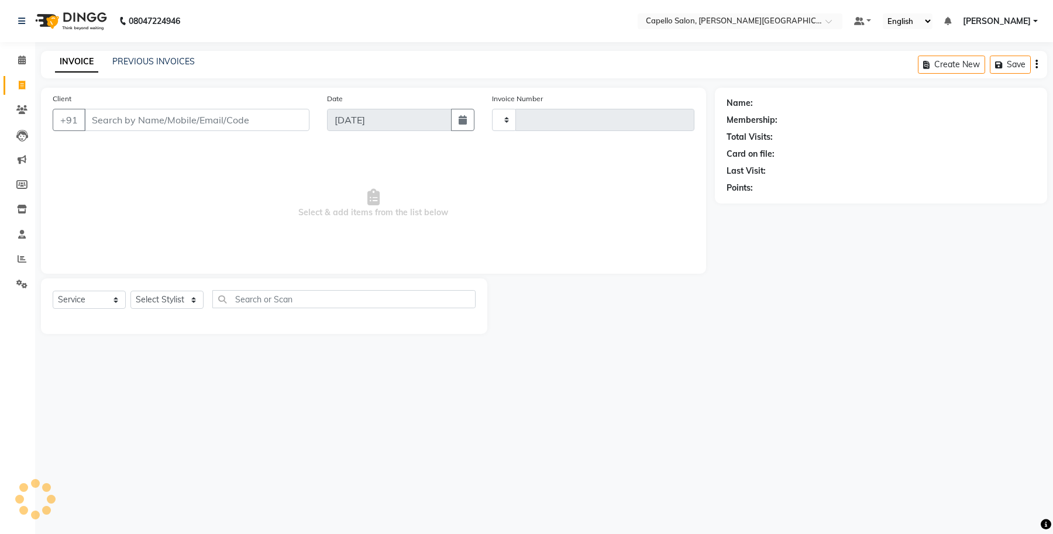
type input "0960"
select select "777"
click at [154, 59] on link "PREVIOUS INVOICES" at bounding box center [153, 61] width 83 height 11
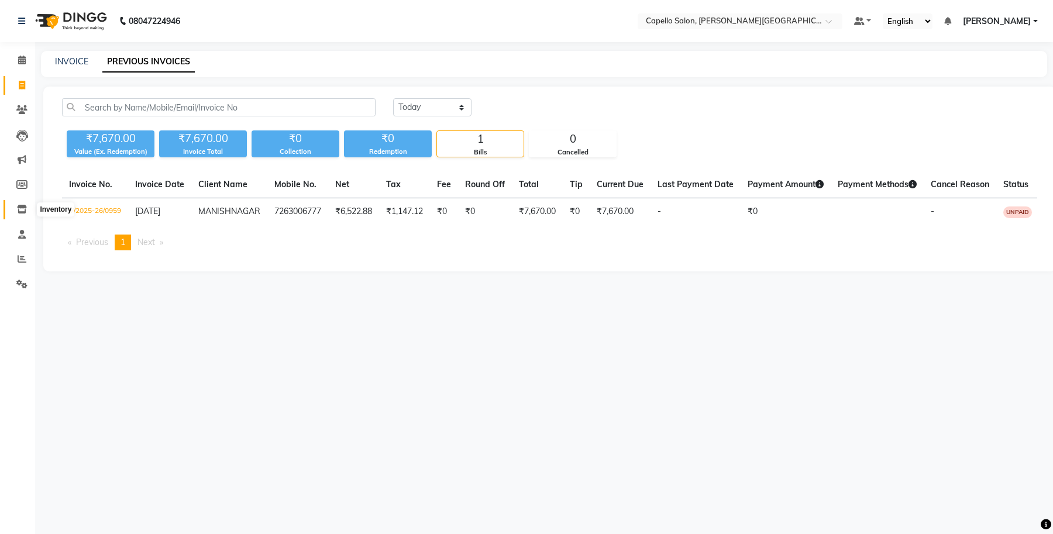
drag, startPoint x: 12, startPoint y: 208, endPoint x: 22, endPoint y: 199, distance: 13.7
click at [12, 208] on span at bounding box center [22, 209] width 20 height 13
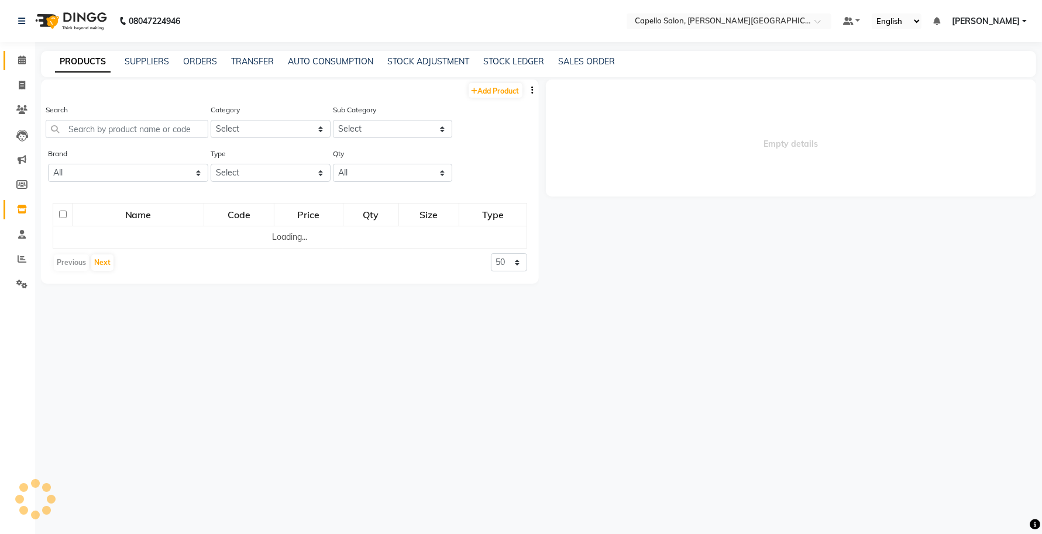
select select
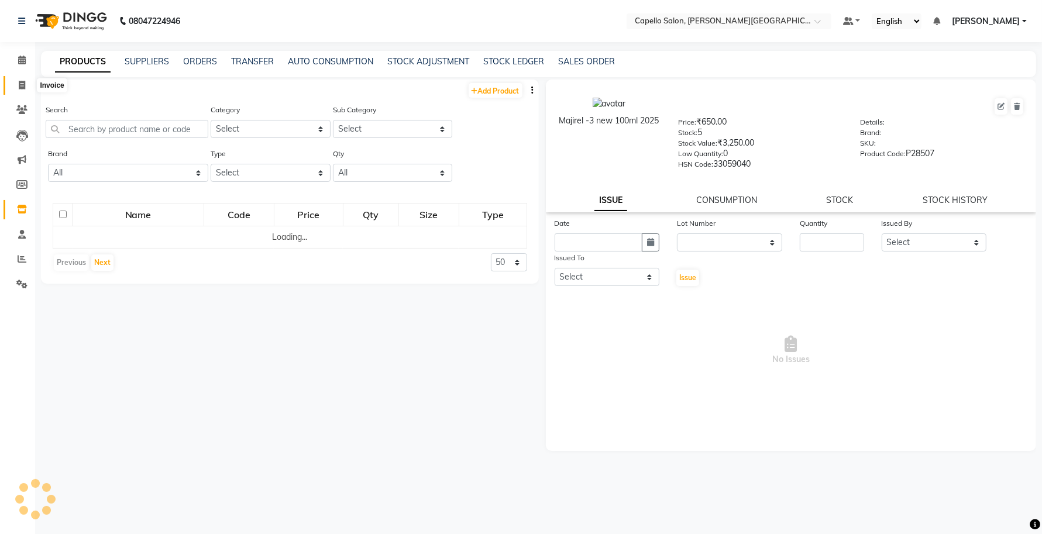
click at [12, 85] on span at bounding box center [22, 85] width 20 height 13
select select "service"
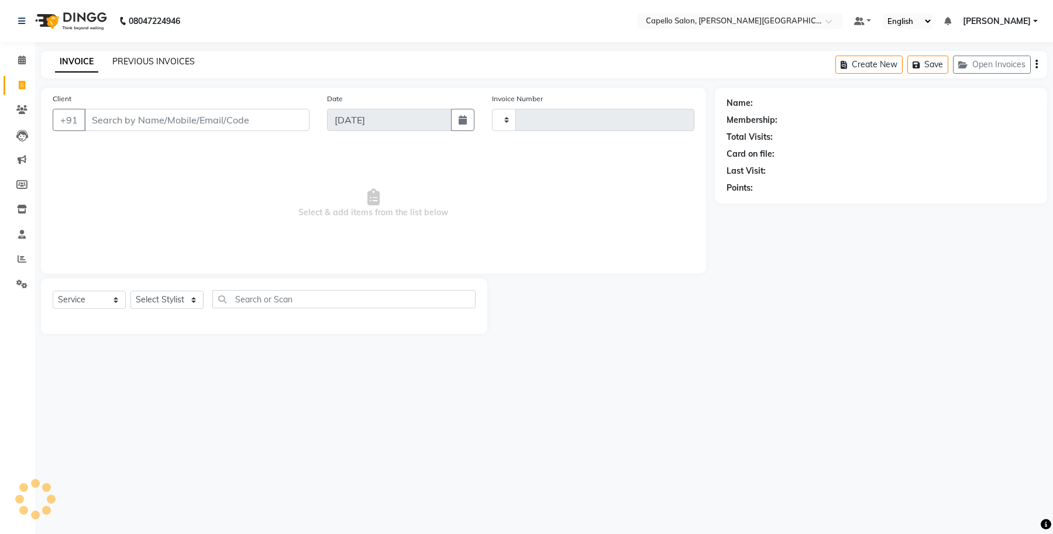
click at [178, 62] on link "PREVIOUS INVOICES" at bounding box center [153, 61] width 83 height 11
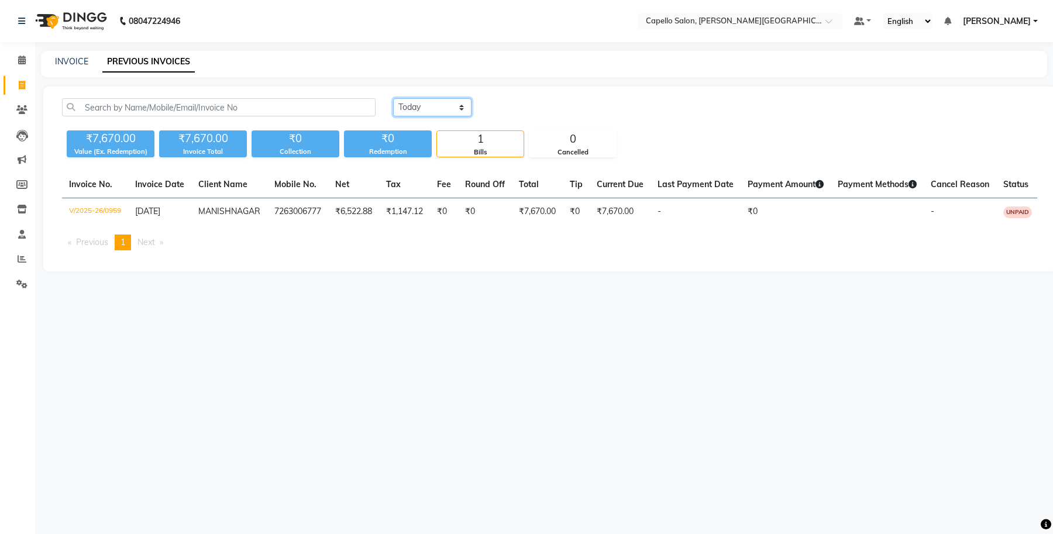
click at [445, 107] on select "[DATE] [DATE] Custom Range" at bounding box center [432, 107] width 78 height 18
select select "range"
click at [393, 98] on select "[DATE] [DATE] Custom Range" at bounding box center [432, 107] width 78 height 18
click at [538, 112] on input "[DATE]" at bounding box center [528, 107] width 82 height 16
select select "9"
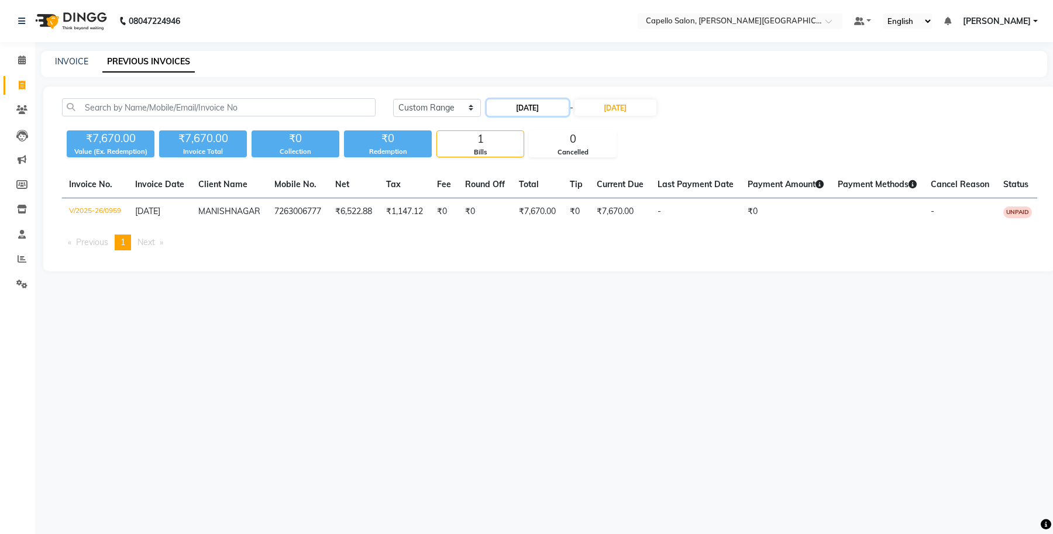
select select "2025"
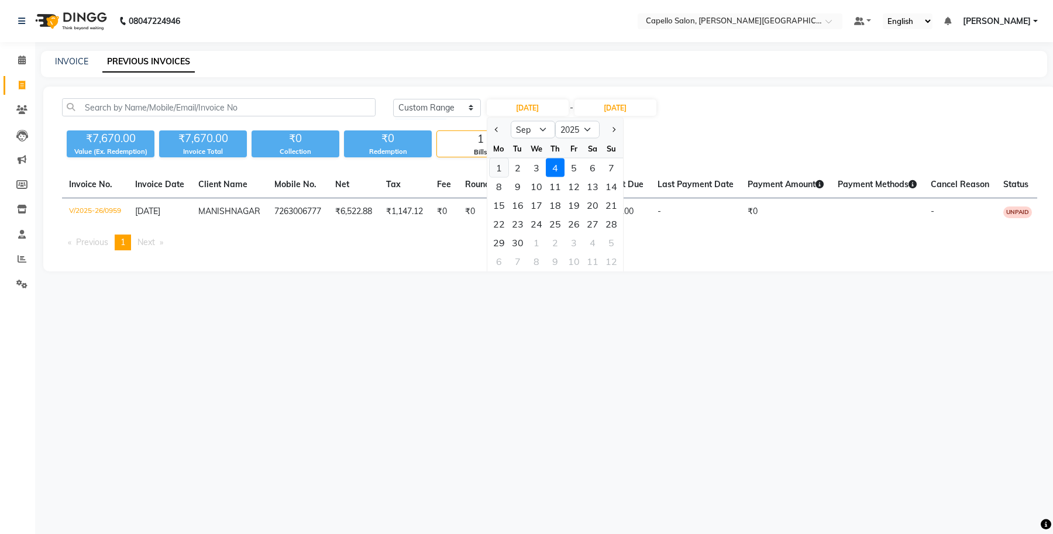
click at [498, 167] on div "1" at bounding box center [499, 168] width 19 height 19
type input "[DATE]"
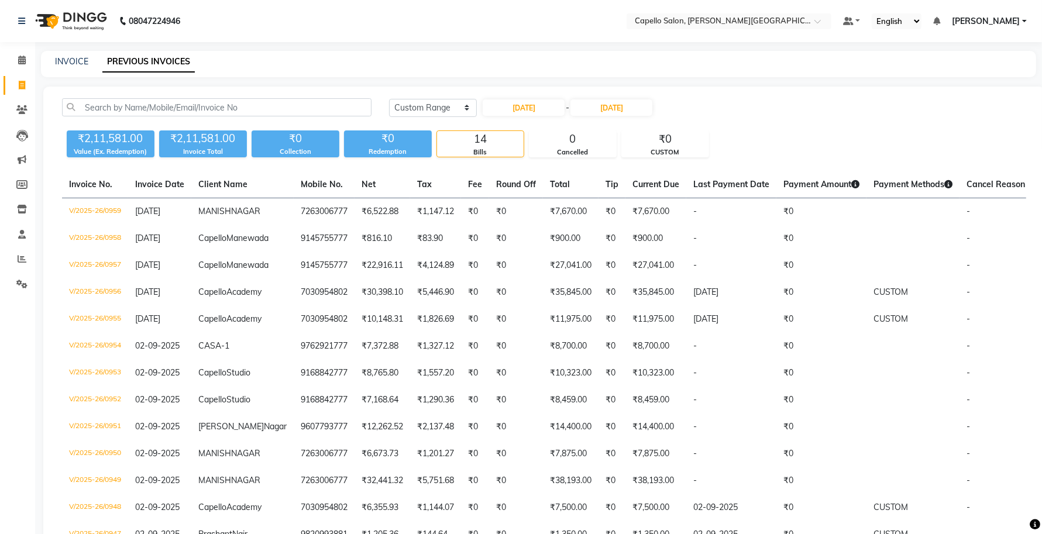
select select "service"
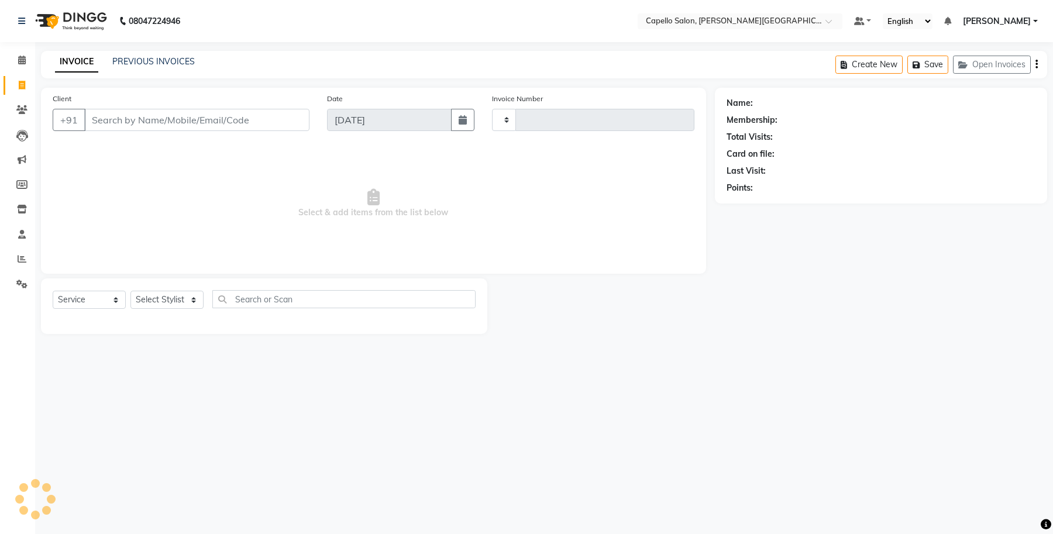
type input "0960"
select select "777"
select select "product"
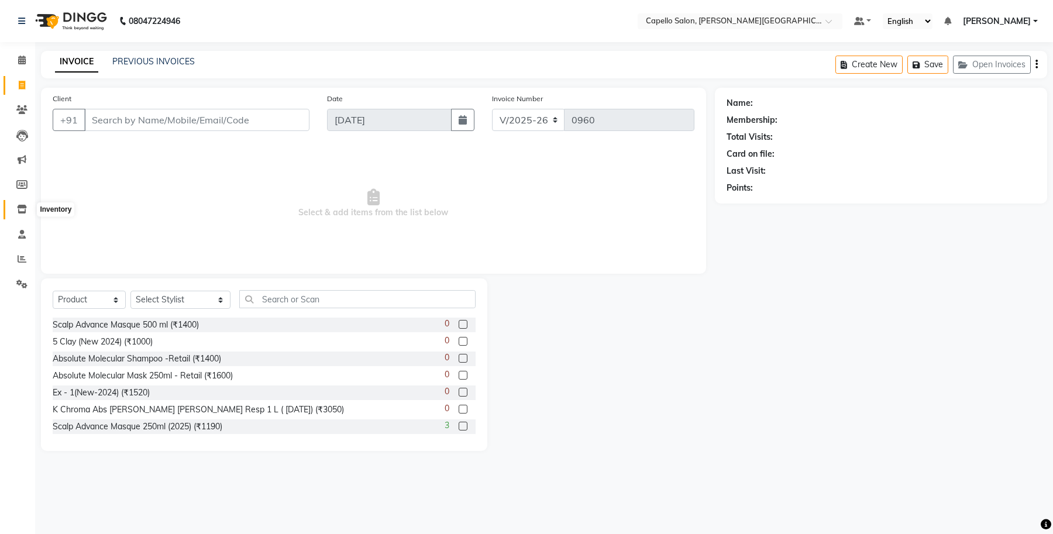
click at [12, 203] on span at bounding box center [22, 209] width 20 height 13
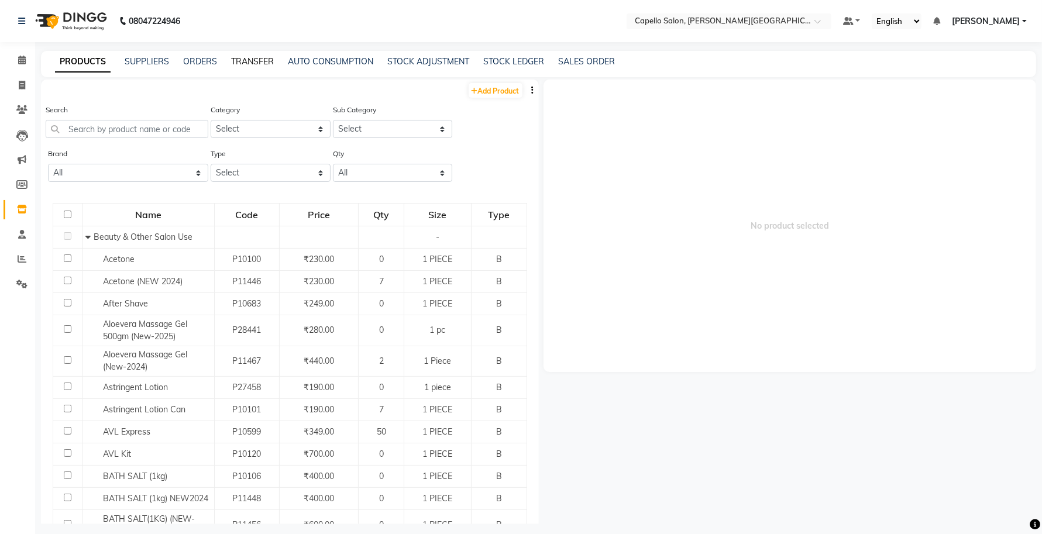
click at [253, 57] on link "TRANSFER" at bounding box center [252, 61] width 43 height 11
select select "sender"
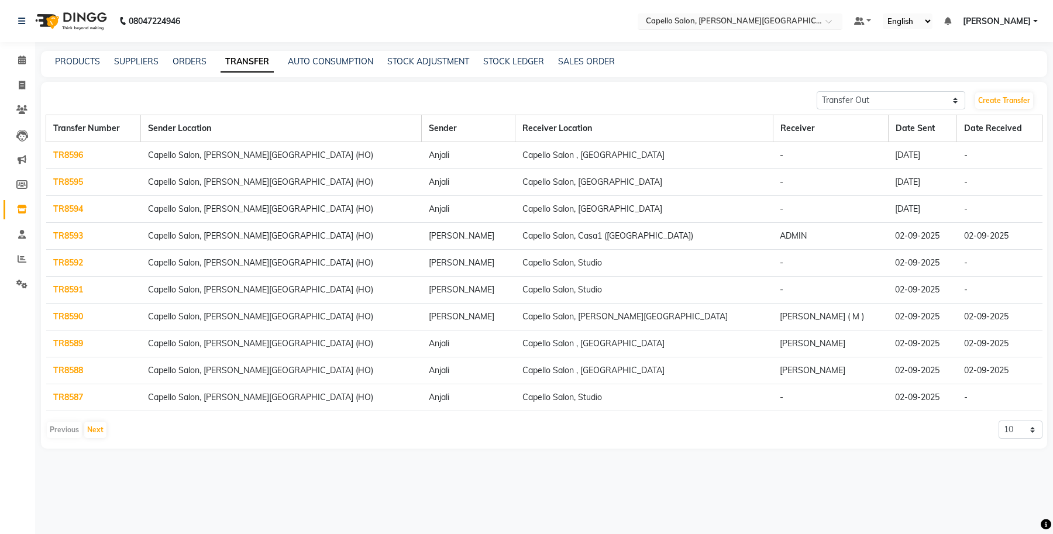
click at [763, 23] on input "text" at bounding box center [729, 22] width 170 height 12
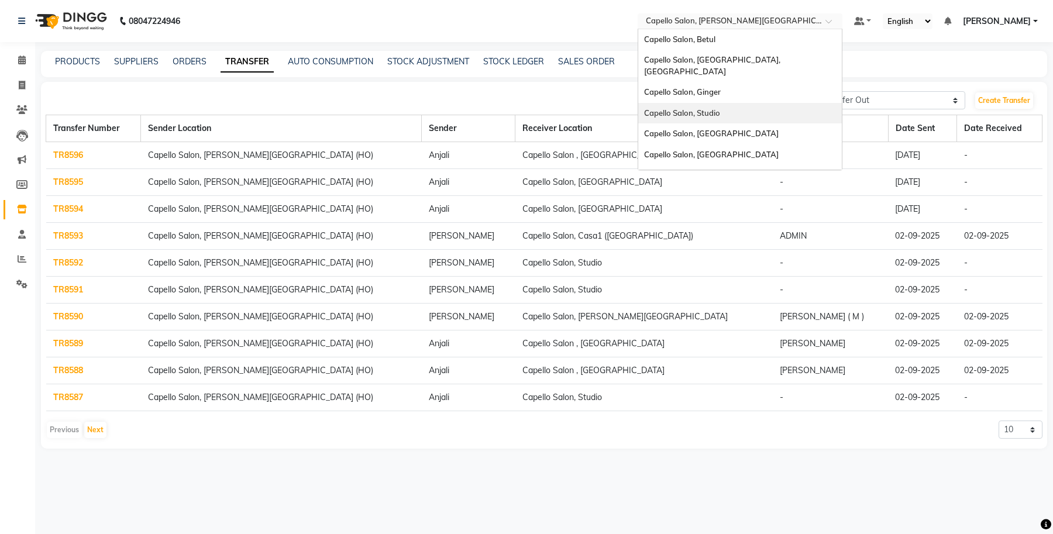
click at [700, 108] on span "Capello Salon, Studio" at bounding box center [682, 112] width 76 height 9
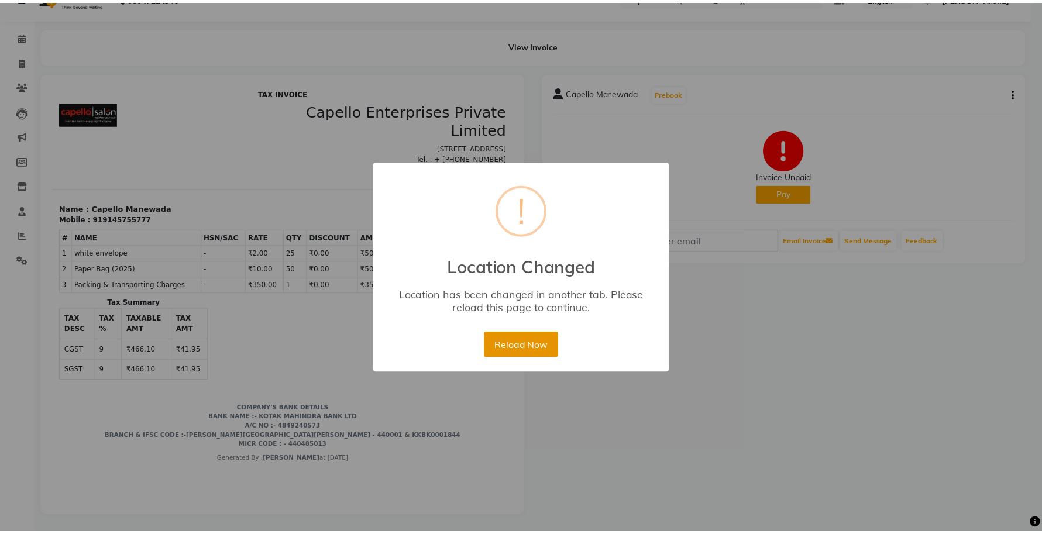
scroll to position [33, 0]
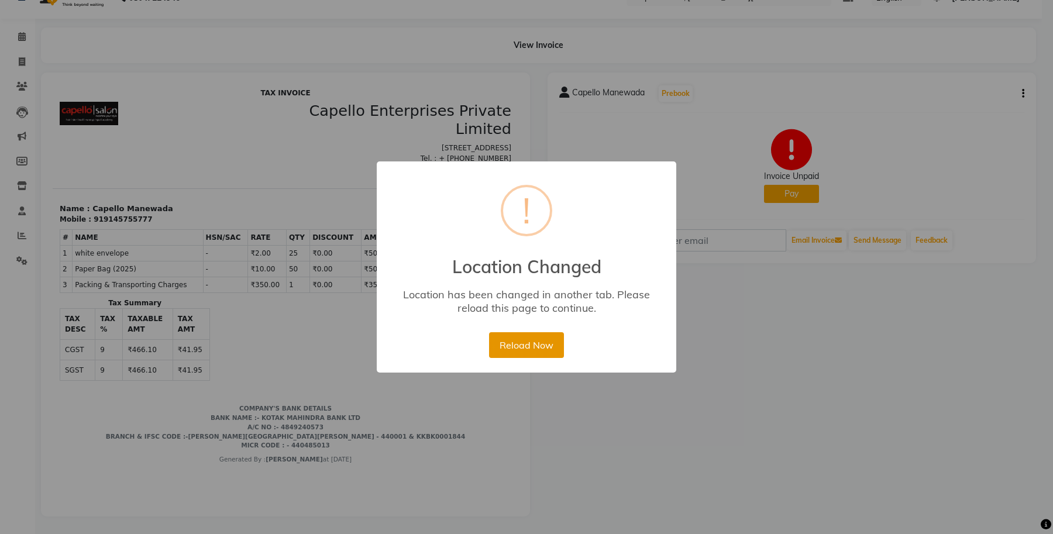
click at [522, 346] on button "Reload Now" at bounding box center [526, 345] width 74 height 26
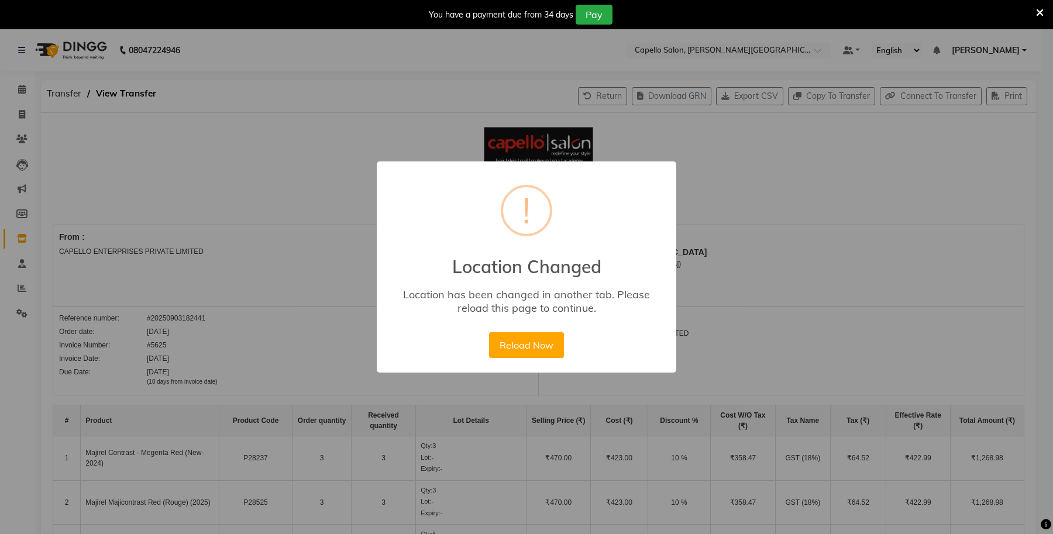
click at [528, 341] on button "Reload Now" at bounding box center [526, 345] width 74 height 26
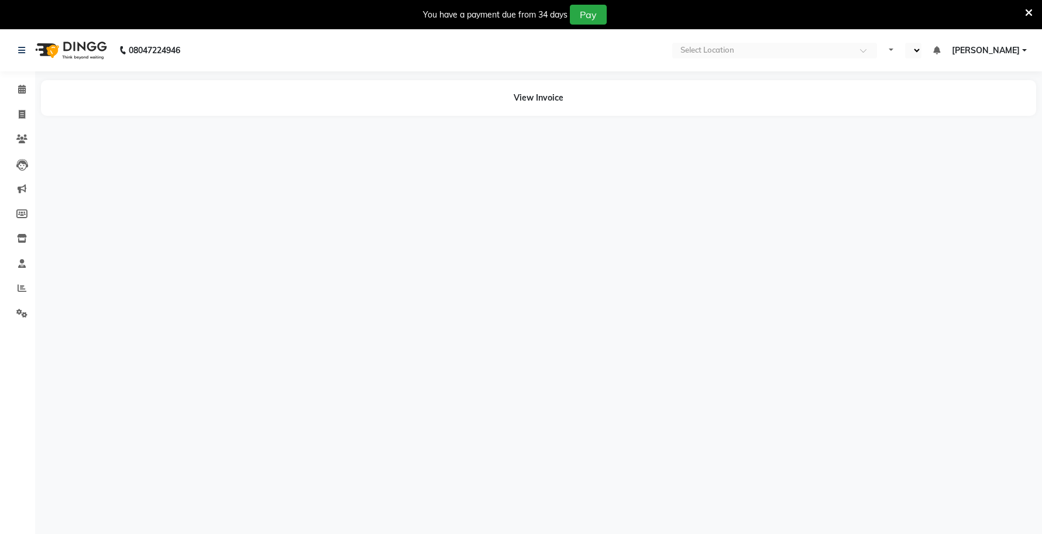
select select "en"
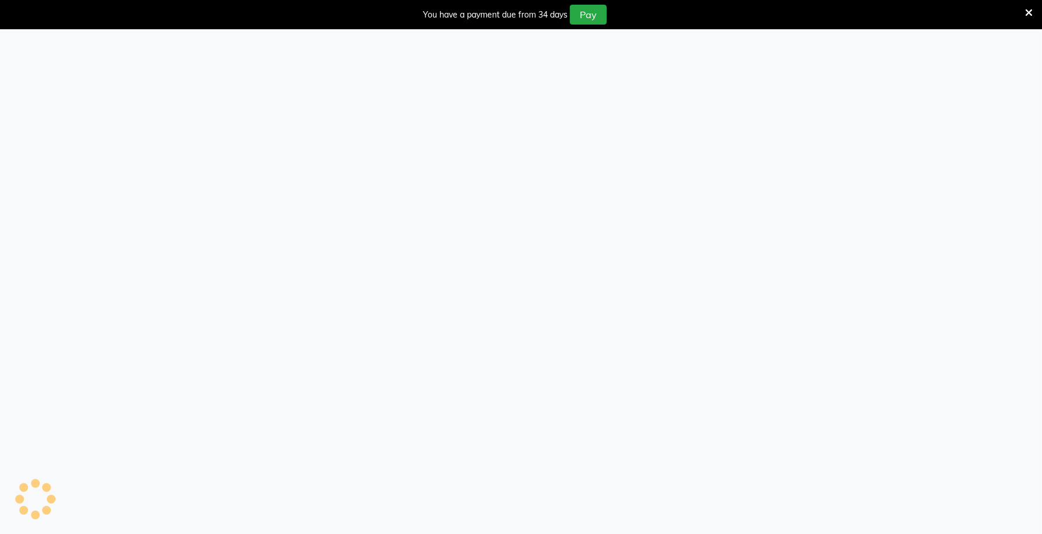
select select "sender"
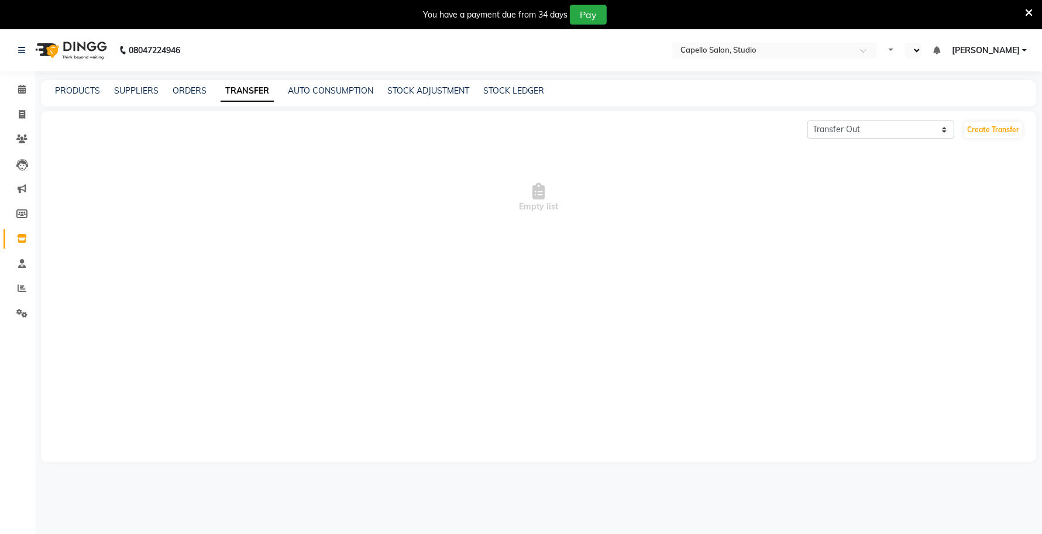
select select "en"
click at [1030, 11] on icon at bounding box center [1029, 13] width 8 height 11
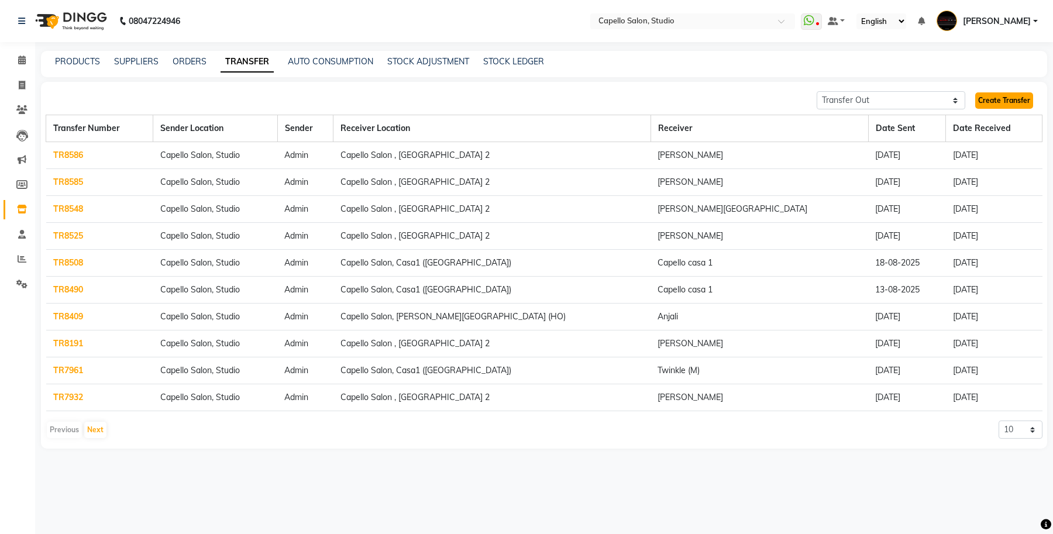
click at [993, 101] on link "Create Transfer" at bounding box center [1005, 100] width 58 height 16
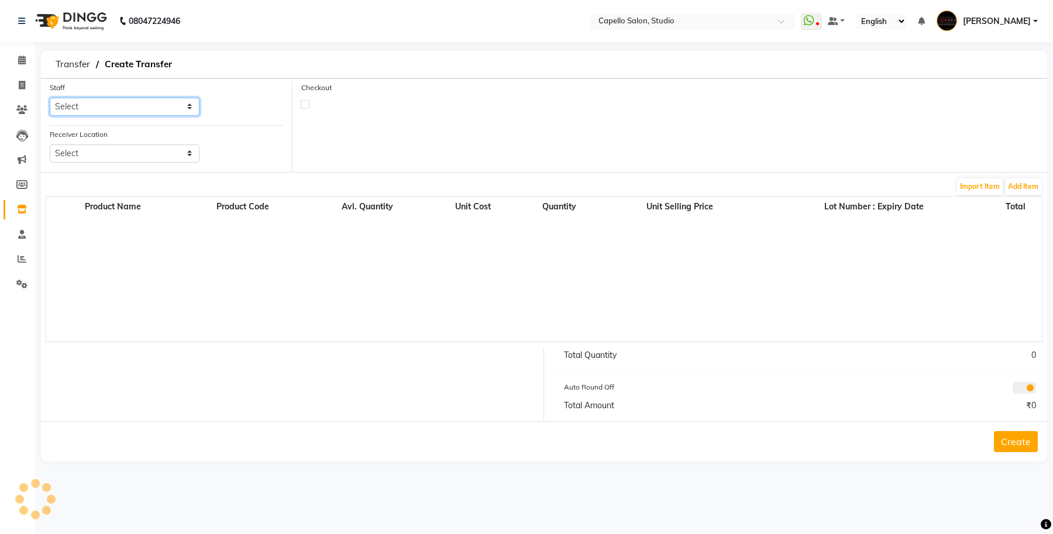
click at [150, 102] on select "Select" at bounding box center [125, 107] width 150 height 18
select select "14652"
click at [50, 98] on select "Select Admin [PERSON_NAME] [PERSON_NAME] Studio, Shivaji Nagar [PERSON_NAME] NI…" at bounding box center [125, 107] width 150 height 18
click at [128, 155] on select "Select [GEOGRAPHIC_DATA], [GEOGRAPHIC_DATA][PERSON_NAME] [GEOGRAPHIC_DATA], [GE…" at bounding box center [125, 154] width 150 height 18
select select "1202"
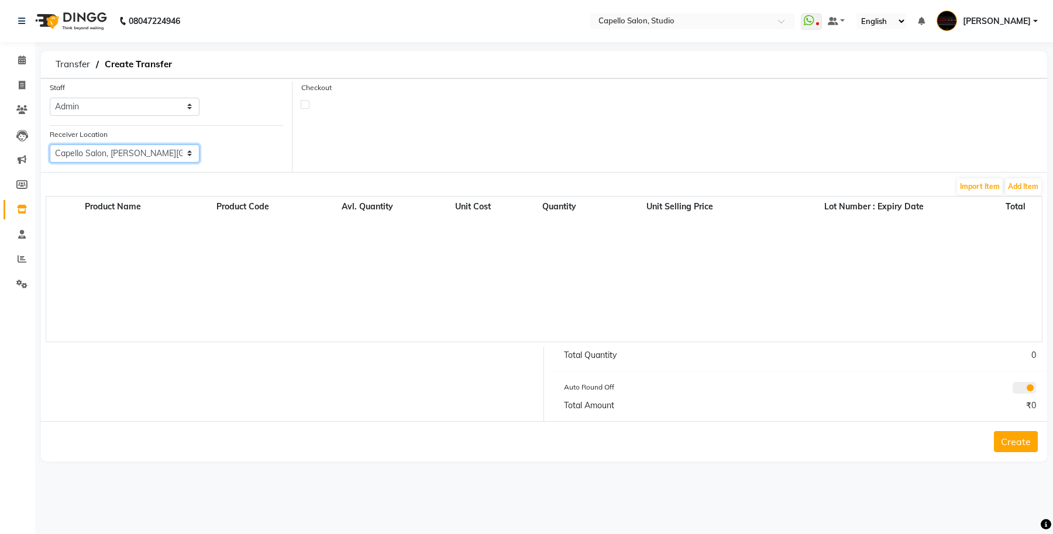
click at [50, 145] on select "Select [GEOGRAPHIC_DATA], [GEOGRAPHIC_DATA][PERSON_NAME] [GEOGRAPHIC_DATA], [GE…" at bounding box center [125, 154] width 150 height 18
click at [1021, 186] on button "Add Item" at bounding box center [1023, 186] width 36 height 16
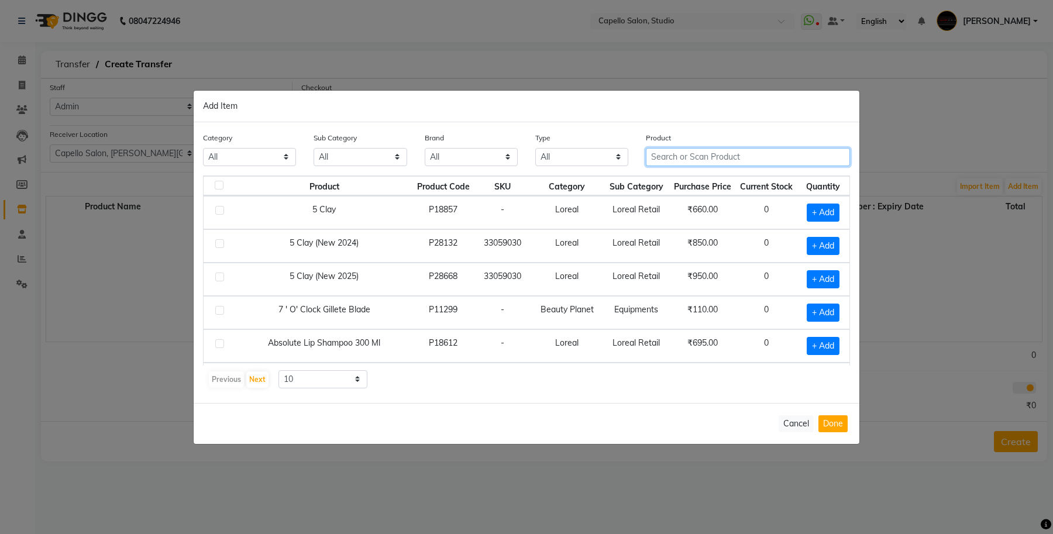
click at [662, 162] on input "text" at bounding box center [748, 157] width 204 height 18
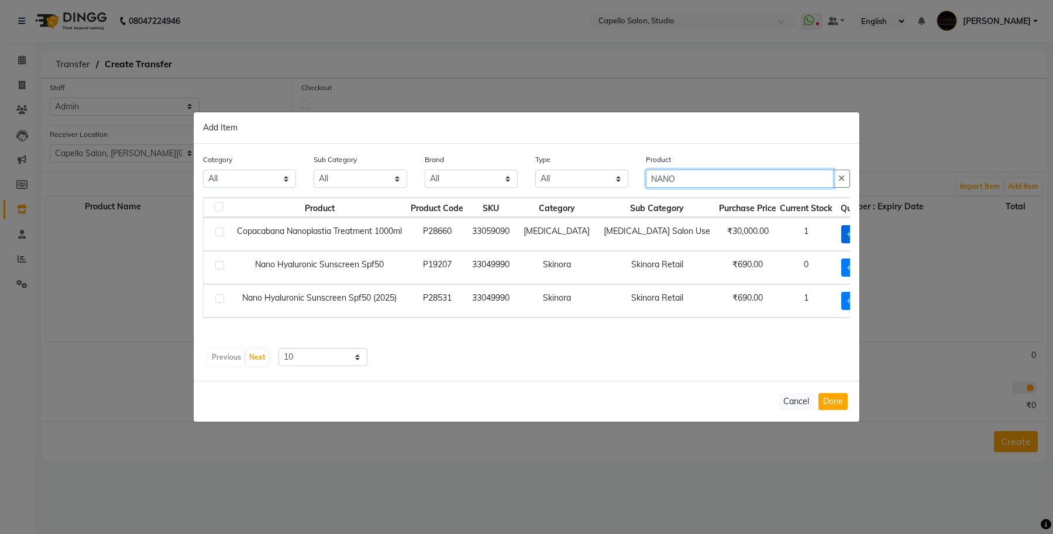
type input "NANO"
click at [842, 234] on span "+ Add" at bounding box center [858, 234] width 33 height 18
checkbox input "true"
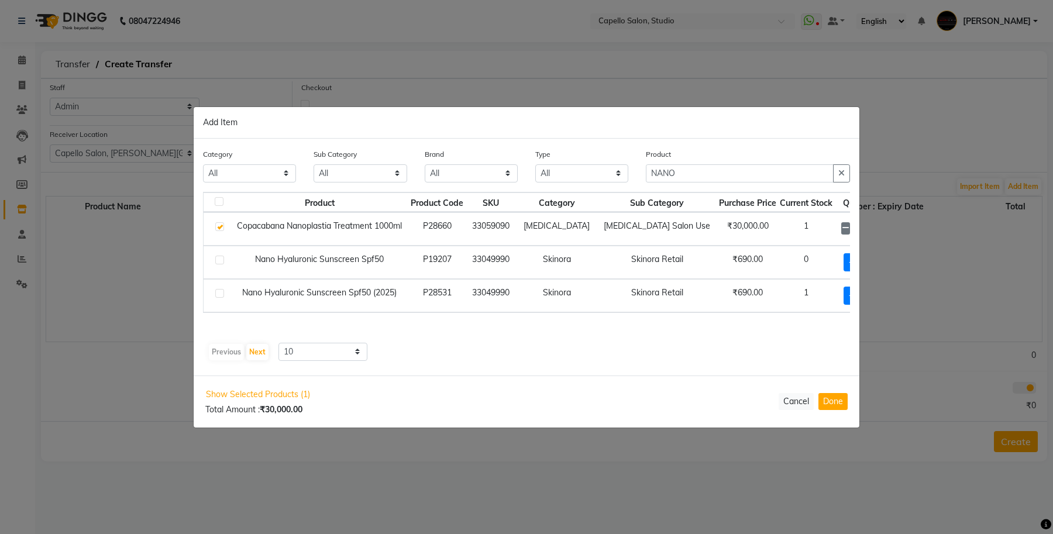
click at [835, 386] on div "Show Selected Products (1) Total Amount : ₹30,000.00 Cancel Done" at bounding box center [527, 402] width 666 height 52
click at [834, 404] on button "Done" at bounding box center [833, 401] width 29 height 17
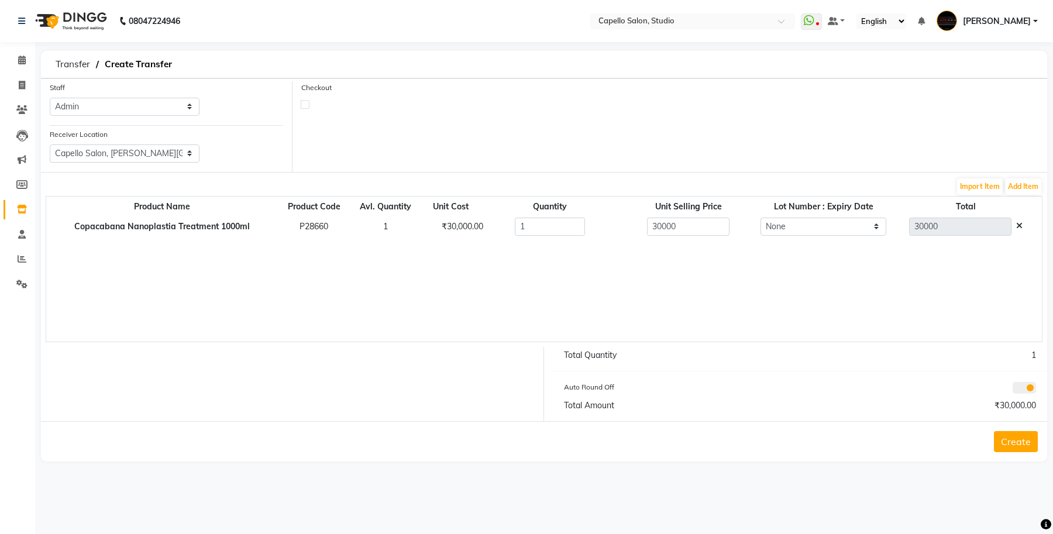
click at [1010, 442] on button "Create" at bounding box center [1016, 441] width 44 height 21
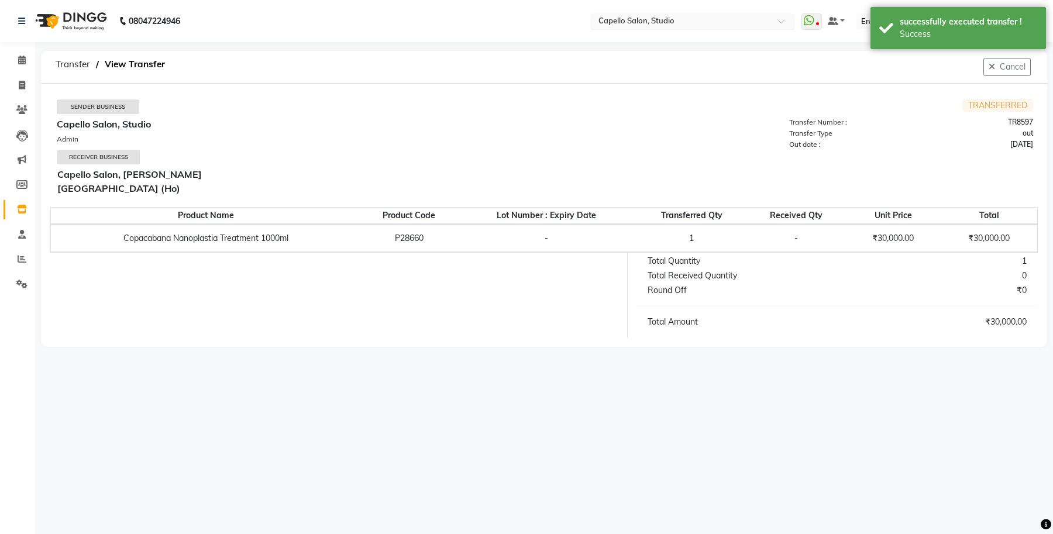
click at [735, 20] on input "text" at bounding box center [681, 22] width 170 height 12
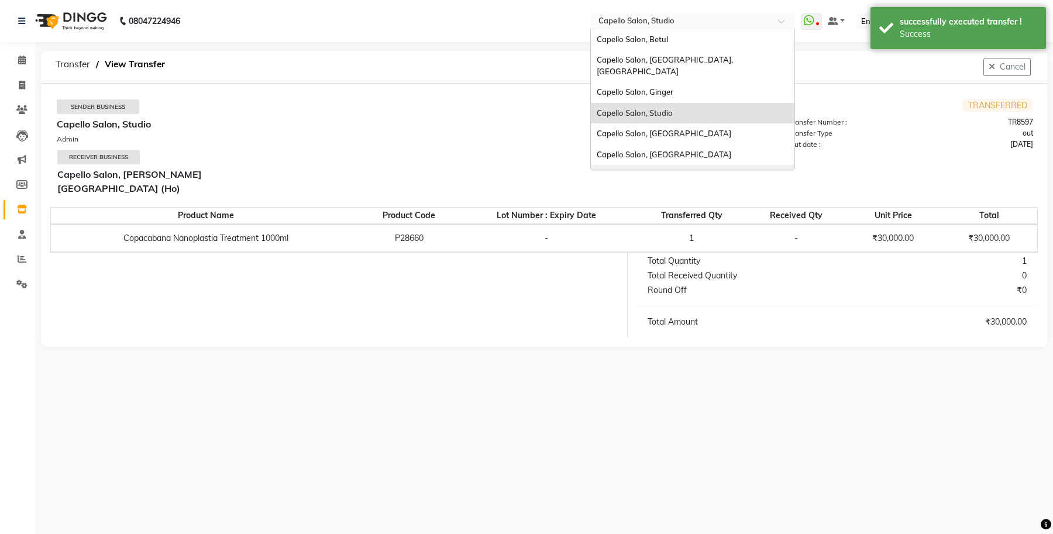
scroll to position [293, 0]
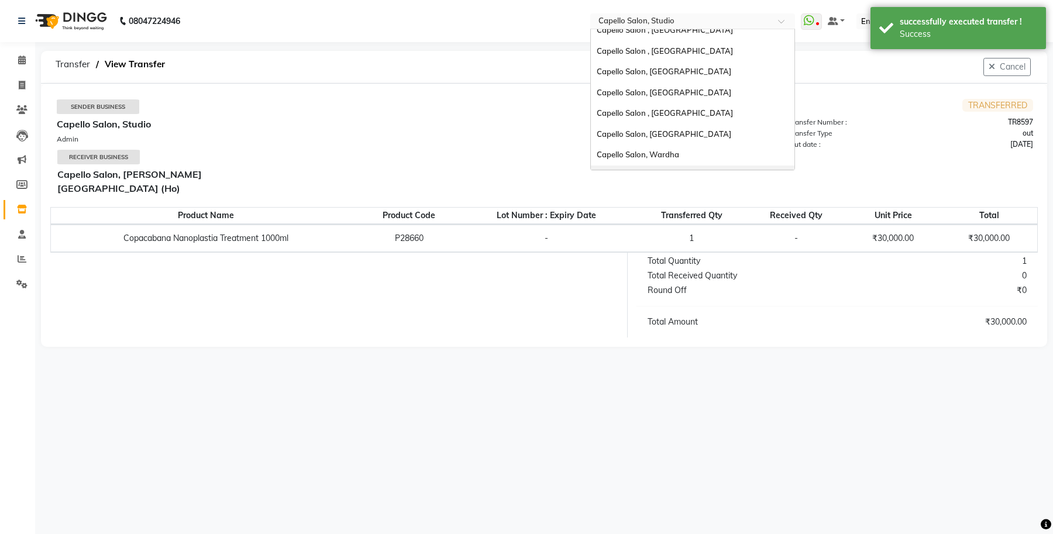
click at [694, 171] on span "Capello Salon, [PERSON_NAME][GEOGRAPHIC_DATA] (Ho)" at bounding box center [655, 181] width 116 height 21
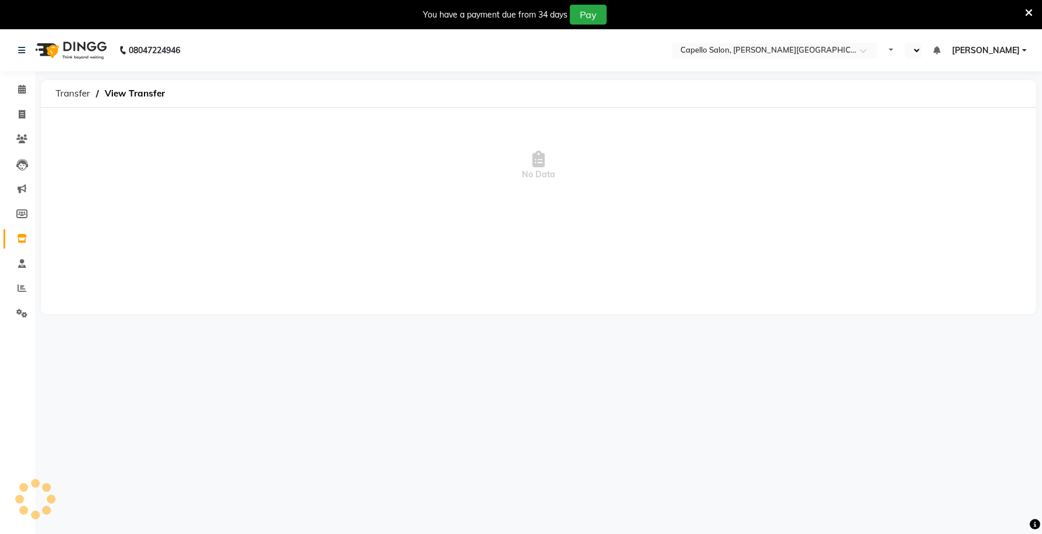
select select "en"
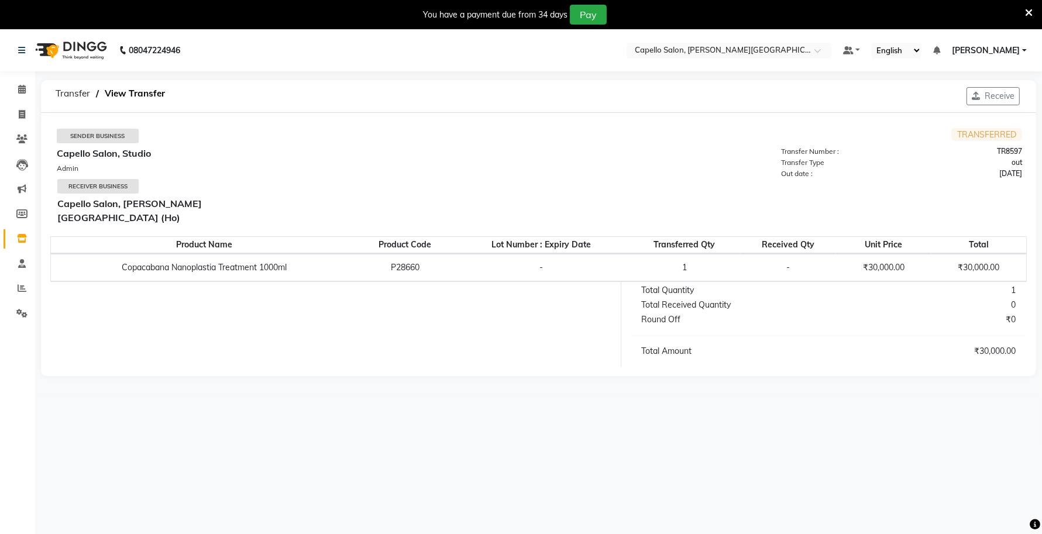
click at [1030, 12] on icon at bounding box center [1029, 13] width 8 height 11
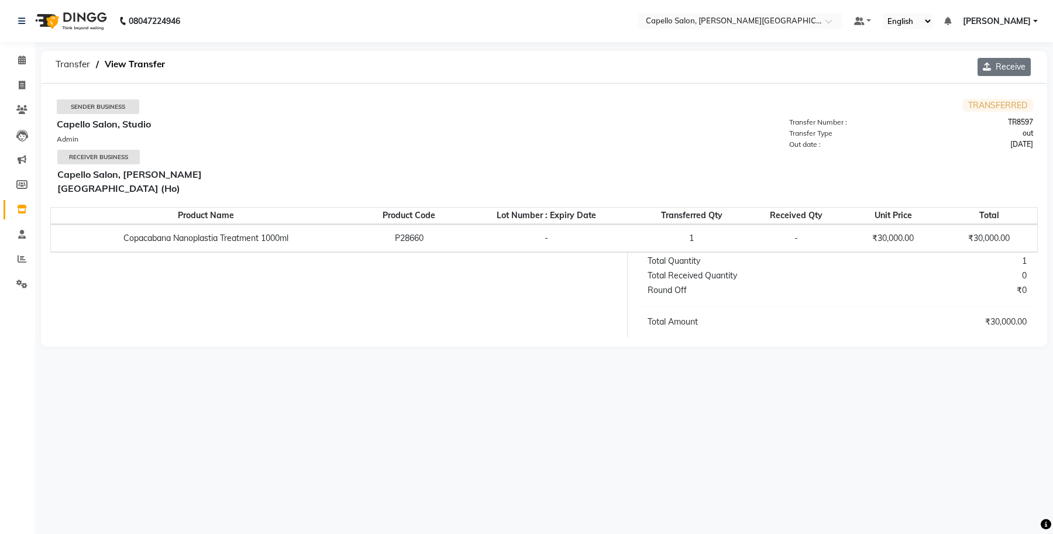
click at [1007, 73] on button "Receive" at bounding box center [1004, 67] width 53 height 18
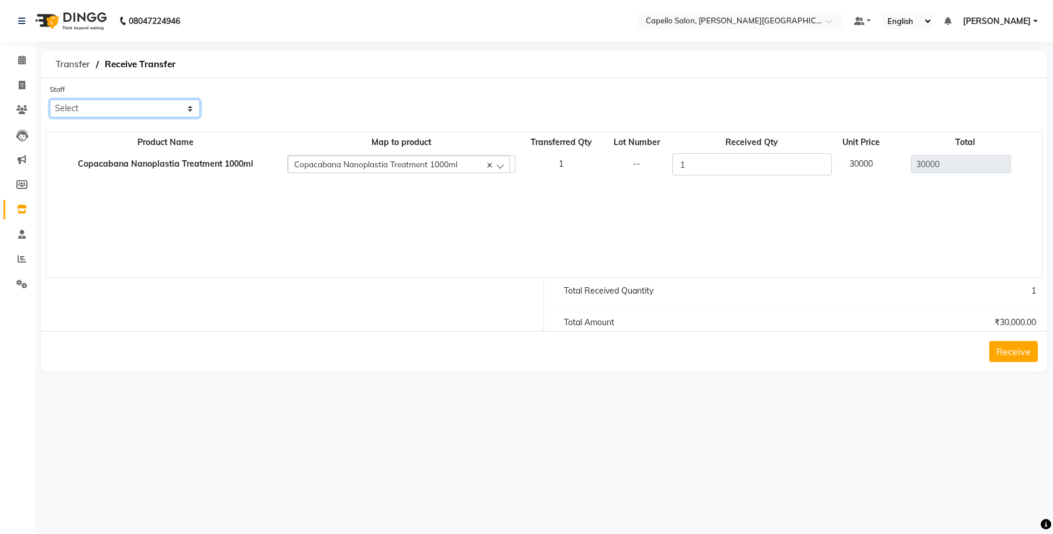
drag, startPoint x: 127, startPoint y: 108, endPoint x: 118, endPoint y: 116, distance: 11.6
click at [128, 109] on select "Select Accounts Achal Kaithwas Aishwariya Anjali Anjali Walde Ankita Naitam Cap…" at bounding box center [125, 108] width 150 height 18
select select "13583"
click at [50, 99] on select "Select Accounts Achal Kaithwas Aishwariya Anjali Anjali Walde Ankita Naitam Cap…" at bounding box center [125, 108] width 150 height 18
click at [1021, 351] on button "Receive" at bounding box center [1014, 351] width 49 height 21
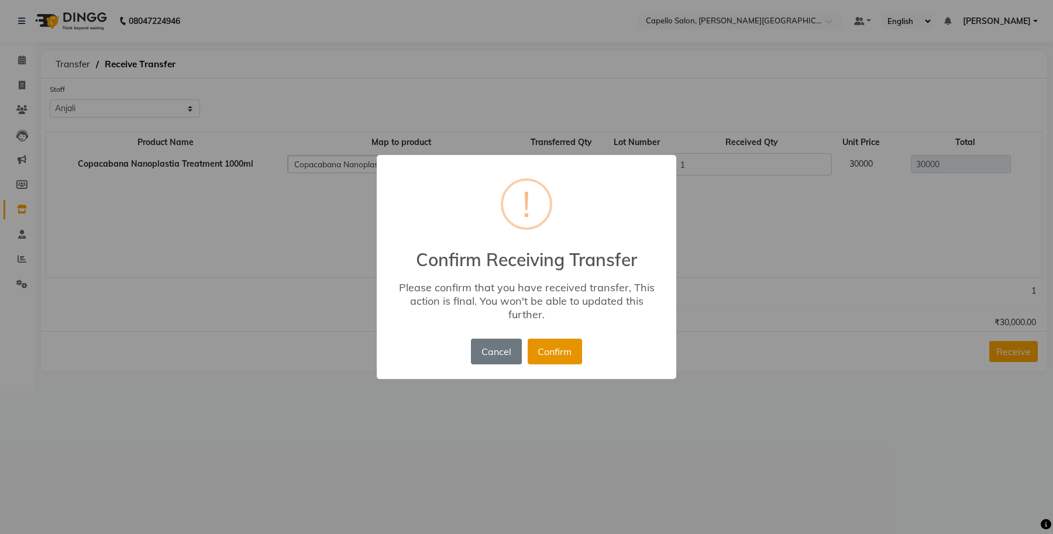
click at [553, 350] on button "Confirm" at bounding box center [555, 352] width 54 height 26
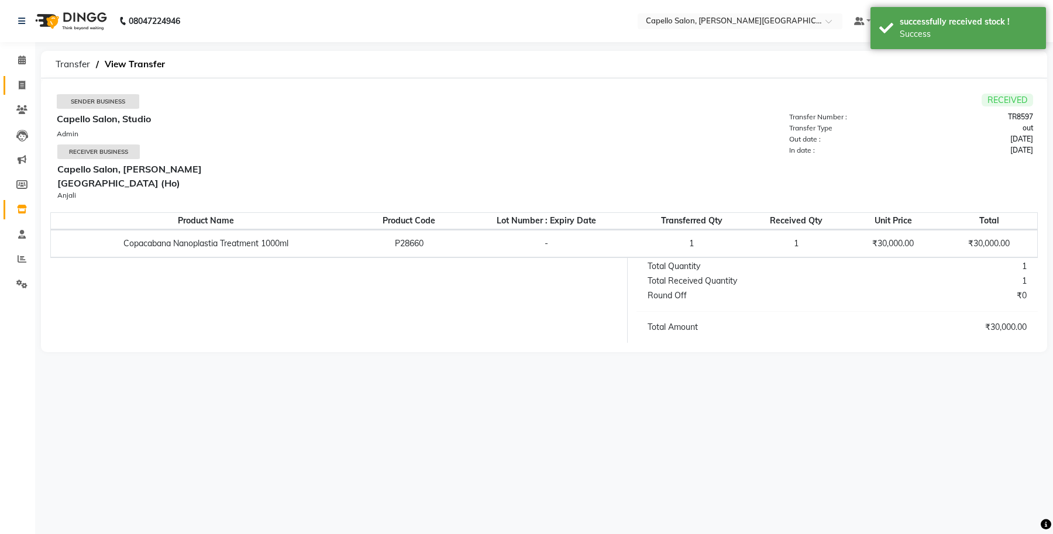
click at [9, 83] on link "Invoice" at bounding box center [18, 85] width 28 height 19
select select "service"
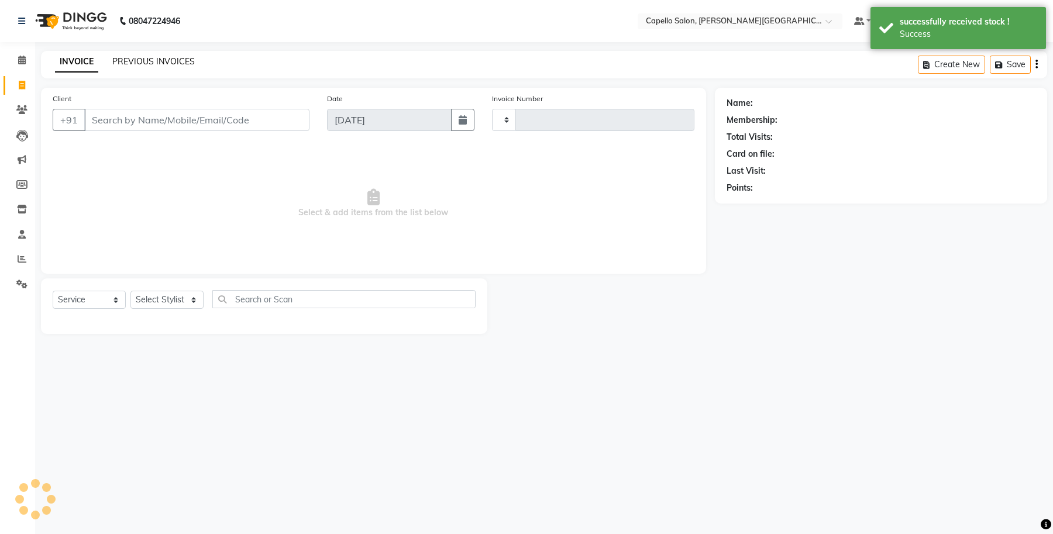
type input "0960"
select select "777"
click at [156, 60] on link "PREVIOUS INVOICES" at bounding box center [153, 61] width 83 height 11
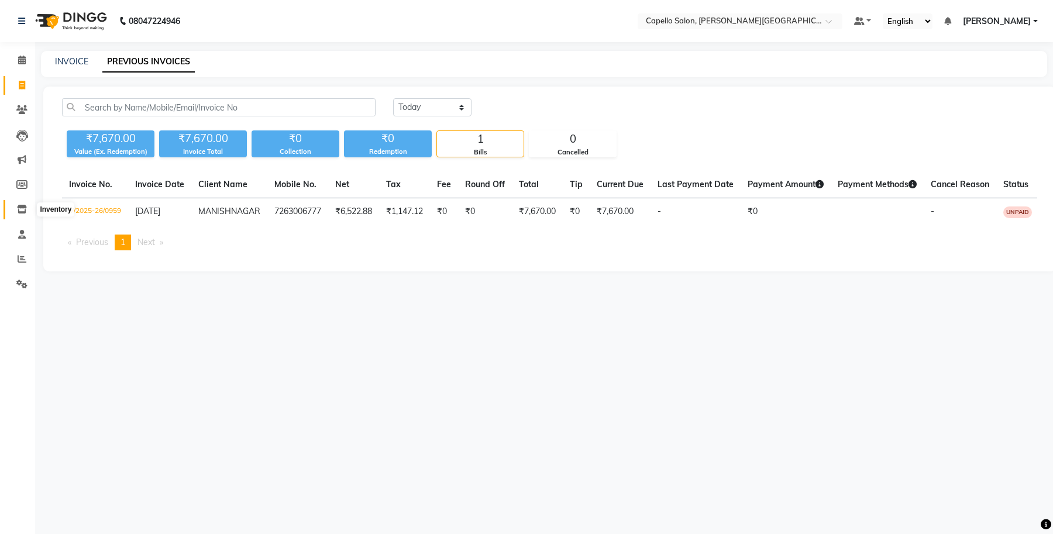
click at [15, 206] on span at bounding box center [22, 209] width 20 height 13
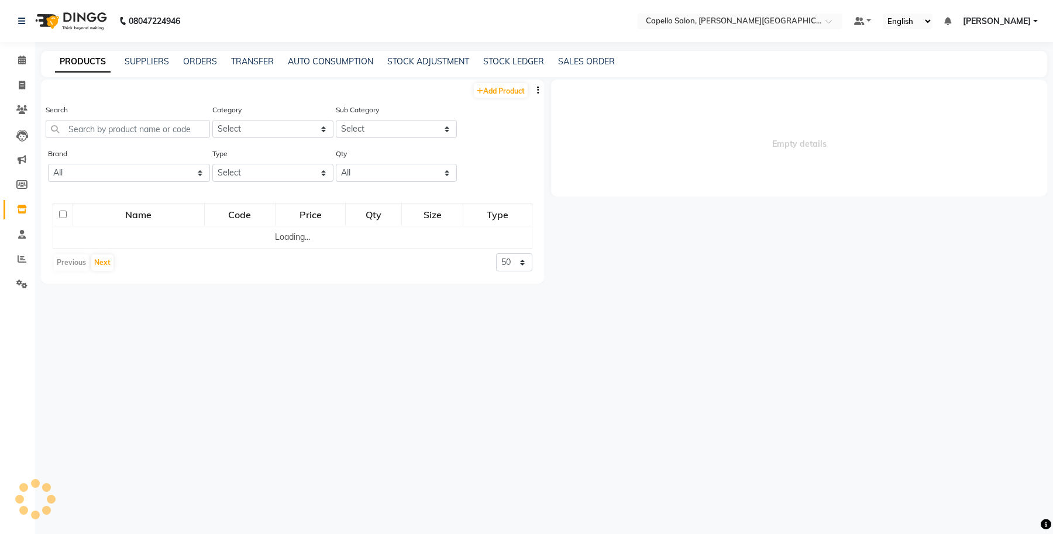
select select
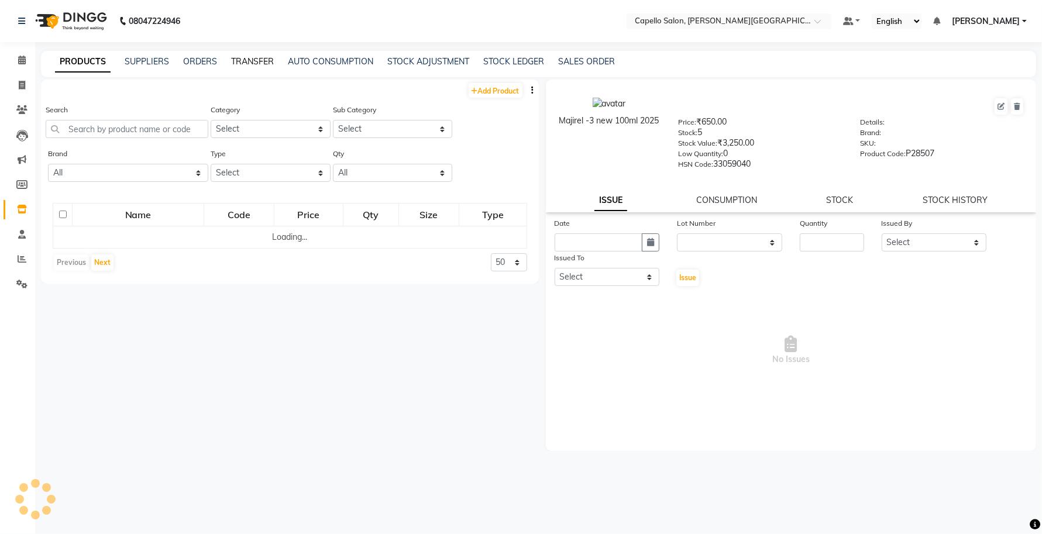
click at [252, 63] on link "TRANSFER" at bounding box center [252, 61] width 43 height 11
select select "sender"
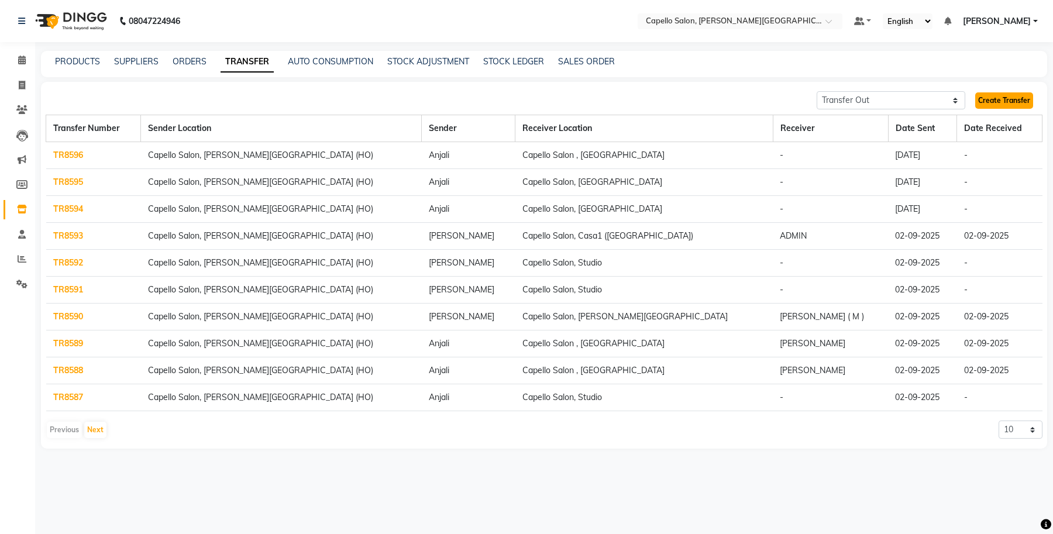
click at [997, 97] on link "Create Transfer" at bounding box center [1005, 100] width 58 height 16
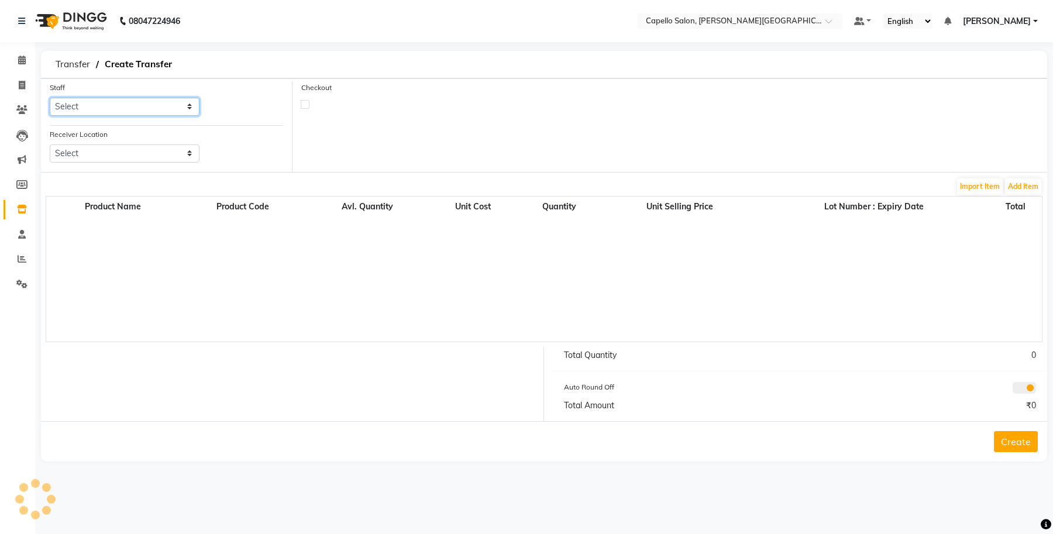
click at [109, 108] on select "Select" at bounding box center [125, 107] width 150 height 18
select select "13583"
click at [50, 98] on select "Select Accounts Achal Kaithwas Aishwariya Anjali Anjali Walde Ankita Naitam Cap…" at bounding box center [125, 107] width 150 height 18
drag, startPoint x: 106, startPoint y: 151, endPoint x: 106, endPoint y: 161, distance: 9.9
click at [106, 151] on select "Select Capello Salon, Betul Naisha Salon, Zingabai Takli Capello Salon, Uslapur…" at bounding box center [125, 154] width 150 height 18
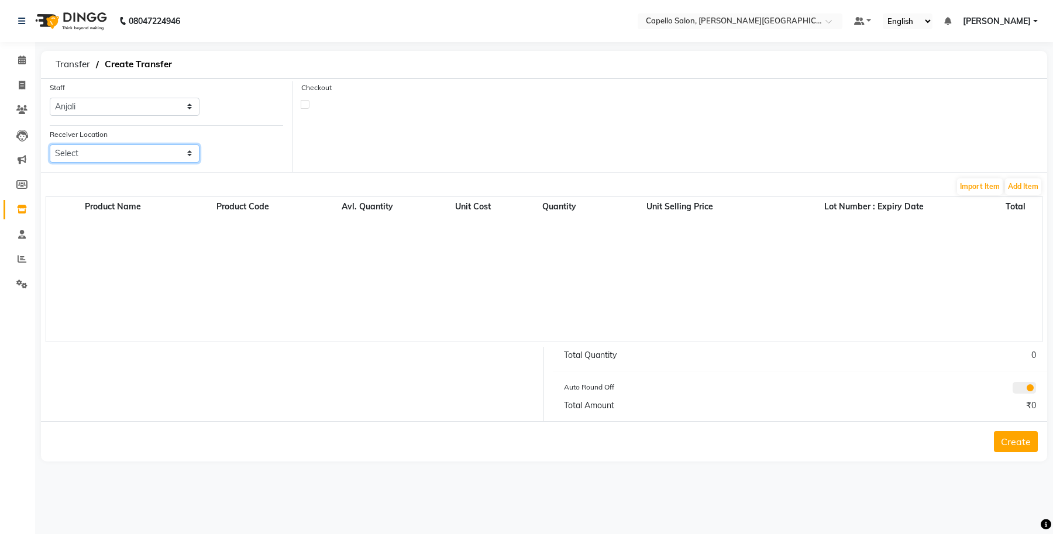
select select "1259"
click at [50, 145] on select "Select Capello Salon, Betul Naisha Salon, Zingabai Takli Capello Salon, Uslapur…" at bounding box center [125, 154] width 150 height 18
click at [305, 107] on label at bounding box center [305, 104] width 9 height 9
click at [305, 107] on input "checkbox" at bounding box center [305, 104] width 8 height 8
checkbox input "true"
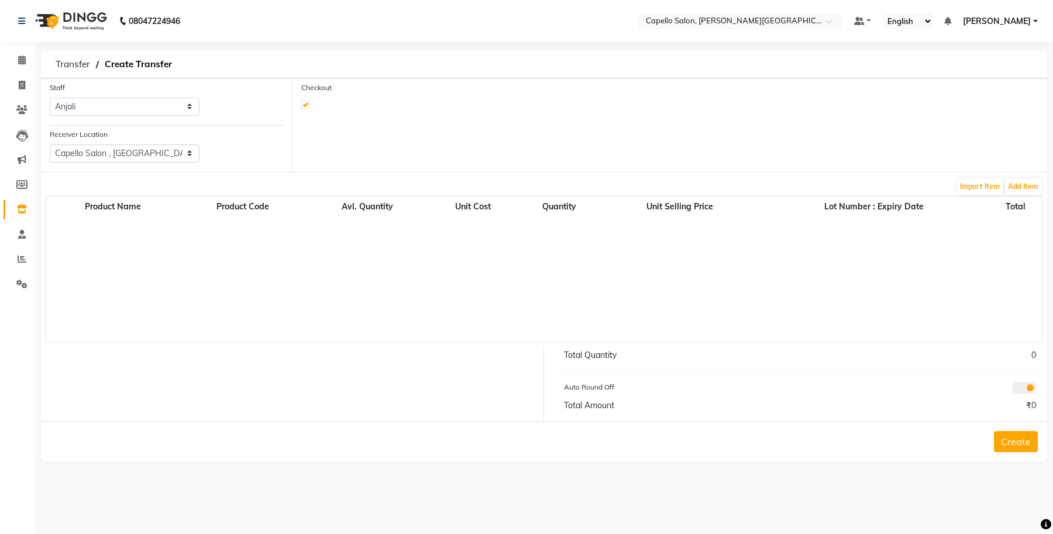
select select "true"
select select "997"
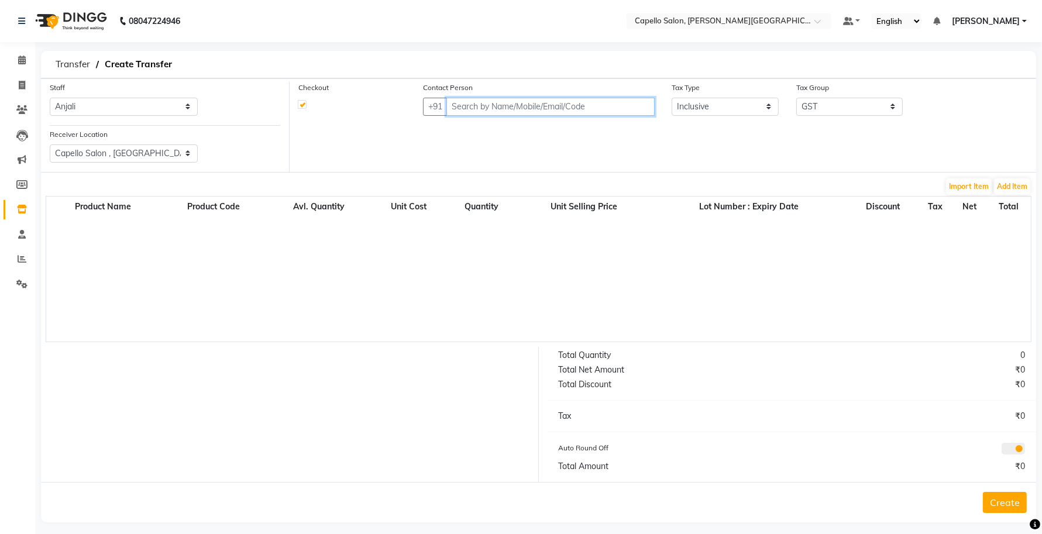
click at [552, 101] on input "text" at bounding box center [551, 107] width 208 height 18
click at [490, 109] on input "text" at bounding box center [551, 107] width 208 height 18
paste input "9168842777"
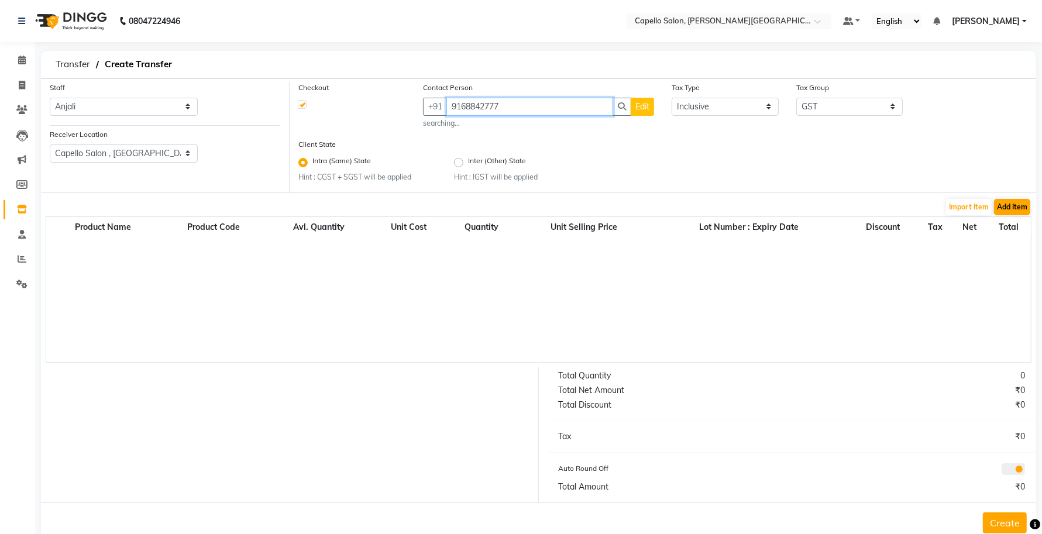
type input "9168842777"
click at [1020, 207] on button "Add Item" at bounding box center [1012, 207] width 36 height 16
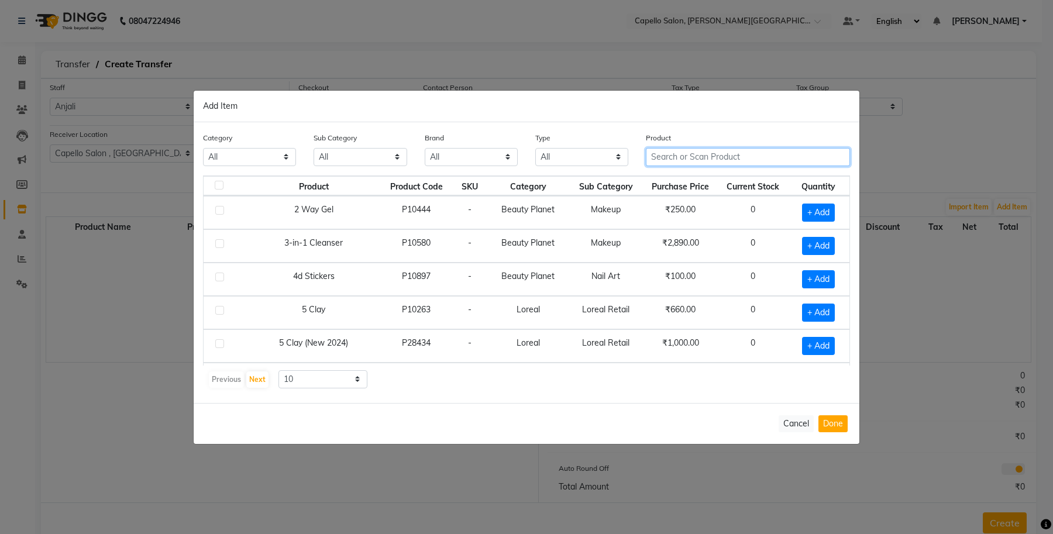
click at [677, 154] on input "text" at bounding box center [748, 157] width 204 height 18
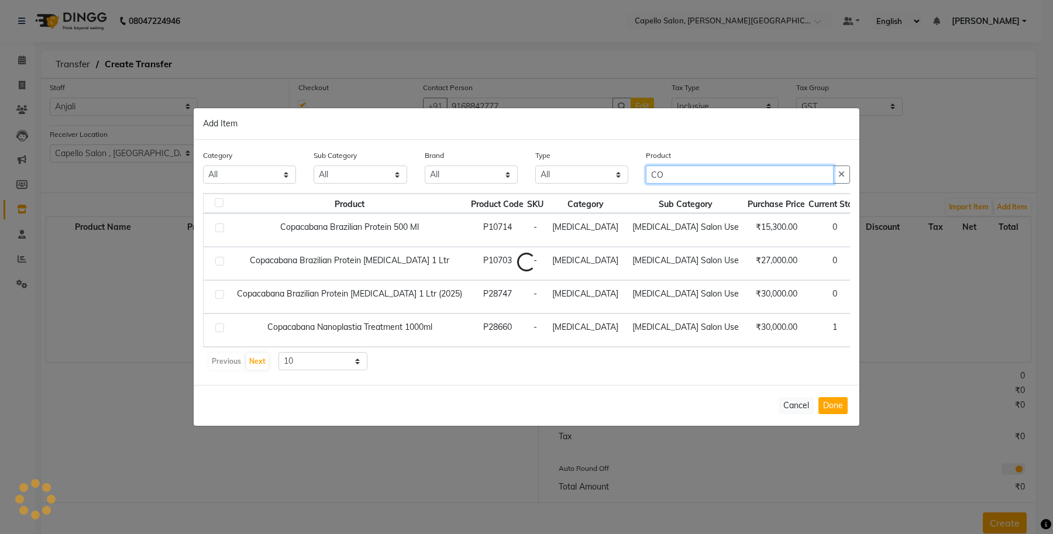
type input "C"
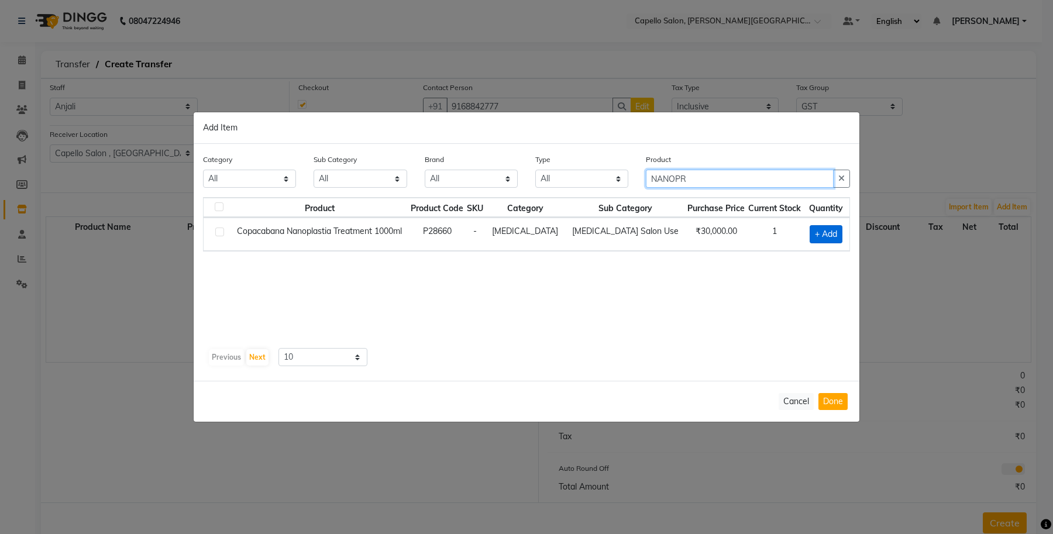
type input "NANOPR"
click at [818, 234] on span "+ Add" at bounding box center [826, 234] width 33 height 18
checkbox input "true"
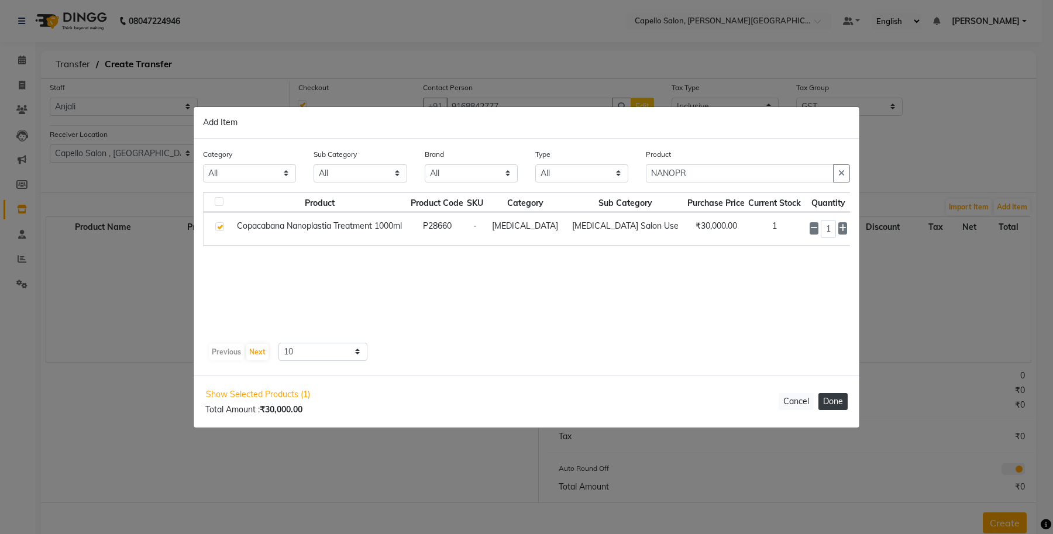
click at [835, 402] on button "Done" at bounding box center [833, 401] width 29 height 17
select select "997"
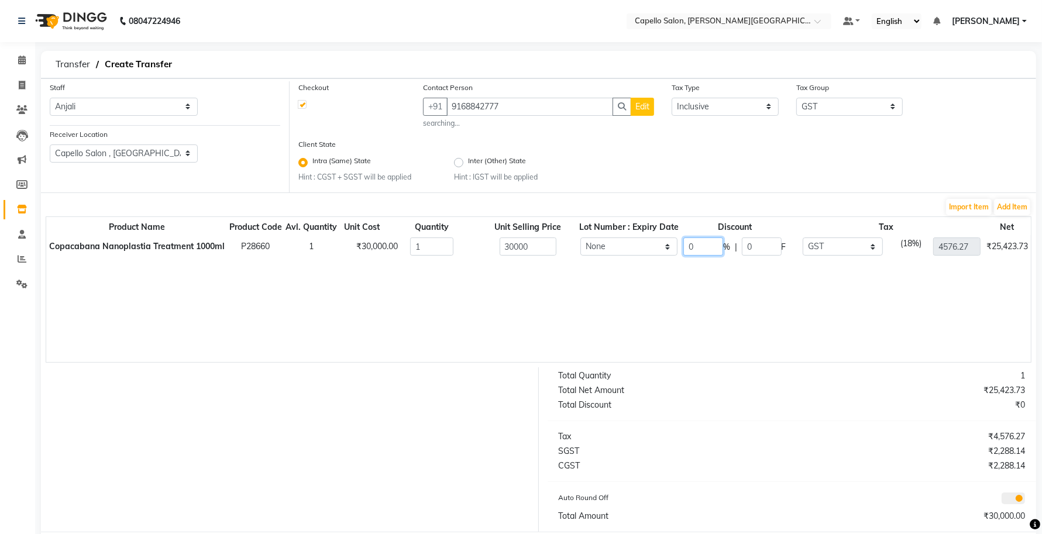
drag, startPoint x: 712, startPoint y: 248, endPoint x: 673, endPoint y: 250, distance: 38.7
click at [673, 250] on tr "Copacabana Nanoplastia Treatment 1000ml P28660 1 ₹30,000.00 1 30000 None 0 % | …" at bounding box center [587, 247] width 1083 height 24
type input "20"
type input "6000"
type input "3661.02"
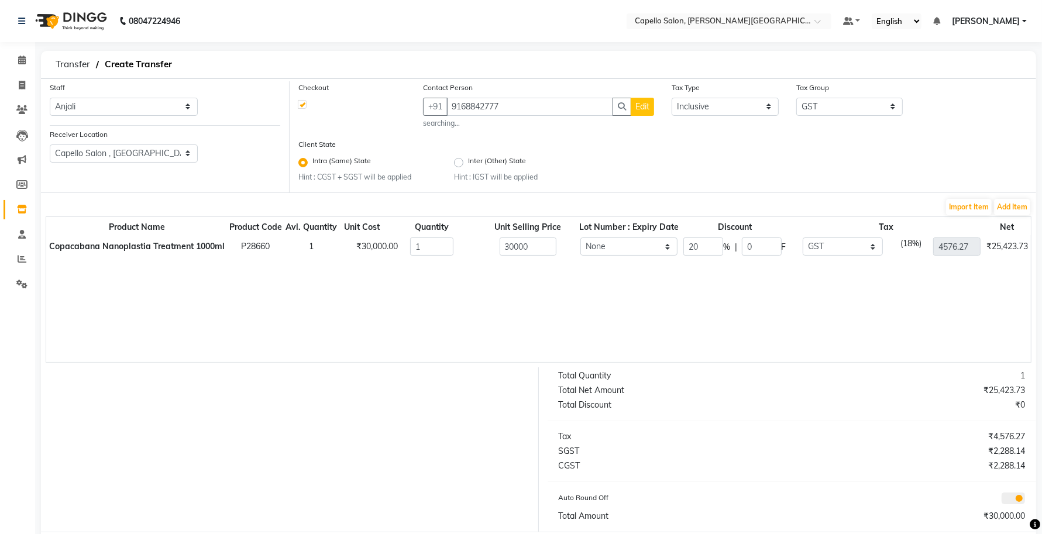
type input "24000"
click at [642, 305] on div "Product Name Product Code Avl. Quantity Unit Cost Quantity Unit Selling Price L…" at bounding box center [539, 290] width 986 height 146
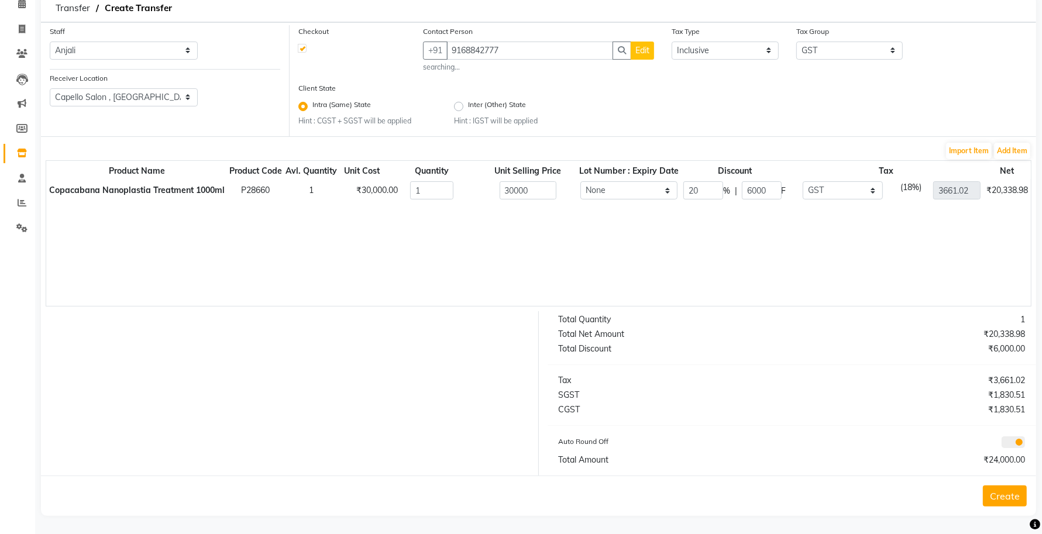
click at [640, 57] on button "Edit" at bounding box center [642, 51] width 23 height 18
select select
select select "male"
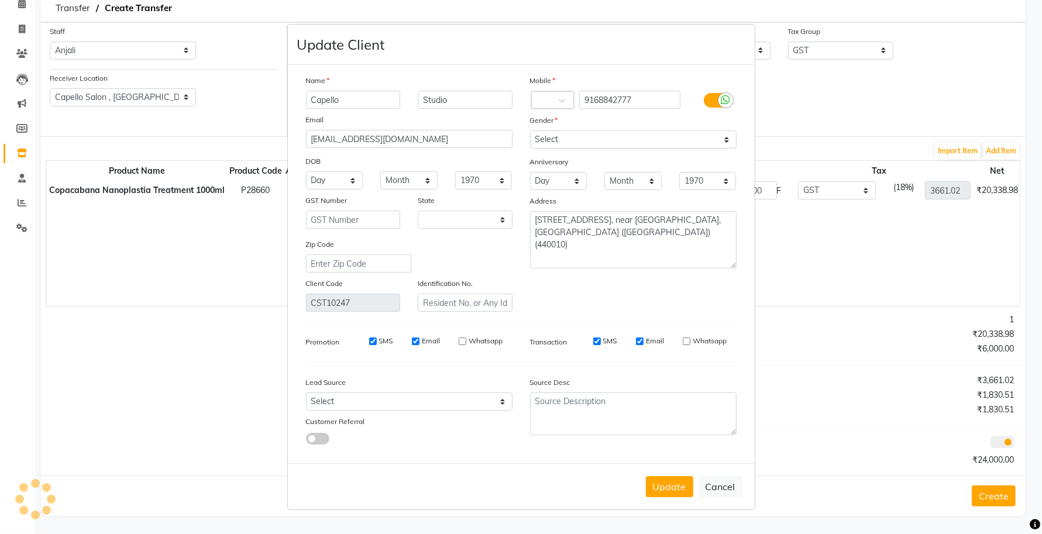
select select "22"
click at [725, 485] on button "Cancel" at bounding box center [725, 487] width 45 height 22
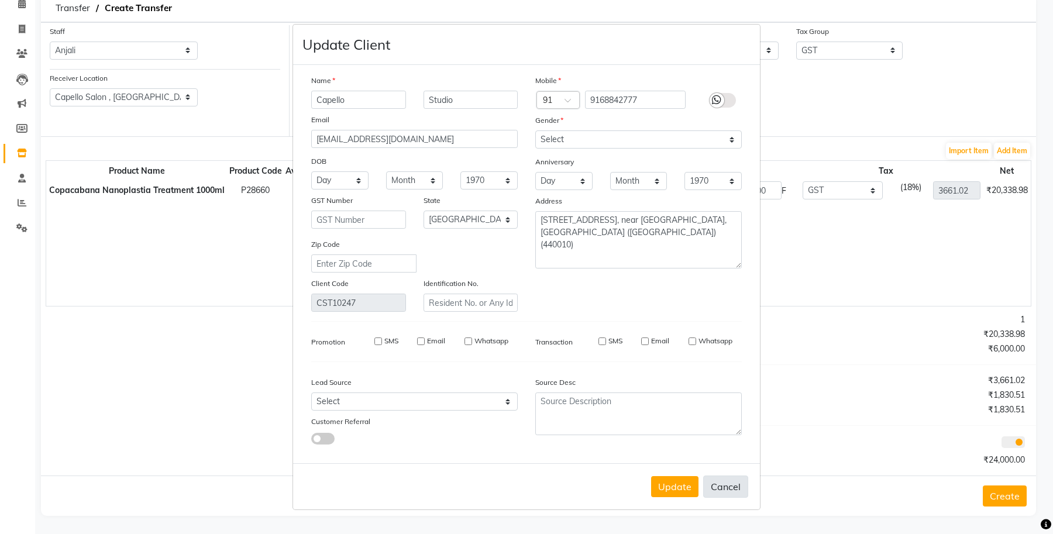
select select
select select "null"
select select
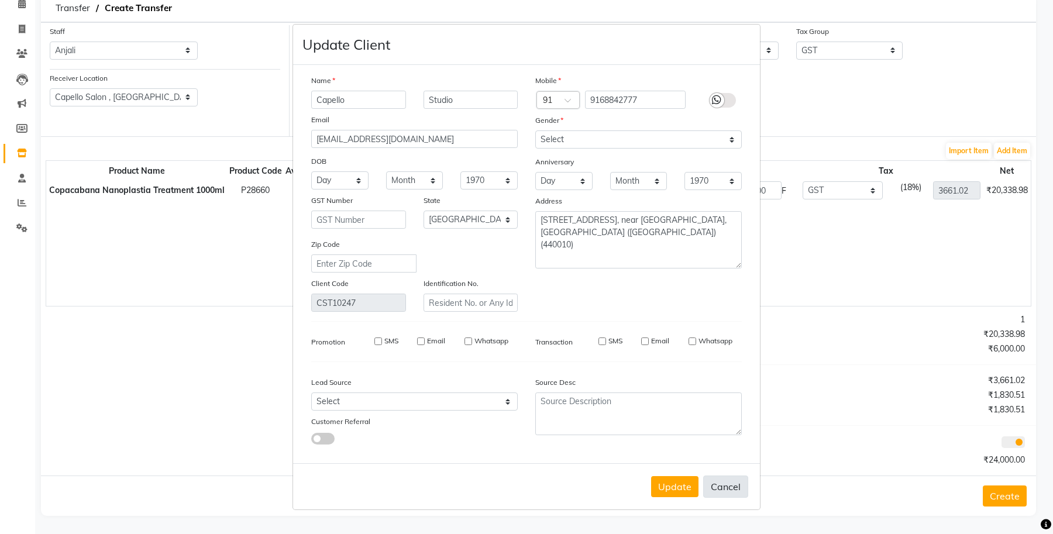
select select
checkbox input "false"
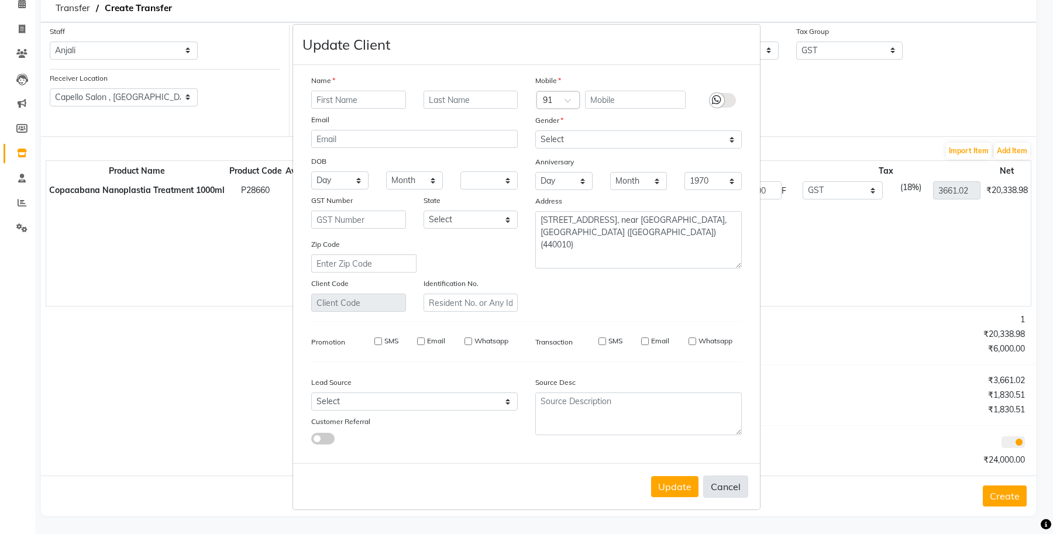
checkbox input "false"
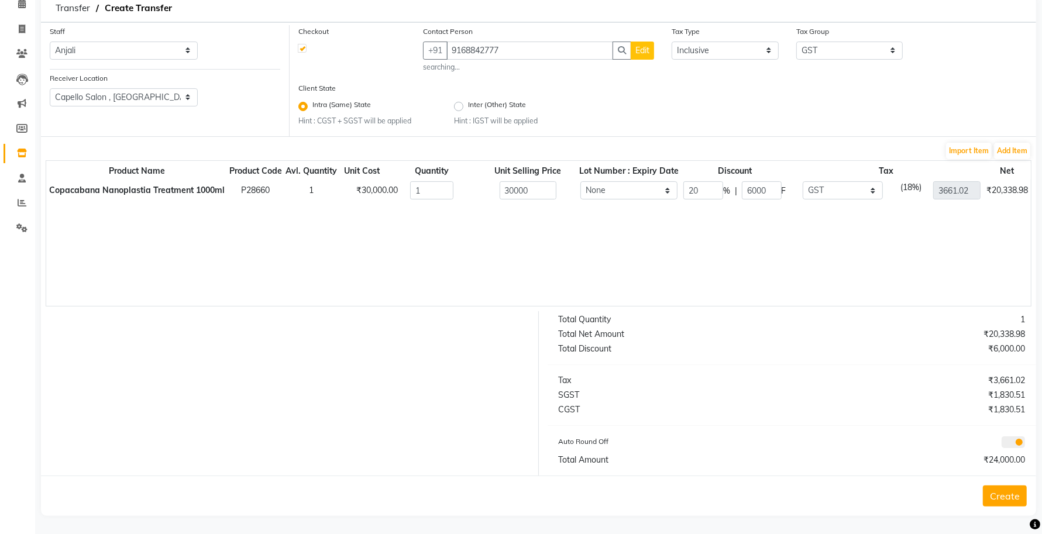
click at [1011, 493] on button "Create" at bounding box center [1005, 496] width 44 height 21
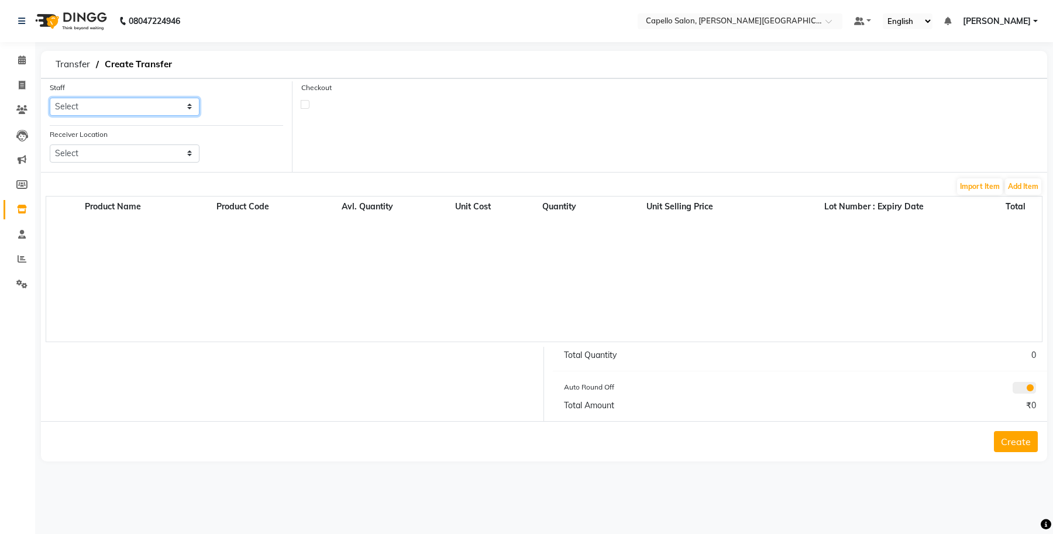
drag, startPoint x: 150, startPoint y: 101, endPoint x: 147, endPoint y: 109, distance: 9.3
click at [150, 101] on select "Select Accounts Achal Kaithwas Aishwariya Anjali Anjali Walde Ankita Naitam Cap…" at bounding box center [125, 107] width 150 height 18
select select "13583"
click at [50, 98] on select "Select Accounts Achal Kaithwas Aishwariya Anjali Anjali Walde Ankita Naitam Cap…" at bounding box center [125, 107] width 150 height 18
click at [136, 148] on select "Select Capello Salon, Betul Naisha Salon, Zingabai Takli Capello Salon, Uslapur…" at bounding box center [125, 154] width 150 height 18
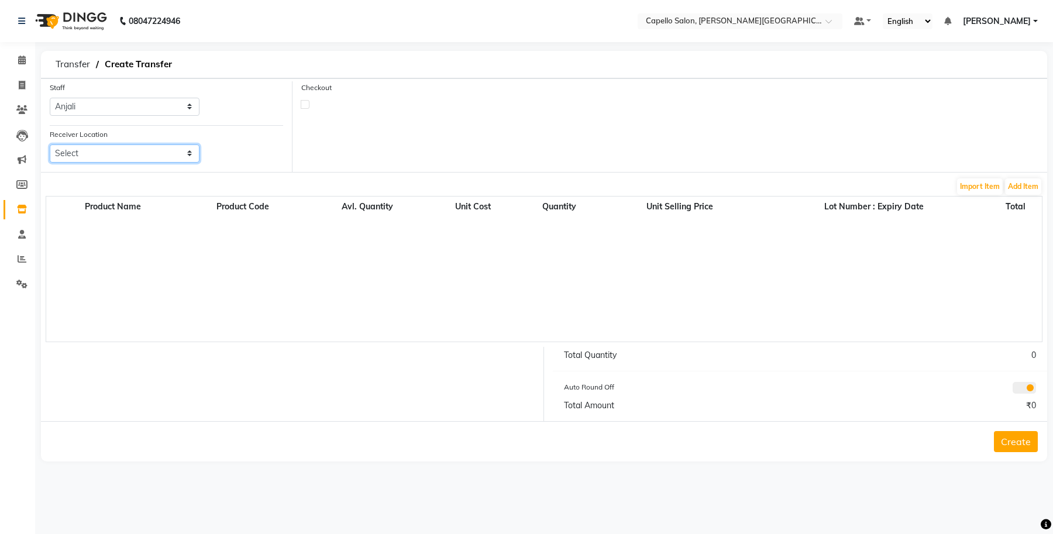
select select "1273"
click at [50, 145] on select "Select Capello Salon, Betul Naisha Salon, Zingabai Takli Capello Salon, Uslapur…" at bounding box center [125, 154] width 150 height 18
click at [307, 101] on label at bounding box center [305, 104] width 9 height 9
click at [307, 101] on input "checkbox" at bounding box center [305, 104] width 8 height 8
checkbox input "true"
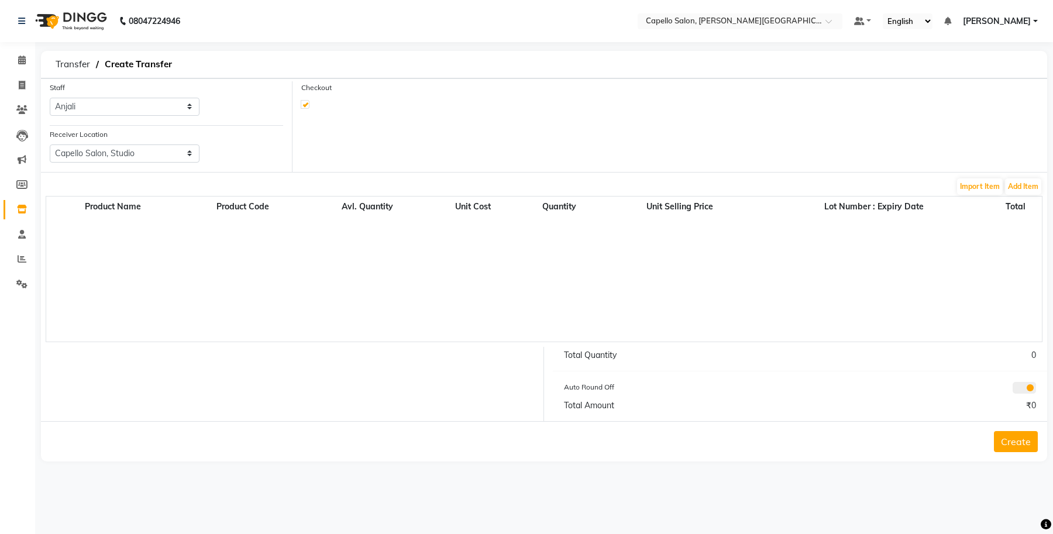
select select "true"
select select "997"
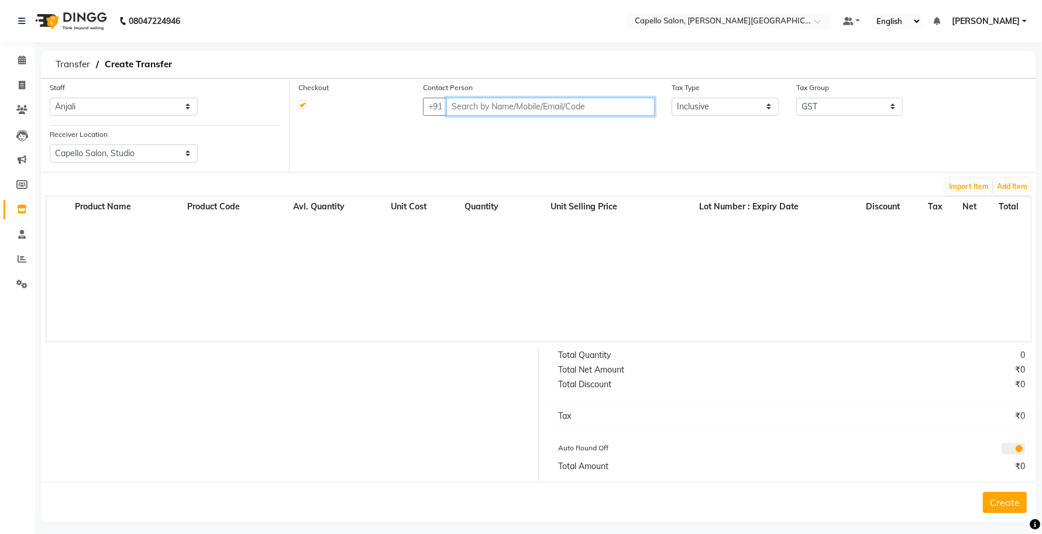
click at [501, 112] on input "text" at bounding box center [551, 107] width 208 height 18
click at [496, 100] on input "text" at bounding box center [551, 107] width 208 height 18
paste input "9168842777"
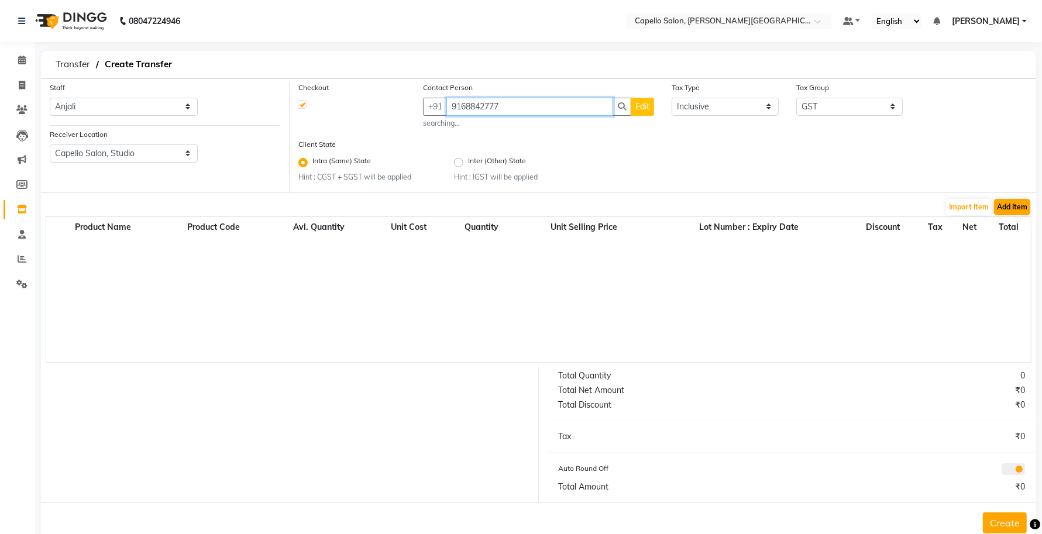
type input "9168842777"
click at [1020, 208] on button "Add Item" at bounding box center [1012, 207] width 36 height 16
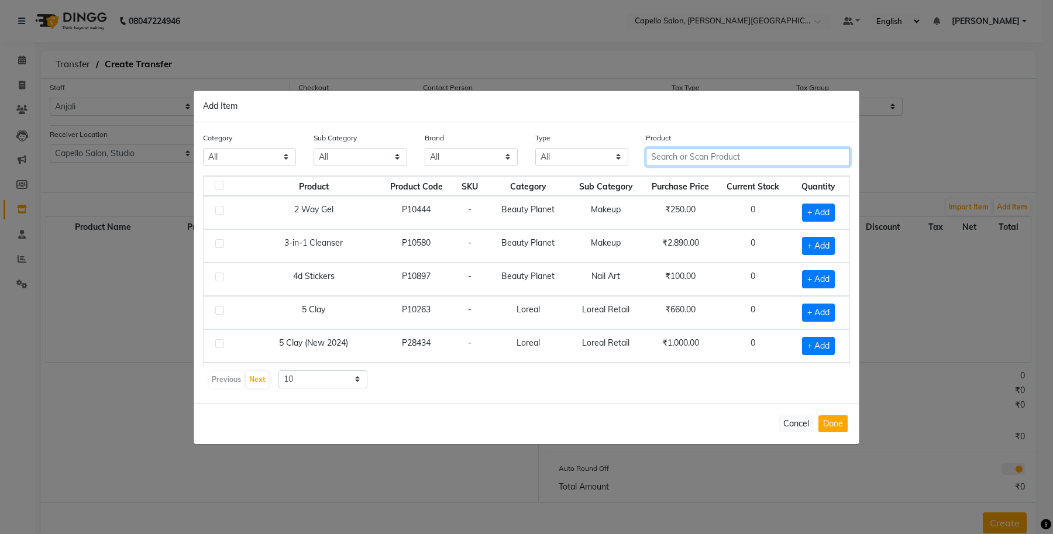
click at [671, 159] on input "text" at bounding box center [748, 157] width 204 height 18
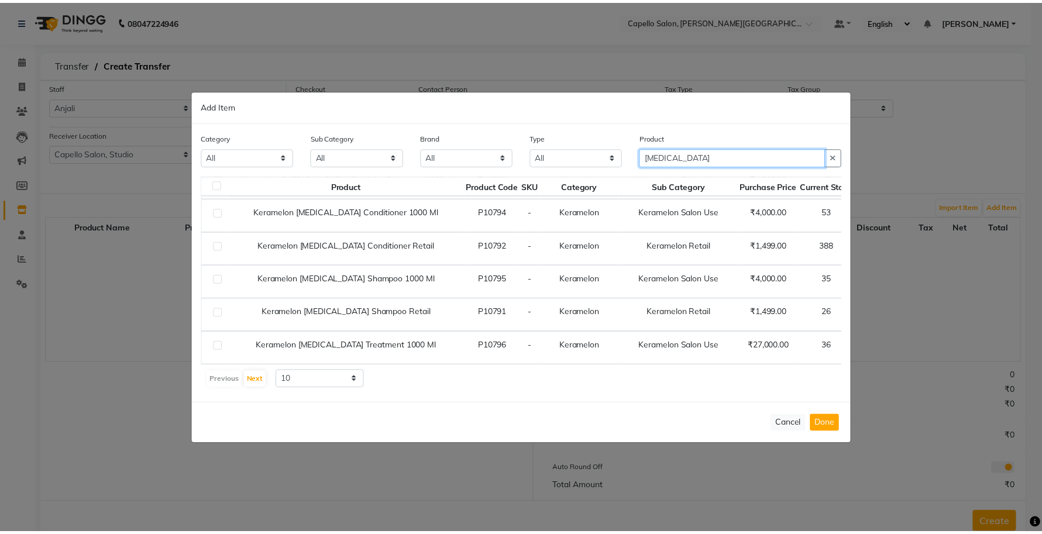
scroll to position [101, 0]
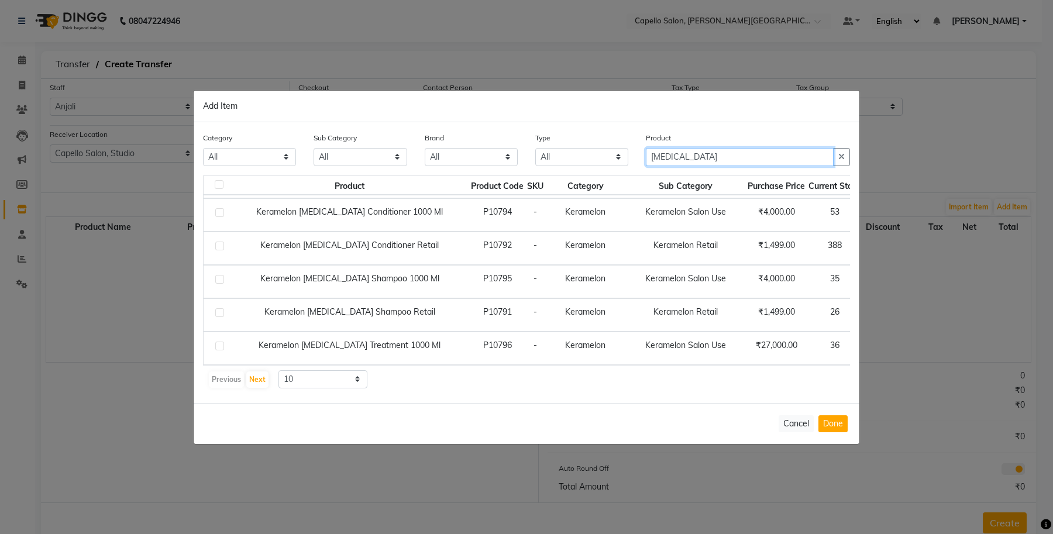
type input "BOTOX"
click at [870, 314] on span "+ Add" at bounding box center [886, 315] width 33 height 18
checkbox input "true"
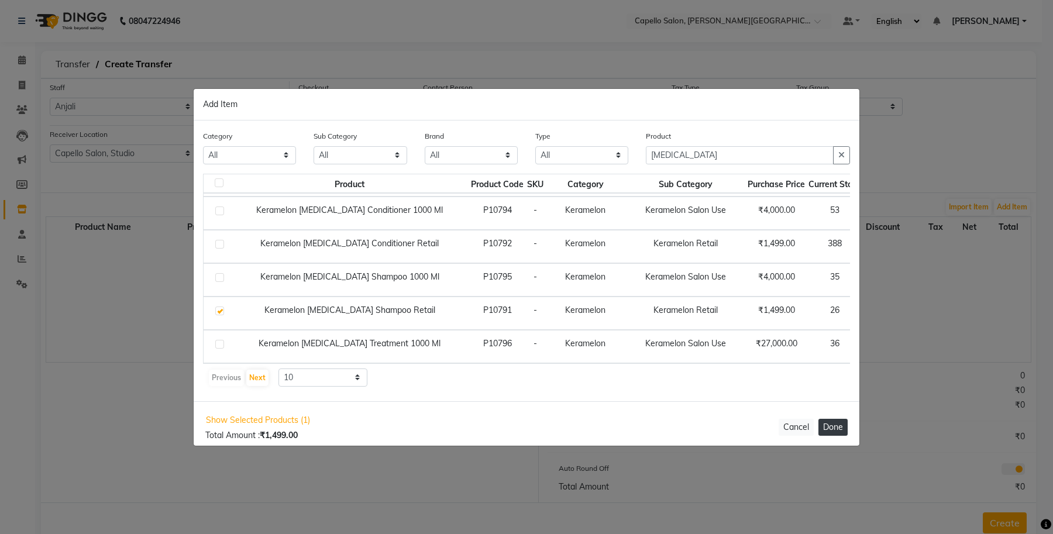
click at [839, 421] on button "Done" at bounding box center [833, 427] width 29 height 17
select select "997"
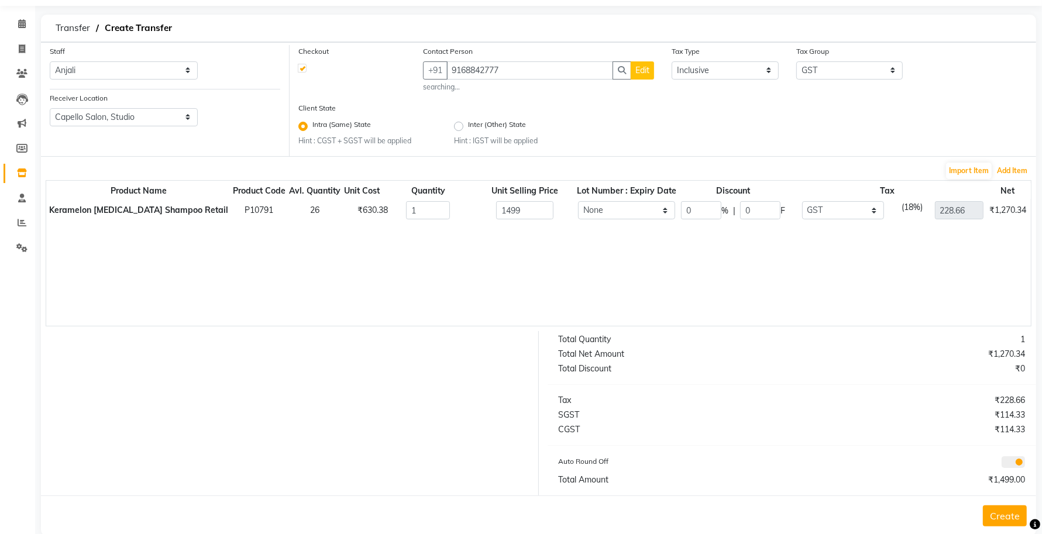
scroll to position [56, 0]
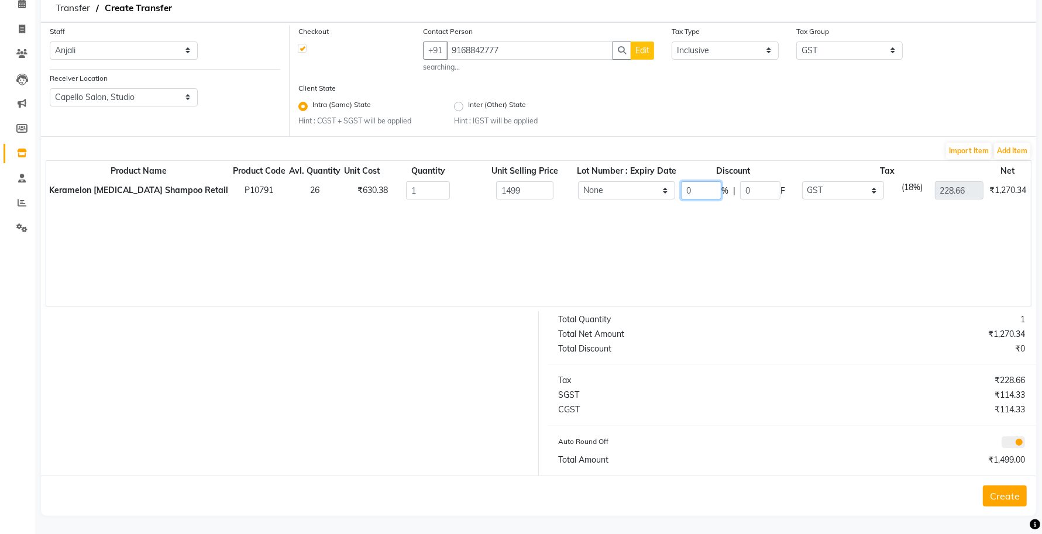
drag, startPoint x: 677, startPoint y: 186, endPoint x: 544, endPoint y: 204, distance: 134.1
click at [544, 204] on div "Product Name Product Code Avl. Quantity Unit Cost Quantity Unit Selling Price L…" at bounding box center [539, 233] width 986 height 146
type input "40"
type input "599.6"
type input "137.2"
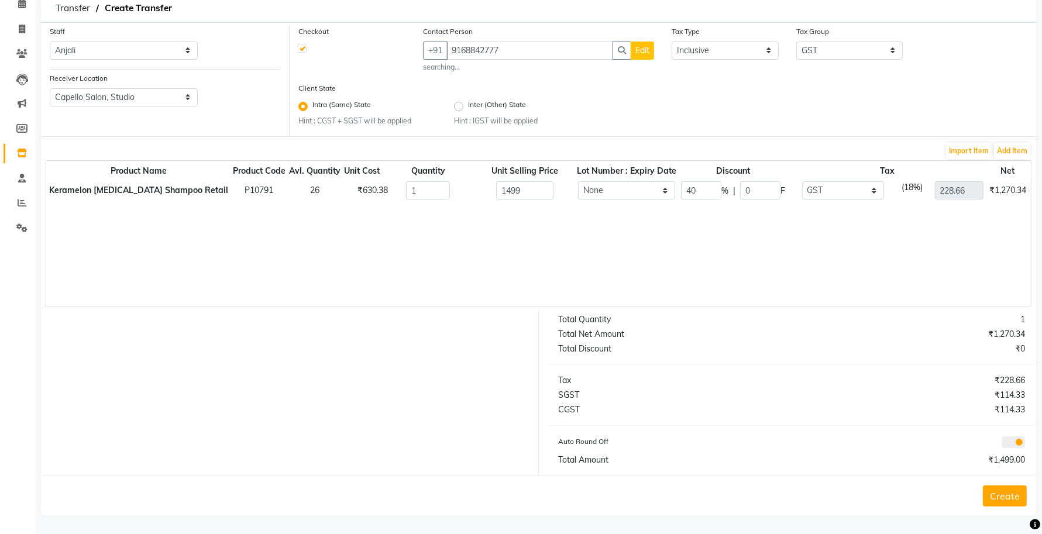
type input "899.4"
click at [663, 240] on div "Product Name Product Code Avl. Quantity Unit Cost Quantity Unit Selling Price L…" at bounding box center [539, 233] width 986 height 146
click at [643, 56] on button "Edit" at bounding box center [642, 51] width 23 height 18
select select "22"
select select "male"
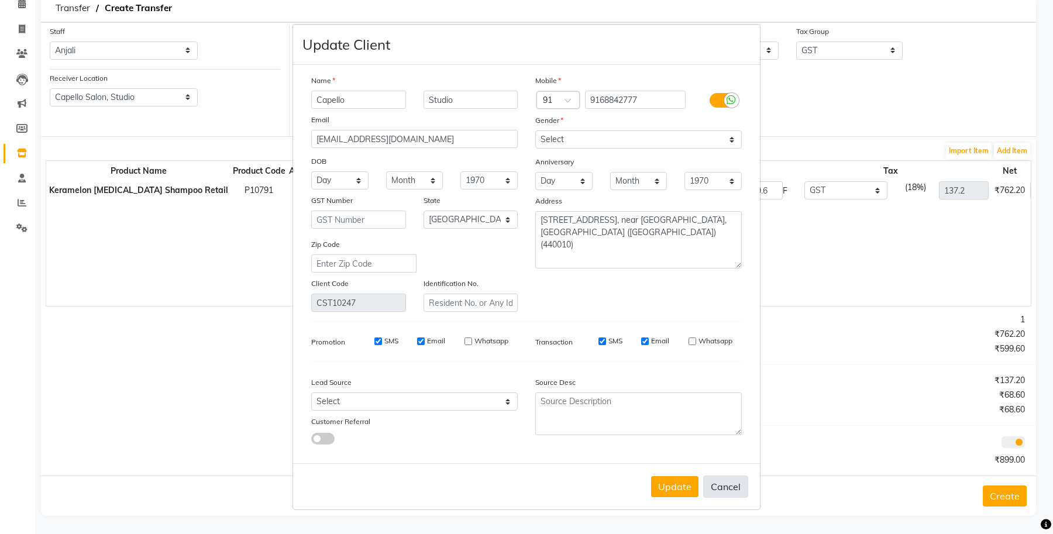
click at [726, 489] on button "Cancel" at bounding box center [725, 487] width 45 height 22
select select
select select "null"
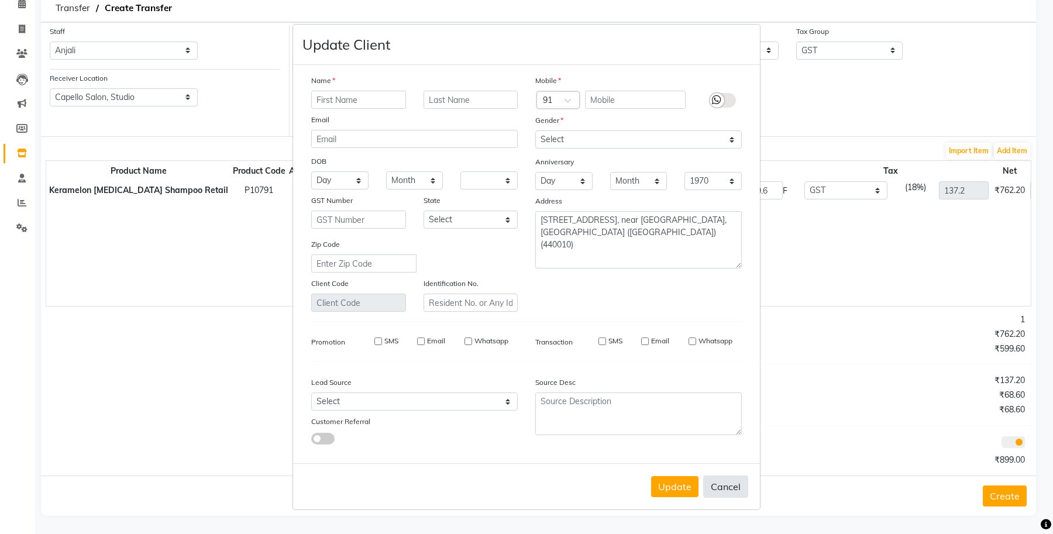
select select
checkbox input "false"
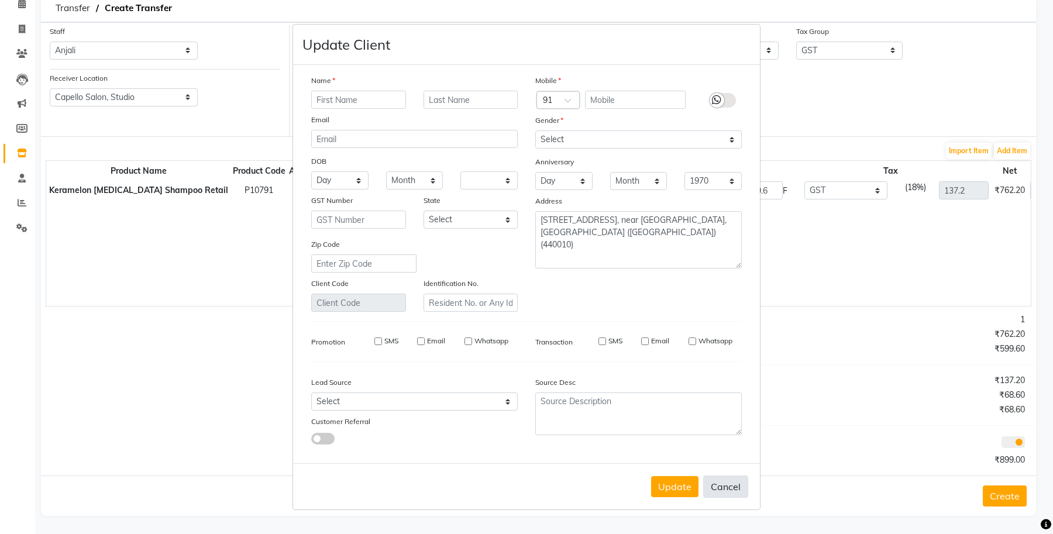
checkbox input "false"
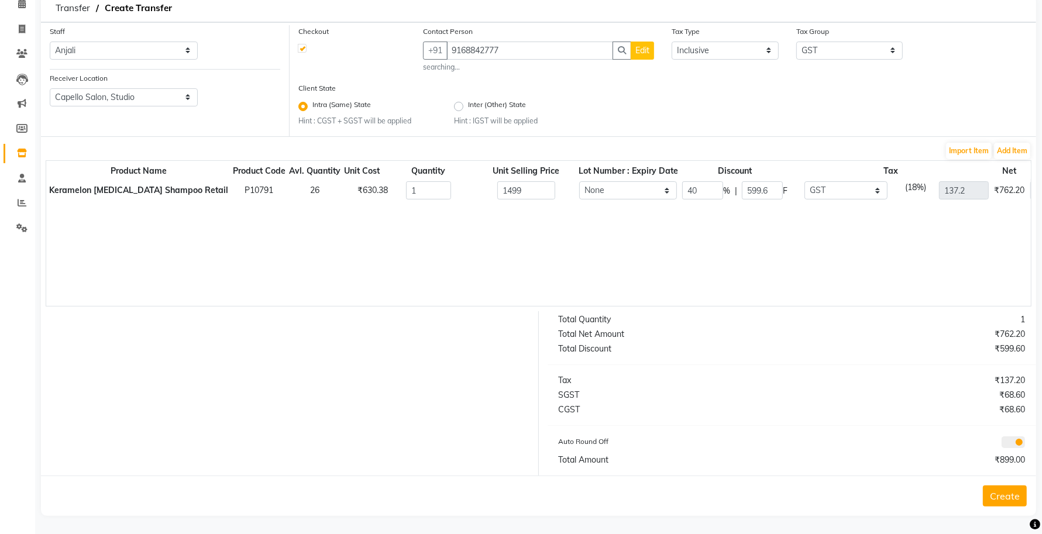
click at [647, 56] on button "Edit" at bounding box center [642, 51] width 23 height 18
select select "22"
select select "male"
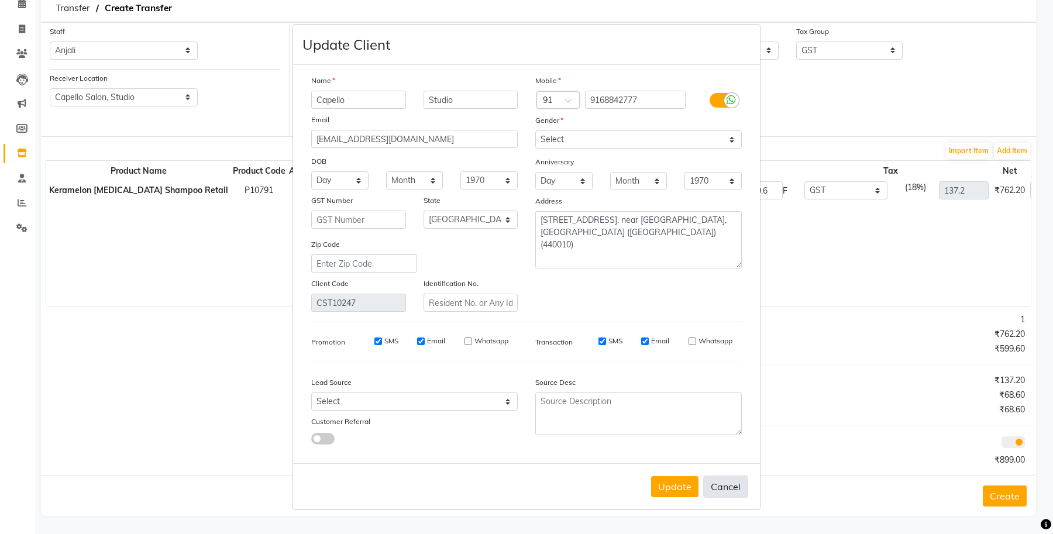
click at [733, 486] on button "Cancel" at bounding box center [725, 487] width 45 height 22
select select
select select "null"
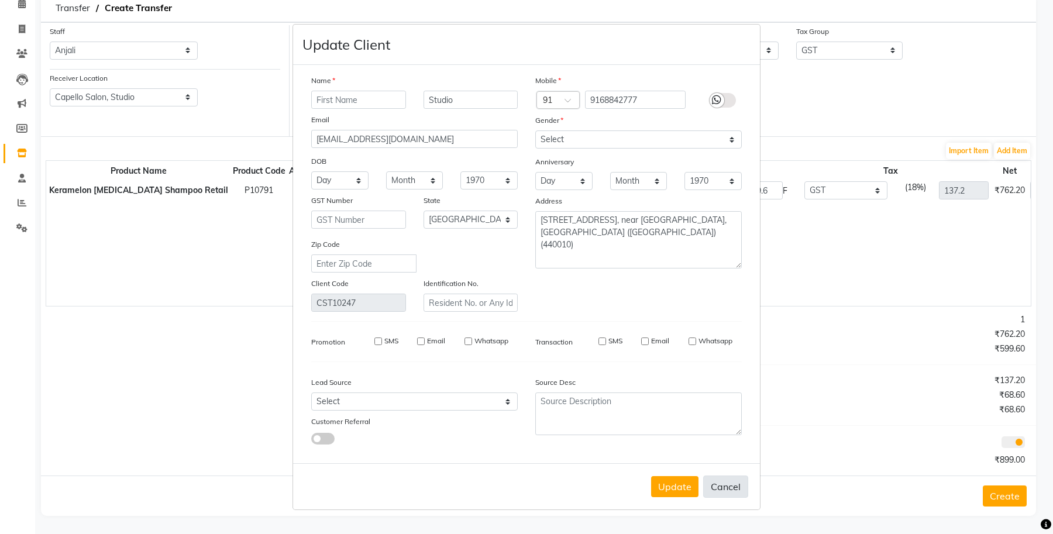
select select
checkbox input "false"
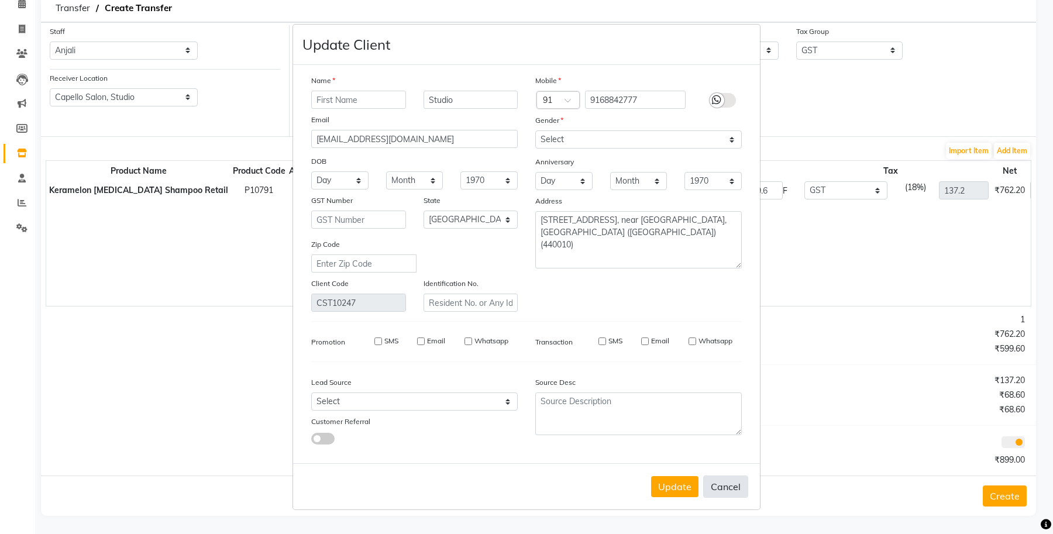
checkbox input "false"
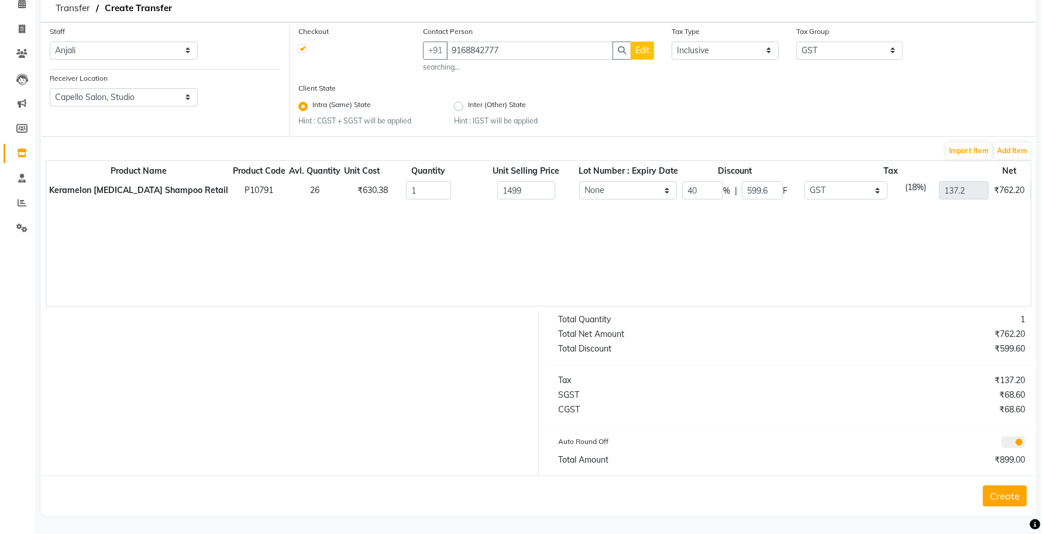
click at [1003, 489] on button "Create" at bounding box center [1005, 496] width 44 height 21
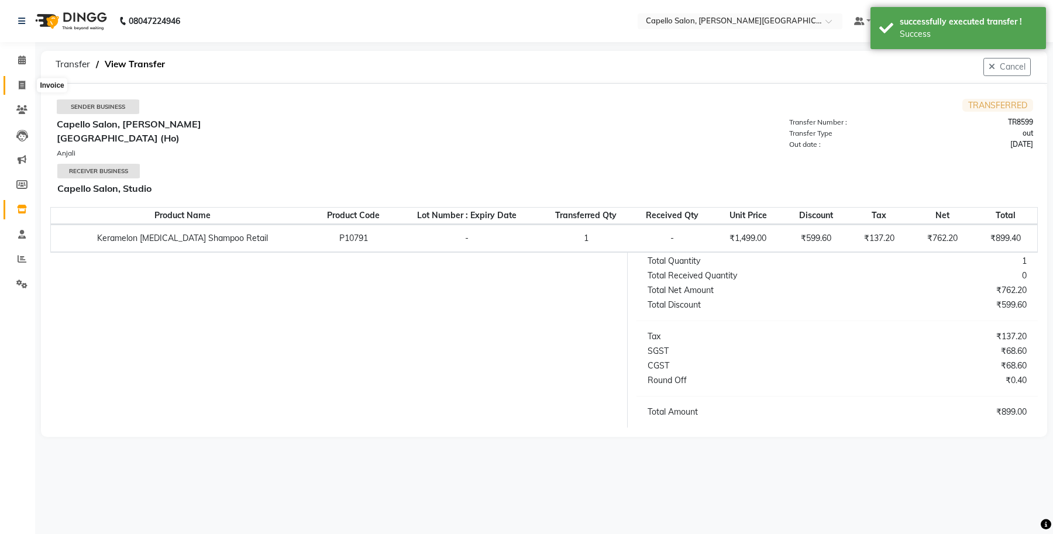
click at [16, 83] on span at bounding box center [22, 85] width 20 height 13
select select "service"
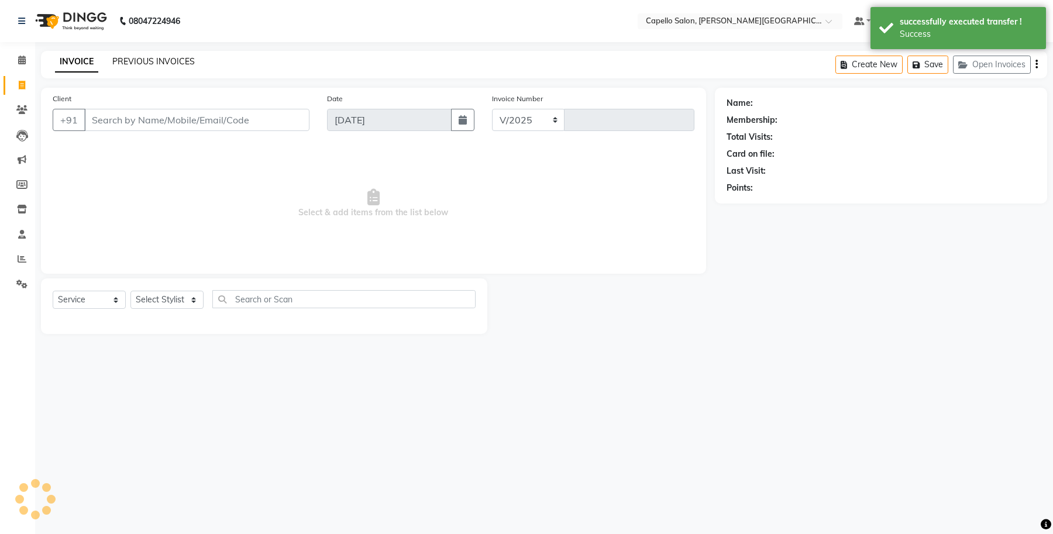
select select "777"
type input "0962"
click at [161, 66] on link "PREVIOUS INVOICES" at bounding box center [153, 61] width 83 height 11
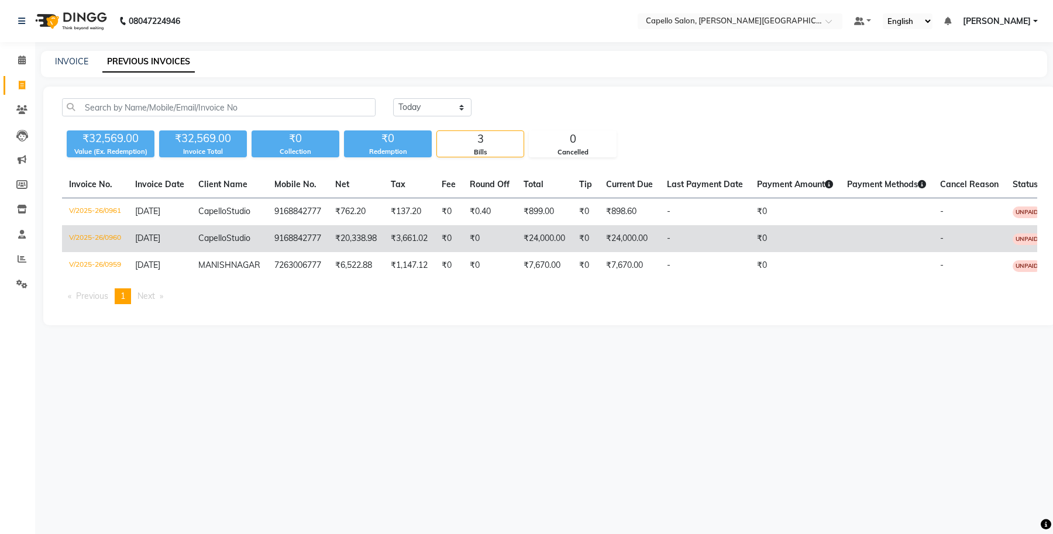
click at [88, 249] on td "V/2025-26/0960" at bounding box center [95, 238] width 66 height 27
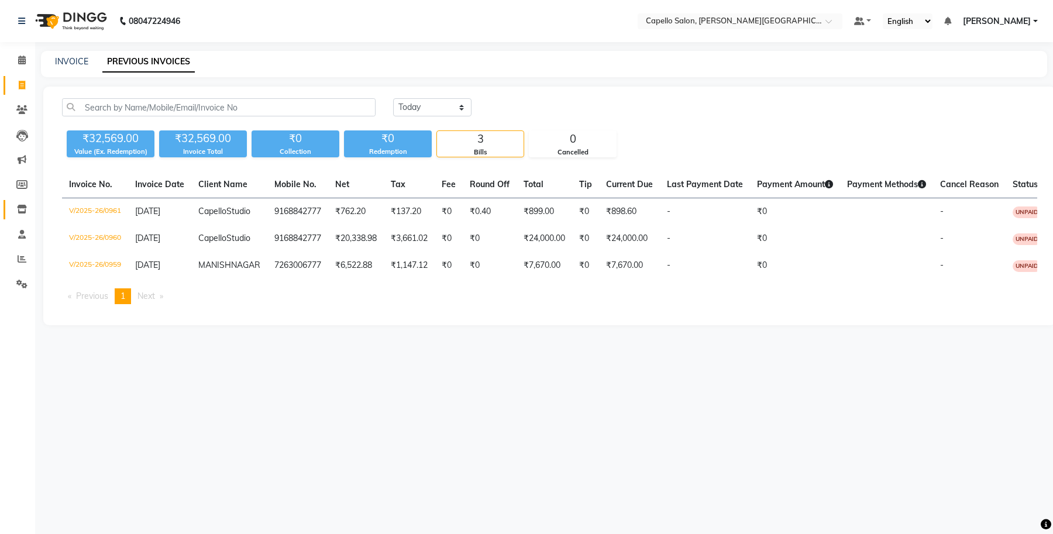
click at [15, 205] on span at bounding box center [22, 209] width 20 height 13
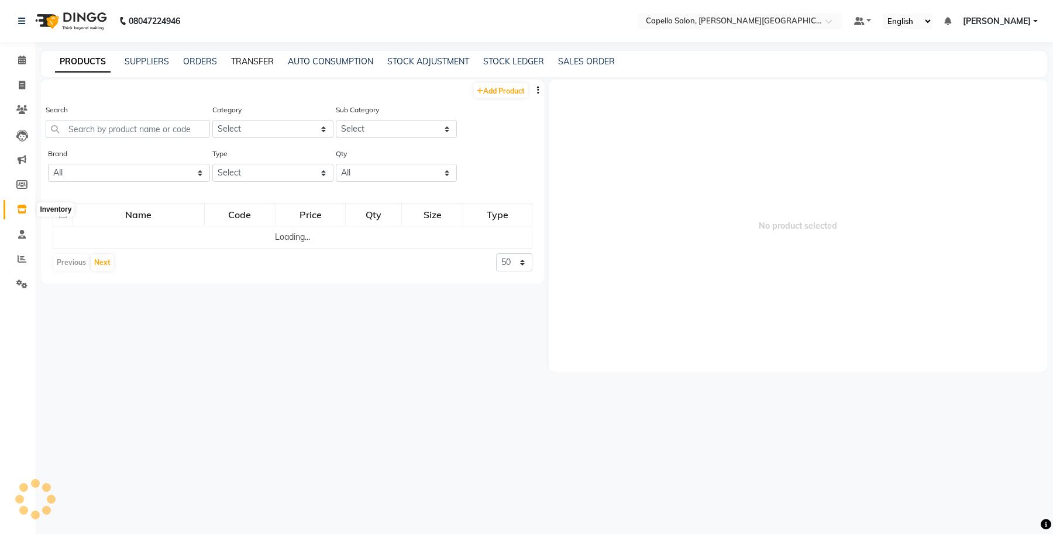
click at [249, 59] on link "TRANSFER" at bounding box center [252, 61] width 43 height 11
select select "sender"
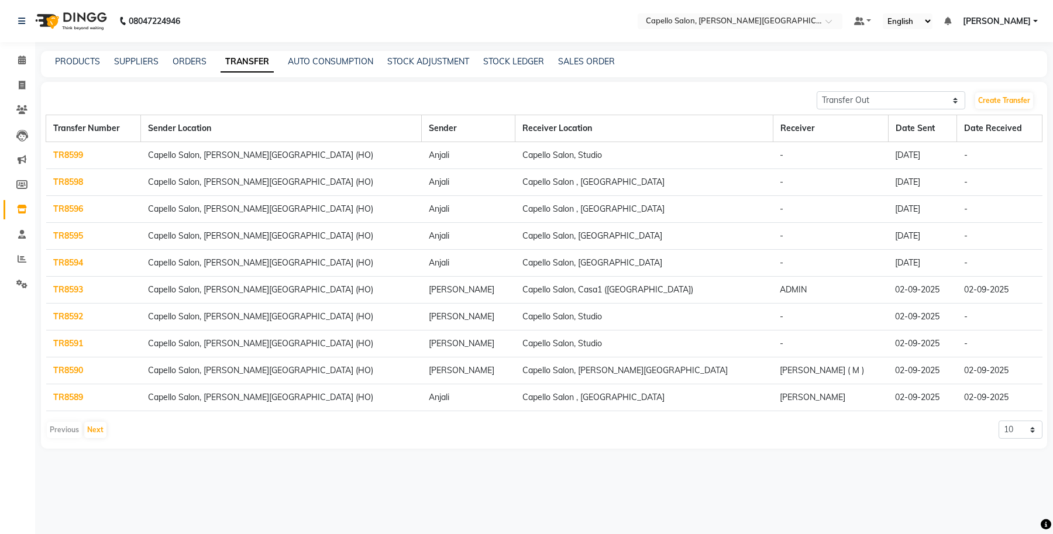
click at [61, 177] on link "TR8598" at bounding box center [68, 182] width 30 height 11
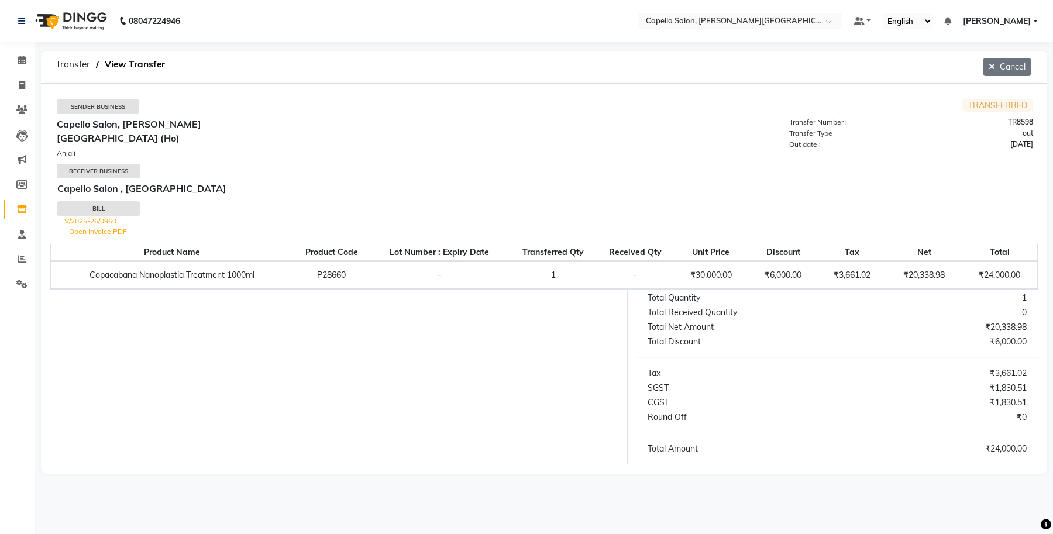
click at [1000, 60] on button "Cancel" at bounding box center [1007, 67] width 47 height 18
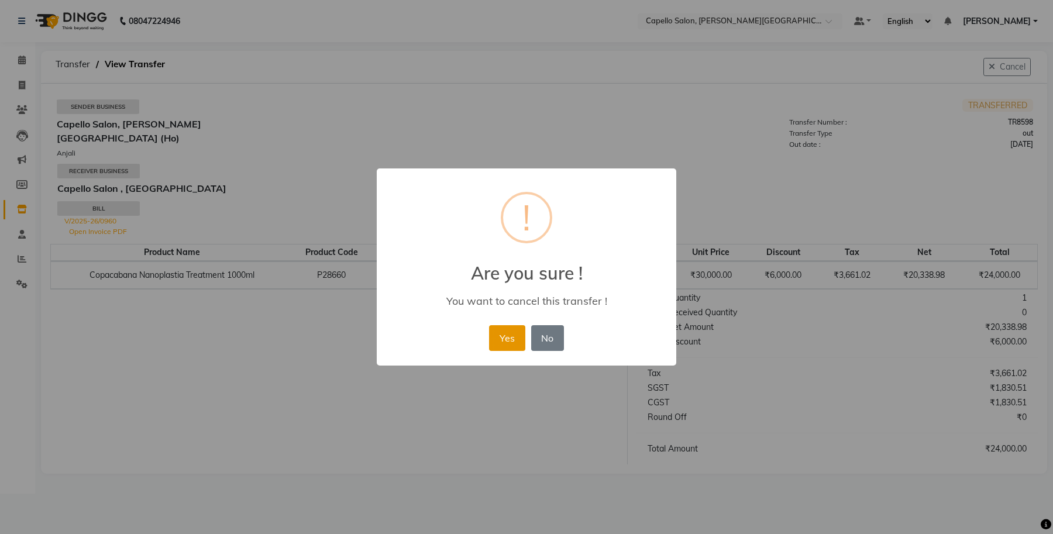
click at [502, 334] on button "Yes" at bounding box center [507, 338] width 36 height 26
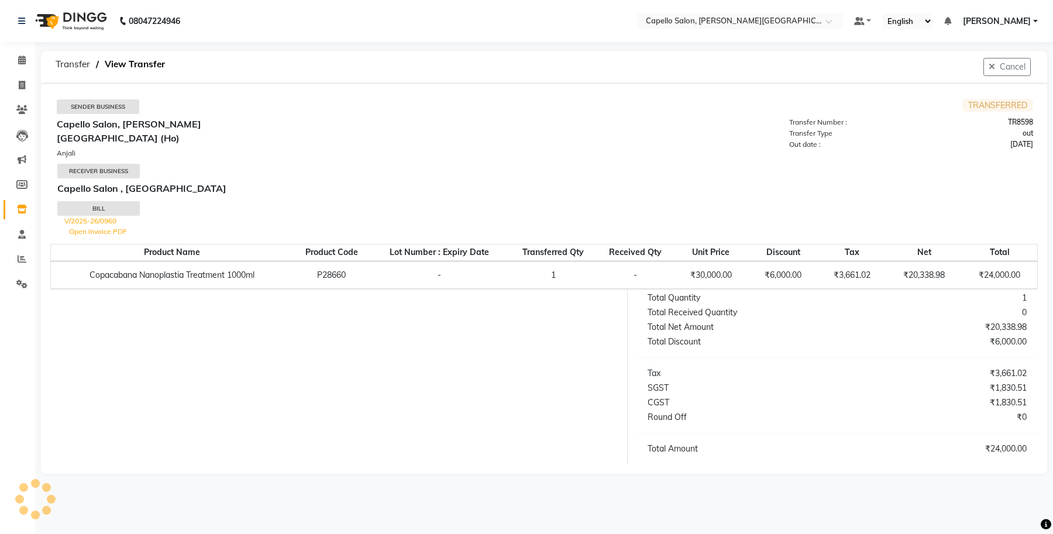
select select "sender"
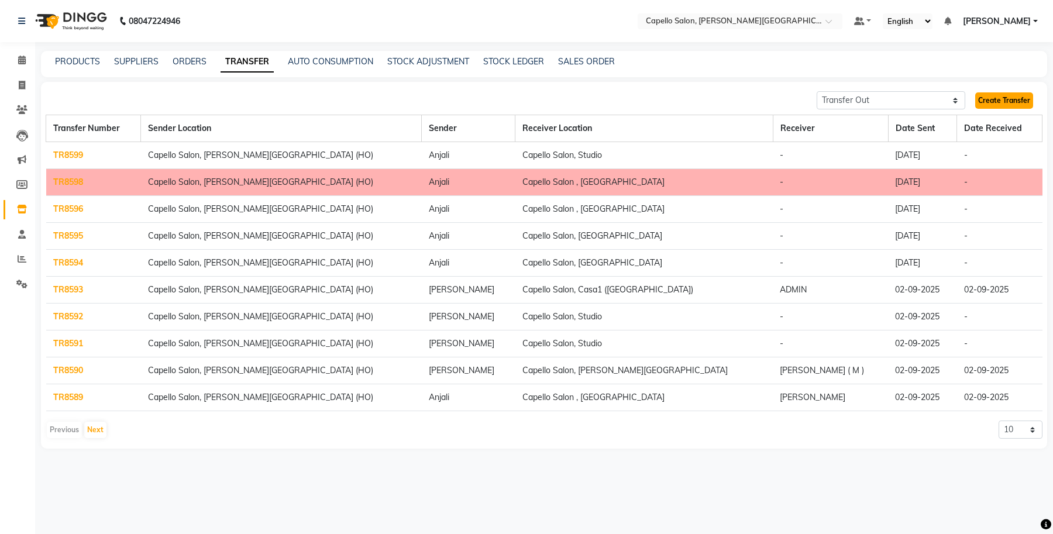
click at [1004, 97] on link "Create Transfer" at bounding box center [1005, 100] width 58 height 16
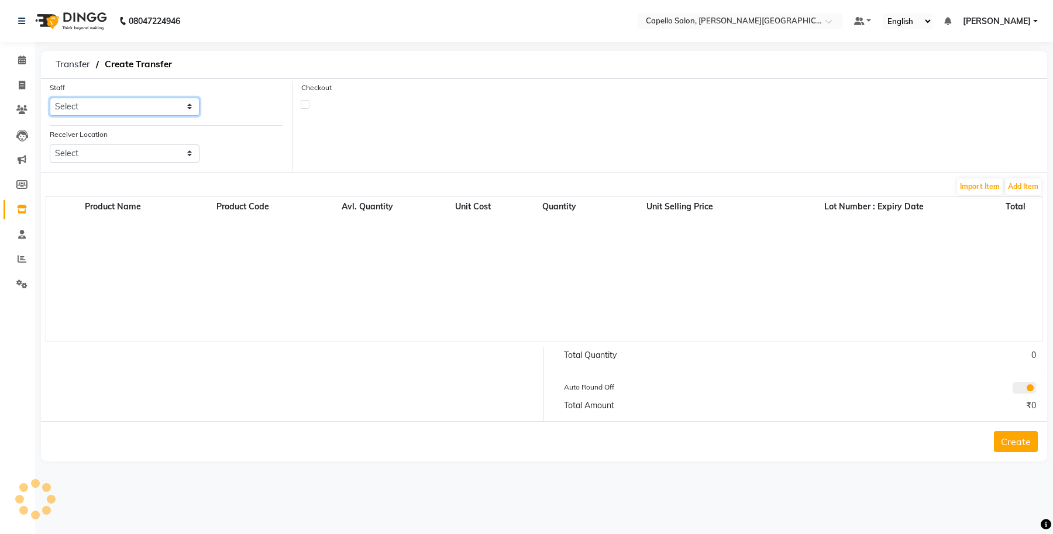
click at [135, 98] on select "Select" at bounding box center [125, 107] width 150 height 18
click at [50, 98] on select "Select Accounts Achal Kaithwas Aishwariya Anjali Anjali Walde Ankita Naitam Cap…" at bounding box center [125, 107] width 150 height 18
click at [138, 103] on select "Select Accounts Achal Kaithwas Aishwariya Anjali Anjali Walde Ankita Naitam Cap…" at bounding box center [125, 107] width 150 height 18
select select "13583"
click at [50, 98] on select "Select Accounts Achal Kaithwas Aishwariya Anjali Anjali Walde Ankita Naitam Cap…" at bounding box center [125, 107] width 150 height 18
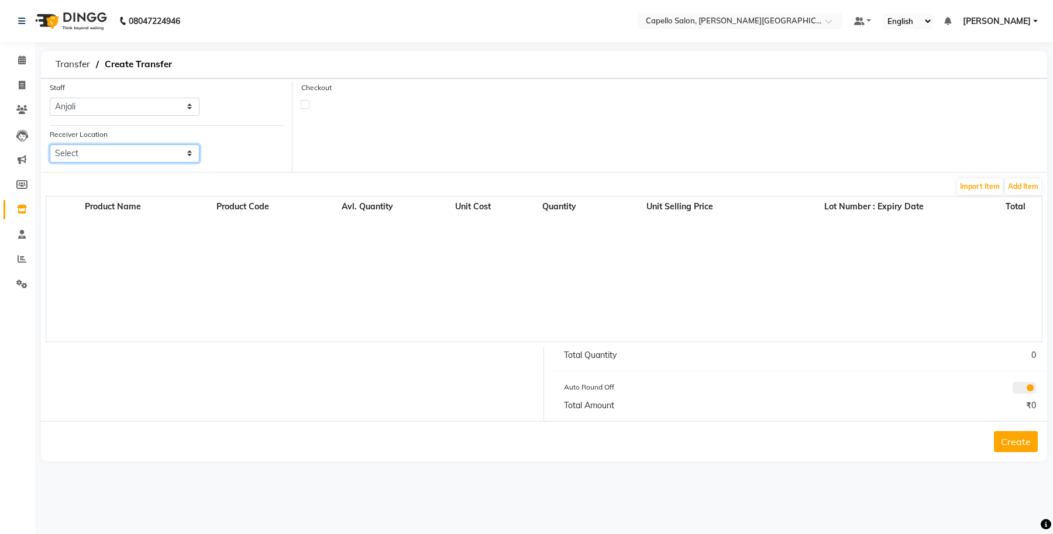
click at [117, 153] on select "Select Capello Salon, Betul Naisha Salon, Zingabai Takli Capello Salon, Uslapur…" at bounding box center [125, 154] width 150 height 18
select select "1259"
click at [50, 145] on select "Select Capello Salon, Betul Naisha Salon, Zingabai Takli Capello Salon, Uslapur…" at bounding box center [125, 154] width 150 height 18
click at [305, 103] on label at bounding box center [305, 104] width 9 height 9
click at [305, 103] on input "checkbox" at bounding box center [305, 104] width 8 height 8
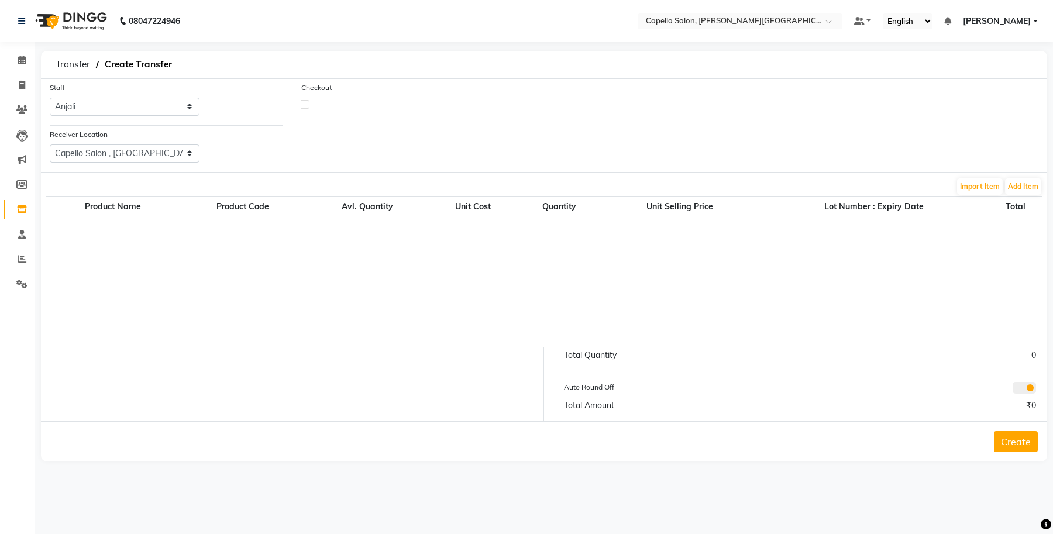
checkbox input "true"
select select "true"
select select "997"
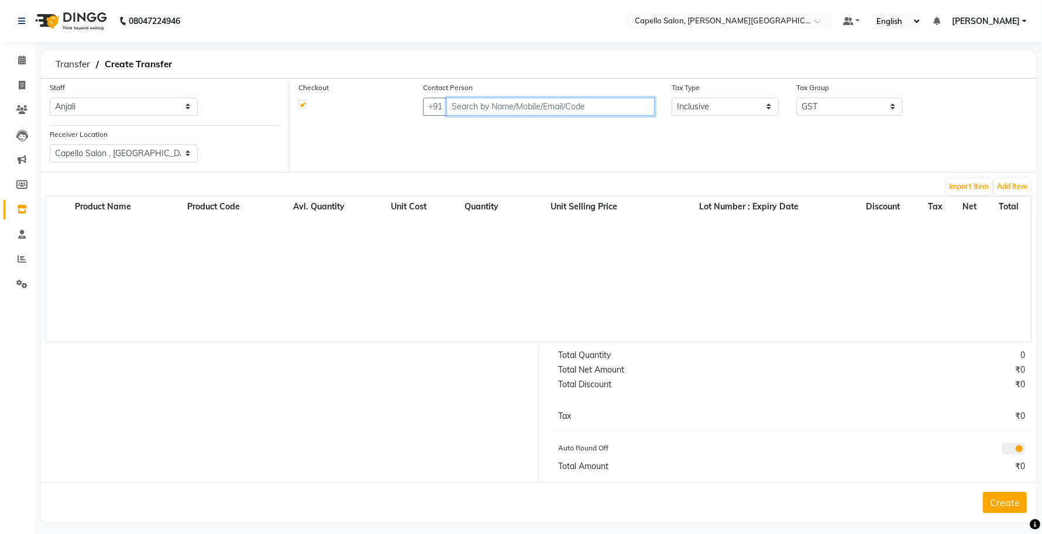
click at [468, 107] on input "text" at bounding box center [551, 107] width 208 height 18
click at [512, 105] on input "text" at bounding box center [551, 107] width 208 height 18
paste input "7263006777"
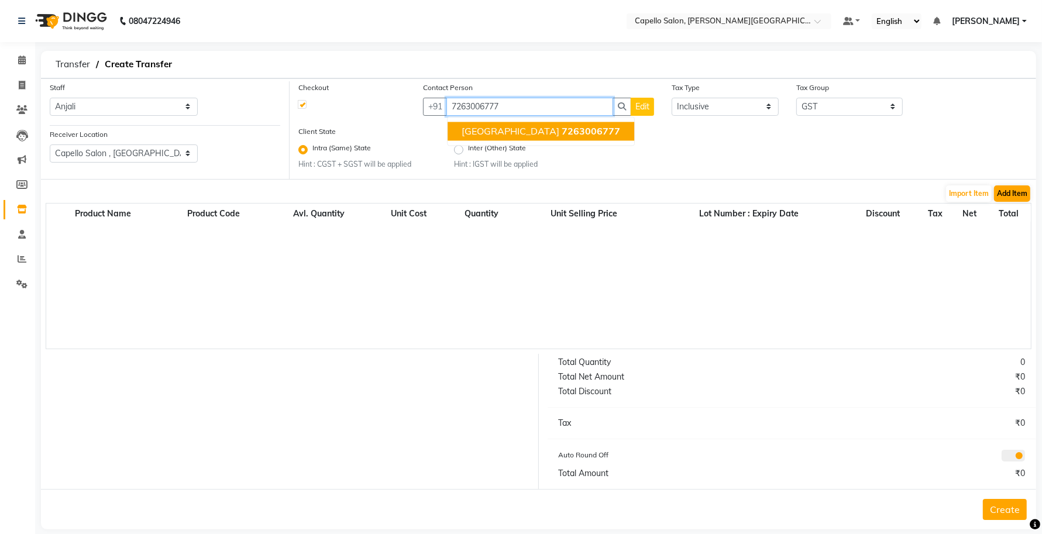
type input "7263006777"
click at [1005, 197] on button "Add Item" at bounding box center [1012, 194] width 36 height 16
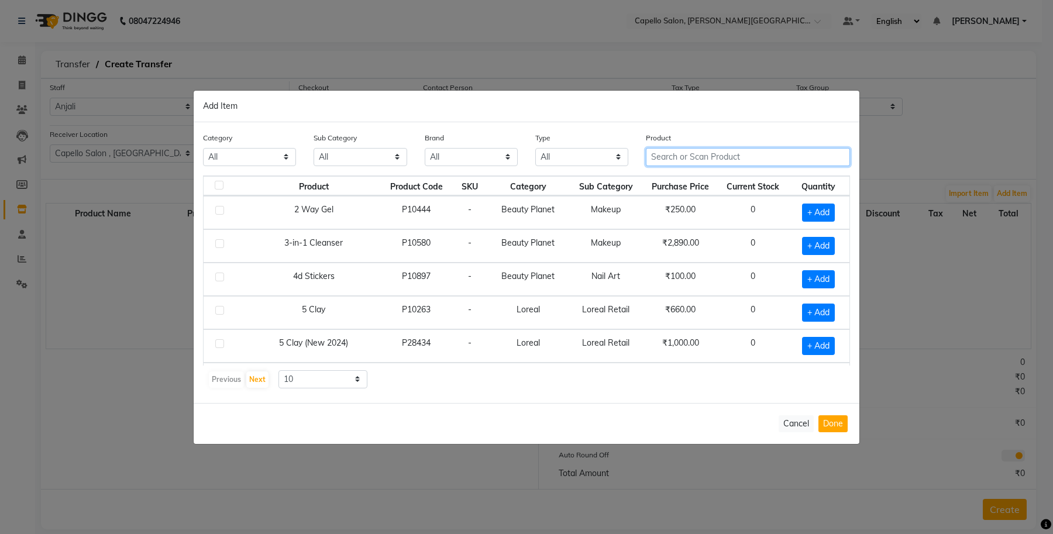
click at [683, 158] on input "text" at bounding box center [748, 157] width 204 height 18
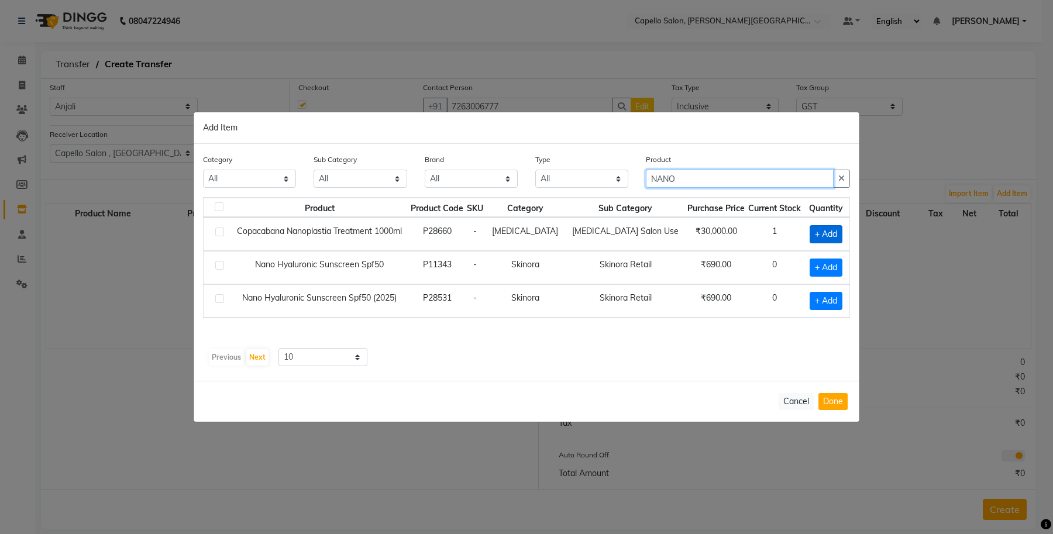
type input "NANO"
click at [826, 234] on span "+ Add" at bounding box center [826, 234] width 33 height 18
checkbox input "true"
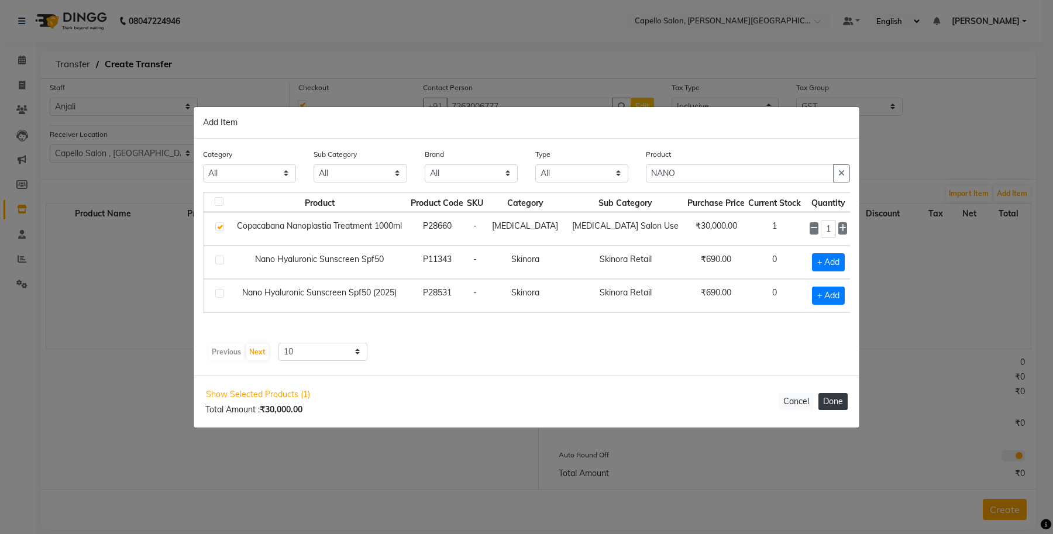
click at [832, 404] on button "Done" at bounding box center [833, 401] width 29 height 17
select select "997"
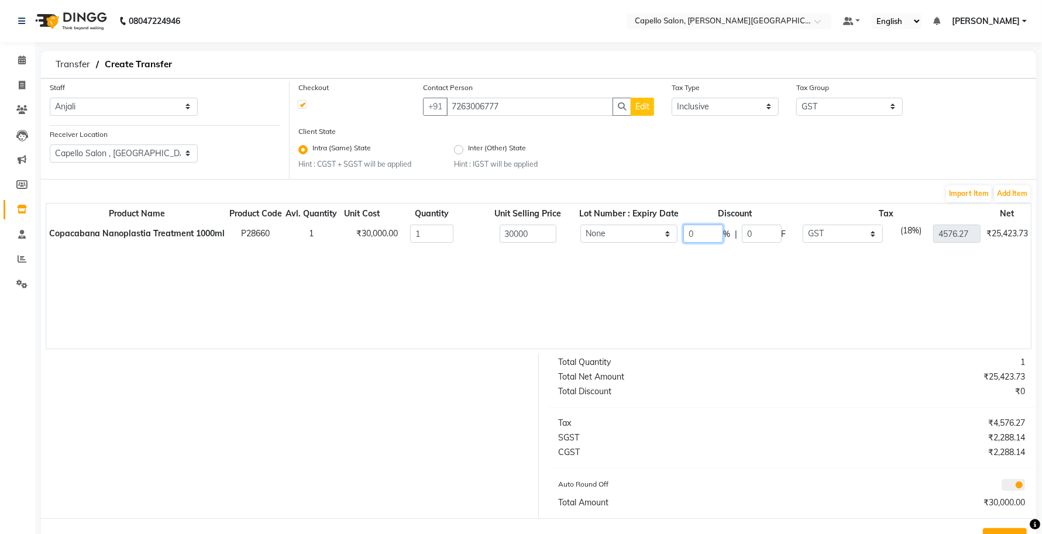
drag, startPoint x: 708, startPoint y: 225, endPoint x: 651, endPoint y: 241, distance: 58.8
click at [651, 241] on tr "Copacabana Nanoplastia Treatment 1000ml P28660 1 ₹30,000.00 1 30000 None 0 % | …" at bounding box center [587, 234] width 1083 height 24
type input "20"
type input "6000"
type input "3661.02"
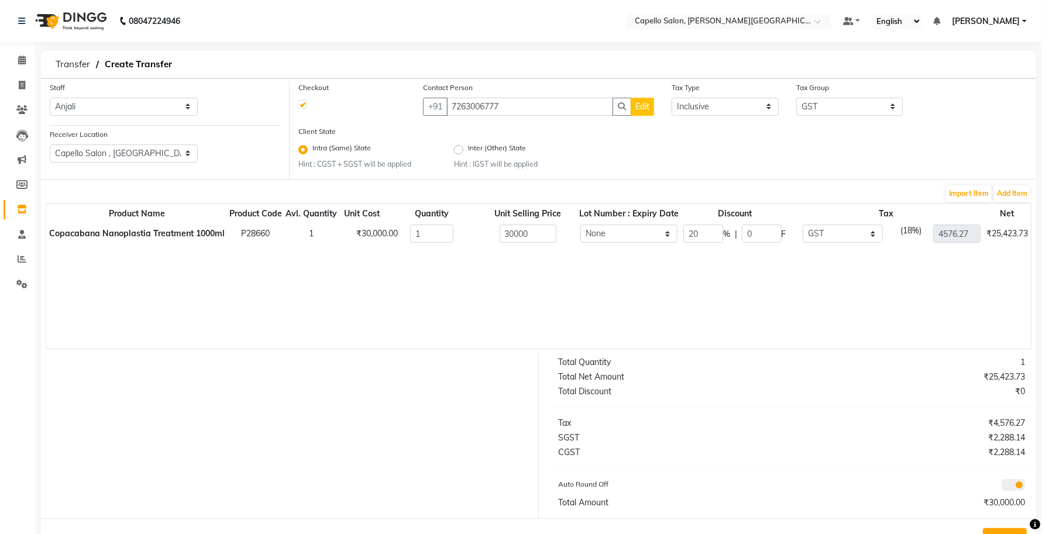
type input "24000"
click at [644, 260] on div "Product Name Product Code Avl. Quantity Unit Cost Quantity Unit Selling Price L…" at bounding box center [539, 276] width 986 height 146
click at [645, 112] on button "Edit" at bounding box center [642, 107] width 23 height 18
select select "22"
select select "male"
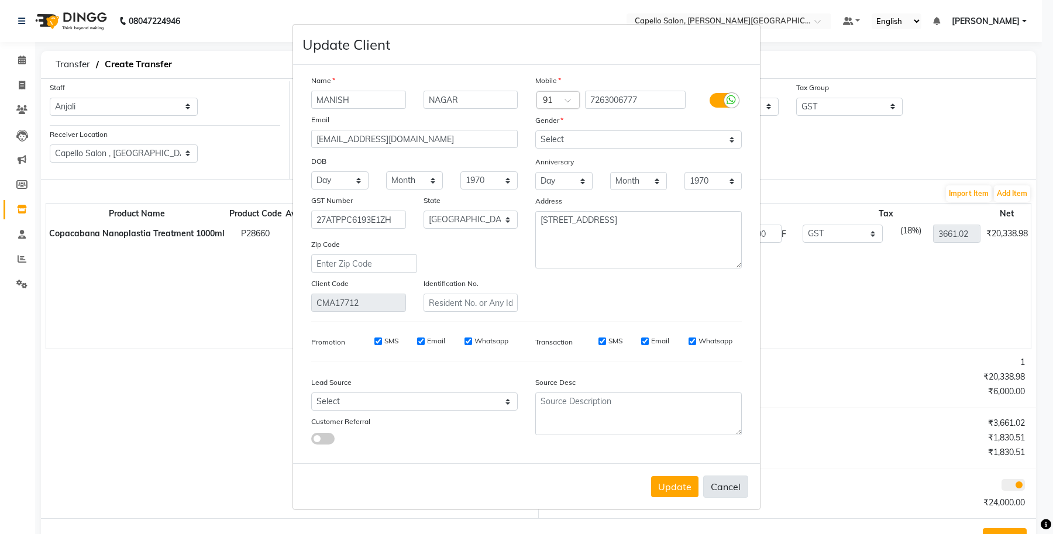
click at [715, 492] on button "Cancel" at bounding box center [725, 487] width 45 height 22
select select
select select "null"
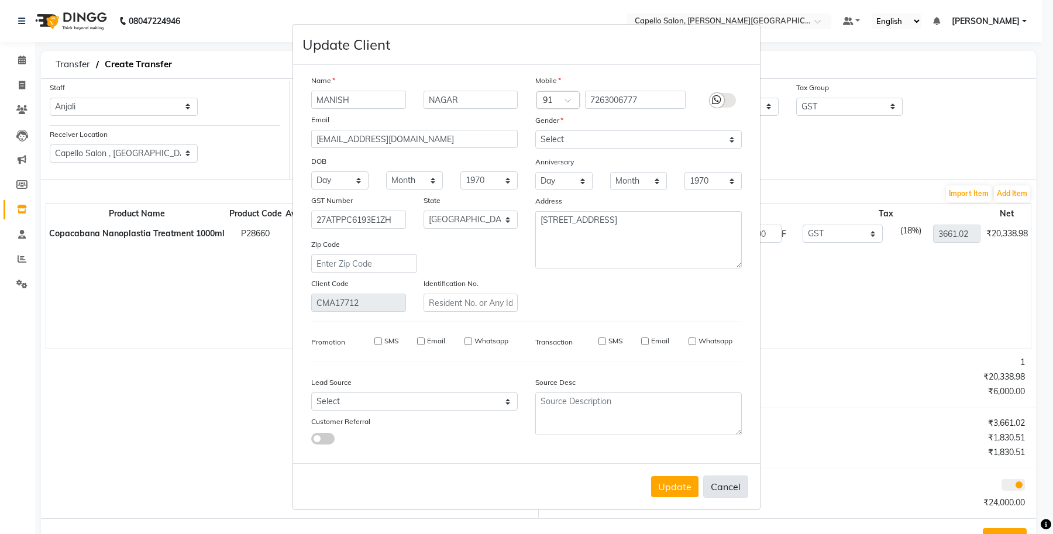
select select
checkbox input "false"
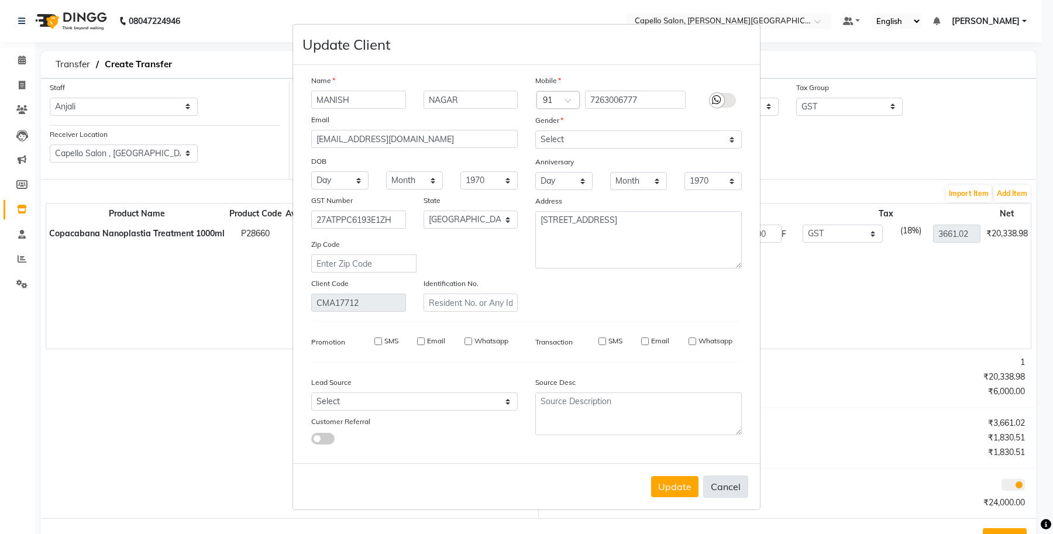
checkbox input "false"
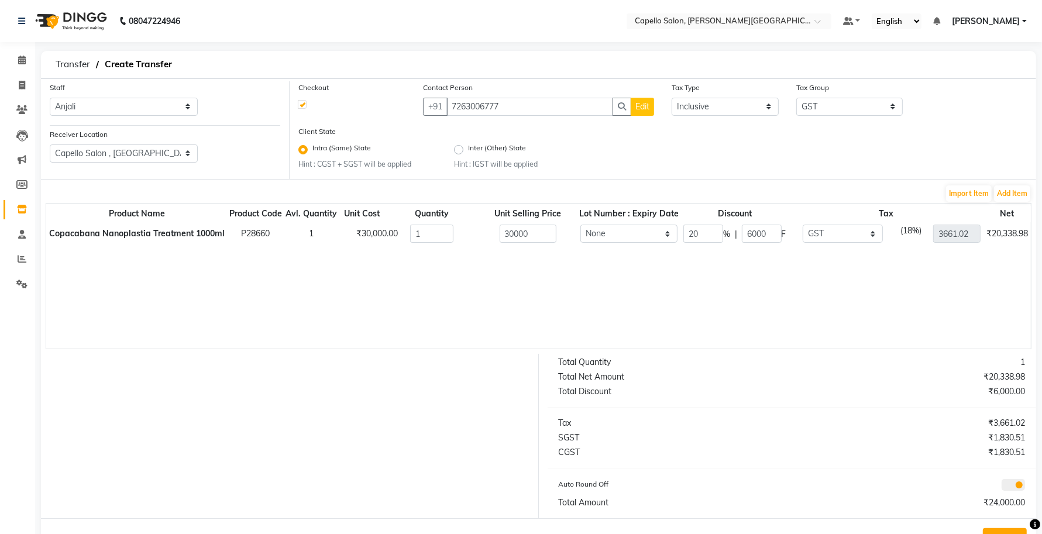
click at [644, 113] on button "Edit" at bounding box center [642, 107] width 23 height 18
select select "22"
select select "male"
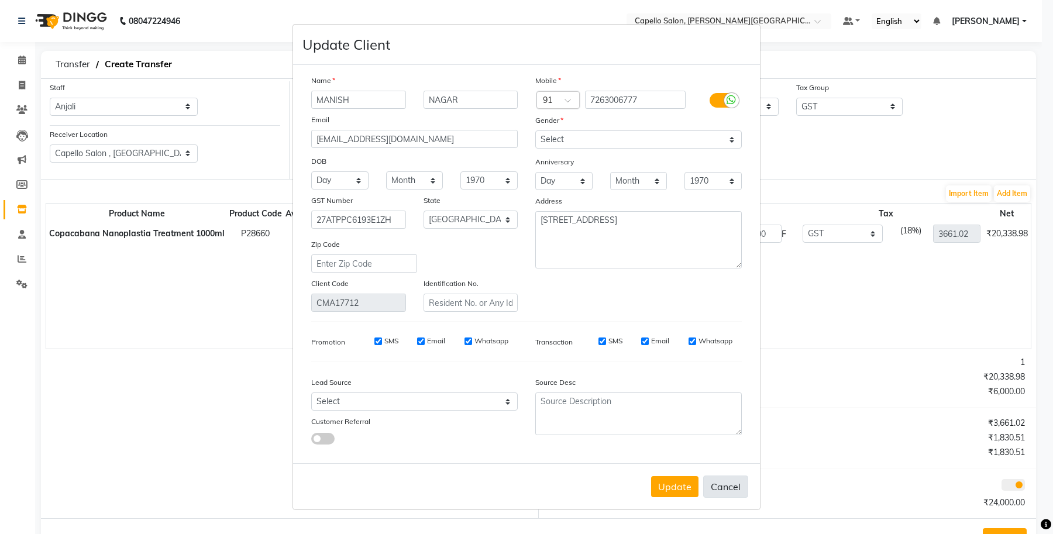
click at [726, 486] on button "Cancel" at bounding box center [725, 487] width 45 height 22
select select
select select "null"
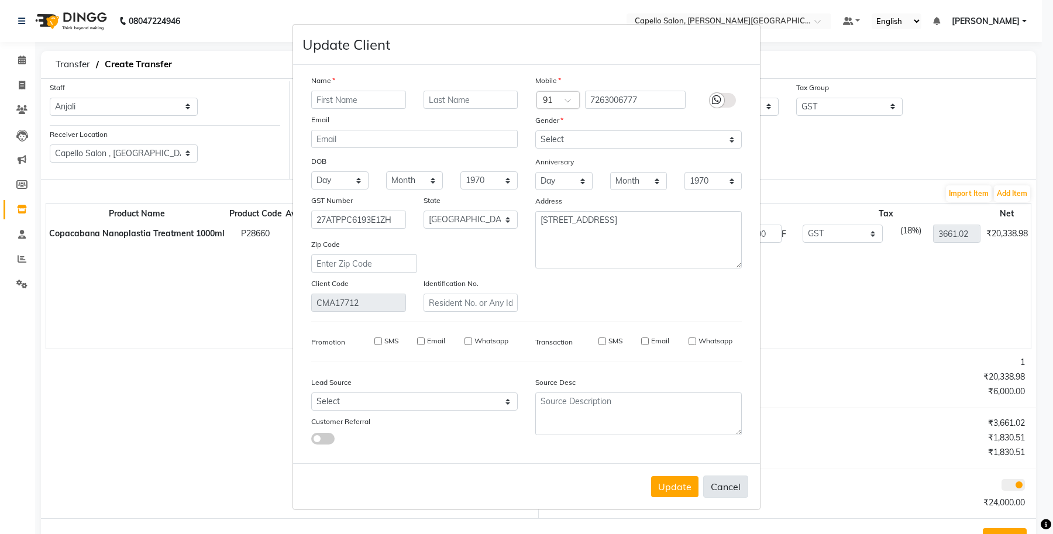
select select
checkbox input "false"
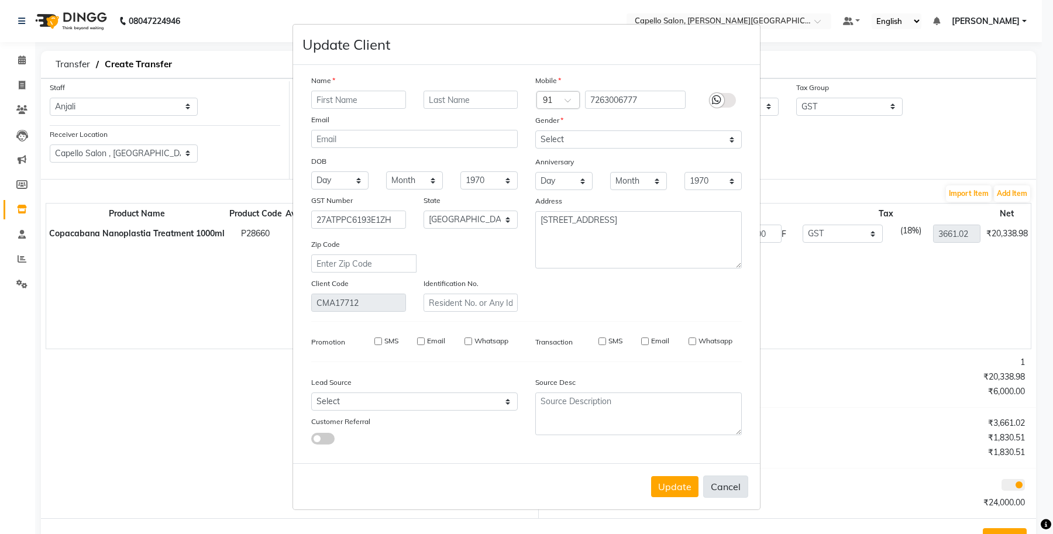
checkbox input "false"
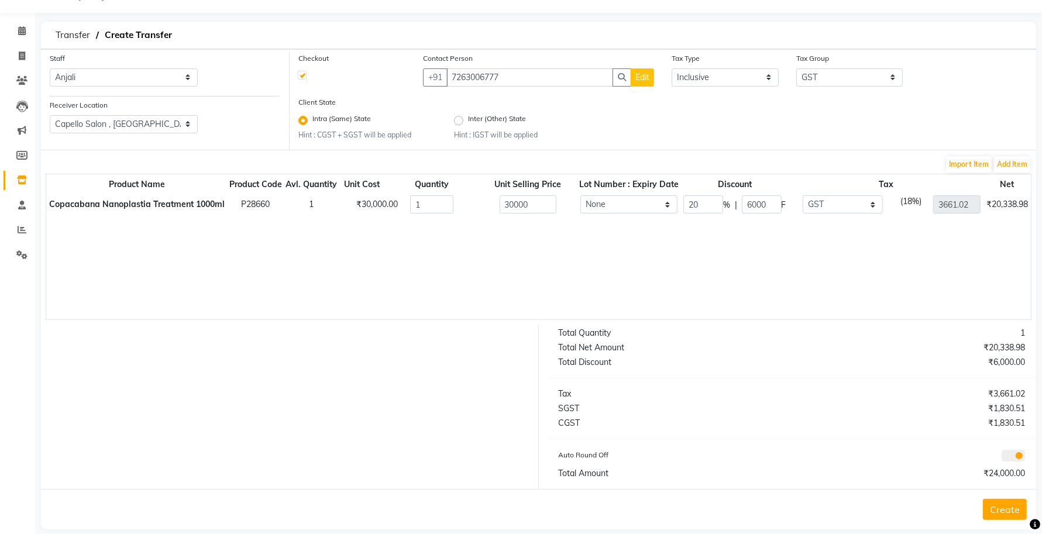
scroll to position [43, 0]
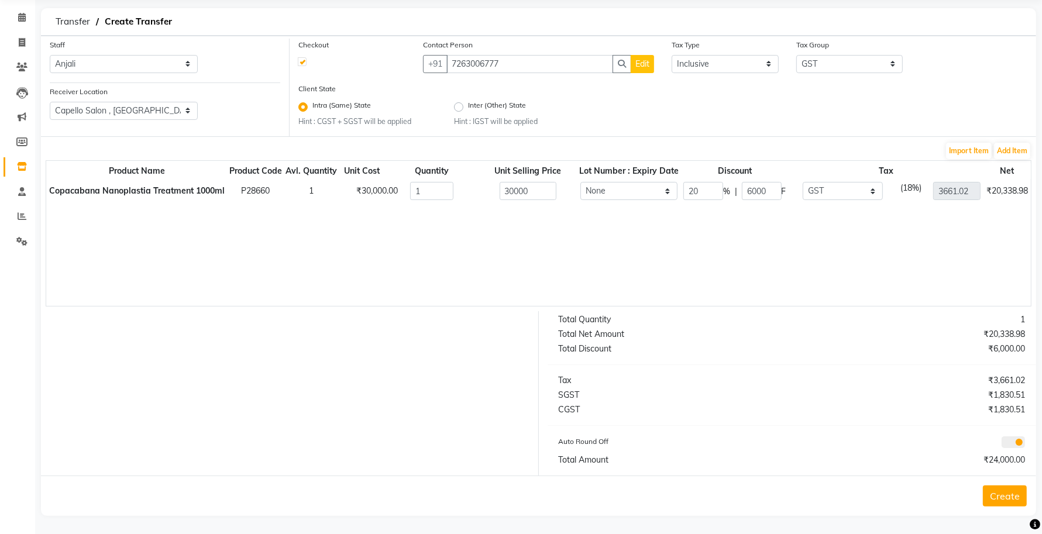
click at [1004, 490] on button "Create" at bounding box center [1005, 496] width 44 height 21
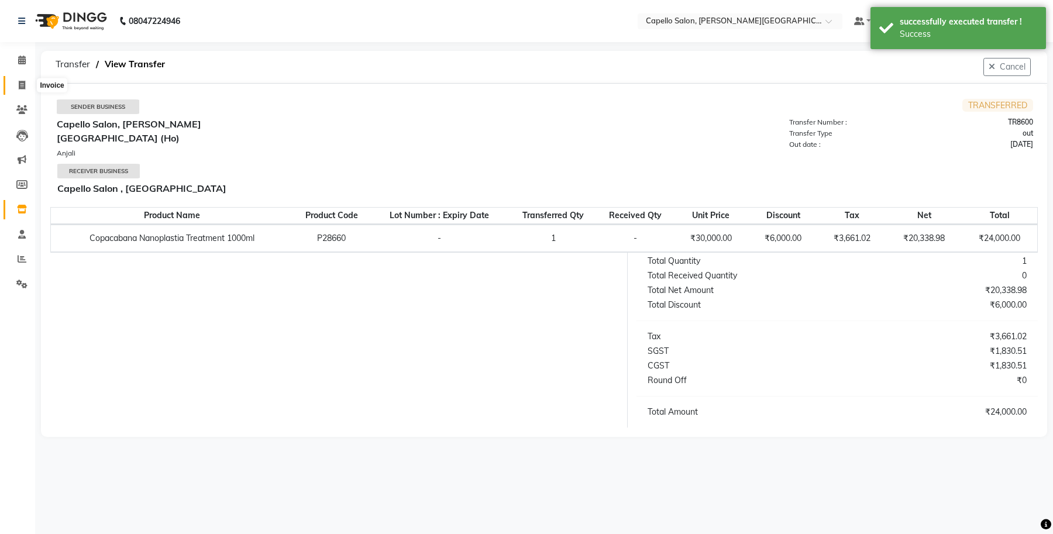
click at [21, 88] on icon at bounding box center [22, 85] width 6 height 9
select select "service"
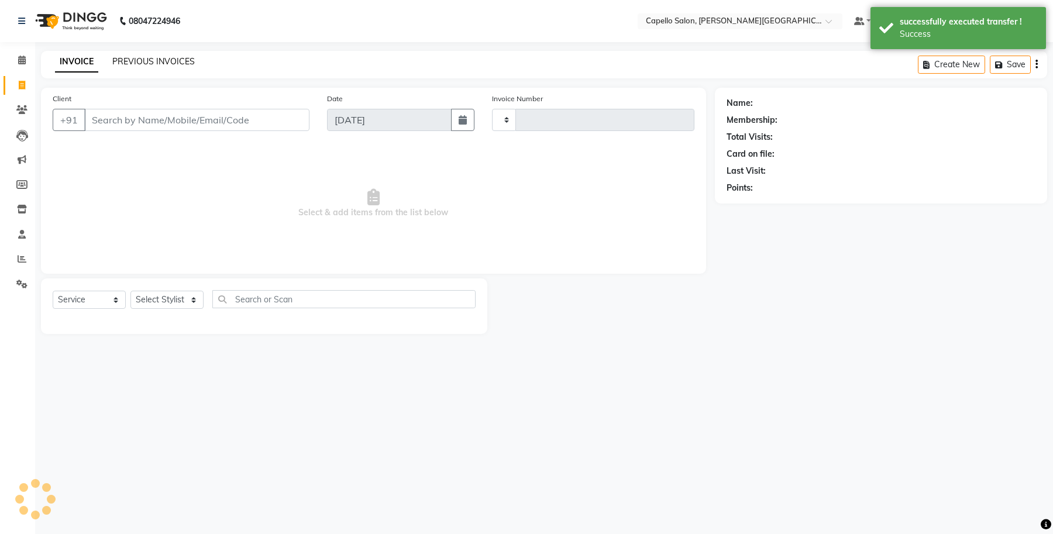
click at [132, 62] on link "PREVIOUS INVOICES" at bounding box center [153, 61] width 83 height 11
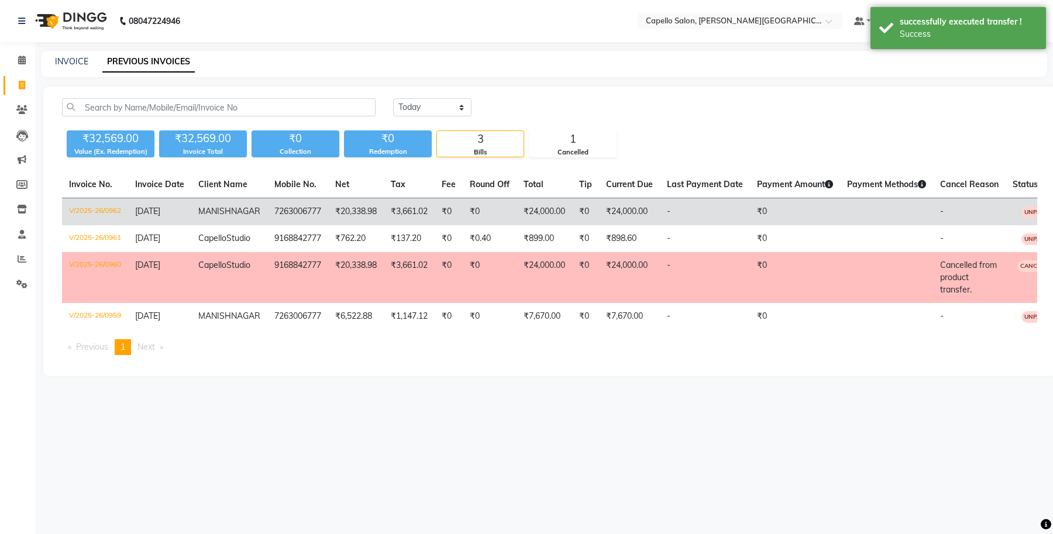
click at [97, 207] on td "V/2025-26/0962" at bounding box center [95, 212] width 66 height 28
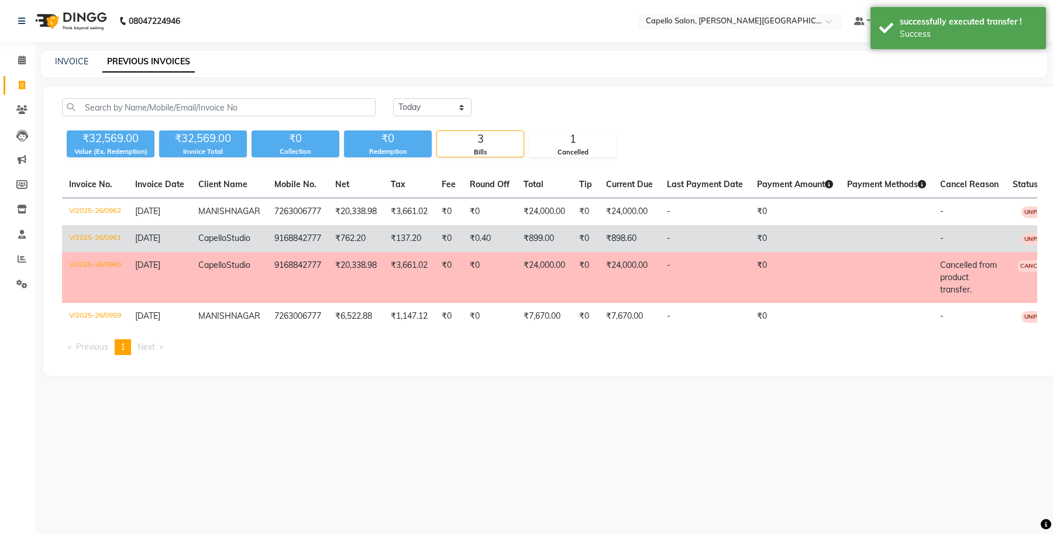
click at [78, 252] on td "V/2025-26/0961" at bounding box center [95, 238] width 66 height 27
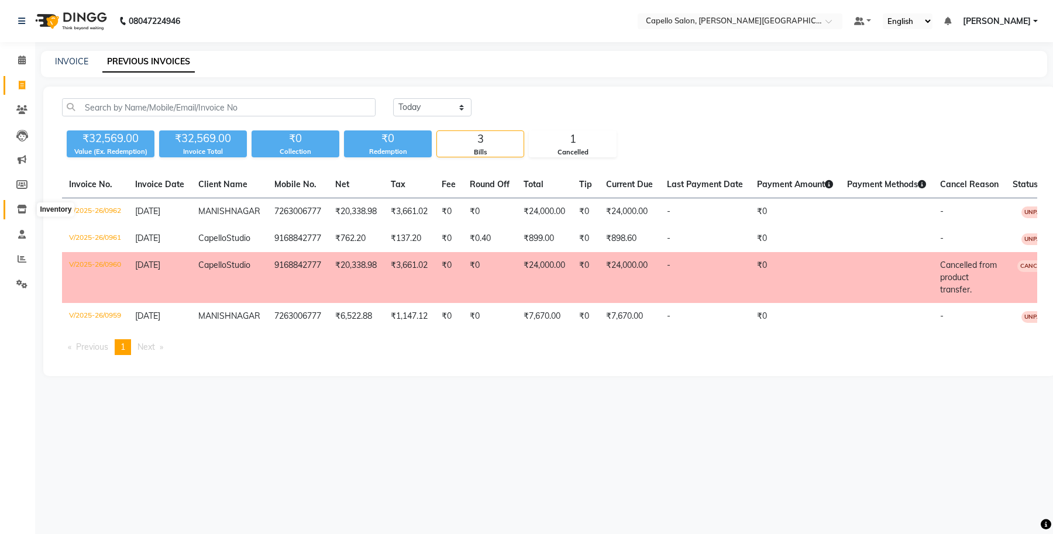
click at [13, 208] on span at bounding box center [22, 209] width 20 height 13
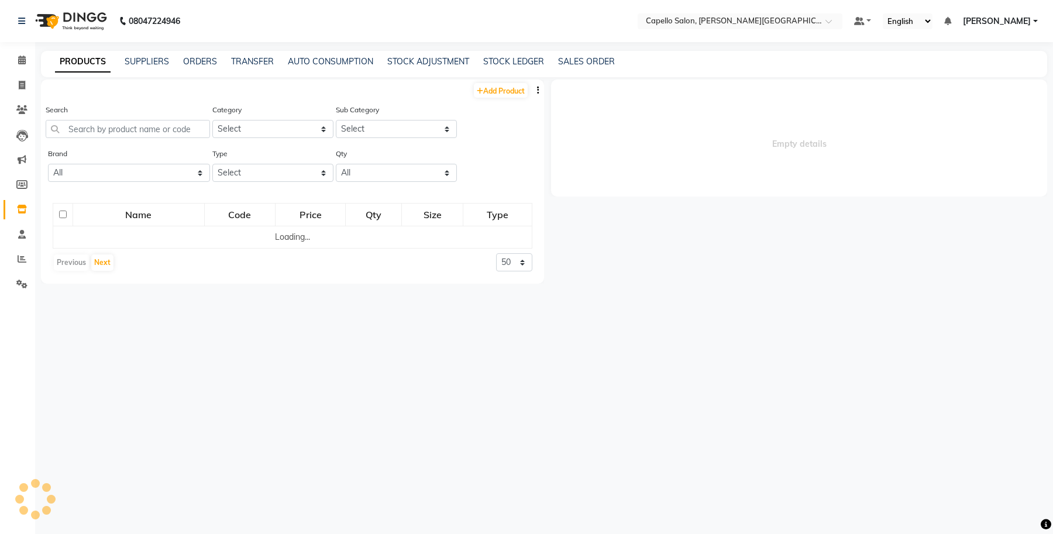
select select
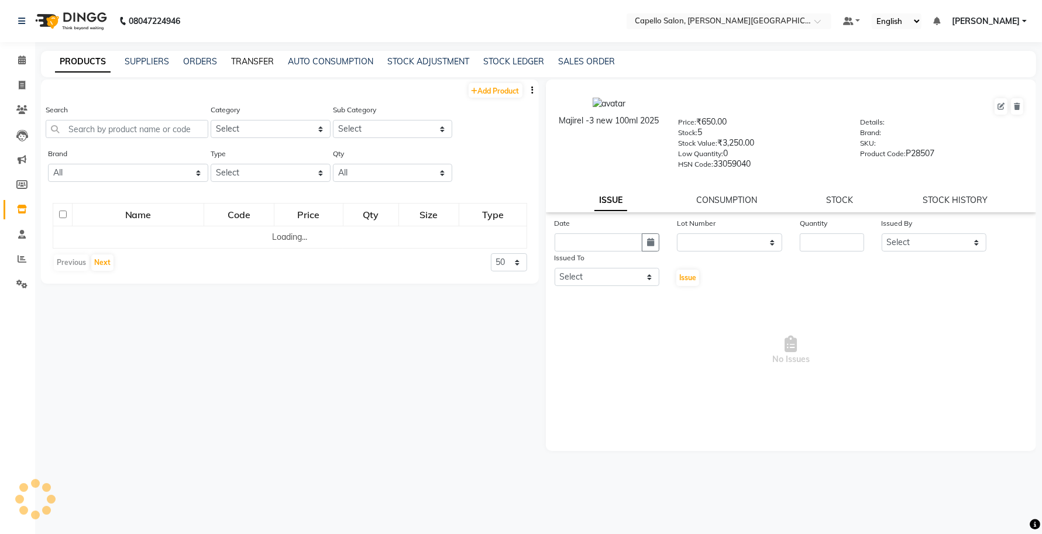
click at [247, 57] on link "TRANSFER" at bounding box center [252, 61] width 43 height 11
select select "sender"
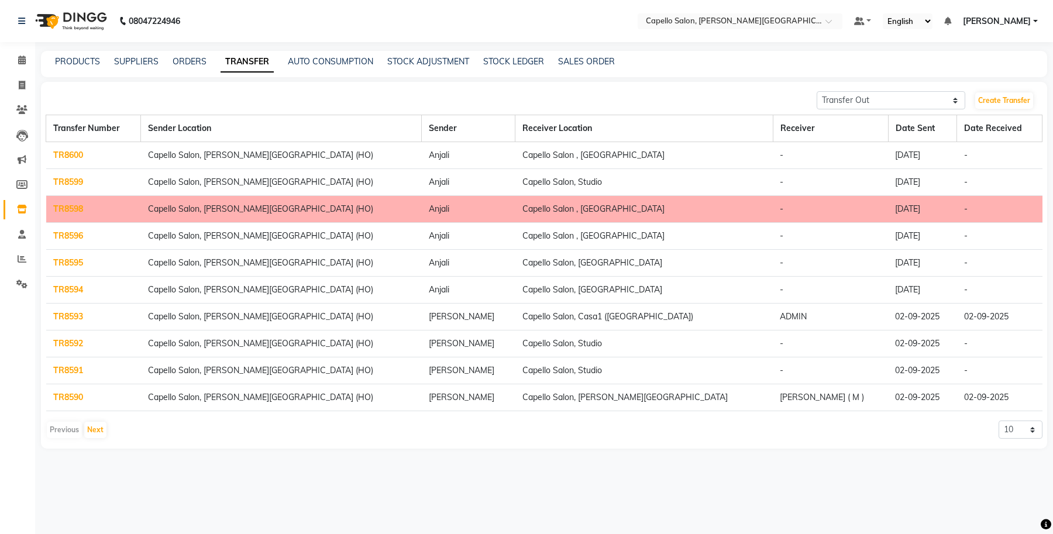
click at [61, 153] on link "TR8600" at bounding box center [68, 155] width 30 height 11
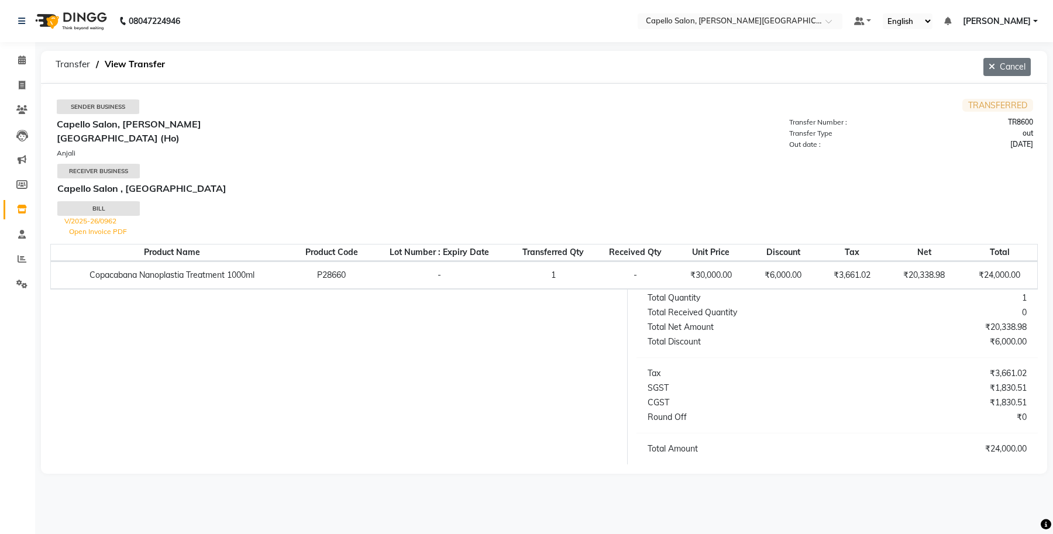
click at [1001, 68] on button "Cancel" at bounding box center [1007, 67] width 47 height 18
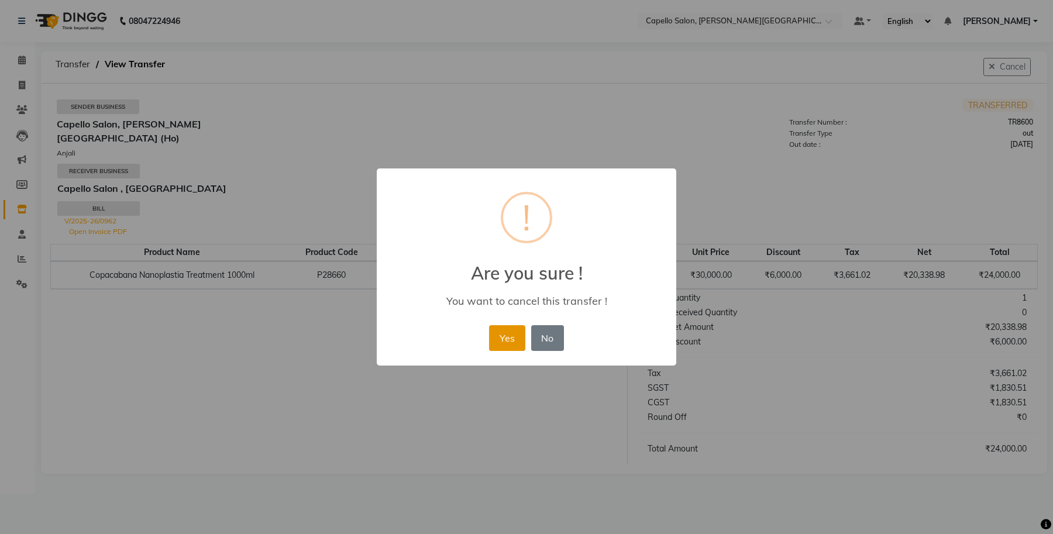
click at [510, 334] on button "Yes" at bounding box center [507, 338] width 36 height 26
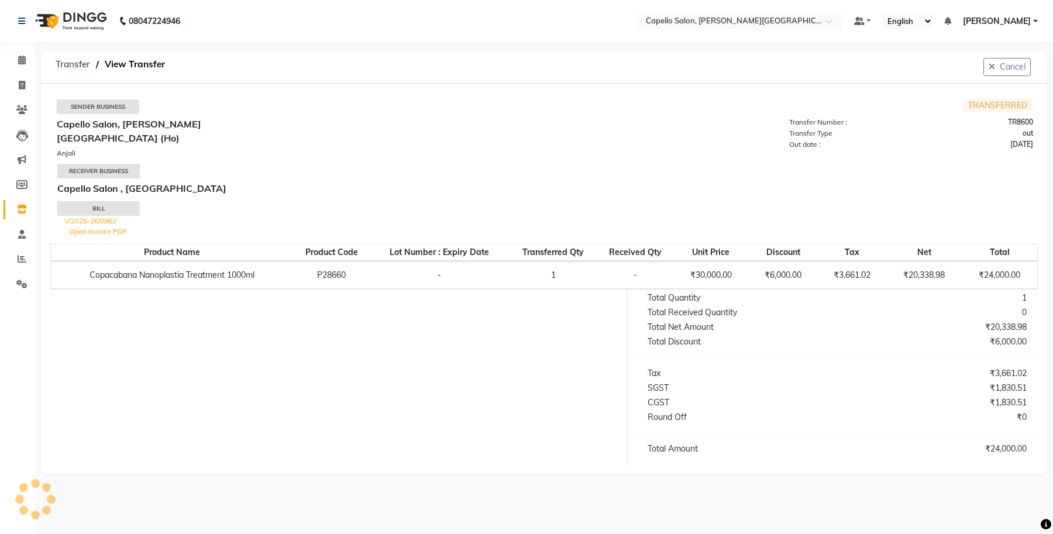
select select "sender"
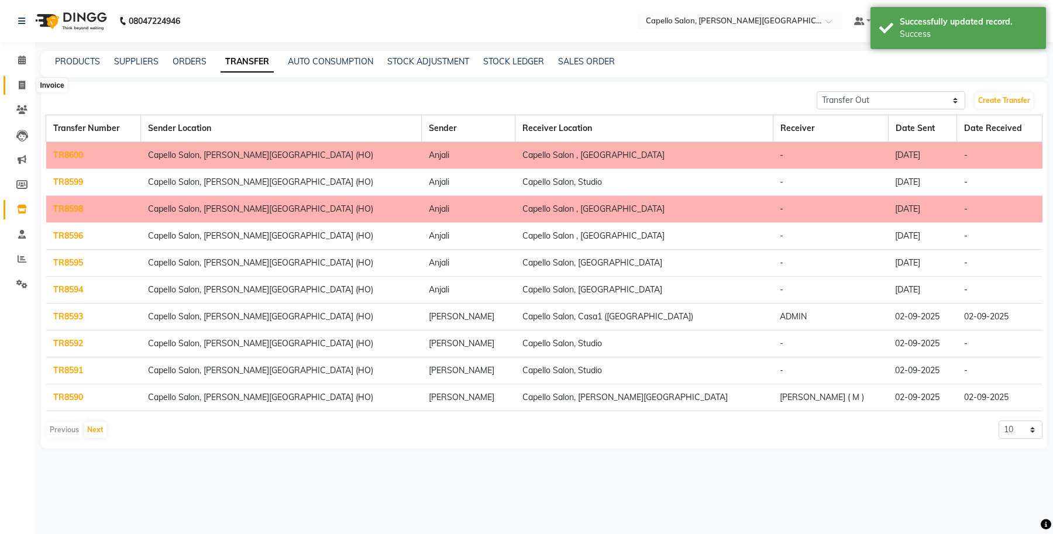
click at [19, 81] on icon at bounding box center [22, 85] width 6 height 9
select select "service"
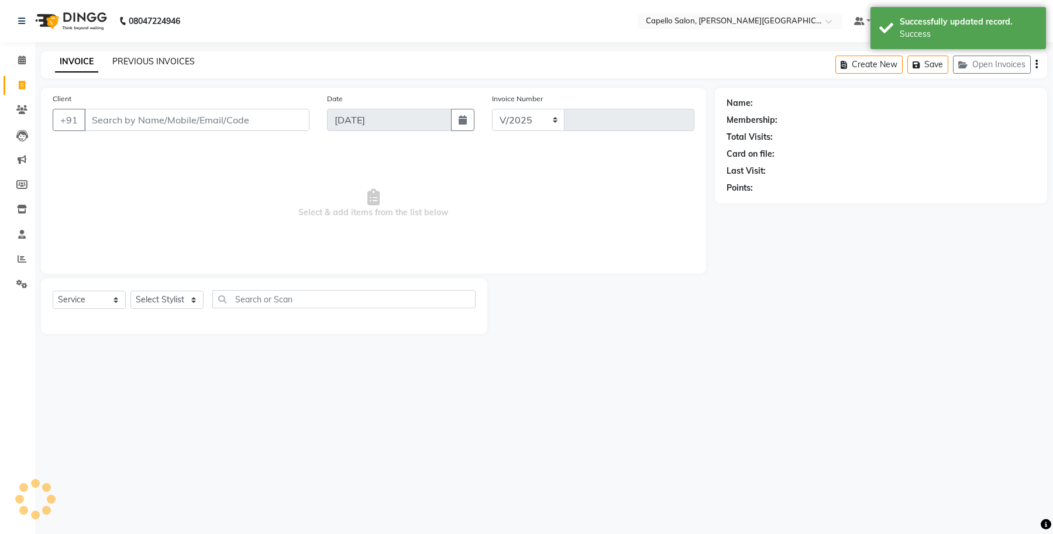
select select "777"
type input "0963"
click at [140, 60] on link "PREVIOUS INVOICES" at bounding box center [153, 61] width 83 height 11
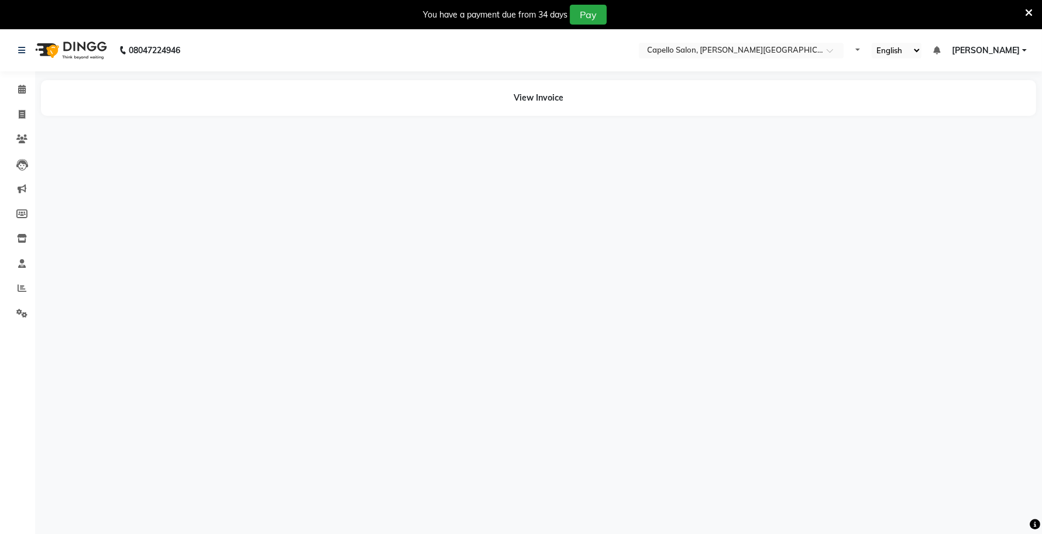
select select "en"
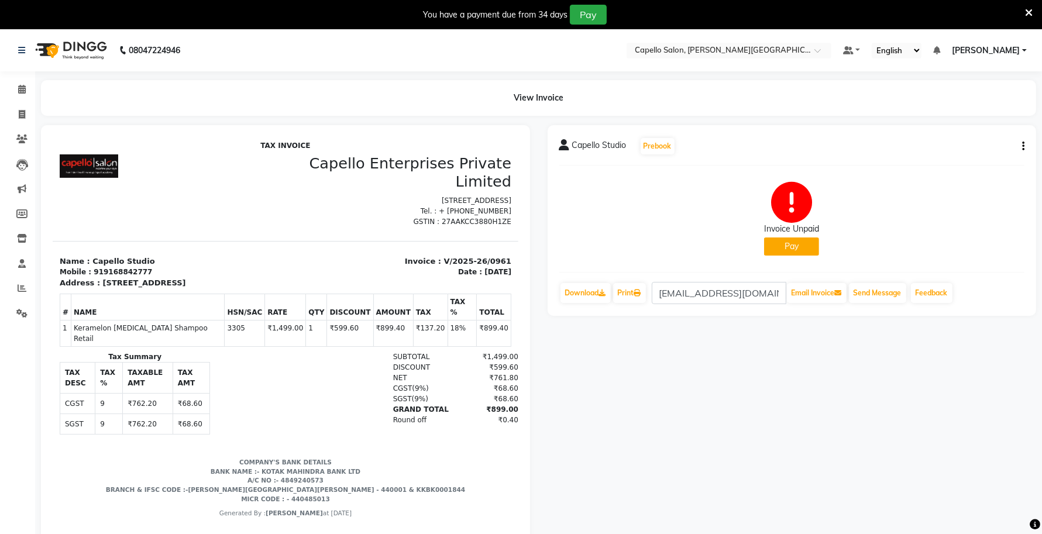
click at [169, 186] on icon at bounding box center [95, 196] width 148 height 21
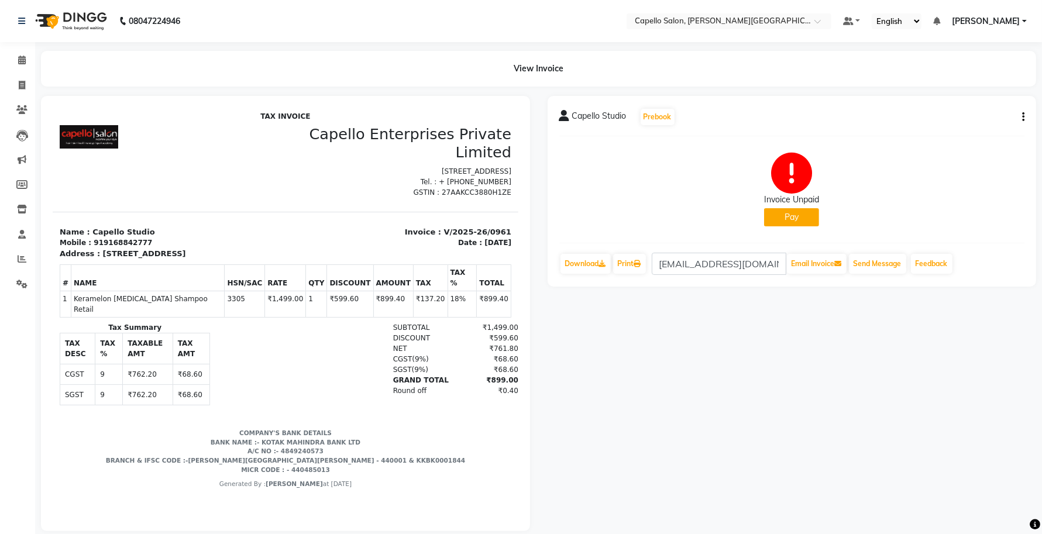
click at [483, 385] on div "₹899.00" at bounding box center [485, 380] width 66 height 11
copy div "899.00"
click at [739, 16] on input "text" at bounding box center [718, 22] width 170 height 12
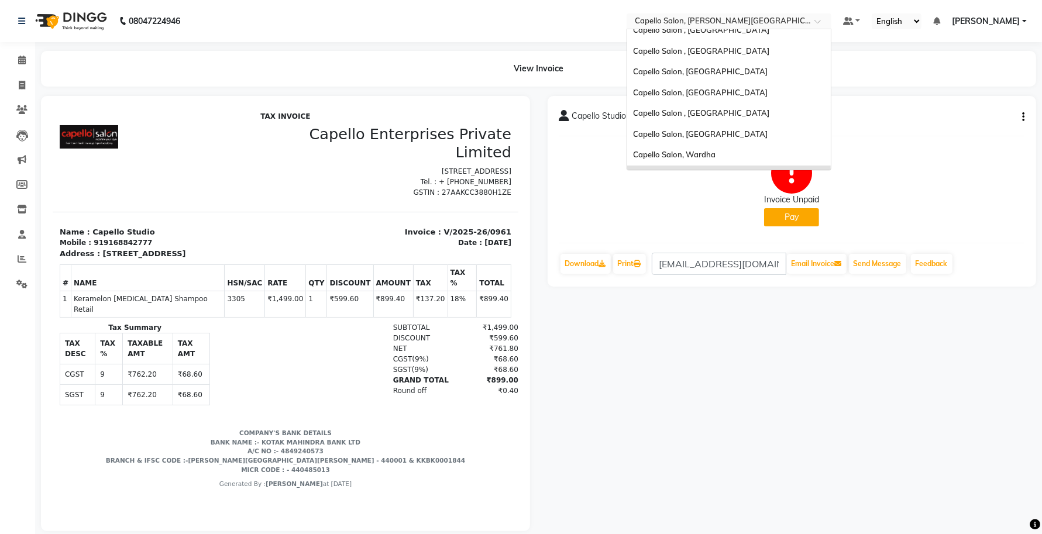
scroll to position [316, 0]
